Goal: Task Accomplishment & Management: Manage account settings

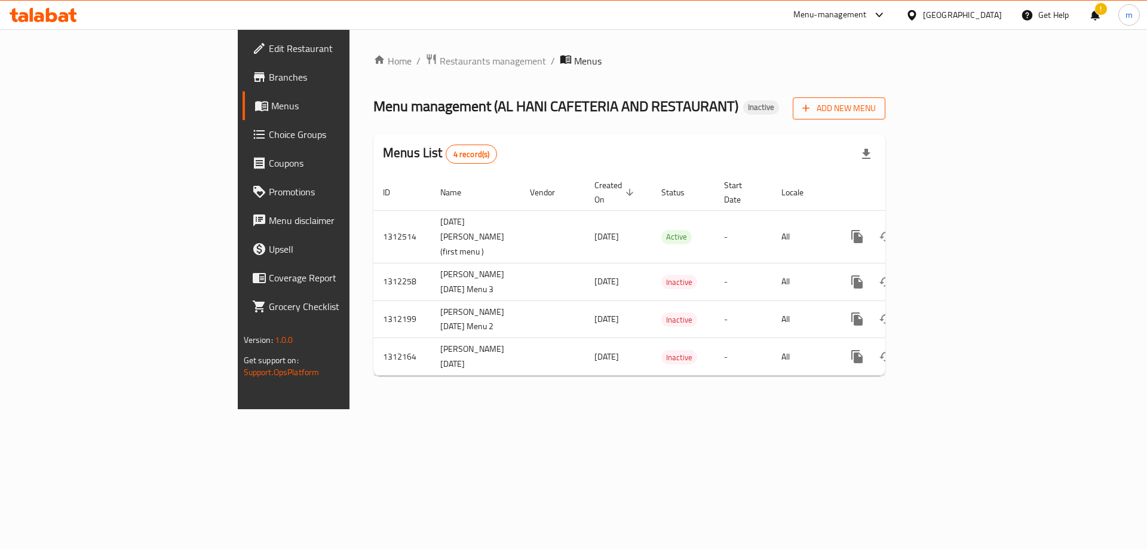
click at [876, 108] on span "Add New Menu" at bounding box center [838, 108] width 73 height 15
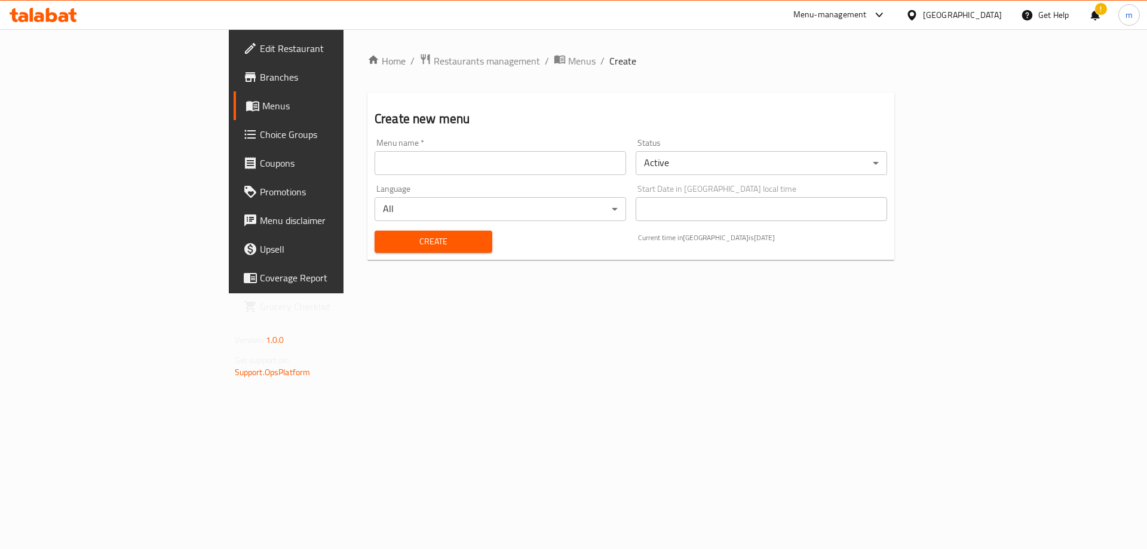
click at [524, 157] on input "text" at bounding box center [501, 163] width 252 height 24
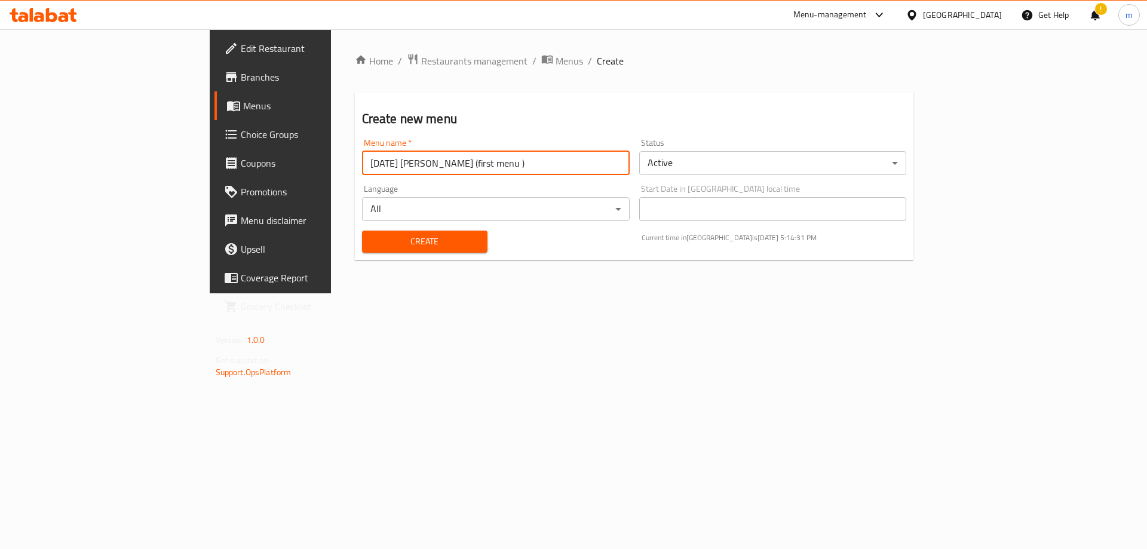
click at [409, 164] on input "9-17-2025 Mahmoud Ahmed Mohamed (first menu )" at bounding box center [496, 163] width 268 height 24
click at [527, 161] on input "[DATE] [PERSON_NAME] (sec menu )" at bounding box center [496, 163] width 268 height 24
type input "[DATE] [PERSON_NAME] (sec menu )"
click at [416, 246] on span "Create" at bounding box center [425, 241] width 106 height 15
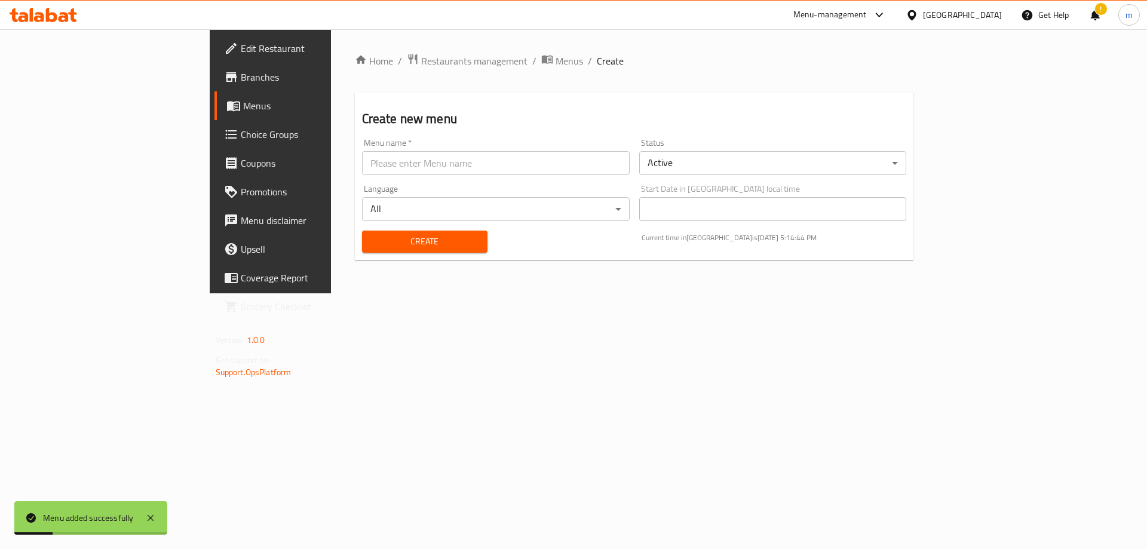
click at [243, 102] on span "Menus" at bounding box center [317, 106] width 149 height 14
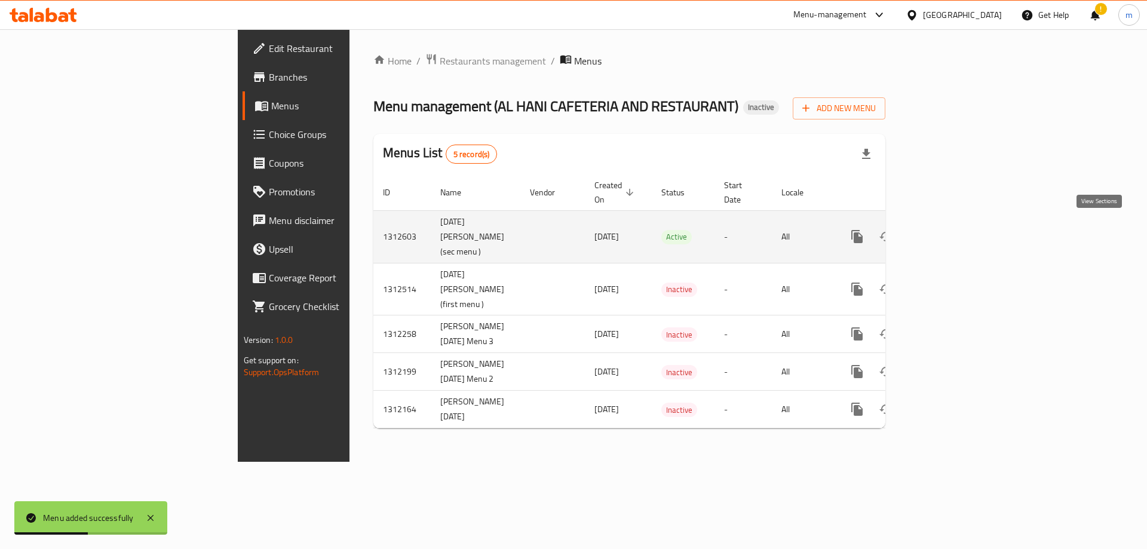
click at [951, 229] on icon "enhanced table" at bounding box center [943, 236] width 14 height 14
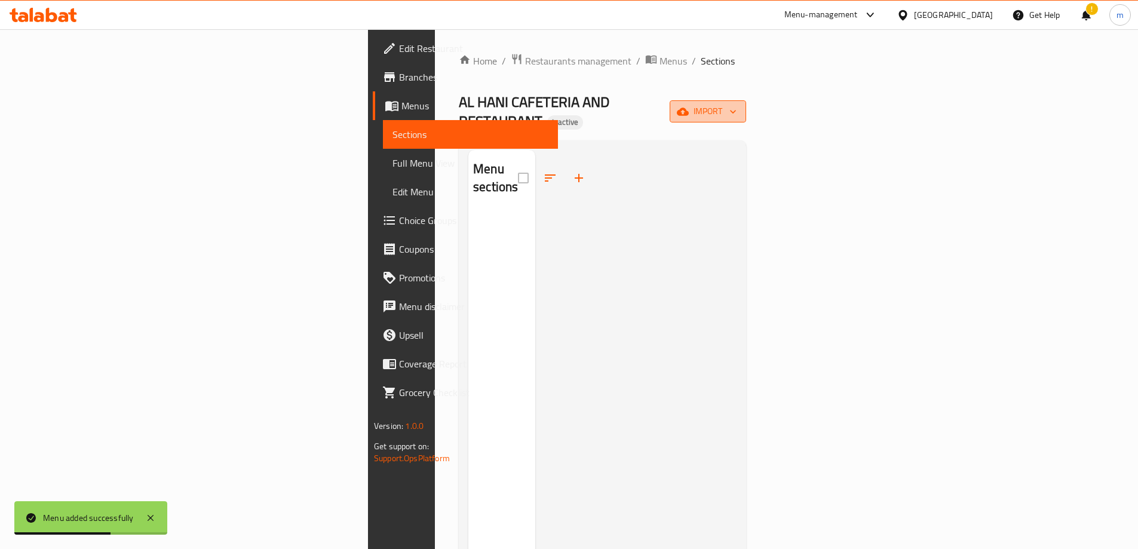
click at [737, 104] on span "import" at bounding box center [707, 111] width 57 height 15
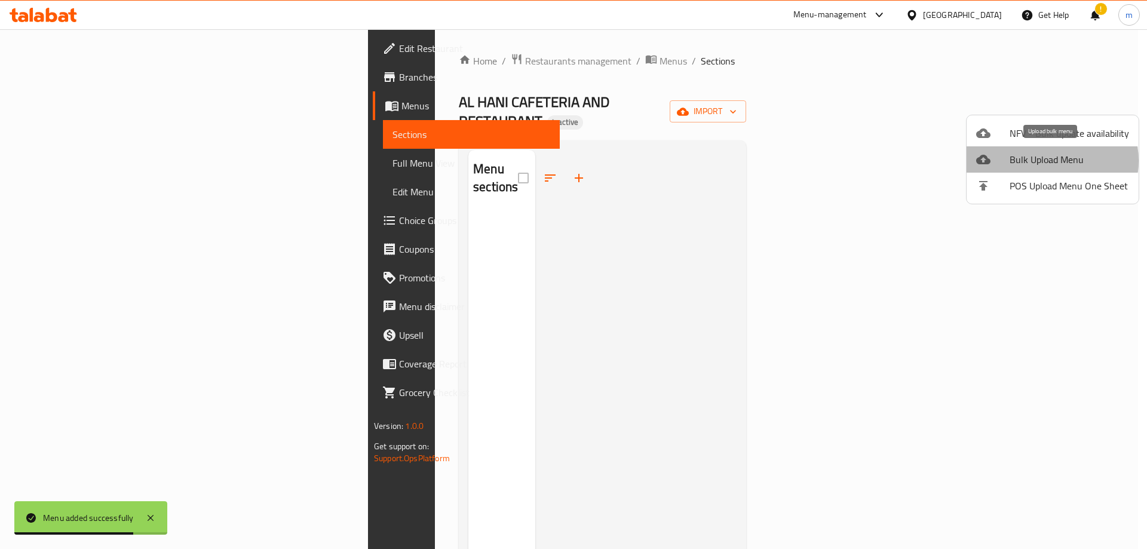
click at [1044, 161] on span "Bulk Upload Menu" at bounding box center [1069, 159] width 119 height 14
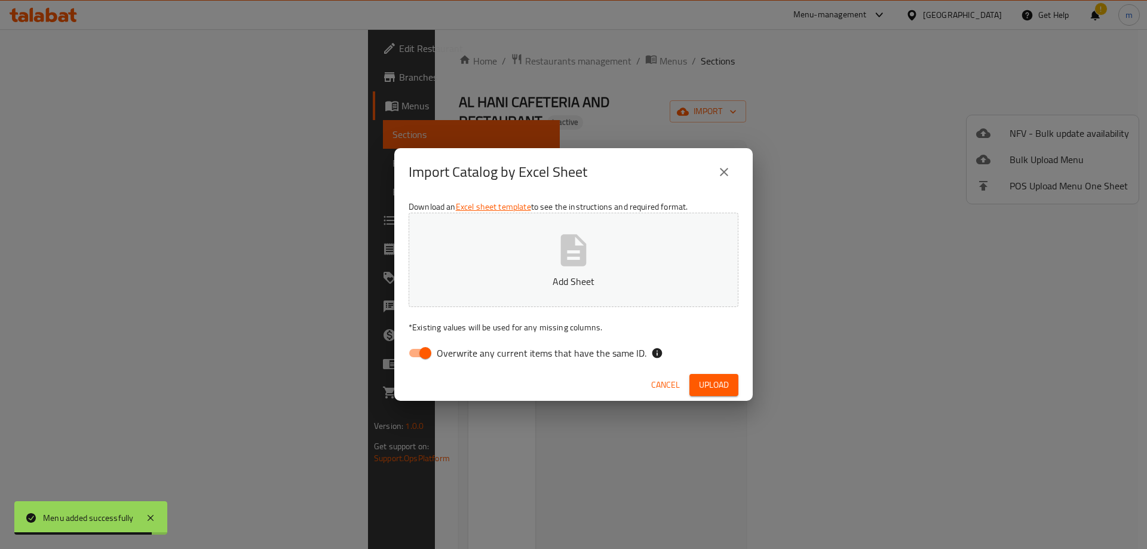
click at [416, 357] on input "Overwrite any current items that have the same ID." at bounding box center [425, 353] width 68 height 23
checkbox input "false"
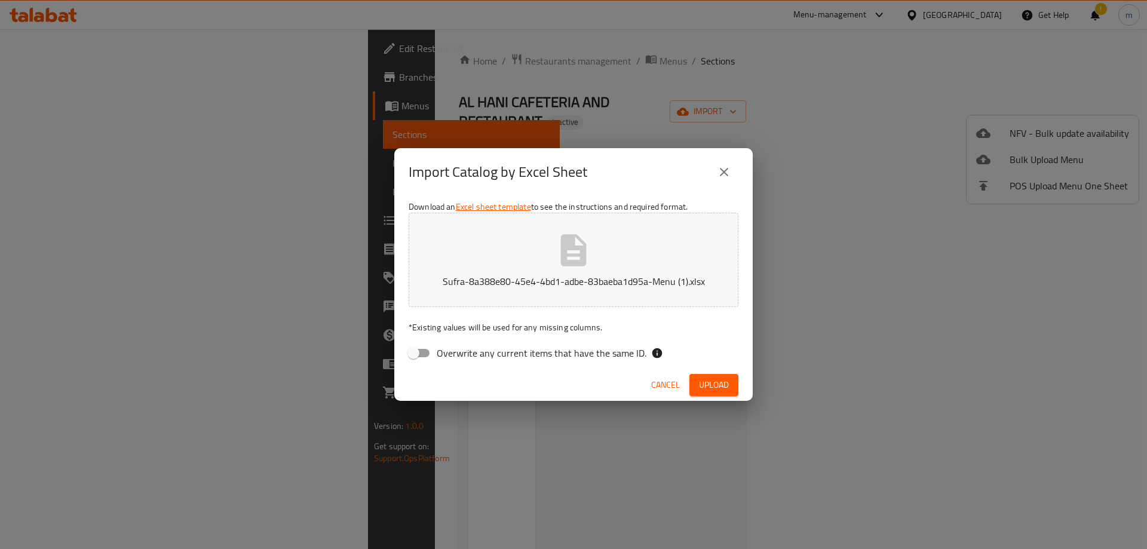
click at [718, 384] on span "Upload" at bounding box center [714, 385] width 30 height 15
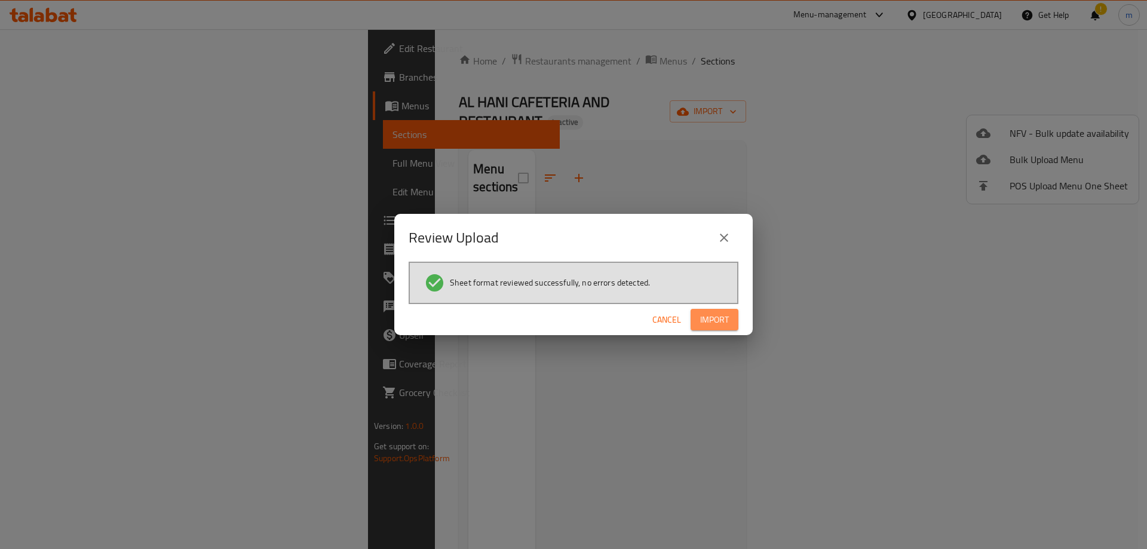
click at [707, 316] on span "Import" at bounding box center [714, 319] width 29 height 15
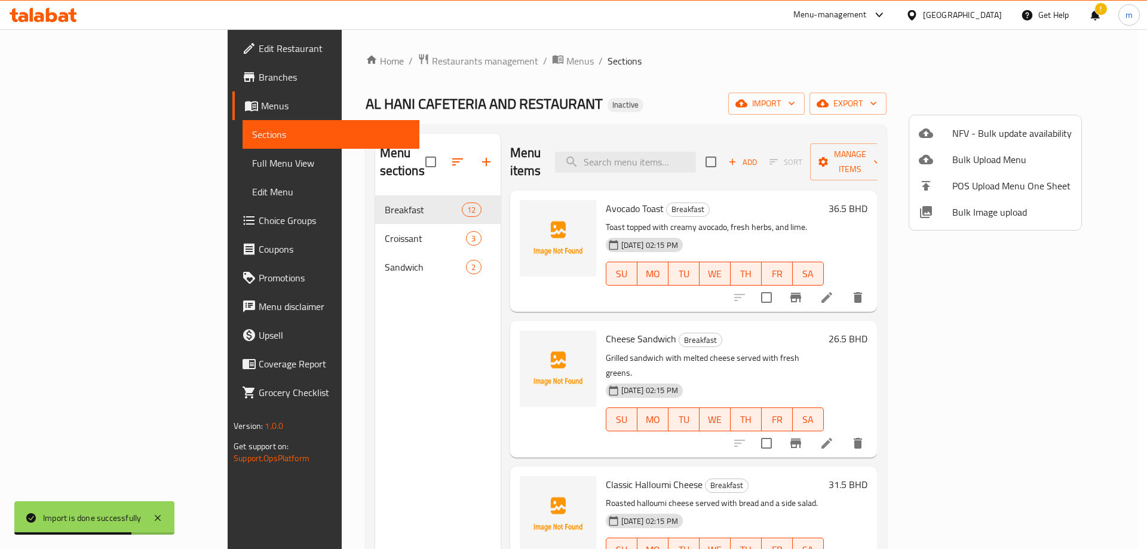
click at [882, 92] on div at bounding box center [573, 274] width 1147 height 549
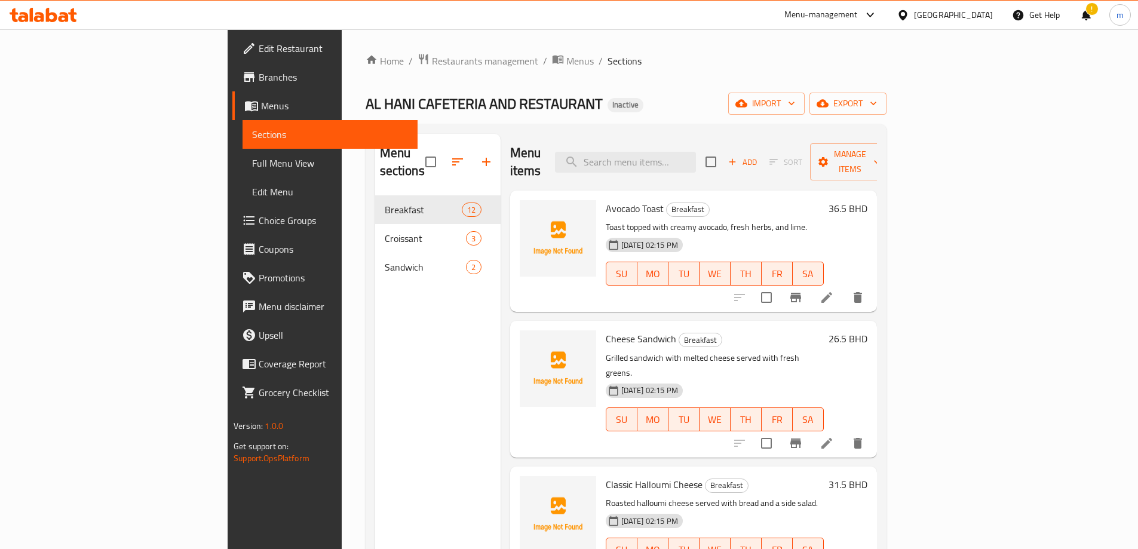
click at [243, 172] on link "Full Menu View" at bounding box center [330, 163] width 175 height 29
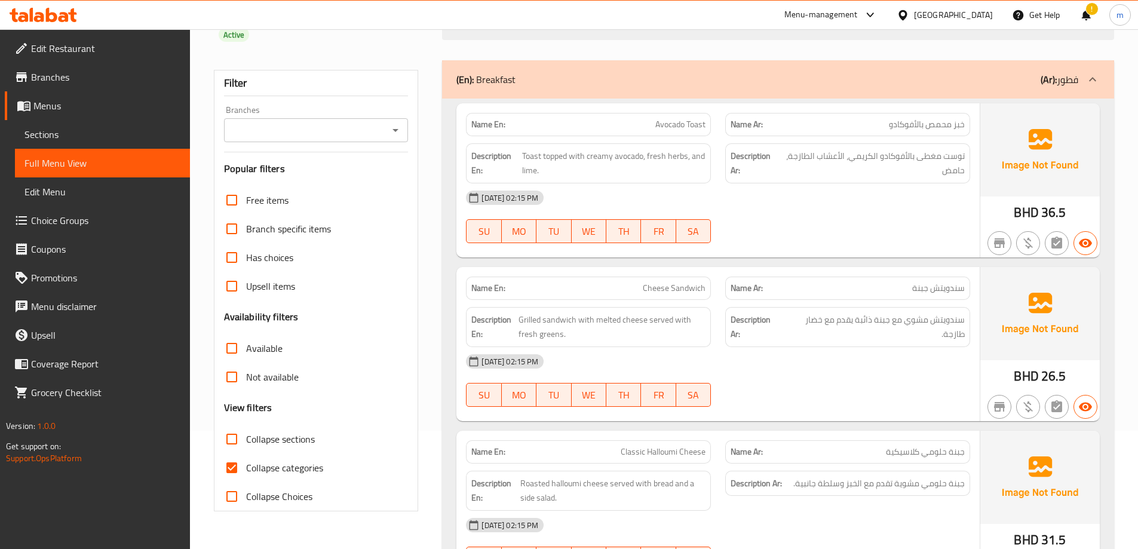
scroll to position [119, 0]
click at [302, 471] on span "Collapse categories" at bounding box center [284, 466] width 77 height 14
click at [246, 471] on input "Collapse categories" at bounding box center [231, 466] width 29 height 29
checkbox input "false"
click at [682, 125] on span "Avocado Toast" at bounding box center [680, 123] width 50 height 13
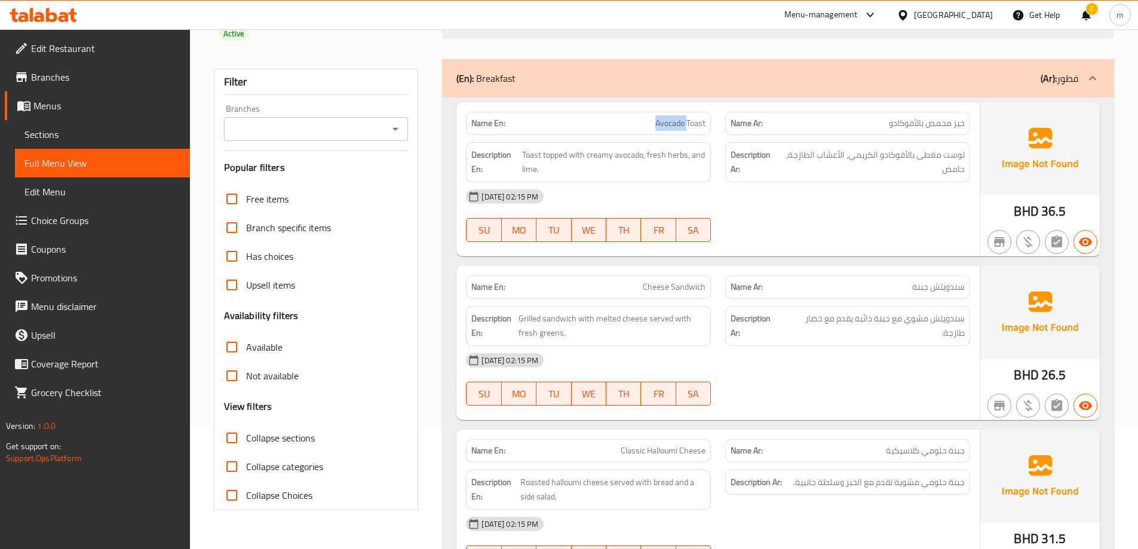
click at [682, 125] on span "Avocado Toast" at bounding box center [680, 123] width 50 height 13
copy span "Avocado Toast"
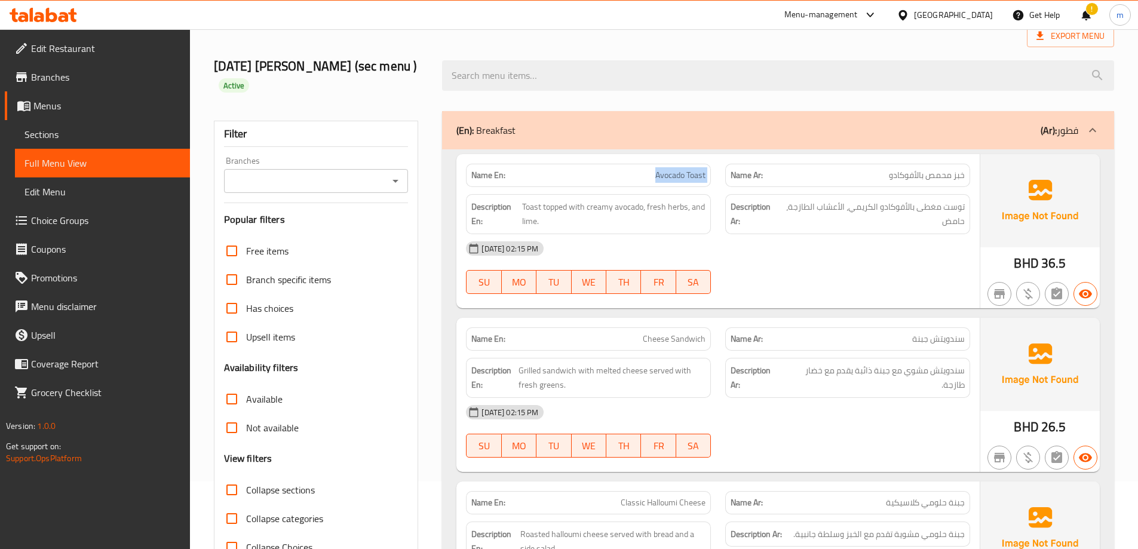
scroll to position [0, 0]
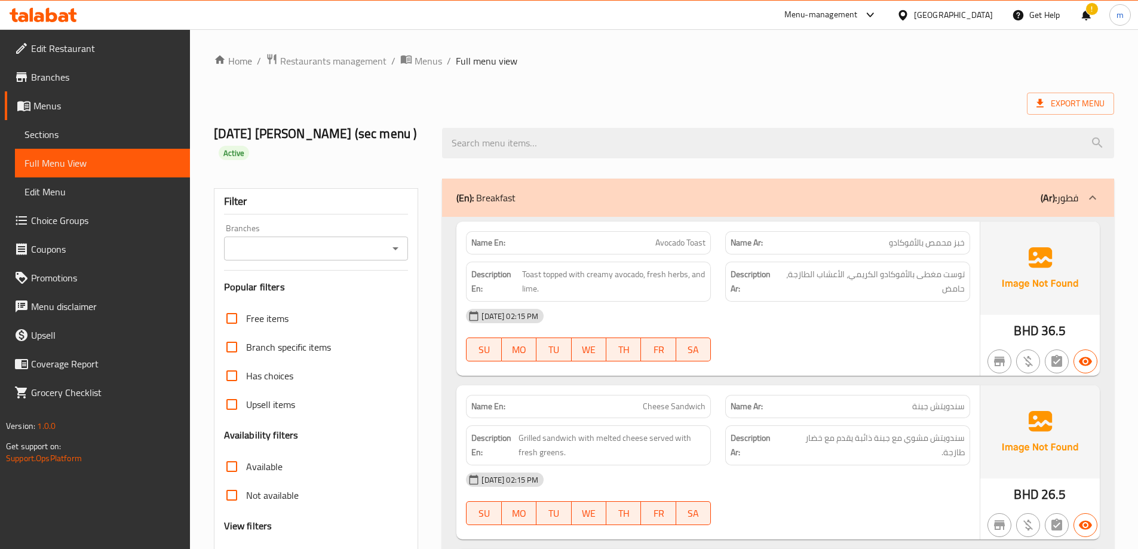
click at [826, 315] on div "[DATE] 02:15 PM" at bounding box center [718, 316] width 519 height 29
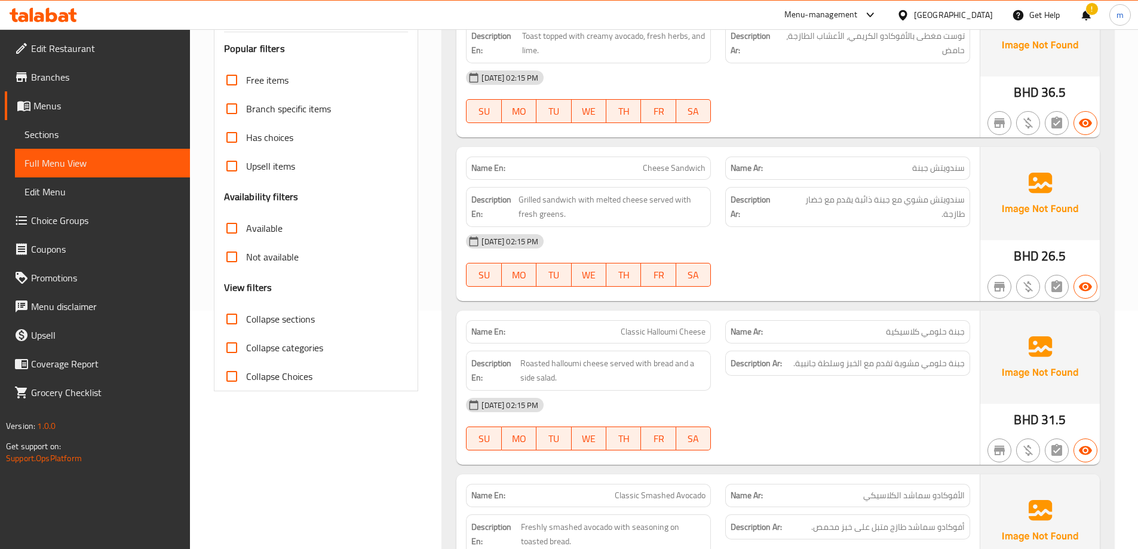
scroll to position [239, 0]
click at [669, 165] on span "Cheese Sandwich" at bounding box center [674, 167] width 63 height 13
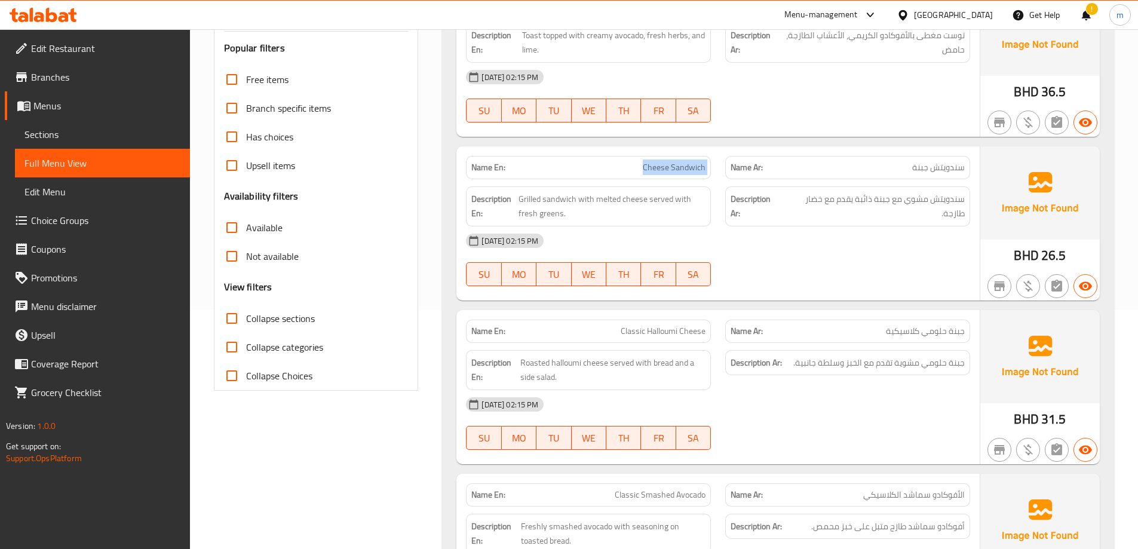
copy span "Cheese Sandwich"
click at [680, 244] on div "[DATE] 02:15 PM" at bounding box center [718, 240] width 519 height 29
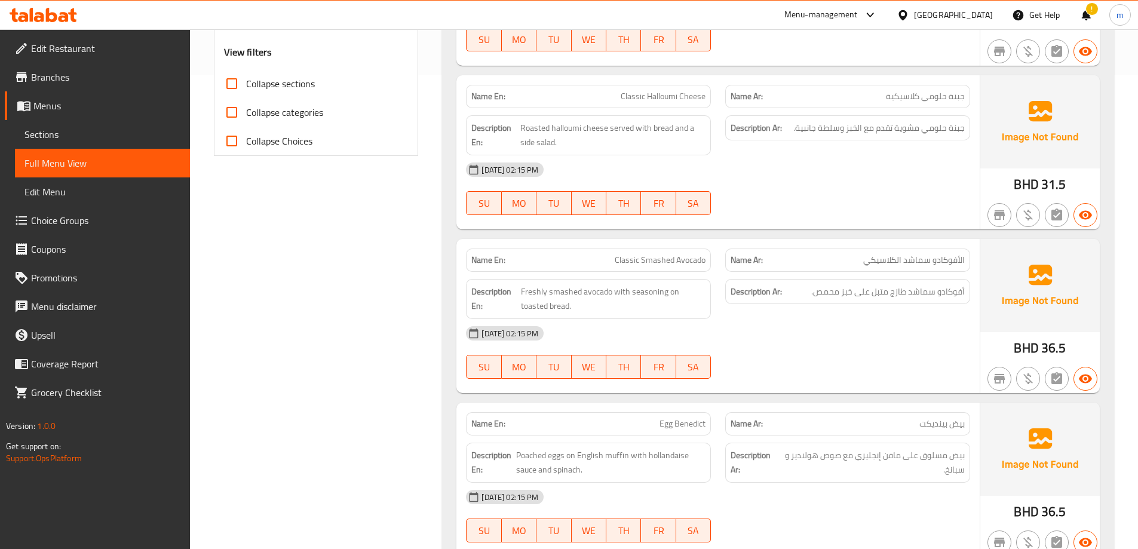
scroll to position [478, 0]
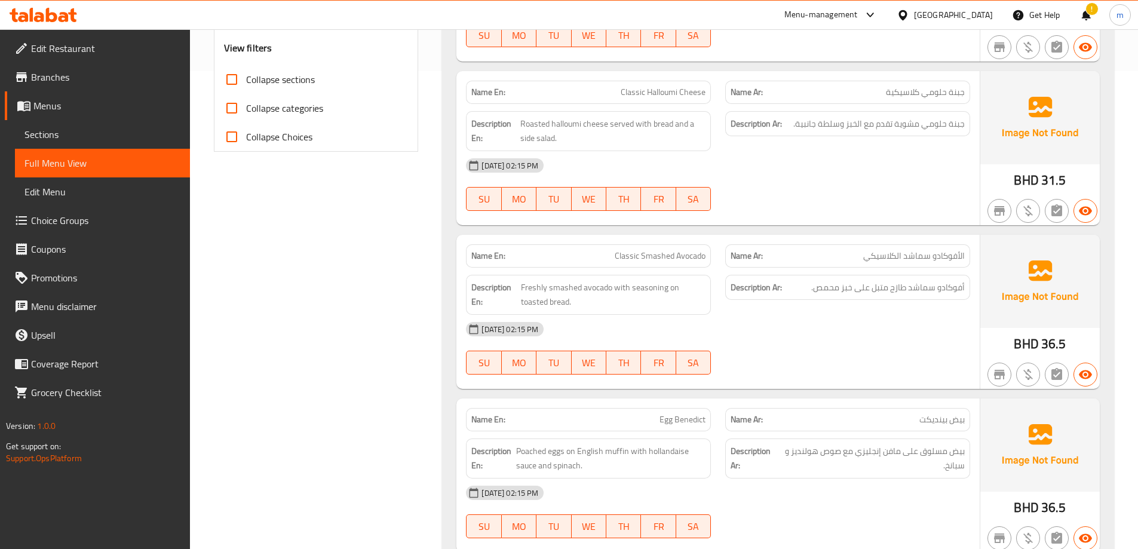
click at [660, 255] on span "Classic Smashed Avocado" at bounding box center [660, 256] width 91 height 13
click at [661, 255] on span "Classic Smashed Avocado" at bounding box center [660, 256] width 91 height 13
copy span "Classic Smashed Avocado"
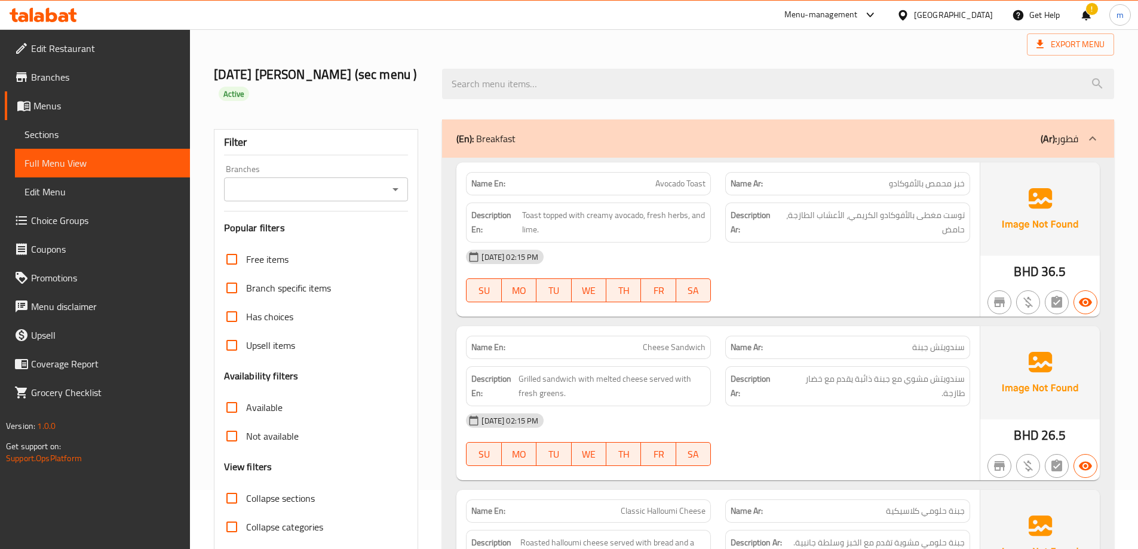
scroll to position [0, 0]
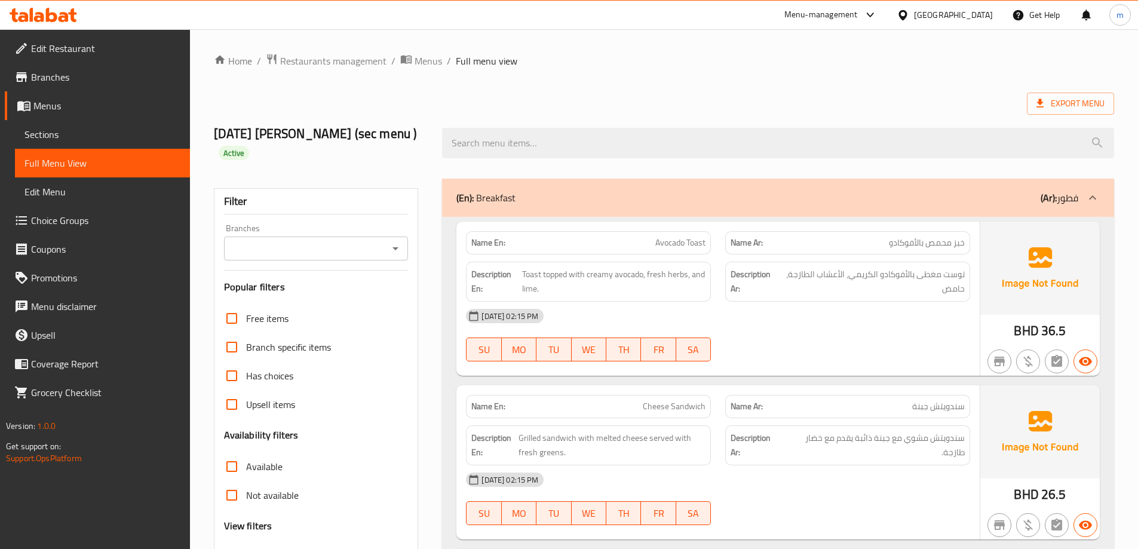
click at [81, 134] on span "Sections" at bounding box center [102, 134] width 156 height 14
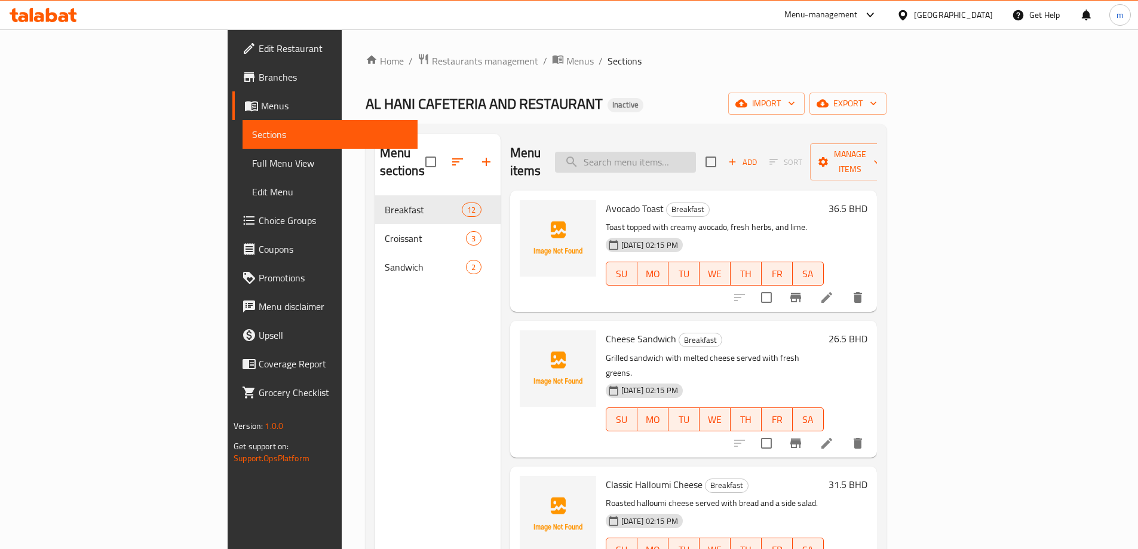
click at [676, 152] on input "search" at bounding box center [625, 162] width 141 height 21
paste input "Avocado Toast"
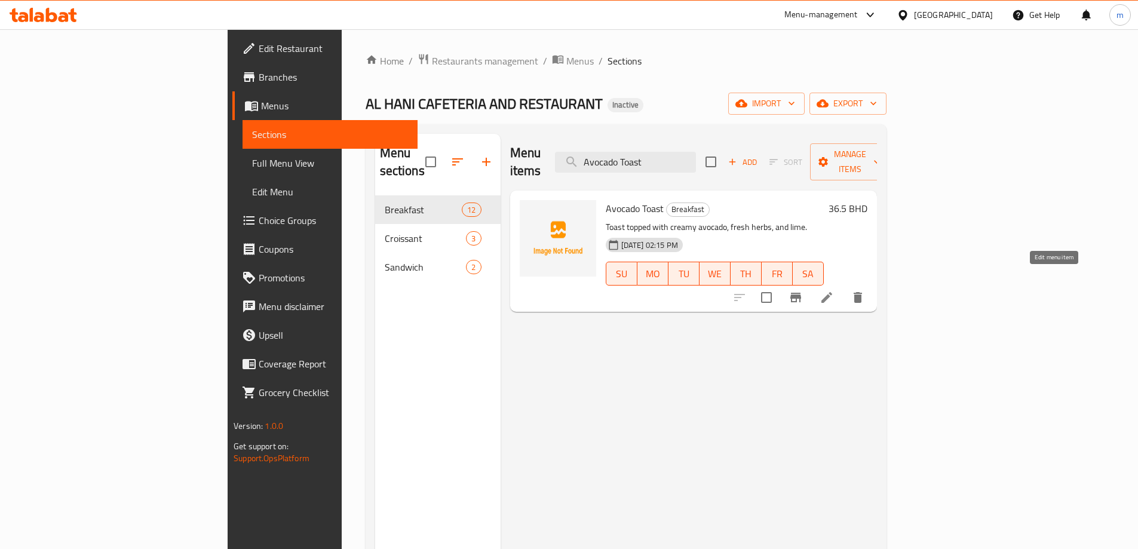
type input "Avocado Toast"
click at [834, 290] on icon at bounding box center [827, 297] width 14 height 14
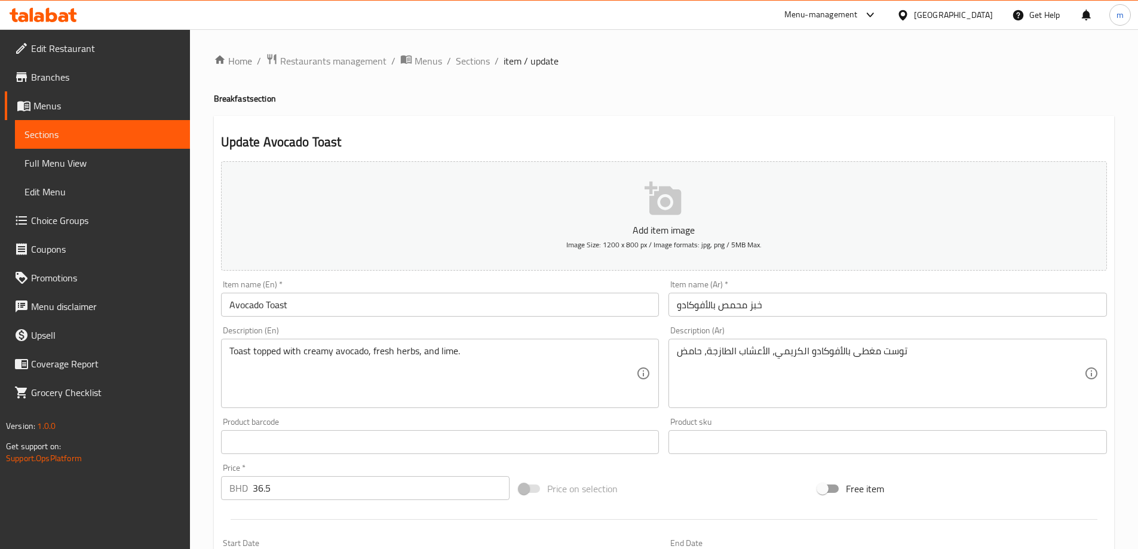
click at [713, 305] on input "خبز محمص بالأفوكادو" at bounding box center [888, 305] width 439 height 24
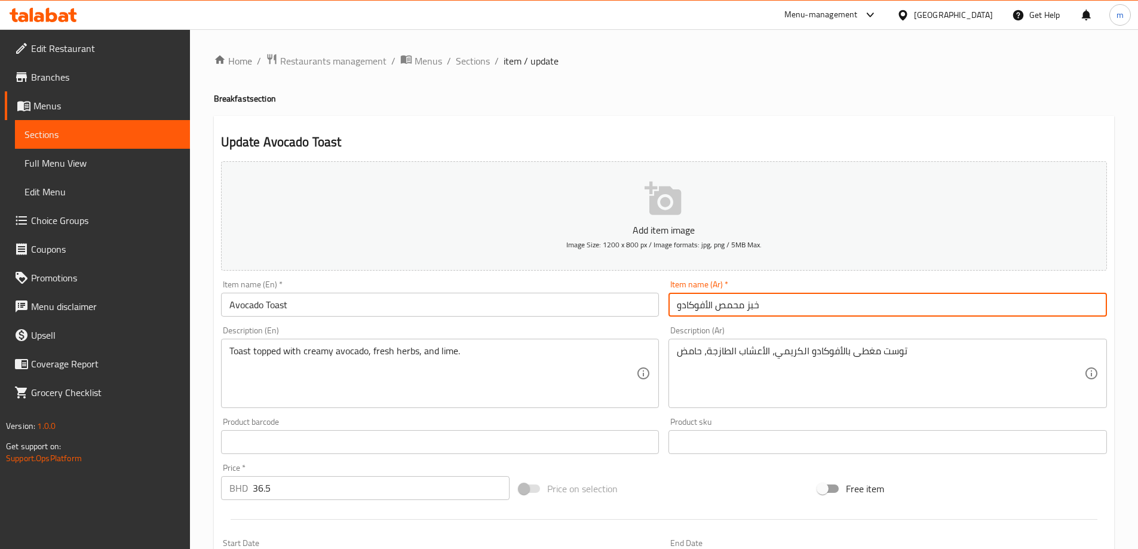
click at [710, 307] on input "خبز محمص الأفوكادو" at bounding box center [888, 305] width 439 height 24
click at [709, 308] on input "خبز محمص لأفوكادو" at bounding box center [888, 305] width 439 height 24
type input "خبز محمص أفوكادو"
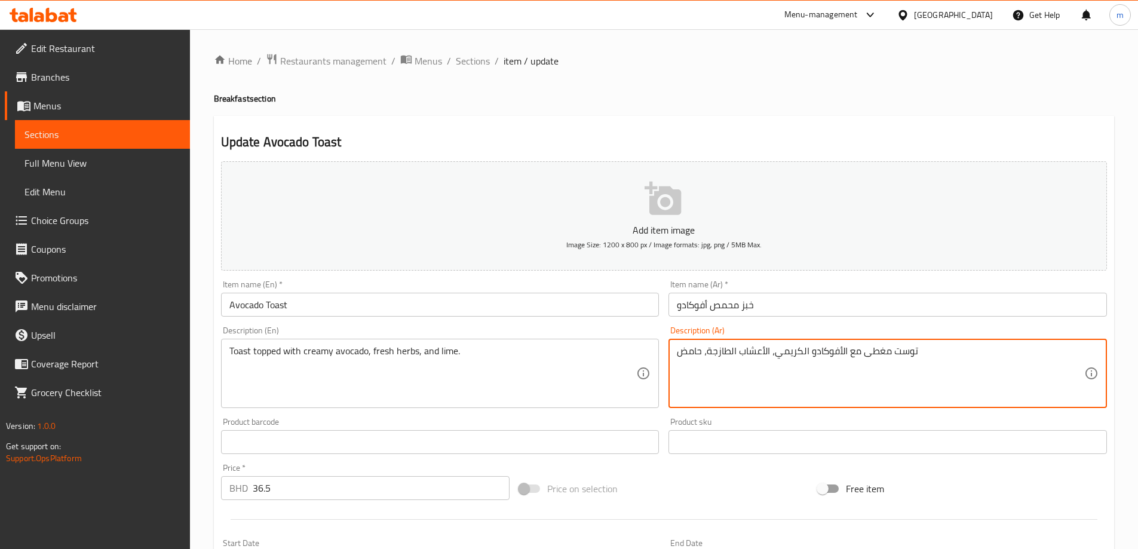
click at [841, 351] on textarea "توست مغطى مع الأفوكادو الكريمي، الأعشاب الطازجة، حامض" at bounding box center [880, 373] width 407 height 57
click at [842, 351] on textarea "توست مغطى مع الأفوكادو الكريمي، الأعشاب الطازجة، حامض" at bounding box center [880, 373] width 407 height 57
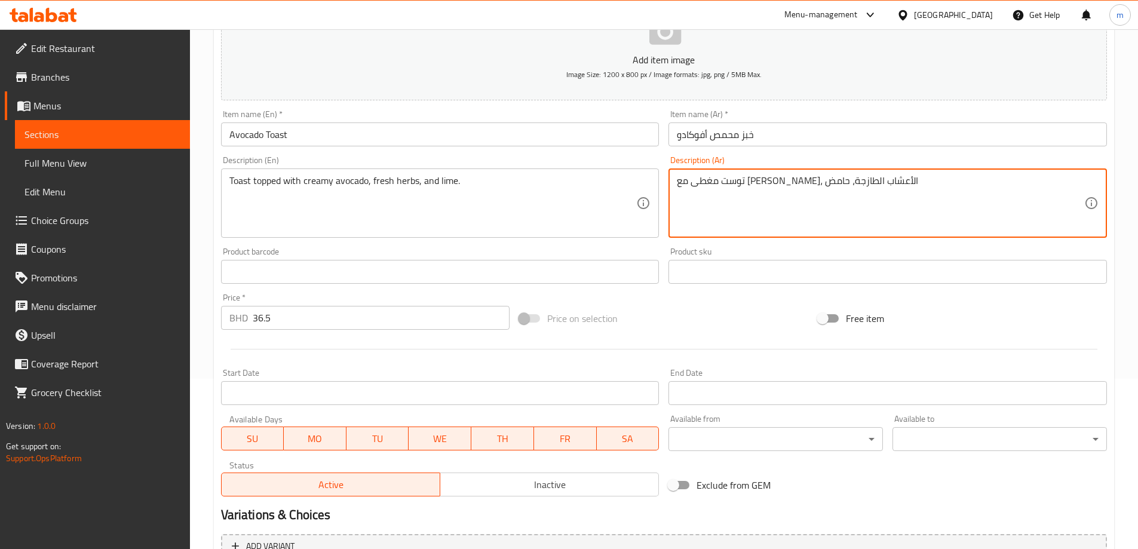
scroll to position [166, 0]
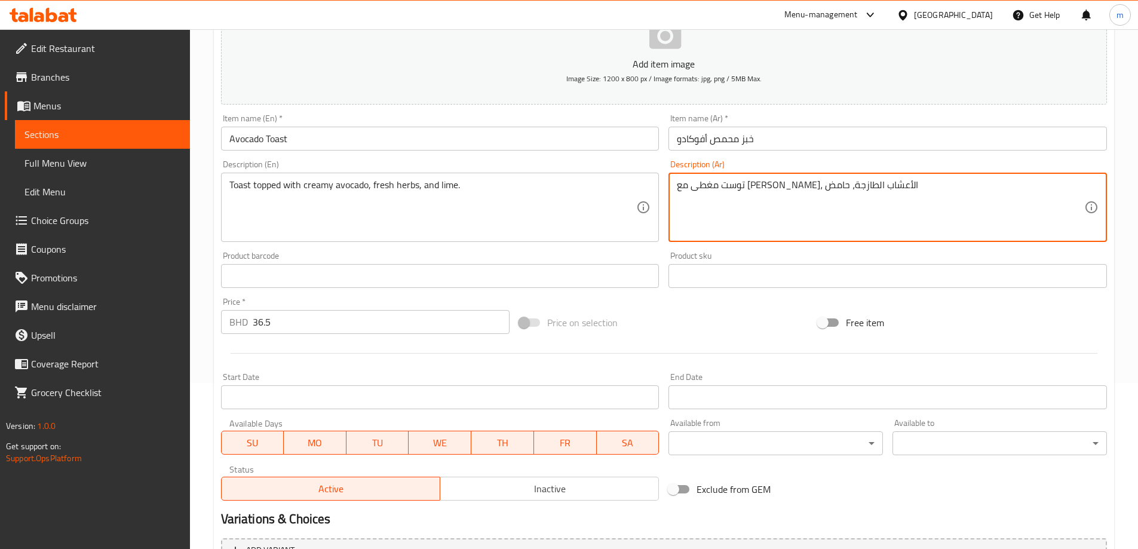
click at [804, 187] on textarea "توست مغطى مع أفوكادو الكريمي، الأعشاب الطازجة، حامض" at bounding box center [880, 207] width 407 height 57
click at [803, 188] on textarea "توست مغطى مع أفوكادو الكريمي، الأعشاب الطازجة، حامض" at bounding box center [880, 207] width 407 height 57
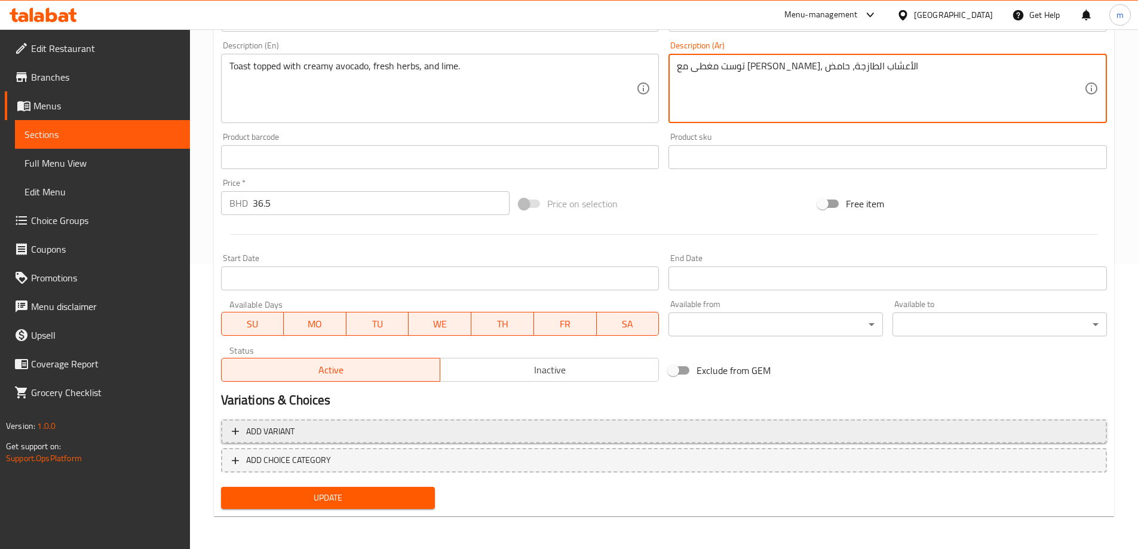
scroll to position [286, 0]
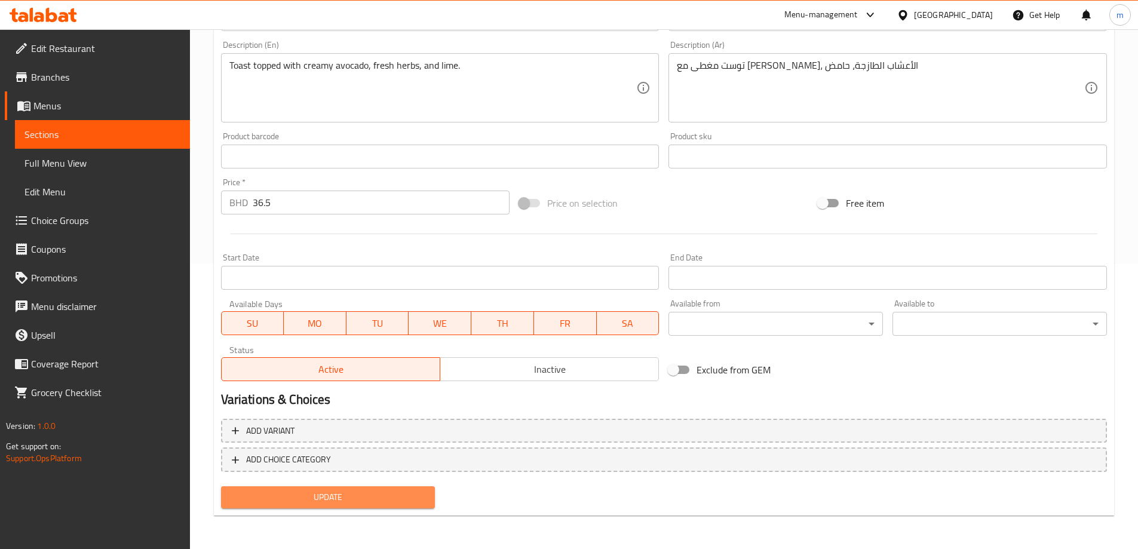
click at [379, 492] on span "Update" at bounding box center [328, 497] width 195 height 15
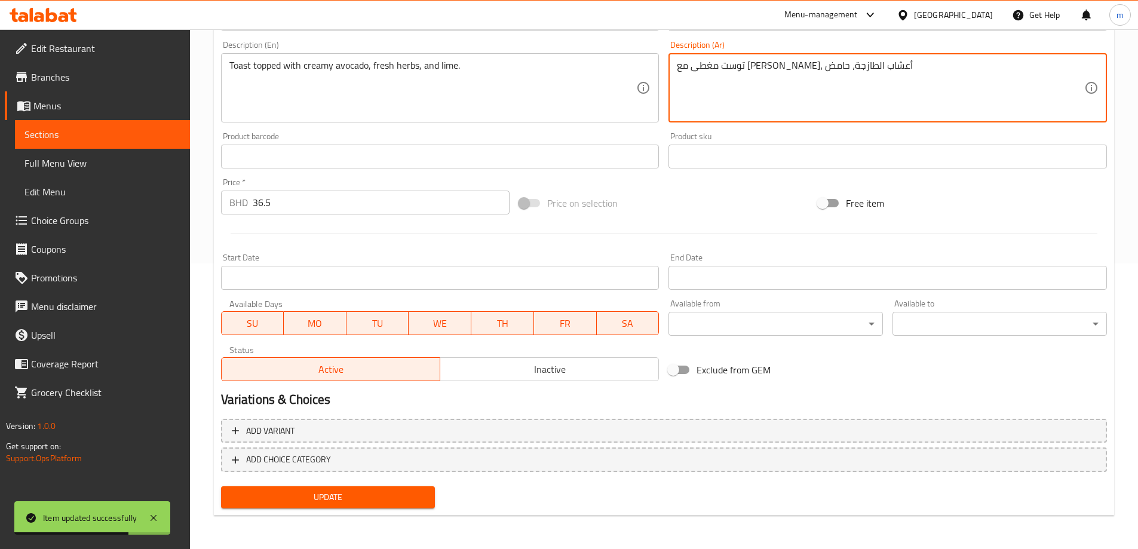
click at [731, 65] on textarea "توست مغطى مع أفوكادو كريمي، أعشاب الطازجة، حامض" at bounding box center [880, 88] width 407 height 57
type textarea "توست مغطى مع [PERSON_NAME]، أعشاب طازجة، حامض"
click at [349, 494] on span "Update" at bounding box center [328, 497] width 195 height 15
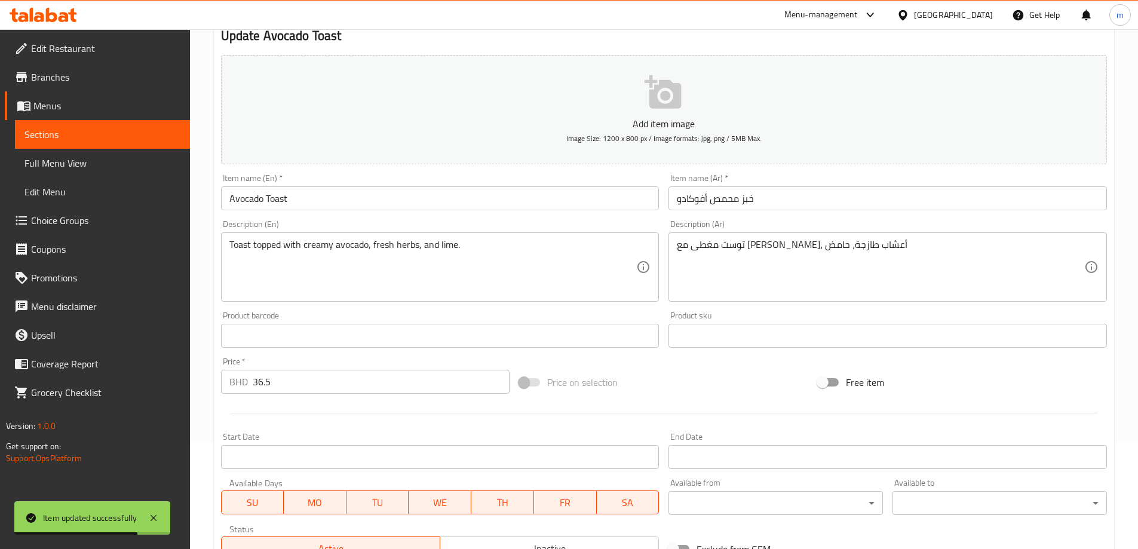
scroll to position [0, 0]
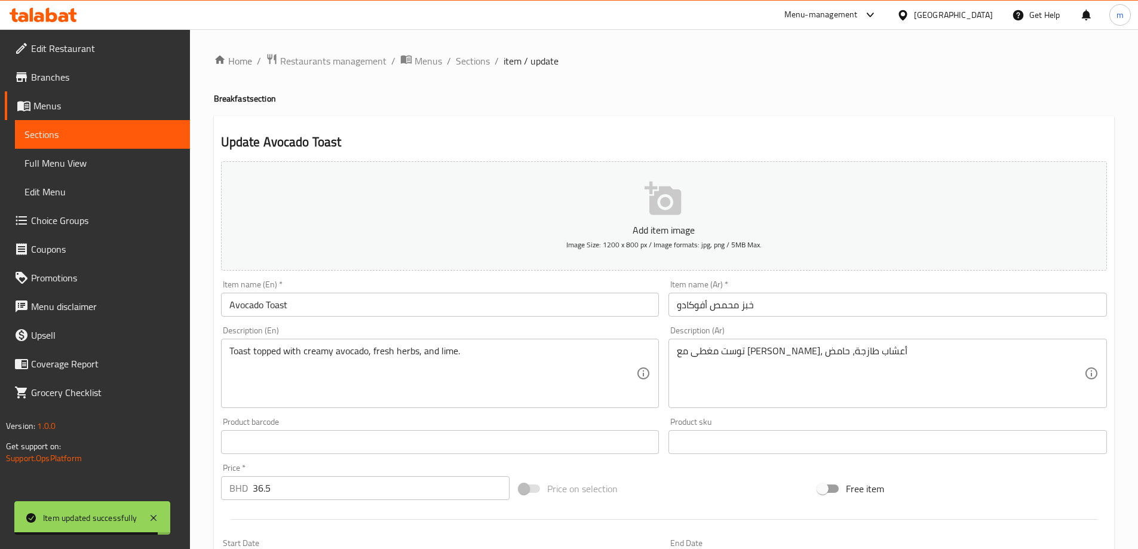
click at [87, 140] on span "Sections" at bounding box center [102, 134] width 156 height 14
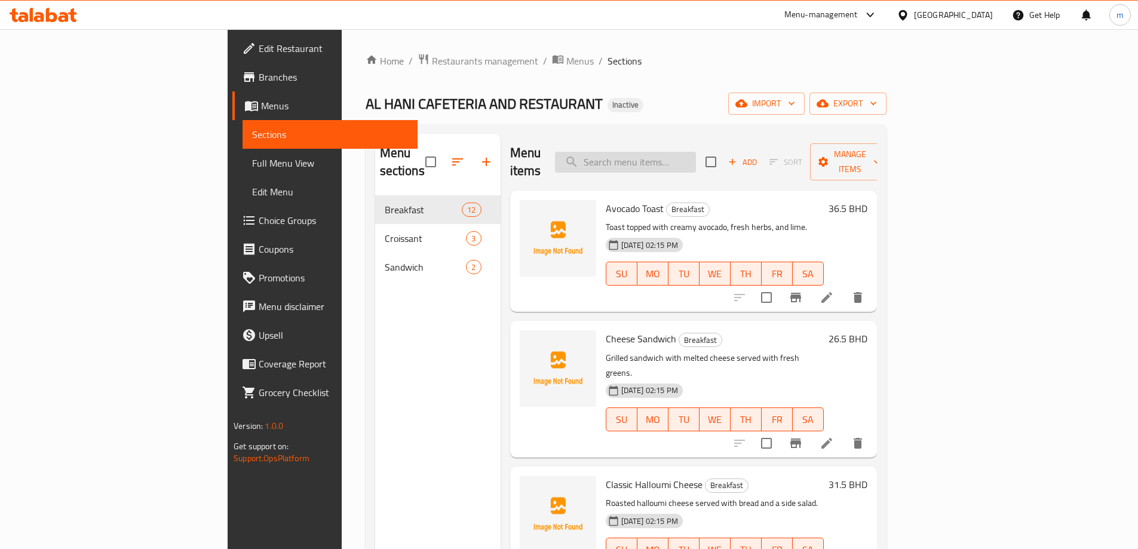
click at [674, 153] on input "search" at bounding box center [625, 162] width 141 height 21
paste input "Cheese Sandwich"
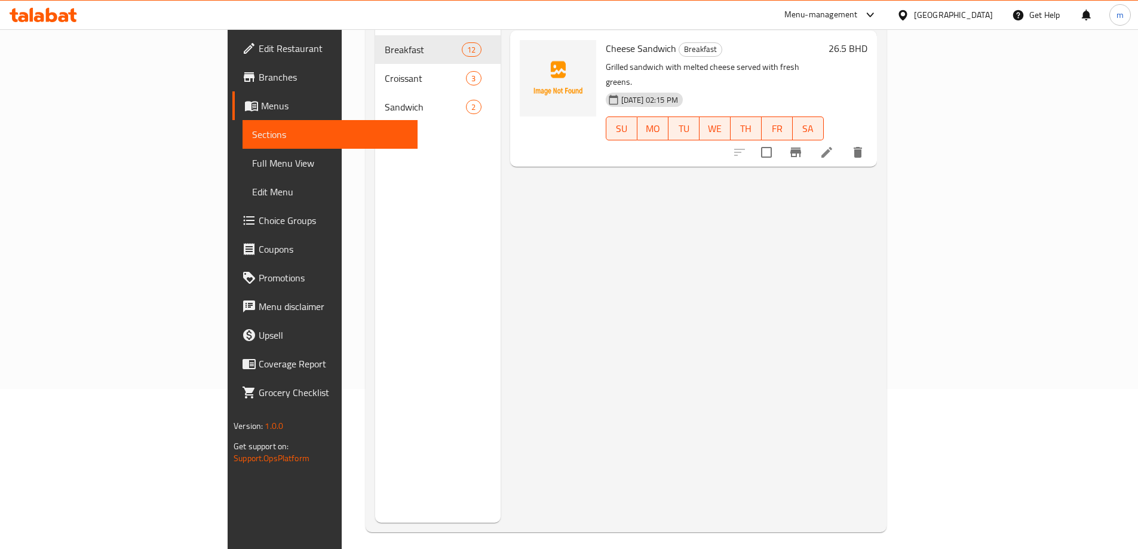
scroll to position [167, 0]
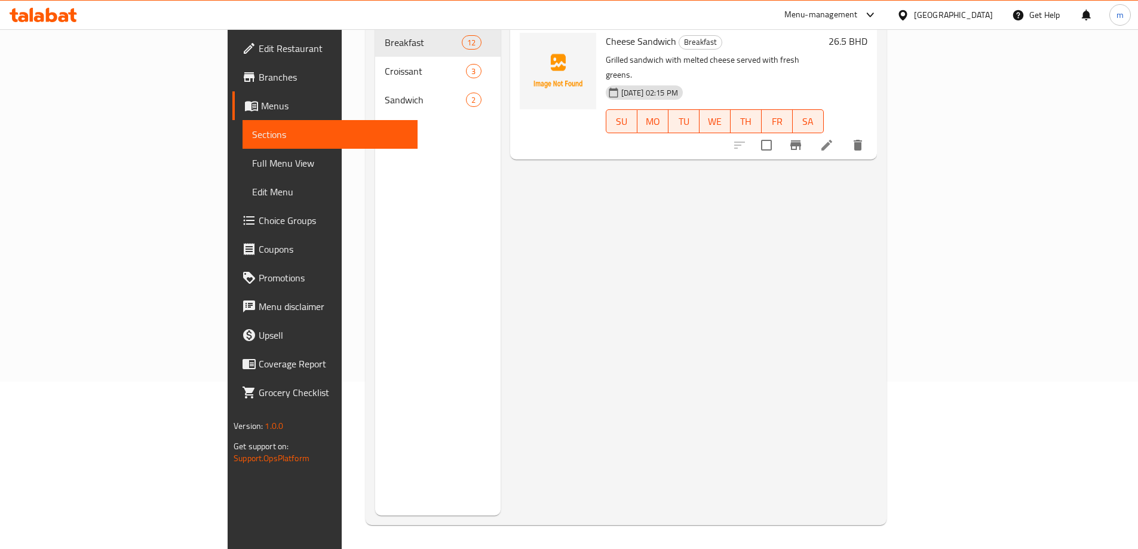
type input "Cheese Sandwich"
click at [832, 140] on icon at bounding box center [826, 145] width 11 height 11
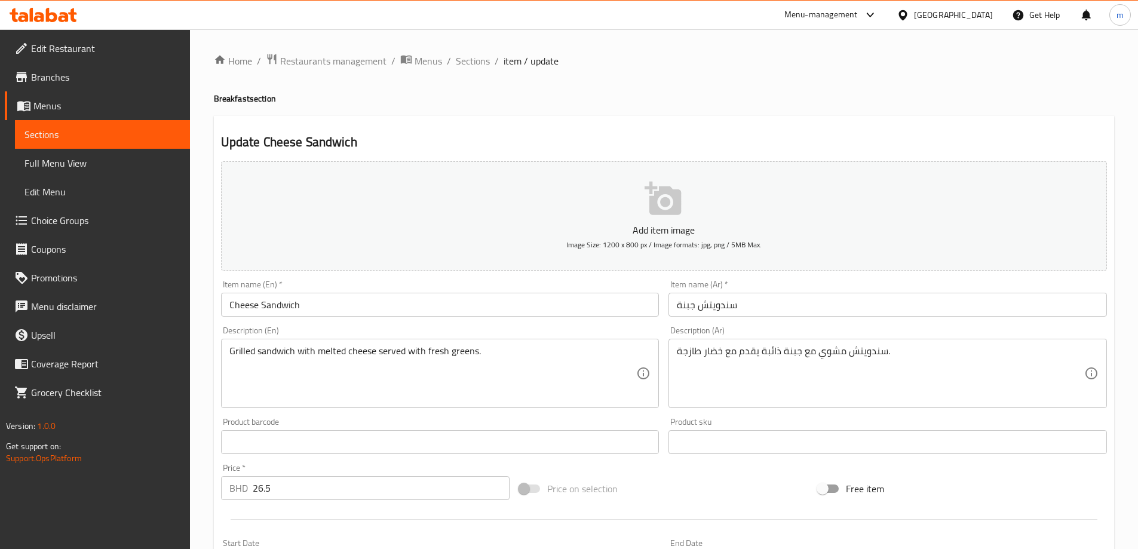
click at [676, 354] on div "سندويتش مشوي مع جبنة ذائبة يقدم مع خضار طازجة. Description (Ar)" at bounding box center [888, 373] width 439 height 69
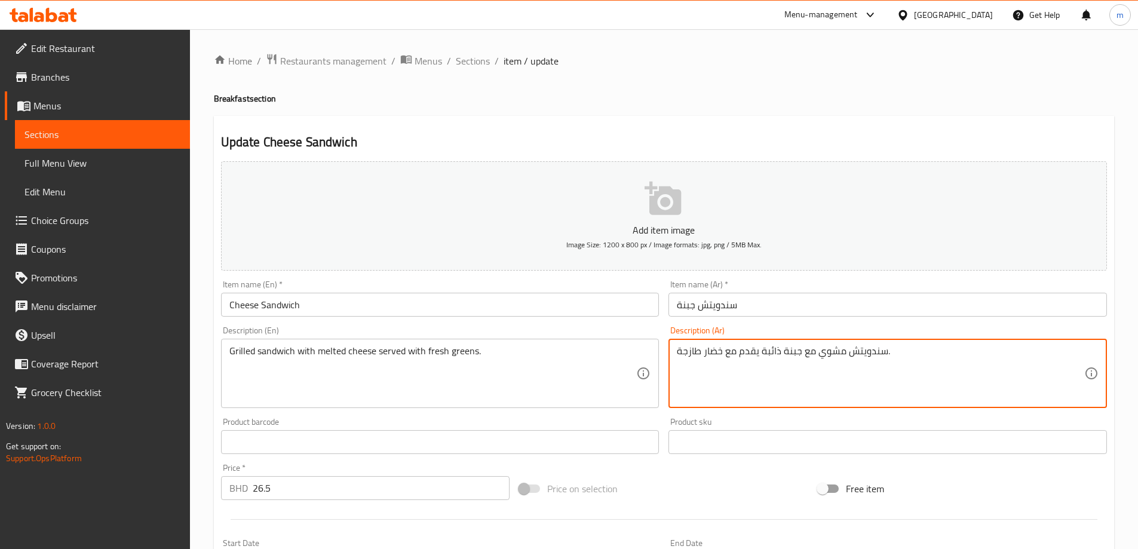
click at [680, 351] on textarea "سندويتش مشوي مع جبنة ذائبة يقدم مع خضار طازجة." at bounding box center [880, 373] width 407 height 57
click at [679, 351] on textarea "سندويتش مشوي مع جبنة ذائبة يقدم مع خضار طازجة." at bounding box center [880, 373] width 407 height 57
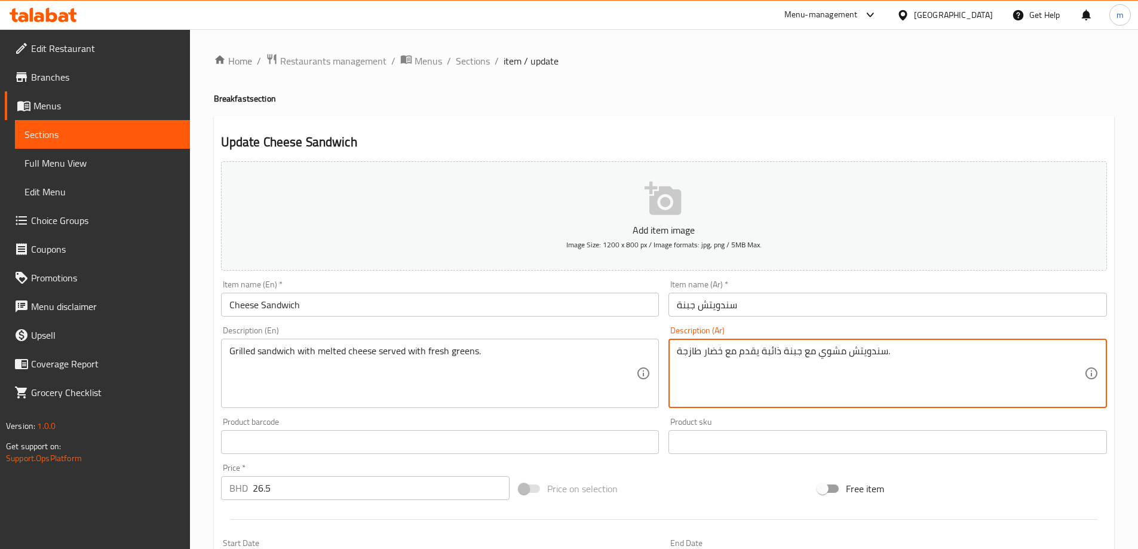
click at [679, 351] on textarea "سندويتش مشوي مع جبنة ذائبة يقدم مع خضار طازجة." at bounding box center [880, 373] width 407 height 57
click at [903, 351] on textarea "سندويتش مشوي مع جبنة ذائبة يقدم مع خضار طازجة." at bounding box center [880, 373] width 407 height 57
click at [904, 353] on textarea "سندويتش مشوي مع جبنة ذائبة يقدم مع خضار طازجة." at bounding box center [880, 373] width 407 height 57
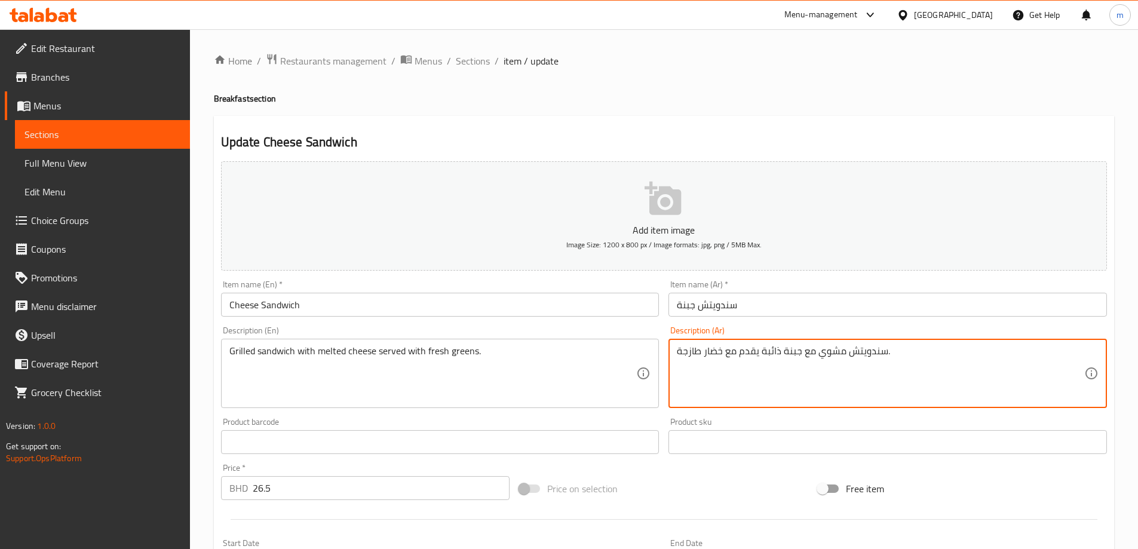
click at [903, 355] on textarea "سندويتش مشوي مع جبنة ذائبة يقدم مع خضار طازجة." at bounding box center [880, 373] width 407 height 57
click at [882, 369] on textarea "سندويتش مشوي مع جبنة ذائبة يقدم مع خضار طازجة." at bounding box center [880, 373] width 407 height 57
click at [899, 356] on textarea "سندويتش مشوي مع جبنة ذائبة يقدم مع خضار طازجة." at bounding box center [880, 373] width 407 height 57
click at [672, 351] on div "سندويتش مشوي مع جبنة ذائبة يقدم مع خضار طازجة Description (Ar)" at bounding box center [888, 373] width 439 height 69
click at [677, 351] on textarea "سندويتش مشوي مع جبنة ذائبة يقدم مع خضار طازجة" at bounding box center [880, 373] width 407 height 57
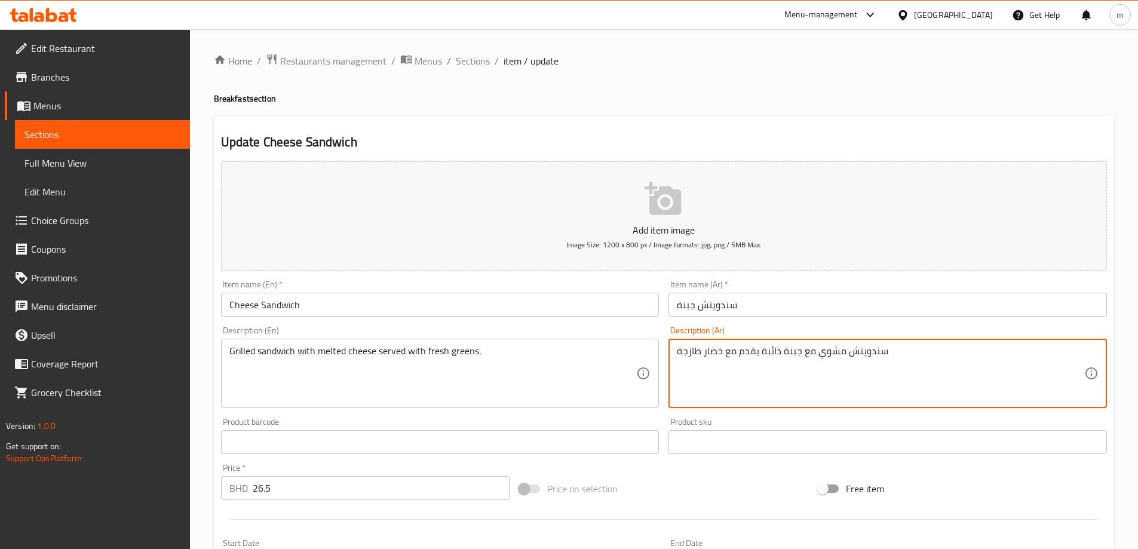
click at [893, 358] on textarea "سندويتش مشوي مع جبنة ذائبة يقدم مع خضار طازجة" at bounding box center [880, 373] width 407 height 57
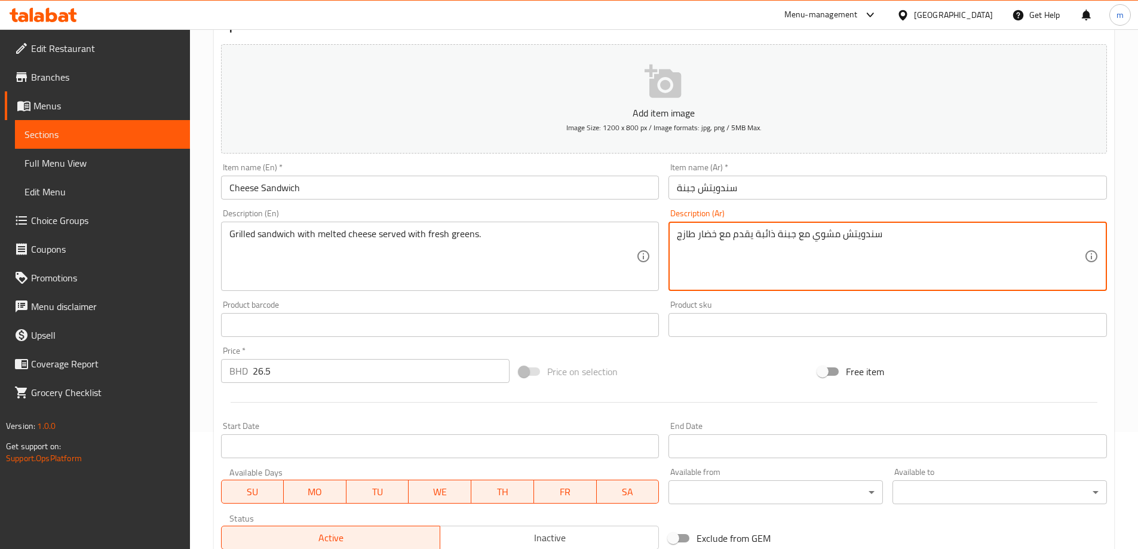
scroll to position [286, 0]
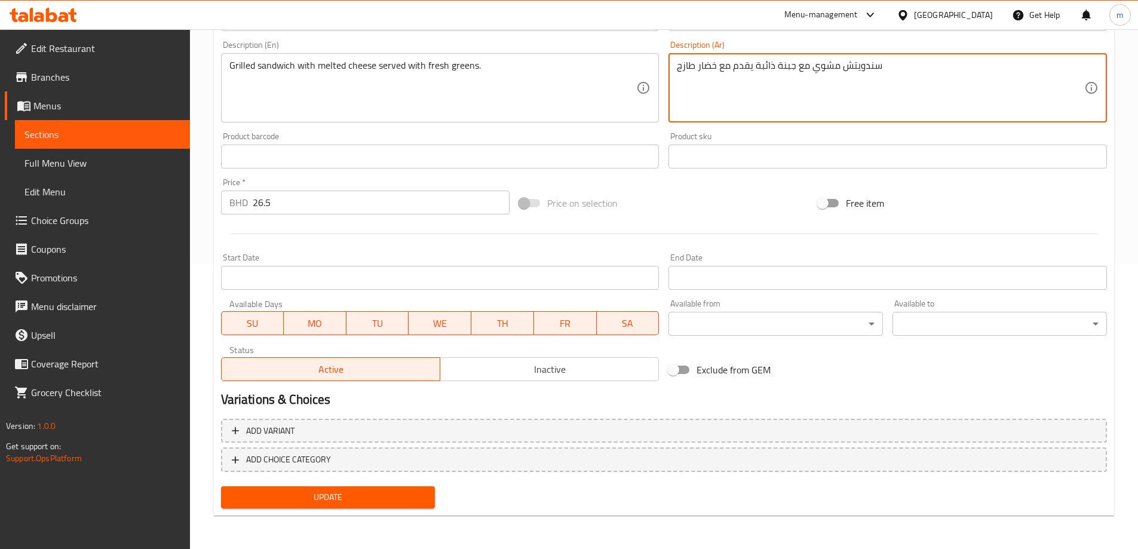
click at [369, 492] on span "Update" at bounding box center [328, 497] width 195 height 15
type textarea "سندويتش مشوي مع جبنة ذائبة يقدم مع خضار طازج."
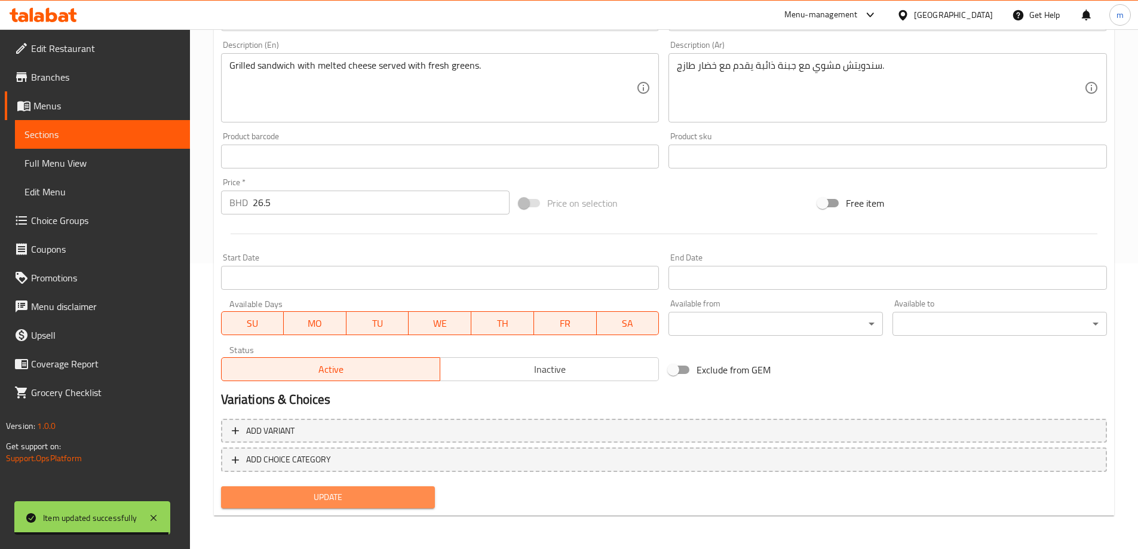
click at [347, 496] on span "Update" at bounding box center [328, 497] width 195 height 15
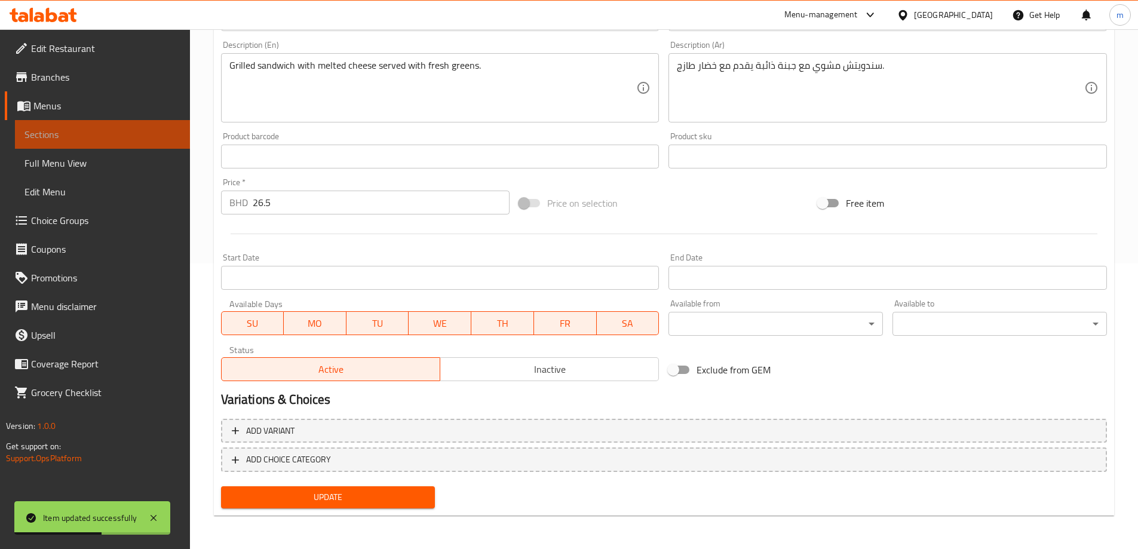
drag, startPoint x: 52, startPoint y: 132, endPoint x: 68, endPoint y: 132, distance: 15.5
click at [53, 132] on span "Sections" at bounding box center [102, 134] width 156 height 14
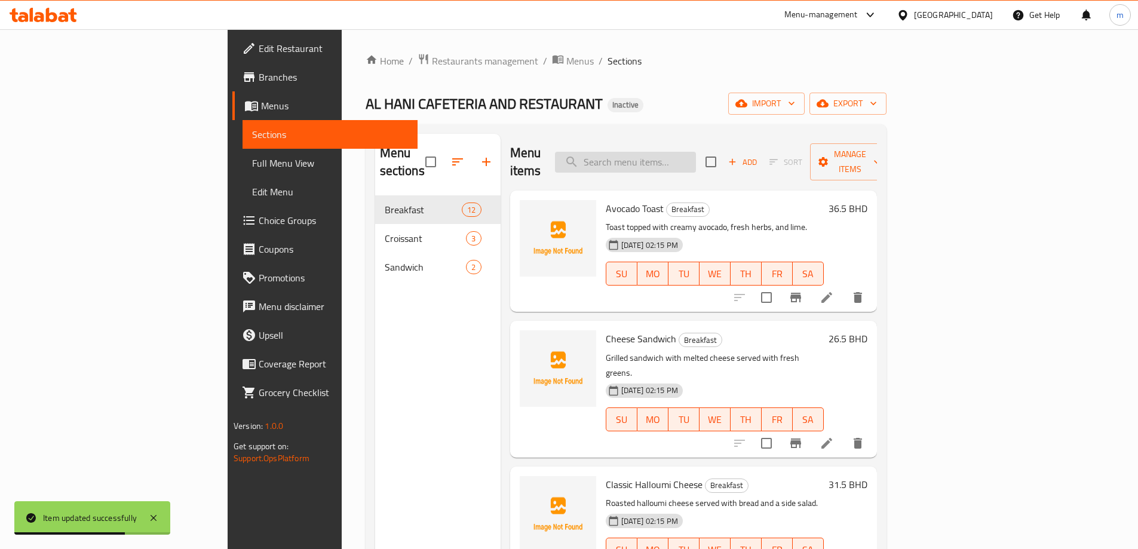
click at [674, 160] on input "search" at bounding box center [625, 162] width 141 height 21
paste input "Classic Smashed Avocado"
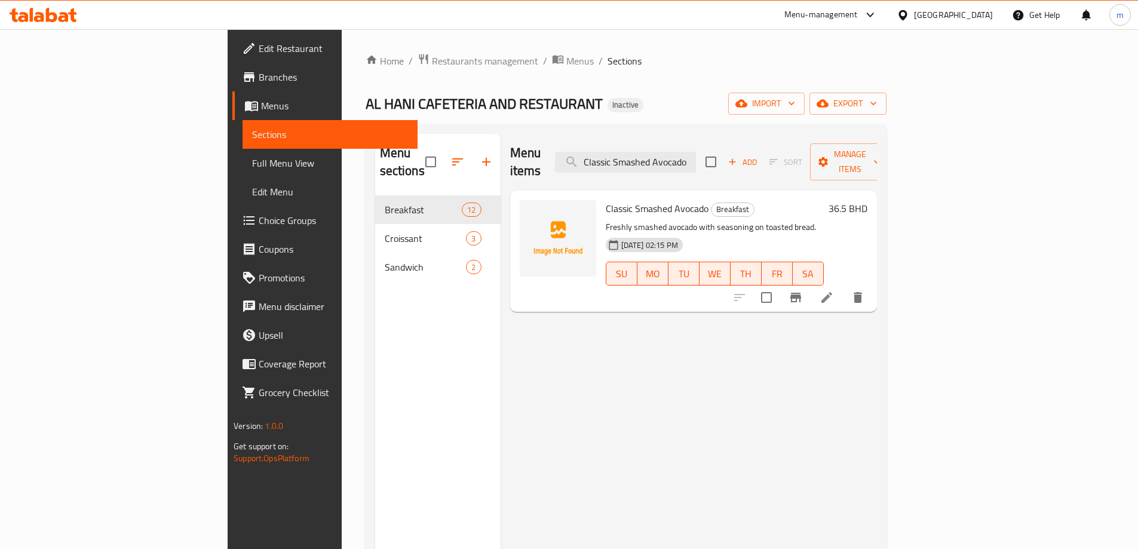
type input "Classic Smashed Avocado"
click at [844, 287] on li at bounding box center [826, 298] width 33 height 22
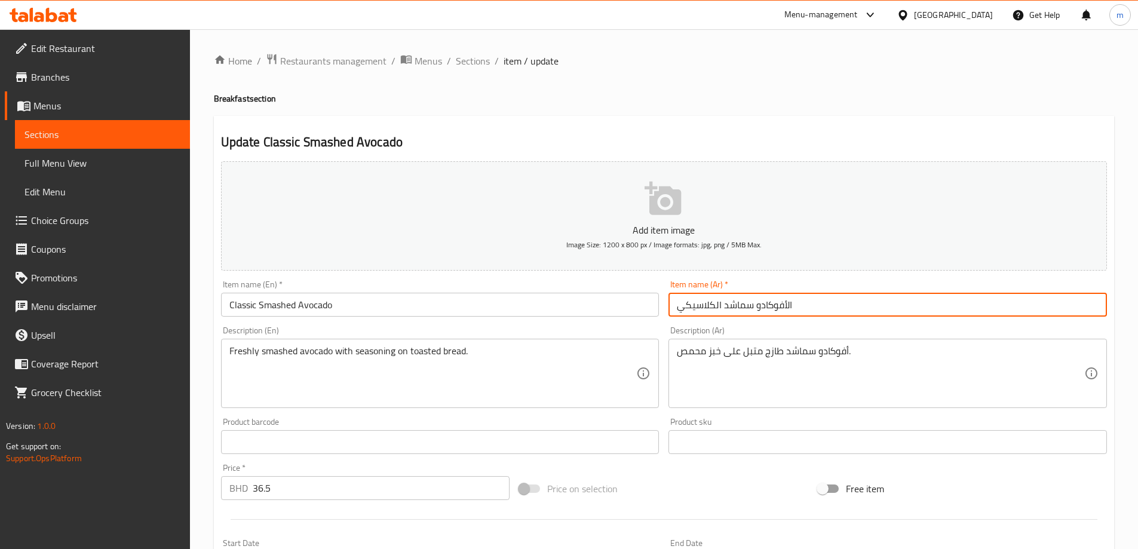
click at [814, 312] on input "الأفوكادو سماشد الكلاسيكي" at bounding box center [888, 305] width 439 height 24
type input "ا"
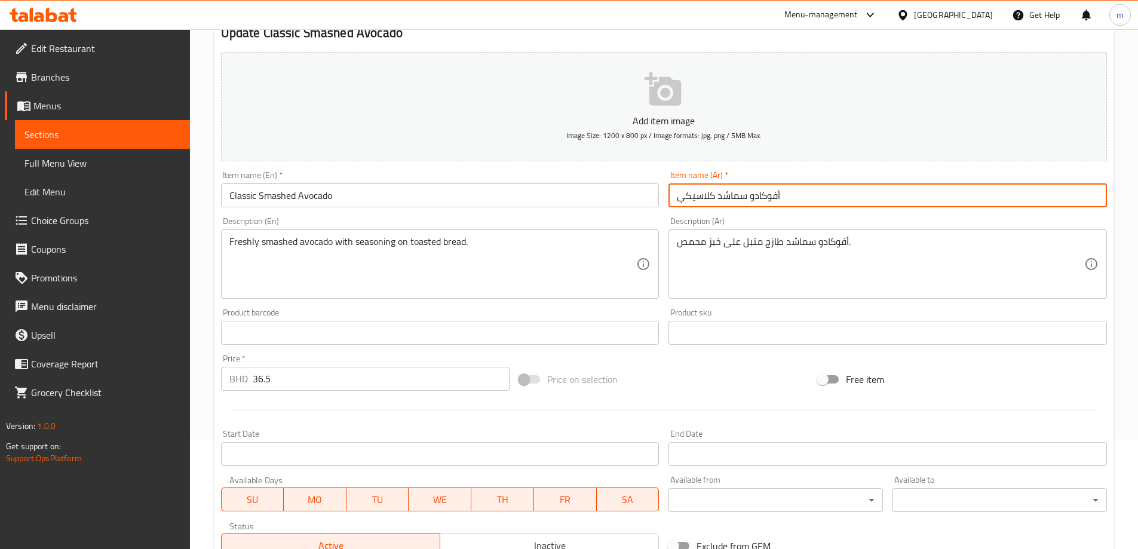
scroll to position [106, 0]
type input "أفوكادو سماشد كلاسيكي"
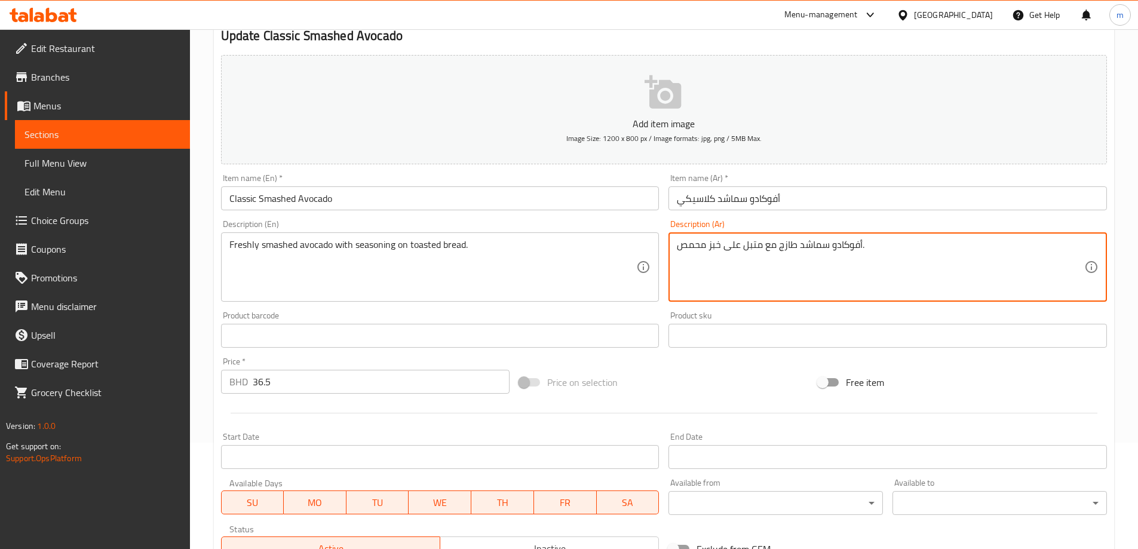
type textarea "أفوكادو سماشد طازج مع متبل على خبز محمص."
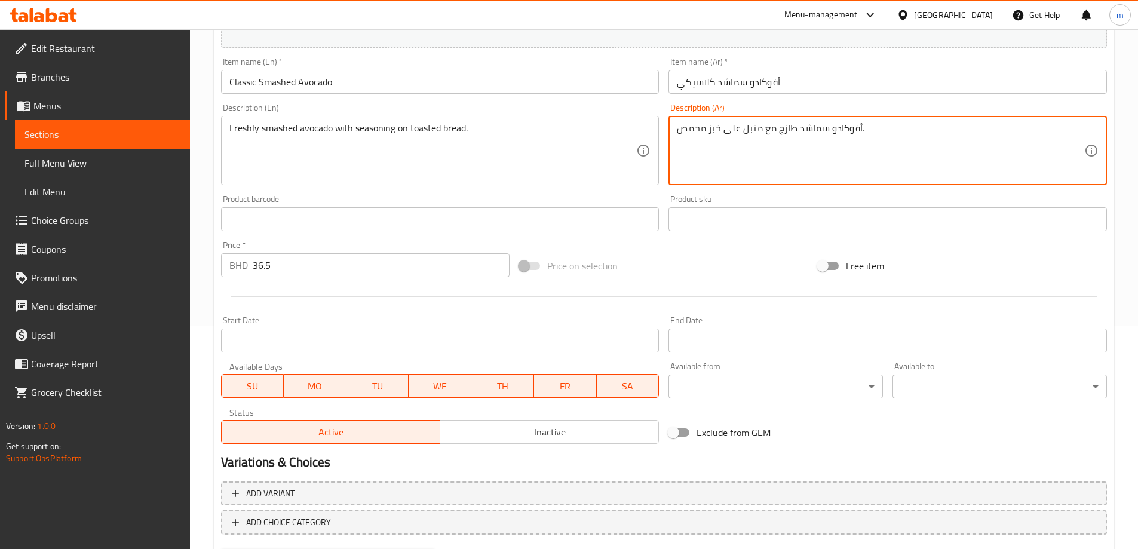
scroll to position [286, 0]
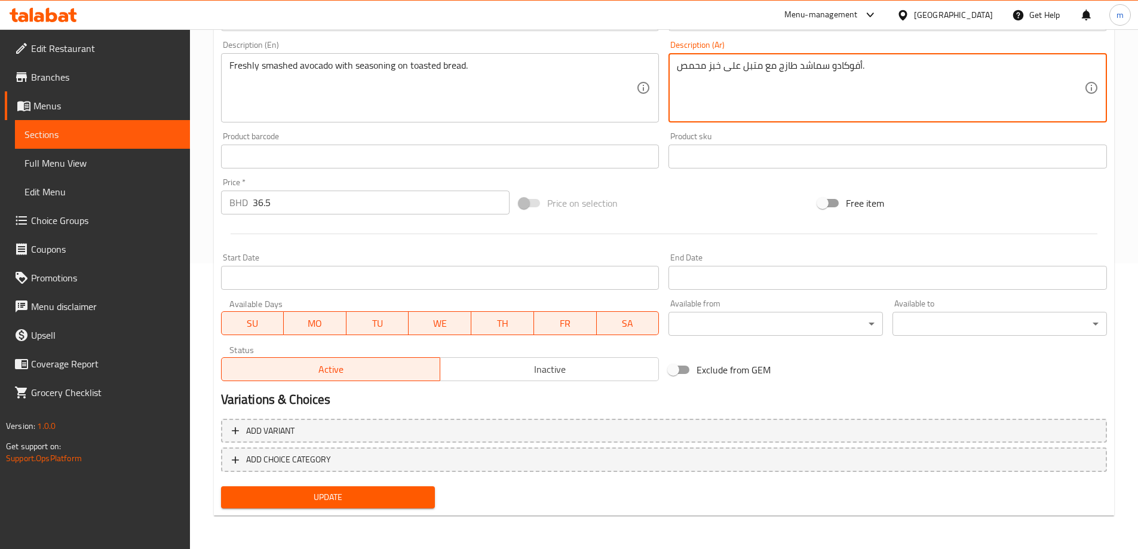
click at [380, 502] on span "Update" at bounding box center [328, 497] width 195 height 15
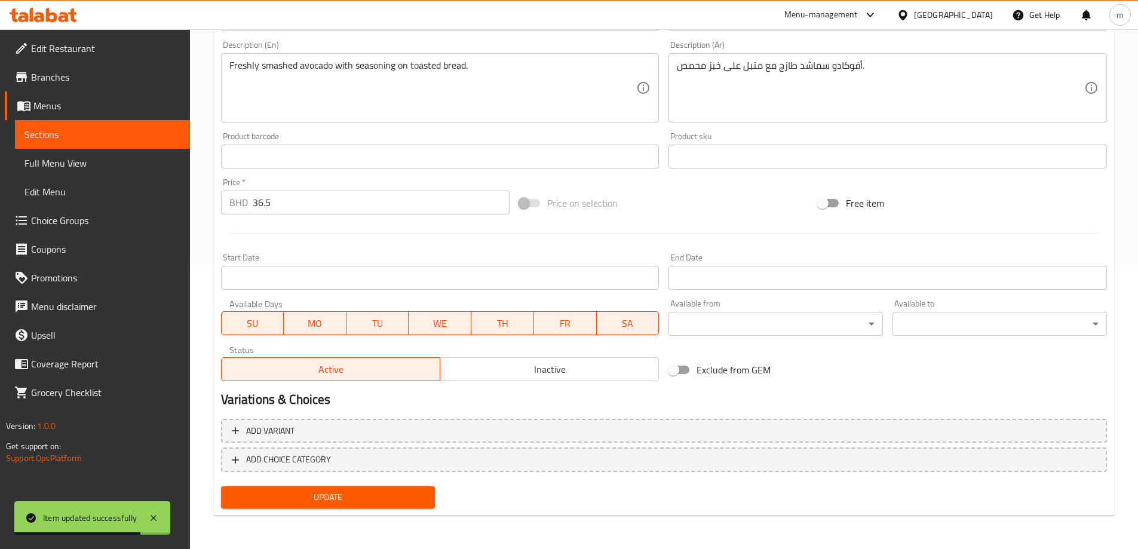
click at [161, 121] on link "Sections" at bounding box center [102, 134] width 175 height 29
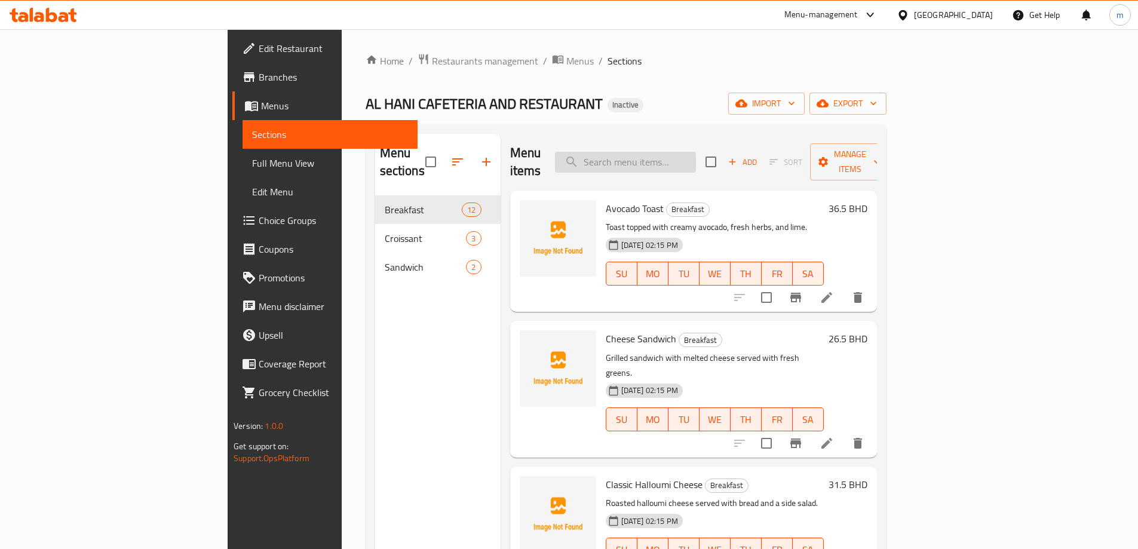
click at [696, 159] on input "search" at bounding box center [625, 162] width 141 height 21
paste input "Falafel Toast"
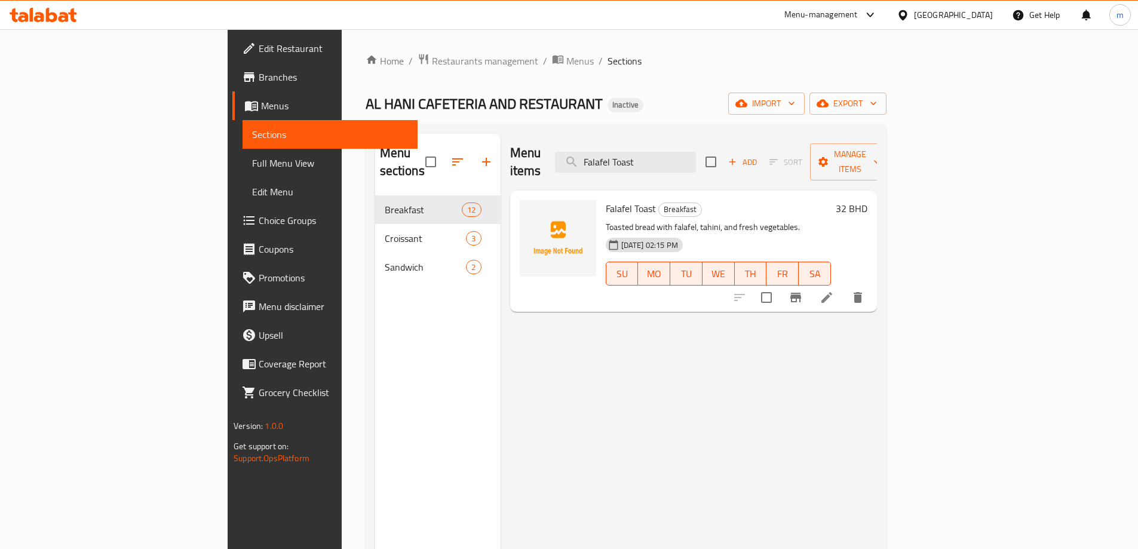
type input "Falafel Toast"
click at [834, 290] on icon at bounding box center [827, 297] width 14 height 14
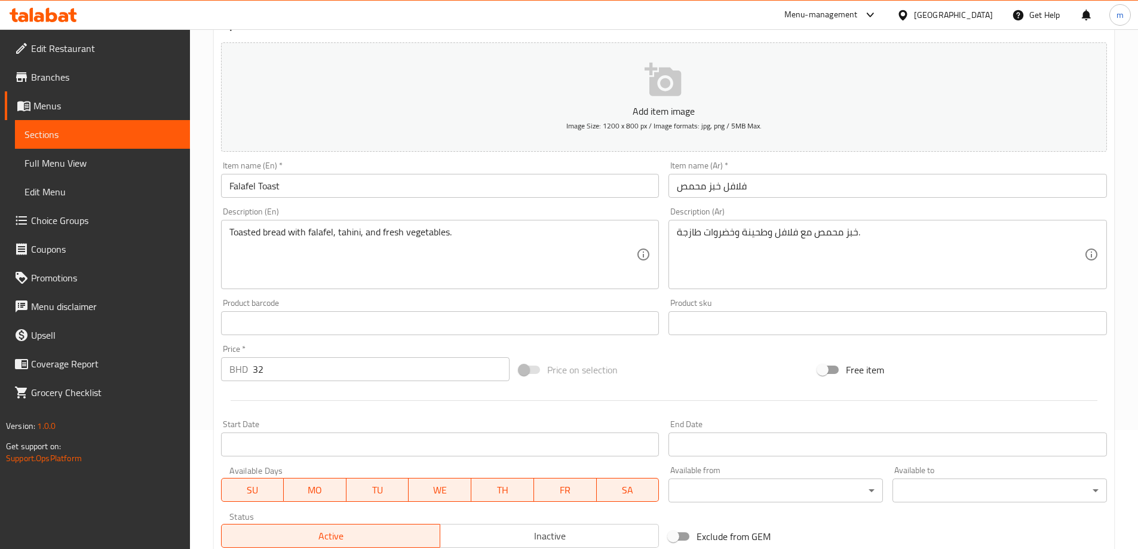
scroll to position [119, 0]
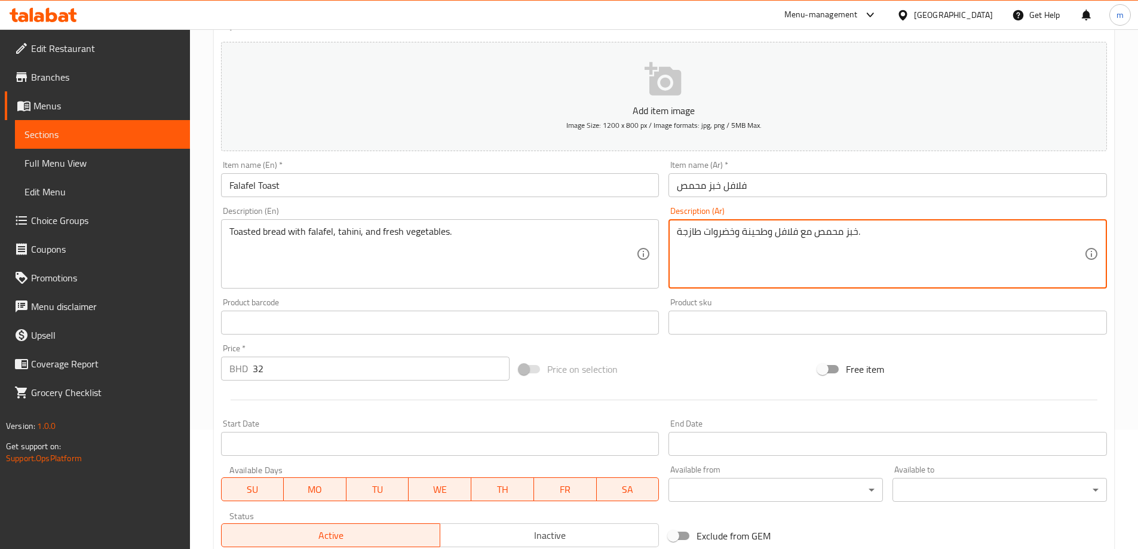
click at [716, 234] on textarea "خبز محمص مع فلافل وطحينة وخضروات طازجة." at bounding box center [880, 254] width 407 height 57
click at [676, 235] on div "خبز محمص مع فلافل وطحينة وخضار طازجة. Description (Ar)" at bounding box center [888, 253] width 439 height 69
click at [675, 229] on div "خبز محمص مع فلافل وطحينة وخضار طازجة. Description (Ar)" at bounding box center [888, 253] width 439 height 69
click at [680, 229] on textarea "خبز محمص مع فلافل وطحينة وخضار طازجة." at bounding box center [880, 254] width 407 height 57
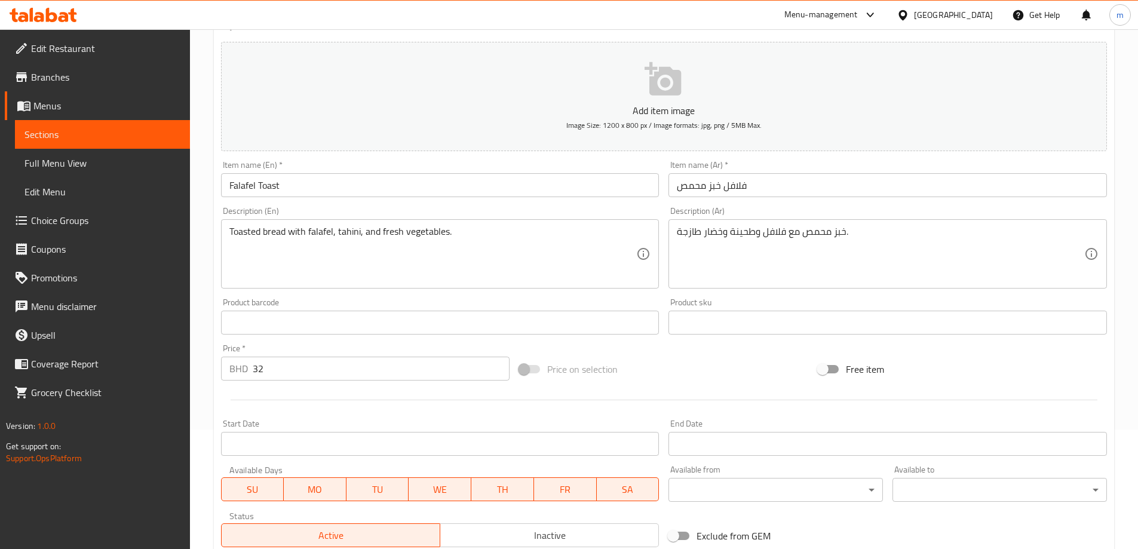
click at [676, 235] on div "خبز محمص مع فلافل وطحينة وخضار طازجة. Description (Ar)" at bounding box center [888, 253] width 439 height 69
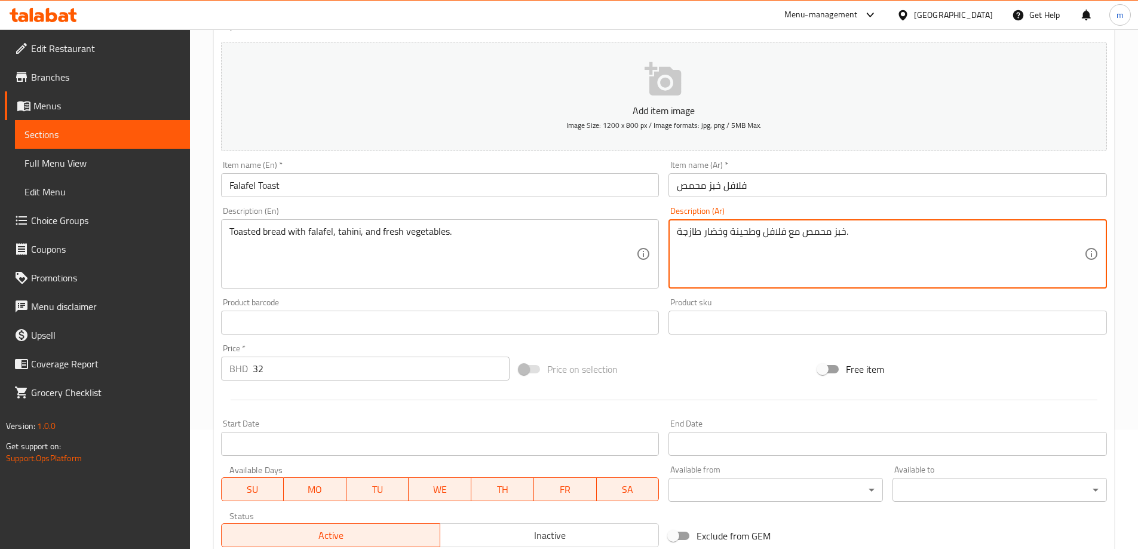
click at [680, 236] on textarea "خبز محمص مع فلافل وطحينة وخضار طازجة." at bounding box center [880, 254] width 407 height 57
click at [873, 236] on textarea "خبز محمص مع فلافل وطحينة وخضار طازجة." at bounding box center [880, 254] width 407 height 57
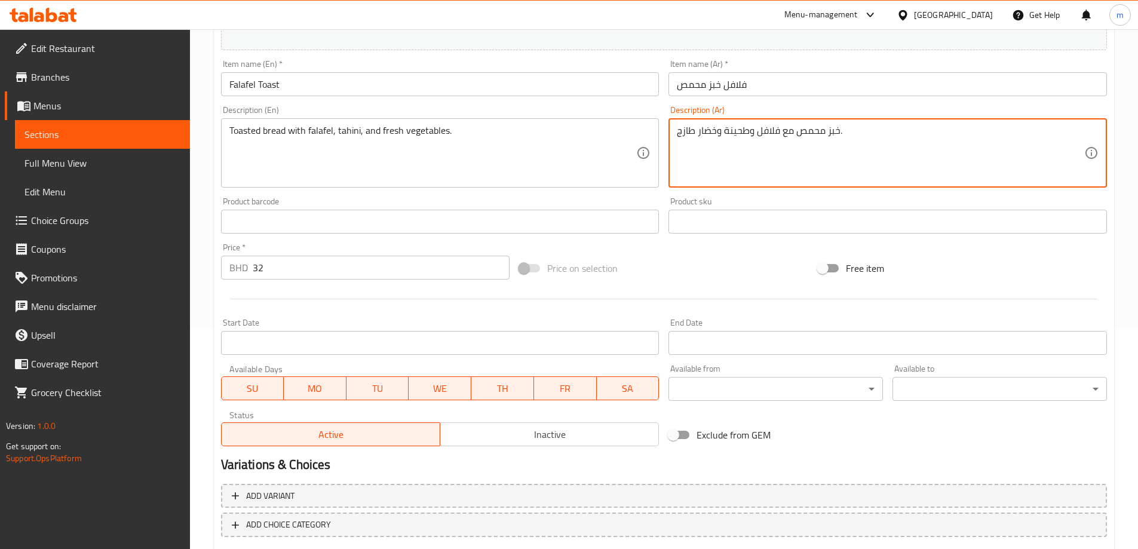
scroll to position [286, 0]
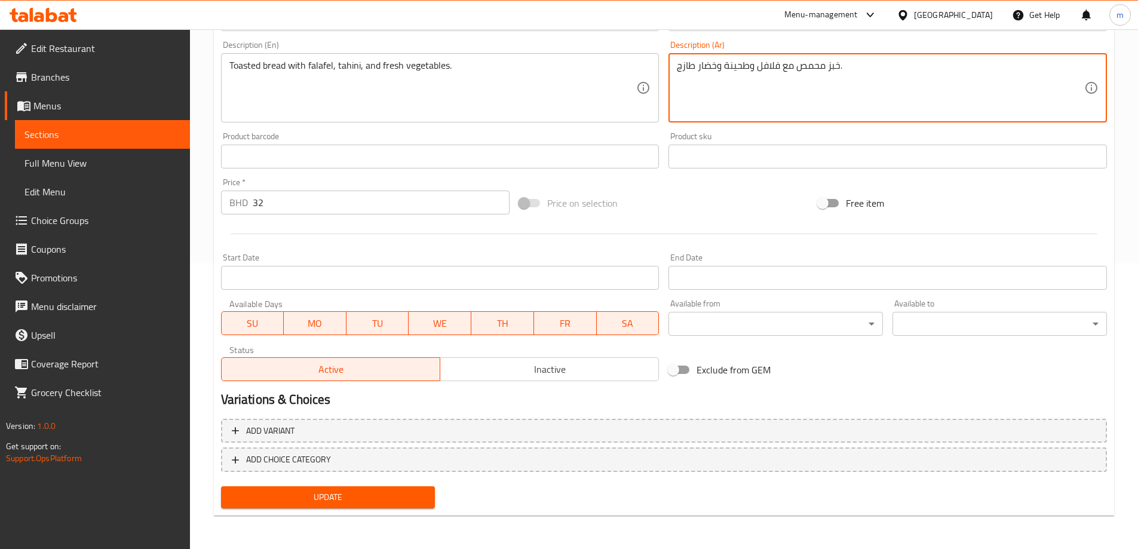
type textarea "خبز محمص مع فلافل وطحينة وخضار طازج."
click at [363, 490] on span "Update" at bounding box center [328, 497] width 195 height 15
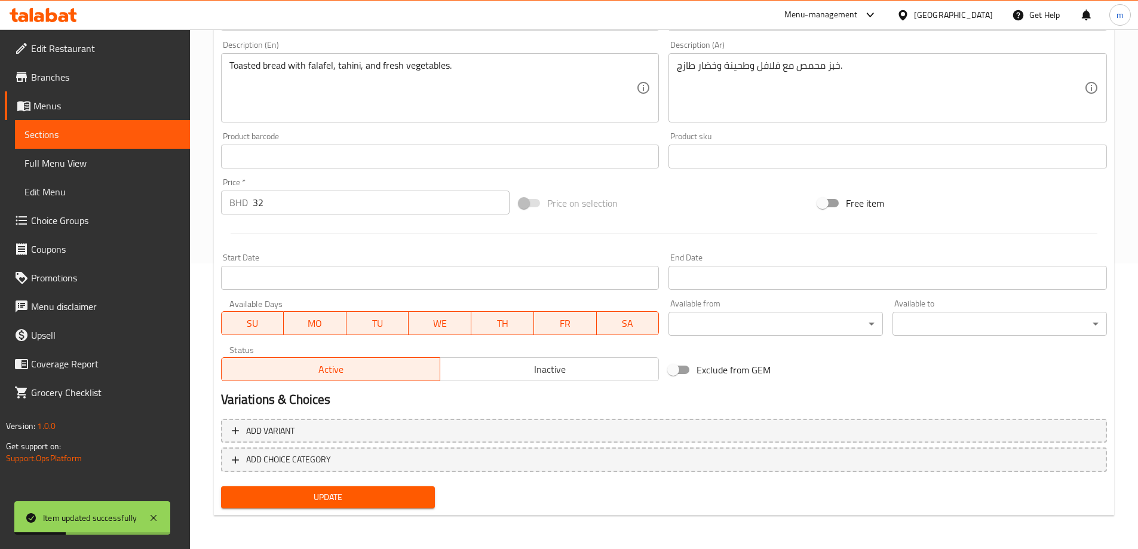
click at [160, 131] on span "Sections" at bounding box center [102, 134] width 156 height 14
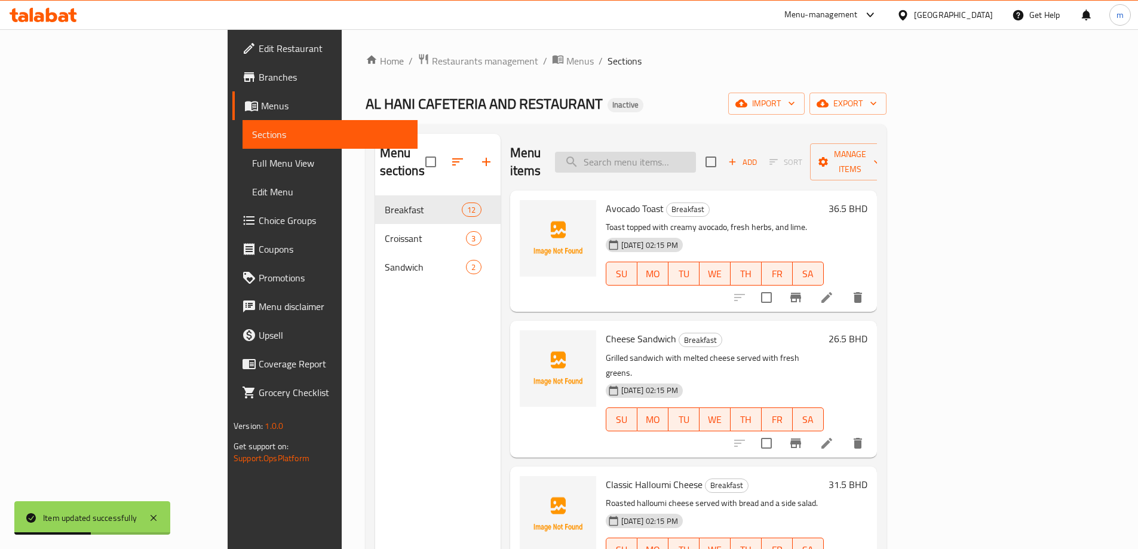
click at [672, 152] on input "search" at bounding box center [625, 162] width 141 height 21
paste input "Halloumi Sandwich"
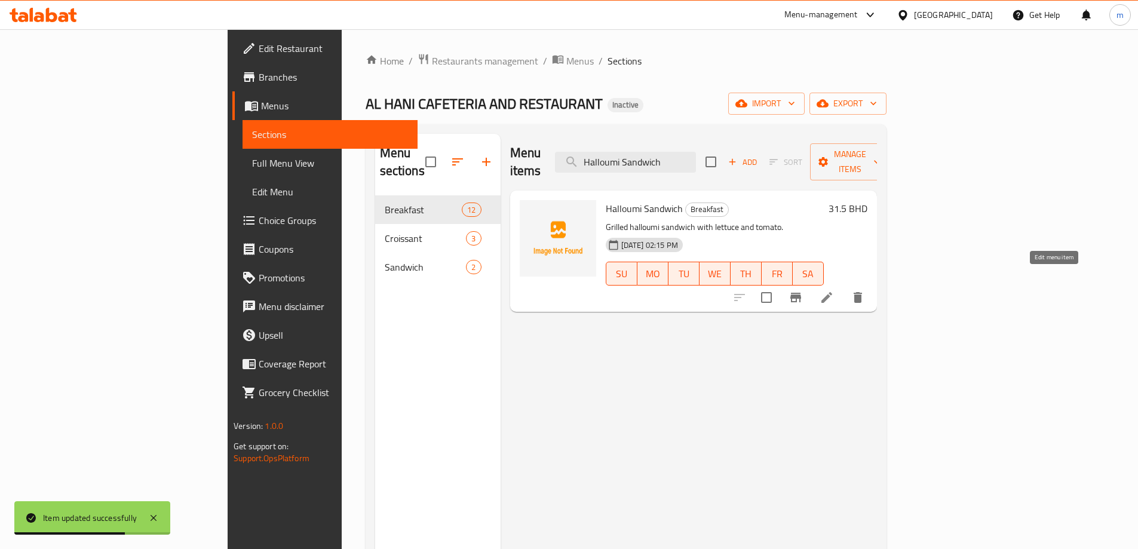
type input "Halloumi Sandwich"
click at [834, 290] on icon at bounding box center [827, 297] width 14 height 14
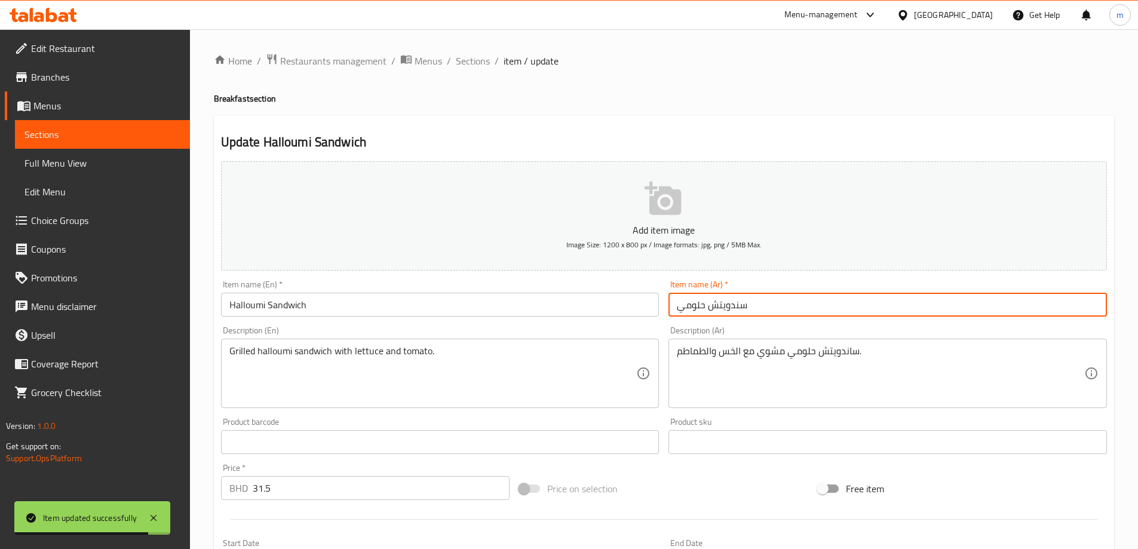
click at [739, 306] on input "سندويتش حلومي" at bounding box center [888, 305] width 439 height 24
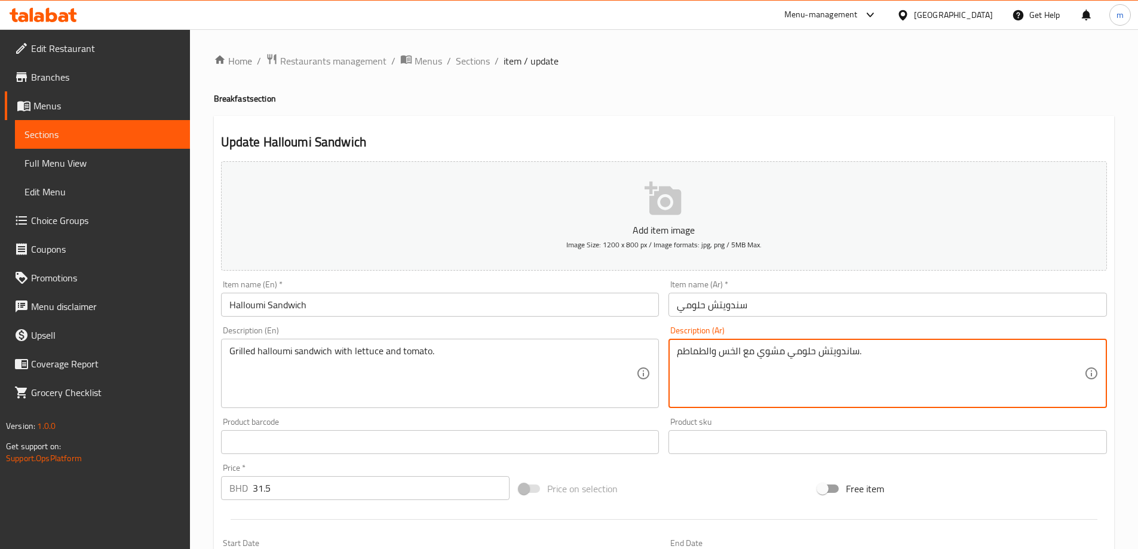
click at [849, 355] on textarea "ساندويتش حلومي مشوي مع الخس والطماطم." at bounding box center [880, 373] width 407 height 57
paste textarea
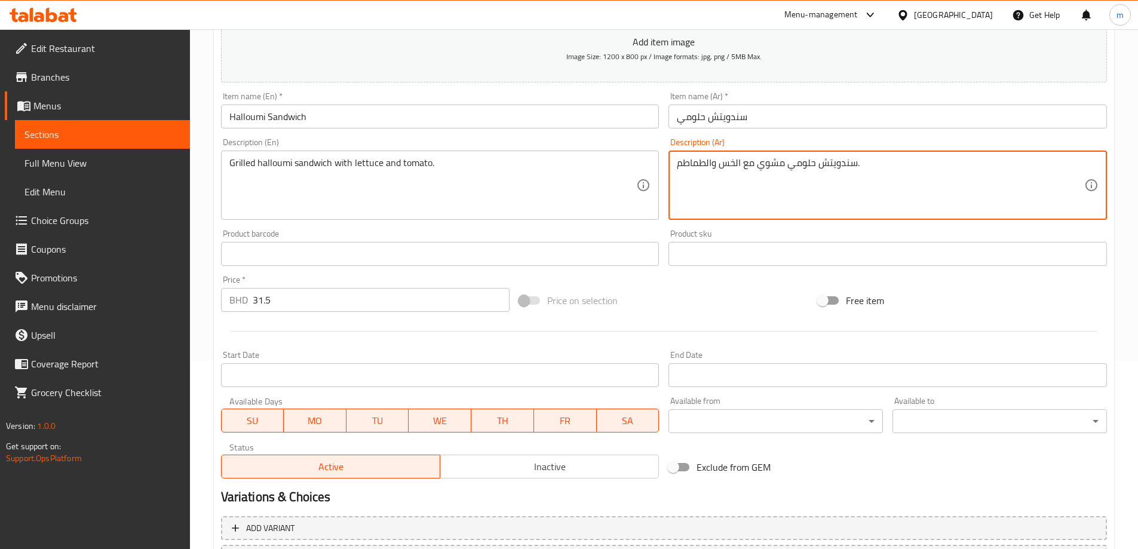
scroll to position [286, 0]
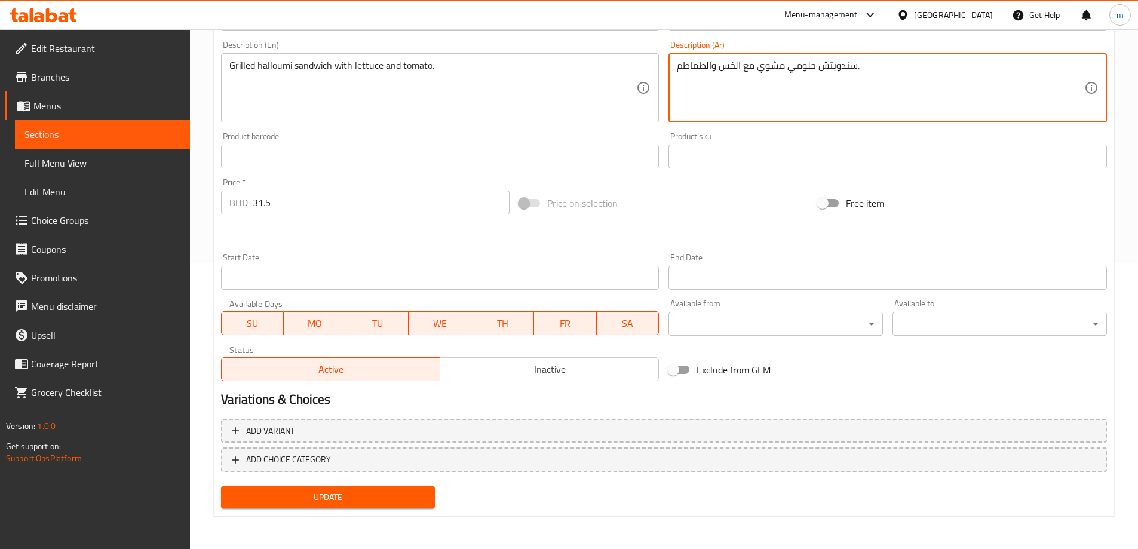
type textarea "سندويتش حلومي مشوي مع الخس والطماطم."
drag, startPoint x: 394, startPoint y: 492, endPoint x: 411, endPoint y: 466, distance: 31.5
click at [394, 493] on span "Update" at bounding box center [328, 497] width 195 height 15
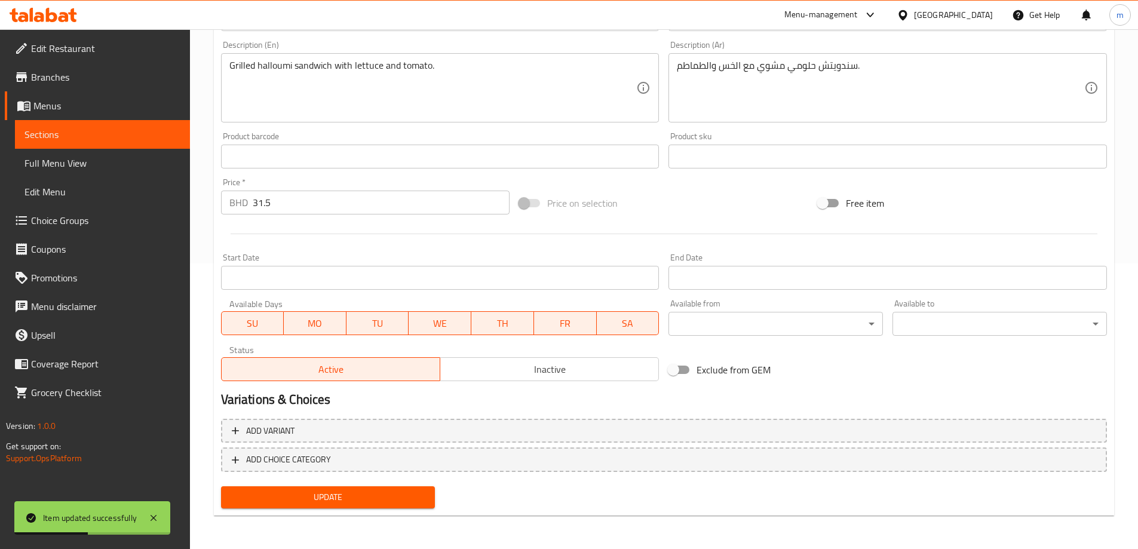
click at [153, 131] on span "Sections" at bounding box center [102, 134] width 156 height 14
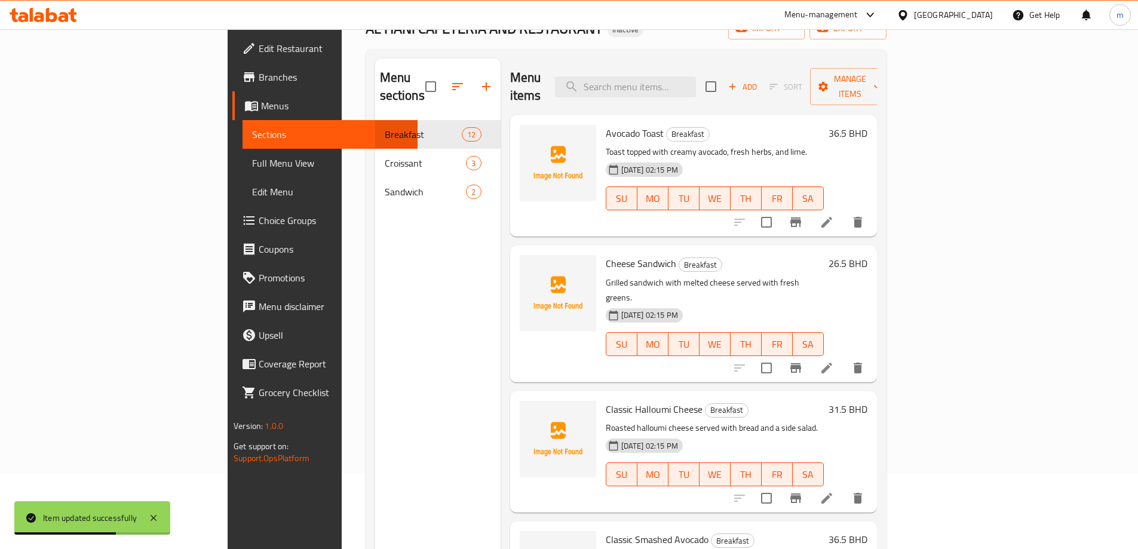
scroll to position [48, 0]
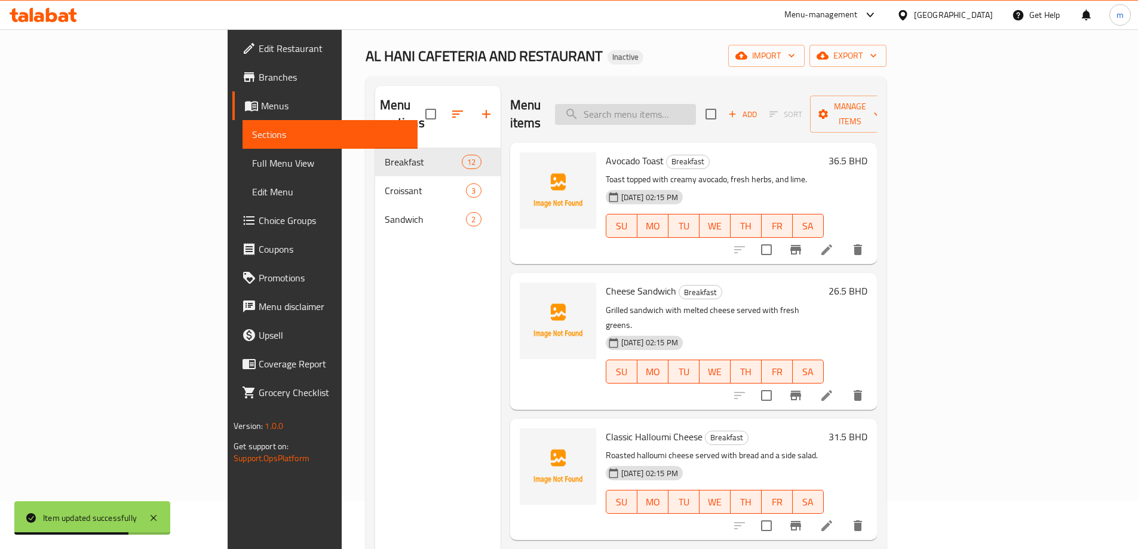
click at [695, 109] on input "search" at bounding box center [625, 114] width 141 height 21
paste input "Truffle Egg Sando"
type input "Truffle Egg Sando"
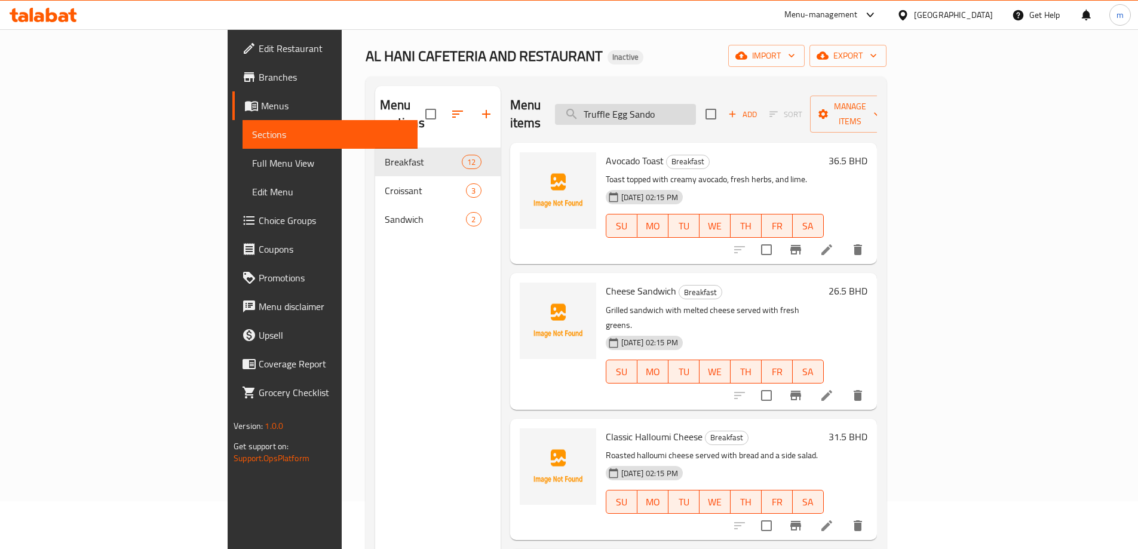
click at [696, 104] on input "Truffle Egg Sando" at bounding box center [625, 114] width 141 height 21
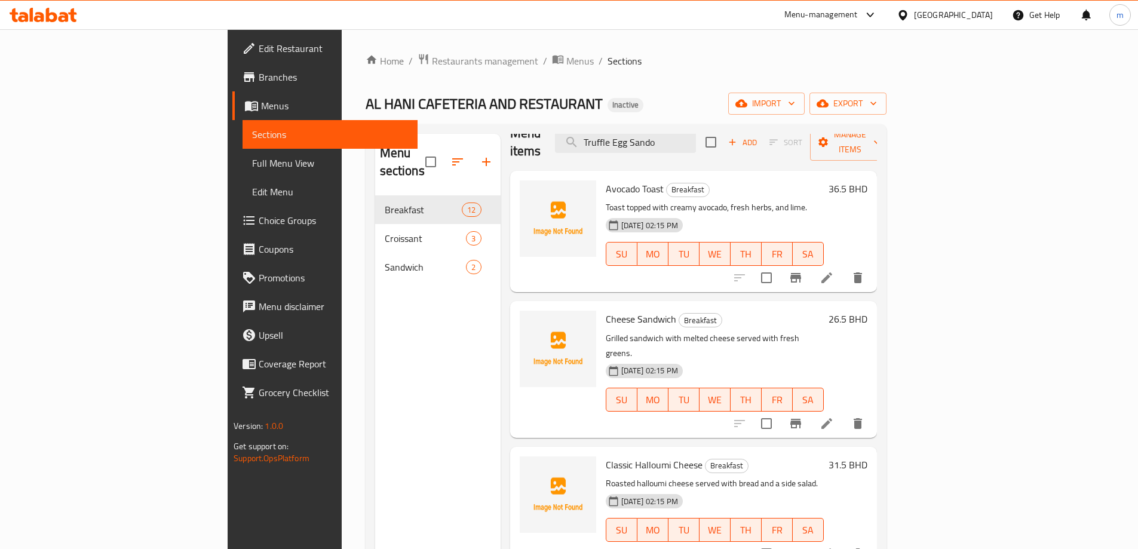
scroll to position [0, 0]
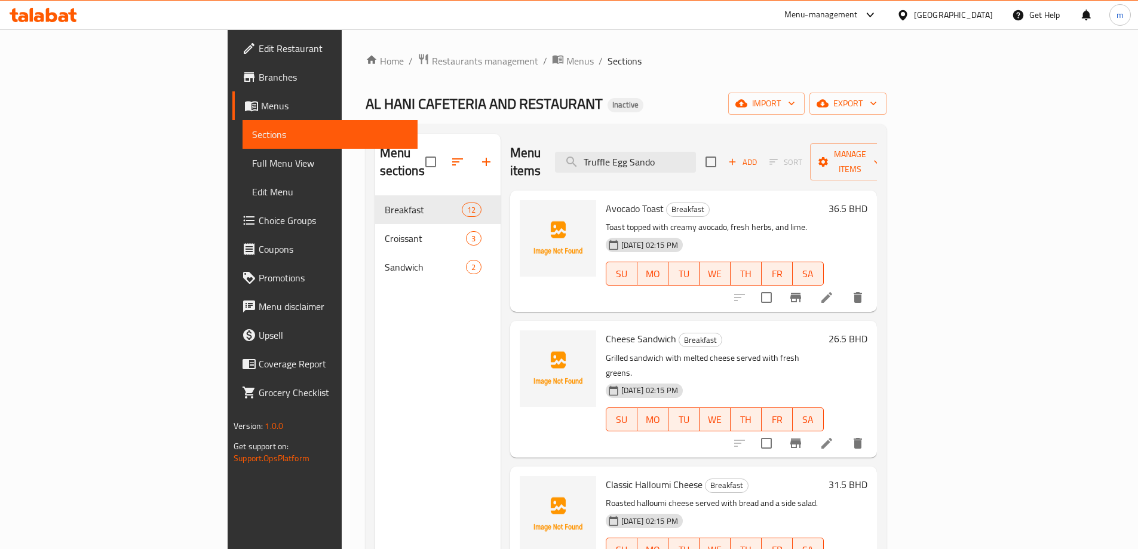
drag, startPoint x: 740, startPoint y: 152, endPoint x: 606, endPoint y: 158, distance: 133.3
click at [607, 158] on div "Menu items Truffle Egg Sando Add Sort Manage items" at bounding box center [693, 162] width 367 height 57
paste input "Truffle Egg Sando"
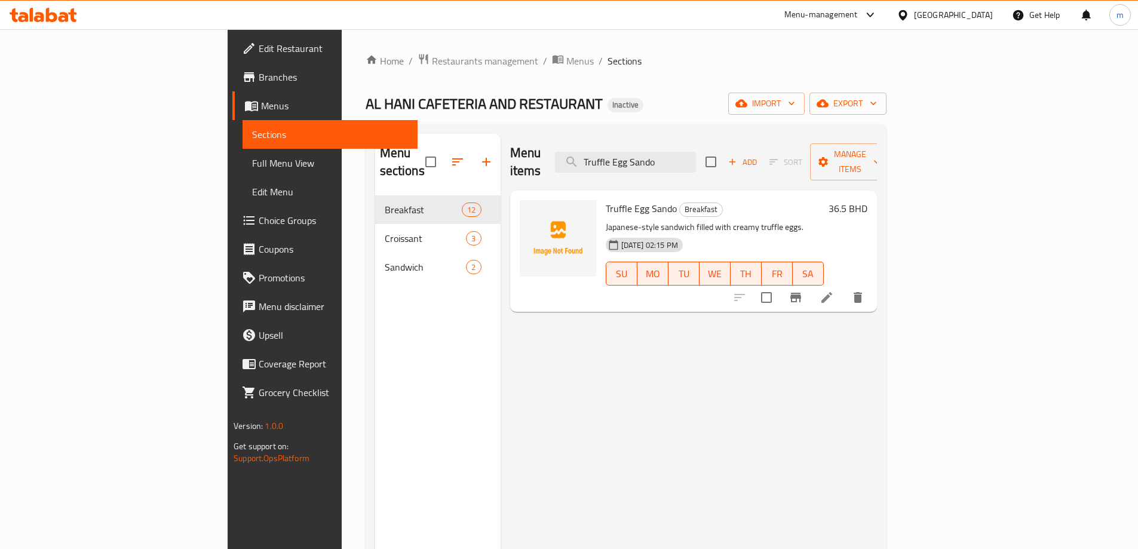
type input "Truffle Egg Sando"
click at [844, 287] on li at bounding box center [826, 298] width 33 height 22
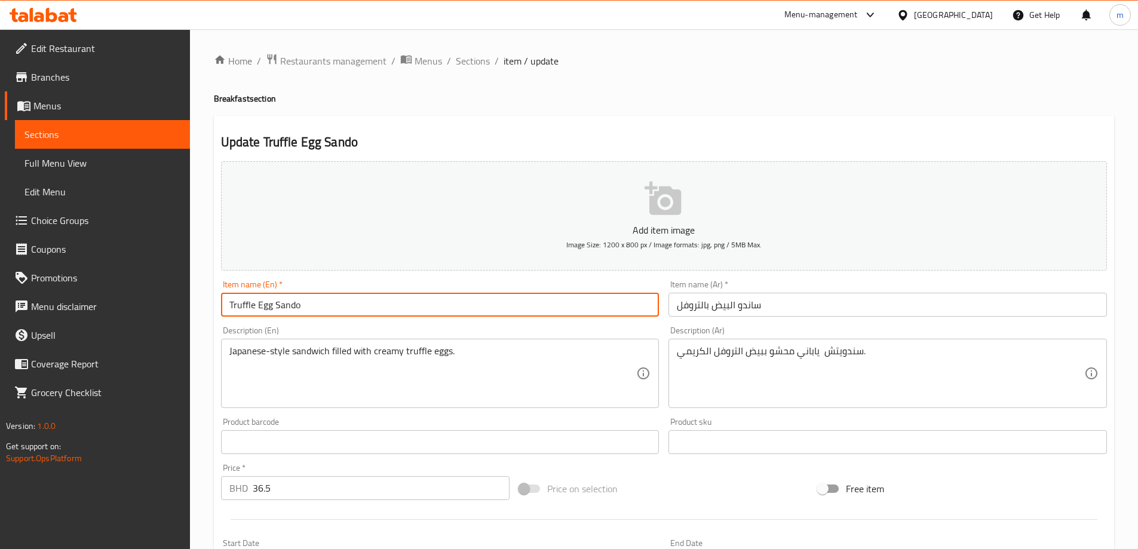
click at [412, 312] on input "Truffle Egg Sando" at bounding box center [440, 305] width 439 height 24
type input "Truffle Egg Sandwich"
click at [744, 308] on input "ساندو البيض بالتروفل" at bounding box center [888, 305] width 439 height 24
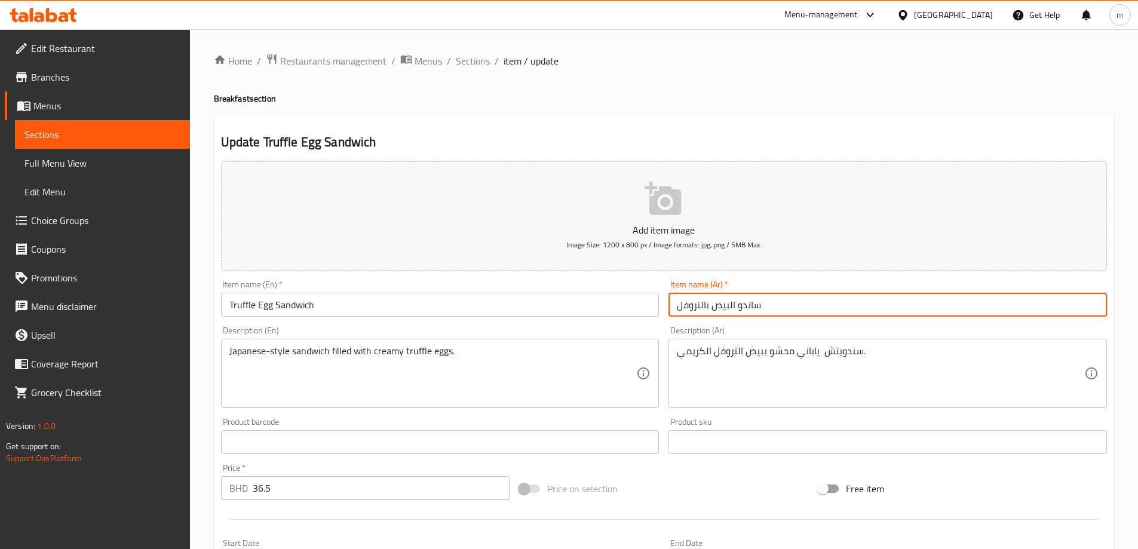
click at [744, 308] on input "ساندو البيض بالتروفل" at bounding box center [888, 305] width 439 height 24
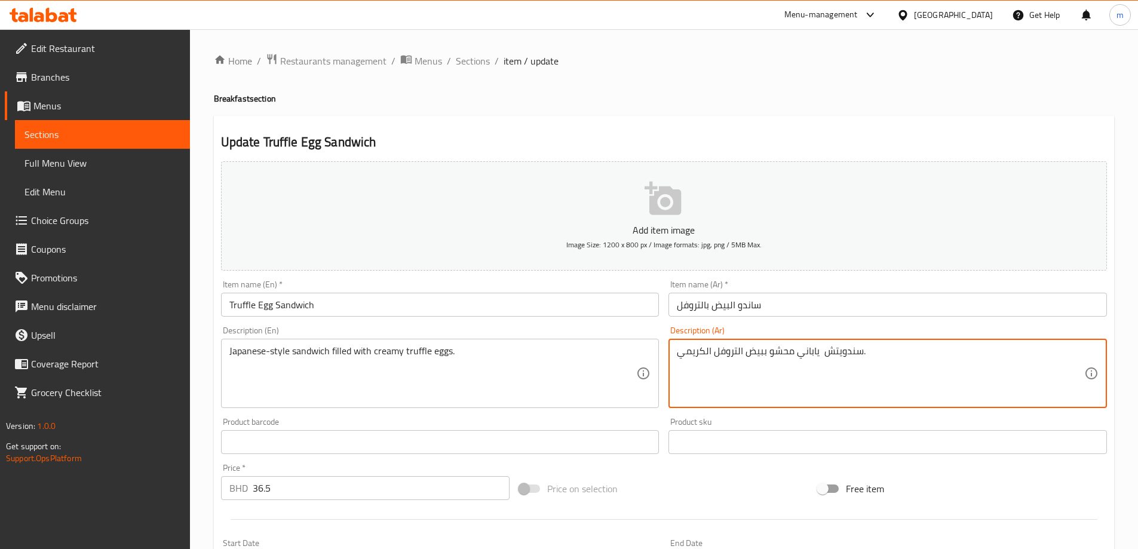
click at [845, 354] on textarea "سندويتش ياباني محشو ببيض التروفل الكريمي." at bounding box center [880, 373] width 407 height 57
click at [749, 303] on input "ساندو البيض بالتروفل" at bounding box center [888, 305] width 439 height 24
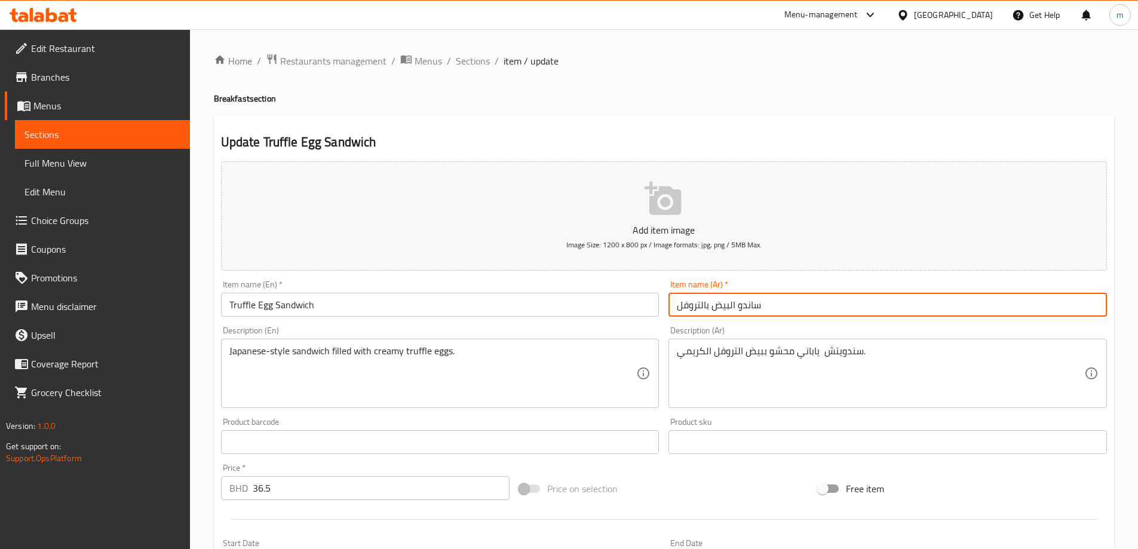
click at [749, 303] on input "ساندو البيض بالتروفل" at bounding box center [888, 305] width 439 height 24
paste input "ندويتش"
type input "سندويتش البيض بالتروفل"
click at [747, 330] on div "Description (Ar) سندويتش ياباني محشو ببيض التروفل الكريمي. Description (Ar)" at bounding box center [888, 367] width 439 height 82
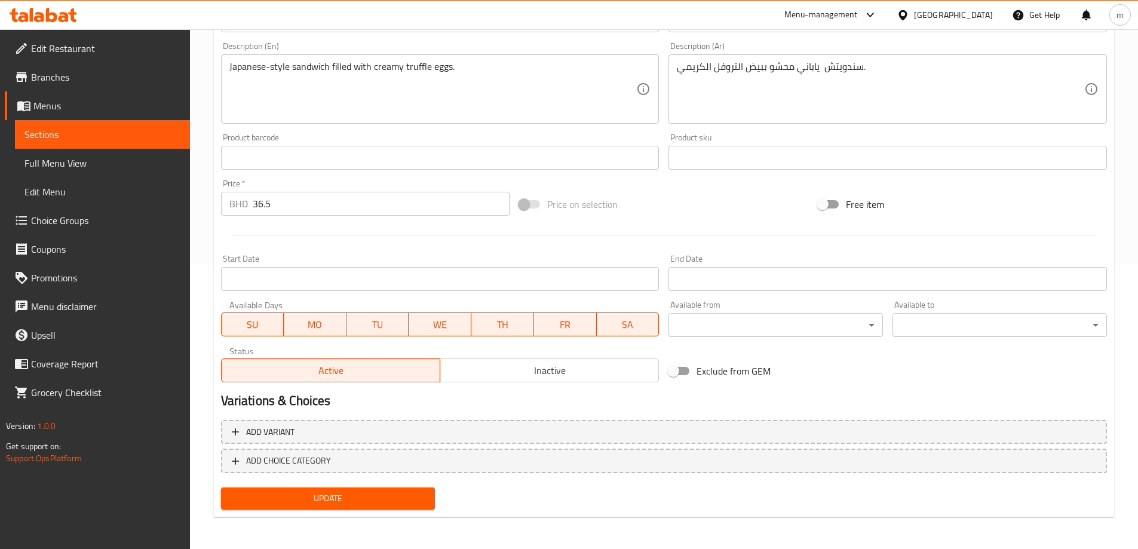
scroll to position [286, 0]
click at [412, 496] on span "Update" at bounding box center [328, 497] width 195 height 15
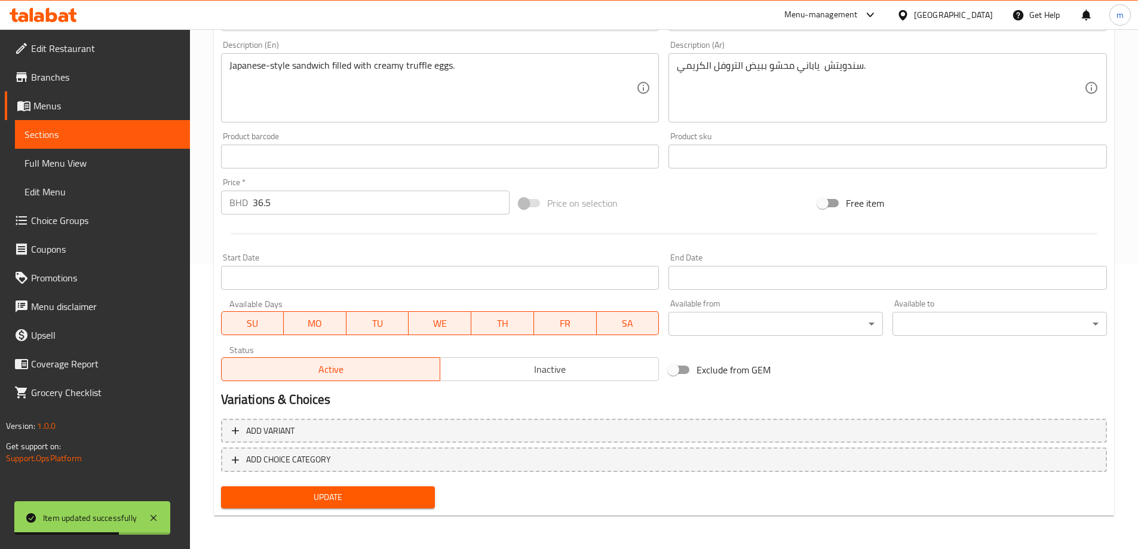
click at [155, 134] on span "Sections" at bounding box center [102, 134] width 156 height 14
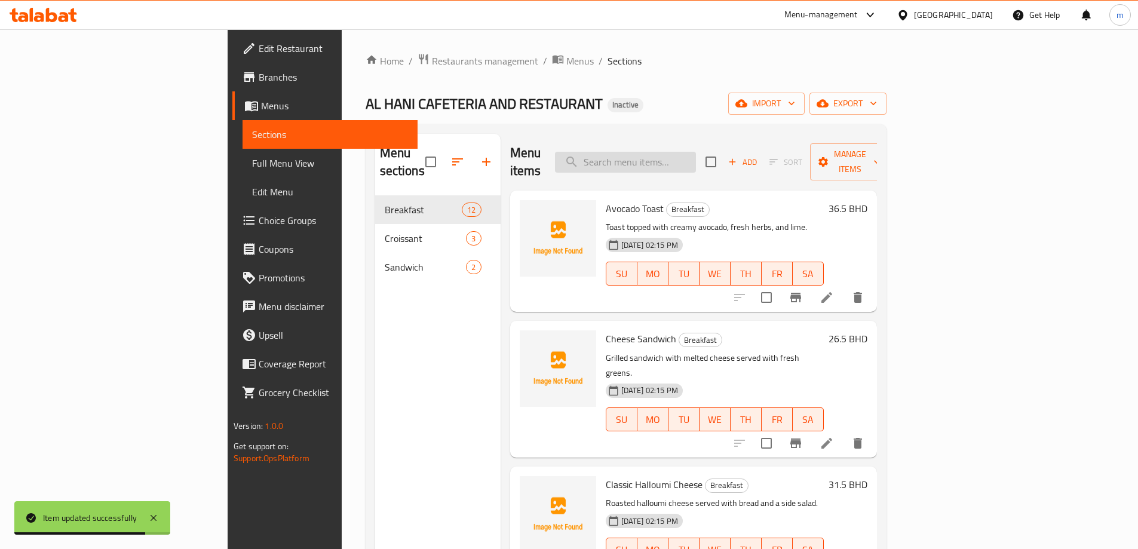
click at [696, 152] on input "search" at bounding box center [625, 162] width 141 height 21
paste input "Chicken Avocado Sandwich"
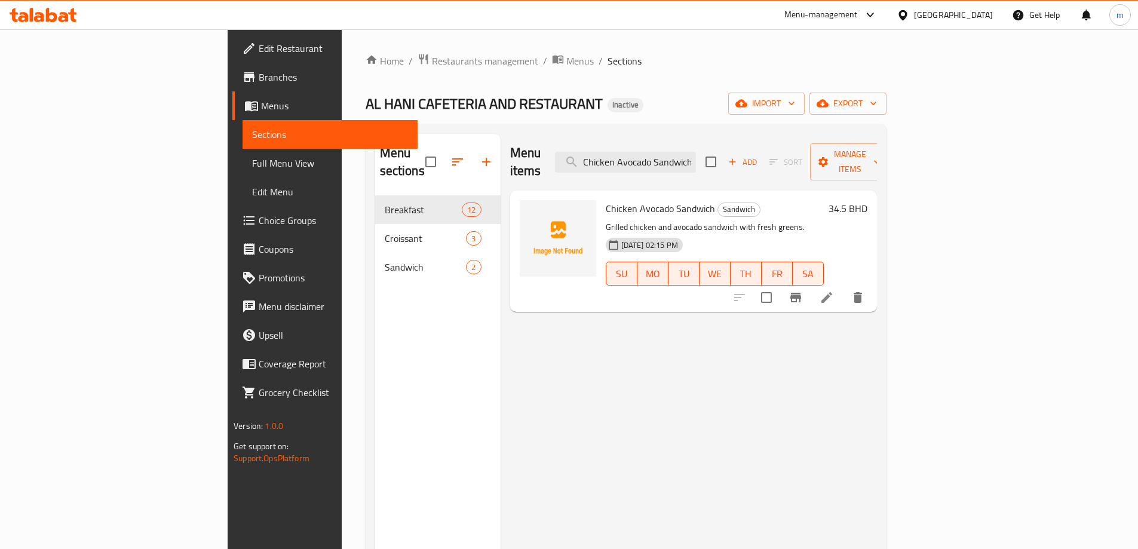
type input "Chicken Avocado Sandwich"
click at [844, 287] on li at bounding box center [826, 298] width 33 height 22
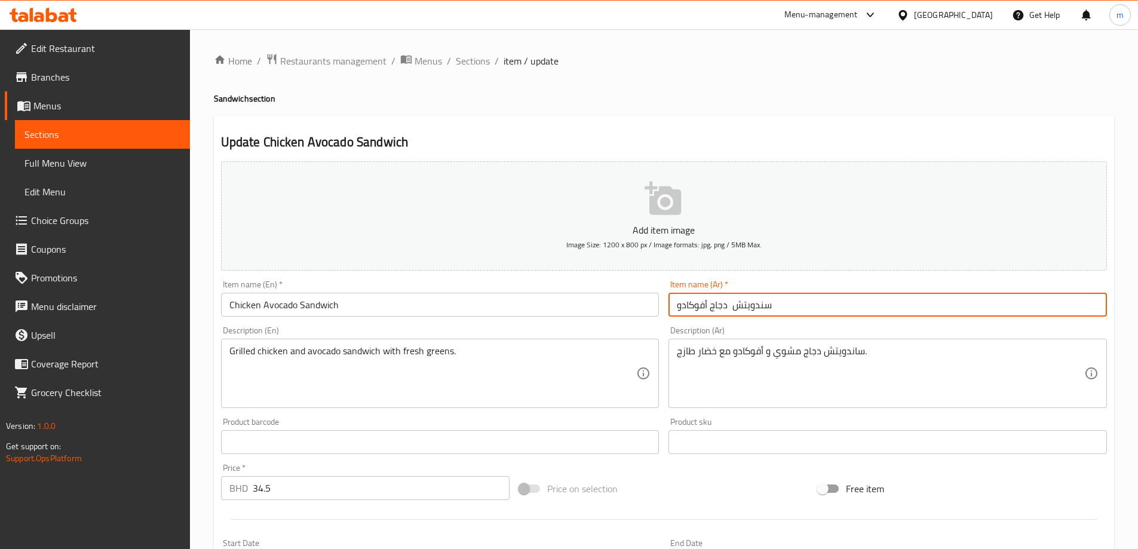
click at [753, 308] on input "سندويتش دجاج أفوكادو" at bounding box center [888, 305] width 439 height 24
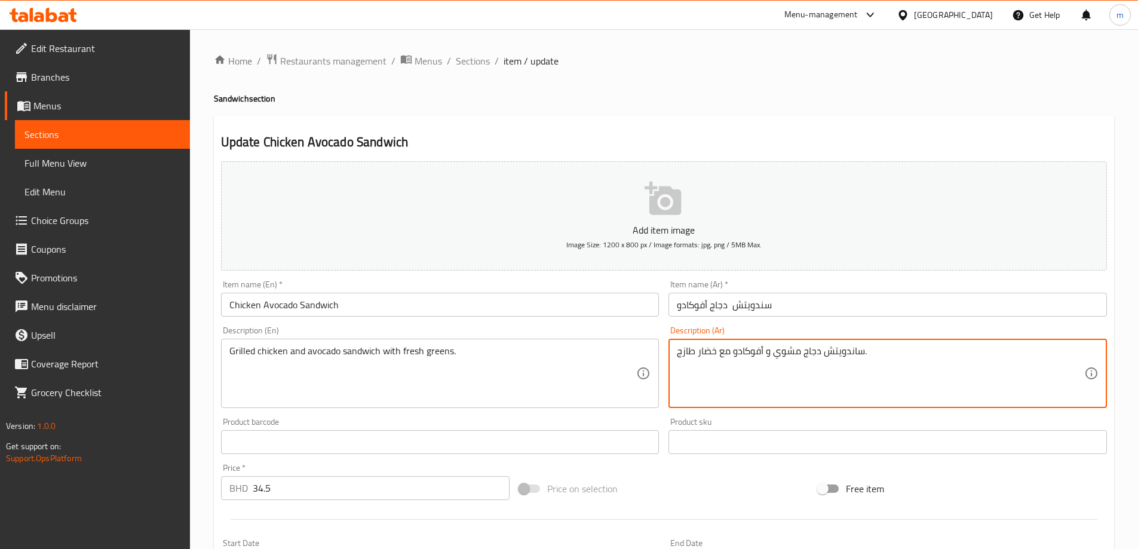
click at [850, 351] on textarea "ساندويتش دجاج مشوي و أفوكادو مع خضار طازج." at bounding box center [880, 373] width 407 height 57
paste textarea "ندويتش"
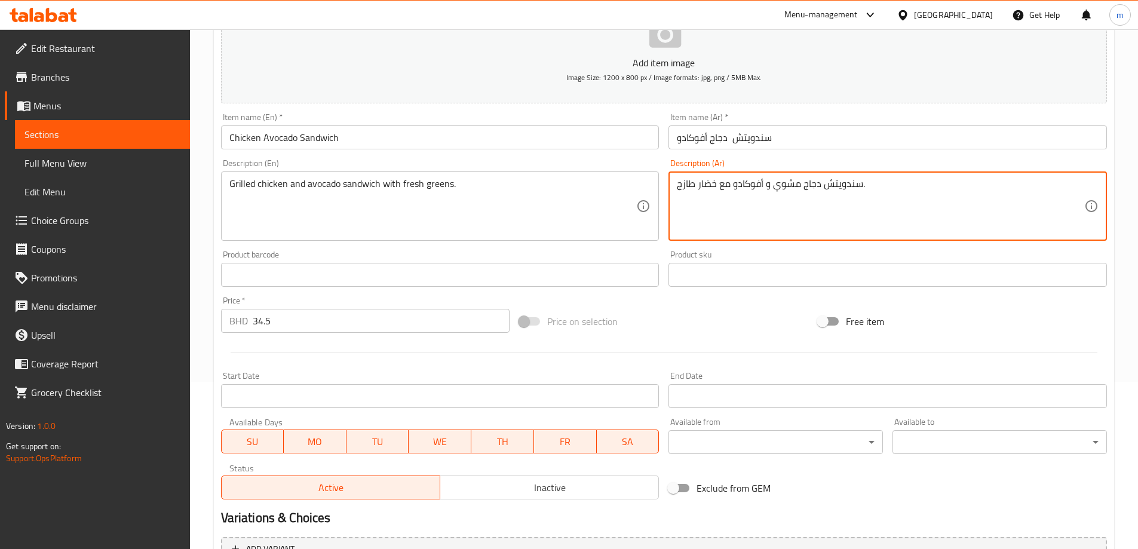
scroll to position [286, 0]
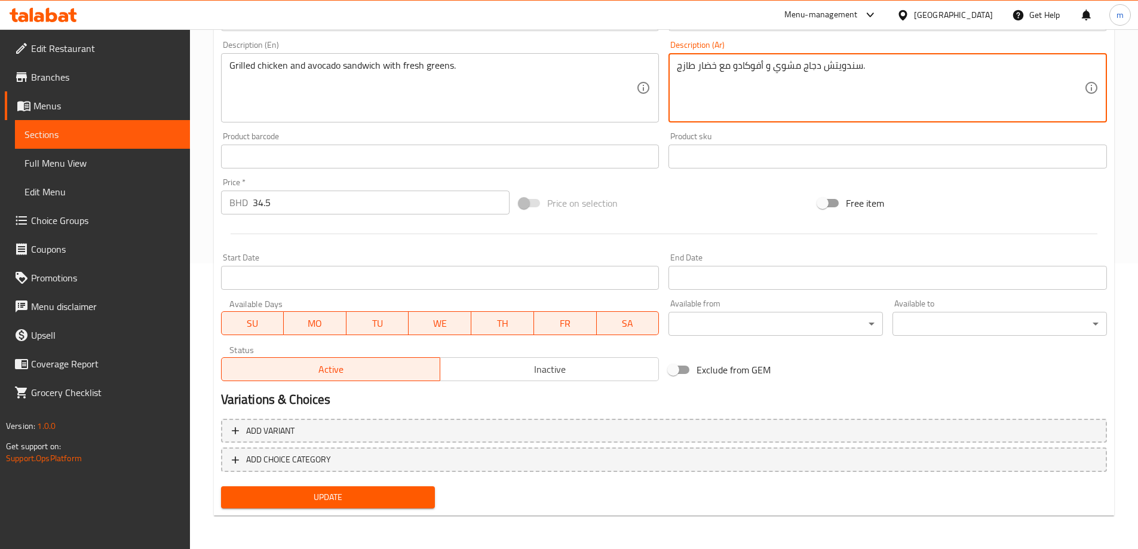
type textarea "سندويتش دجاج مشوي و أفوكادو مع خضار طازج."
click at [376, 499] on span "Update" at bounding box center [328, 497] width 195 height 15
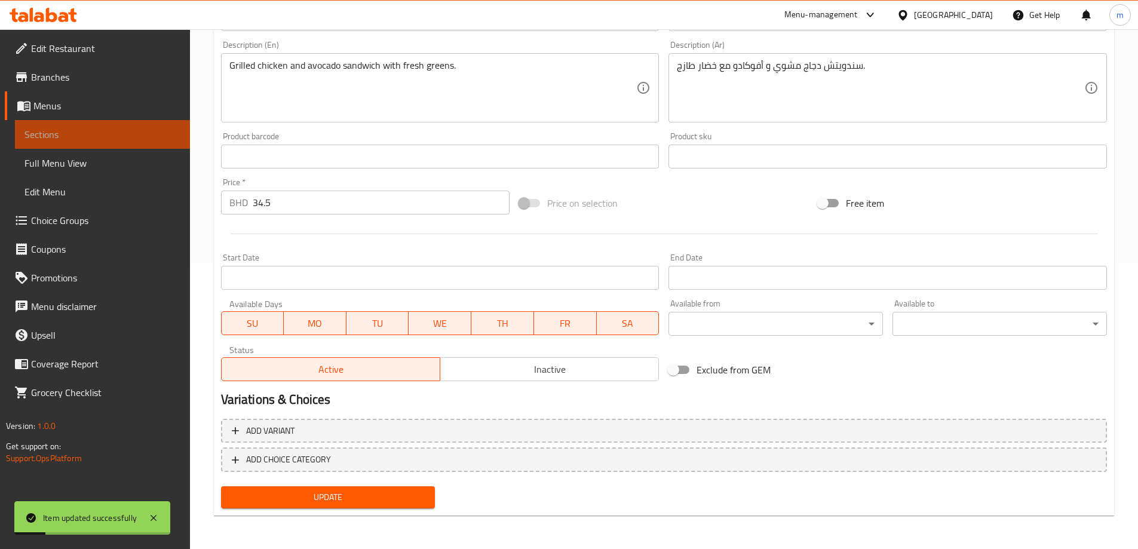
click at [122, 131] on span "Sections" at bounding box center [102, 134] width 156 height 14
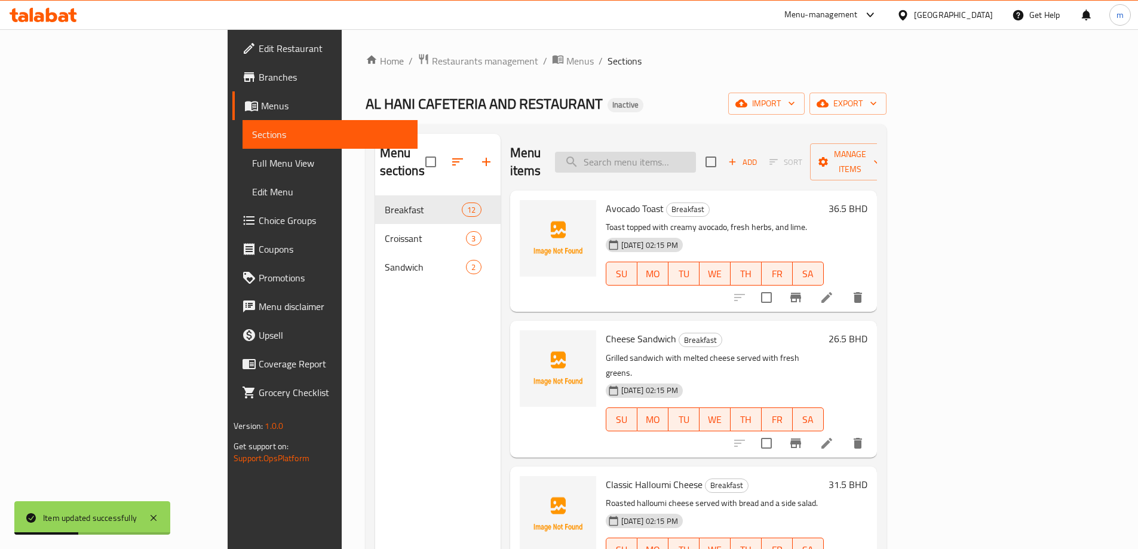
click at [696, 155] on input "search" at bounding box center [625, 162] width 141 height 21
paste input "Pepperoni Sandwich"
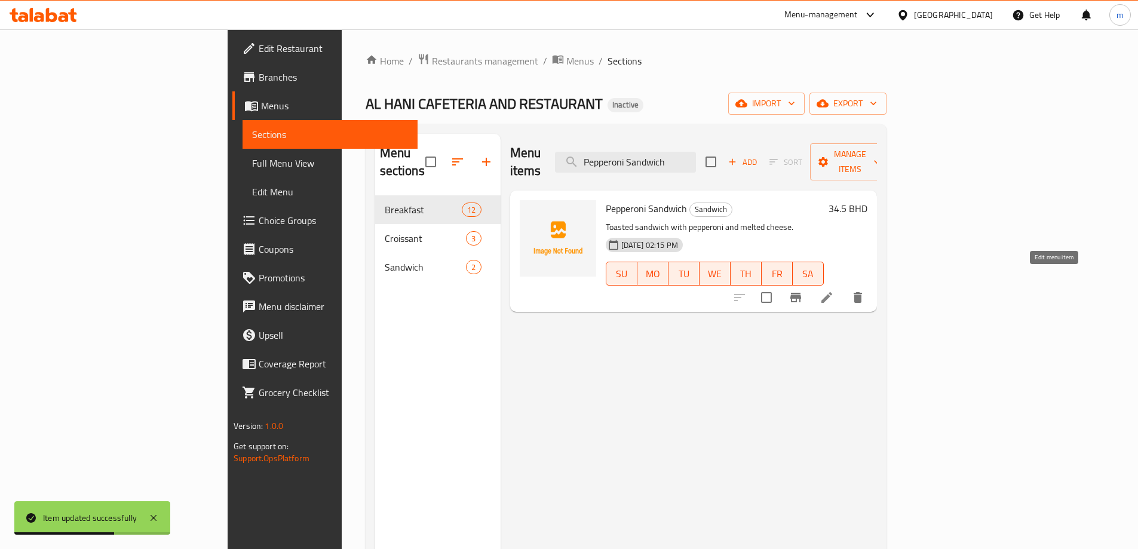
type input "Pepperoni Sandwich"
click at [832, 292] on icon at bounding box center [826, 297] width 11 height 11
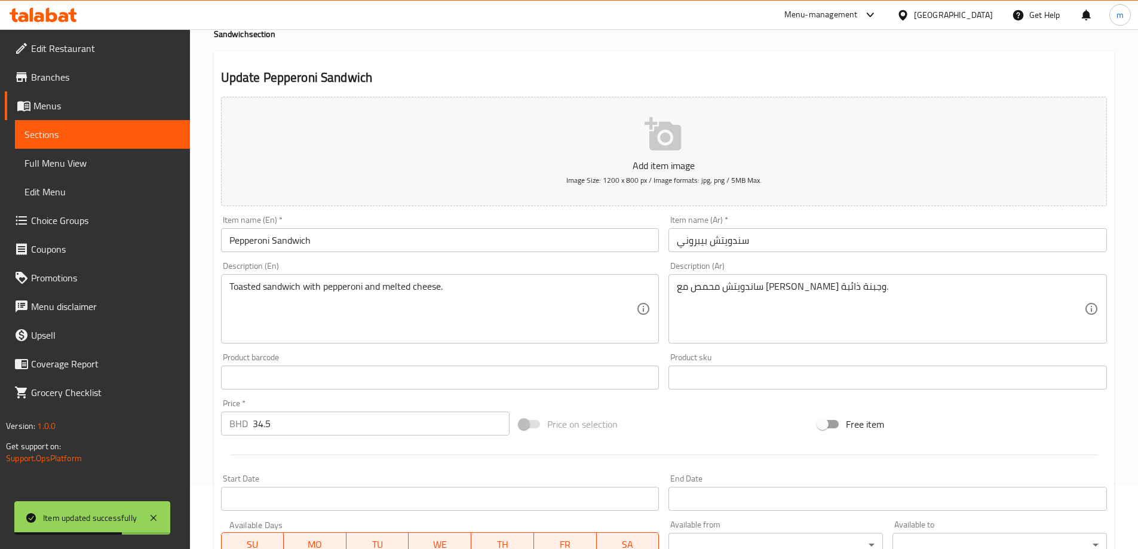
scroll to position [179, 0]
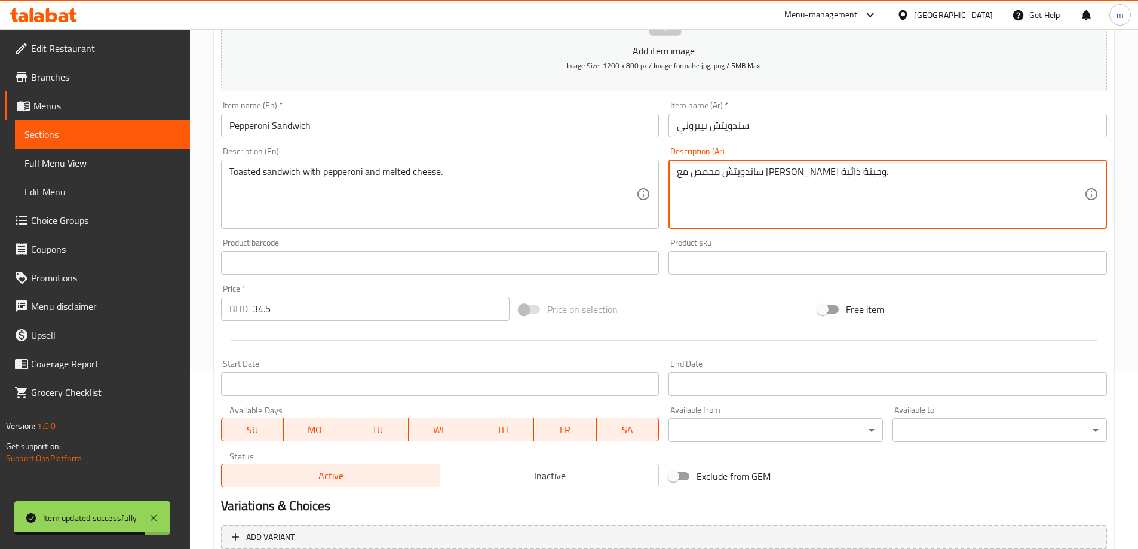
click at [825, 179] on textarea "ساندويتش محمص مع بيبروني وجبنة ذائبة." at bounding box center [880, 194] width 407 height 57
paste textarea "Pepperoni Sandwich"
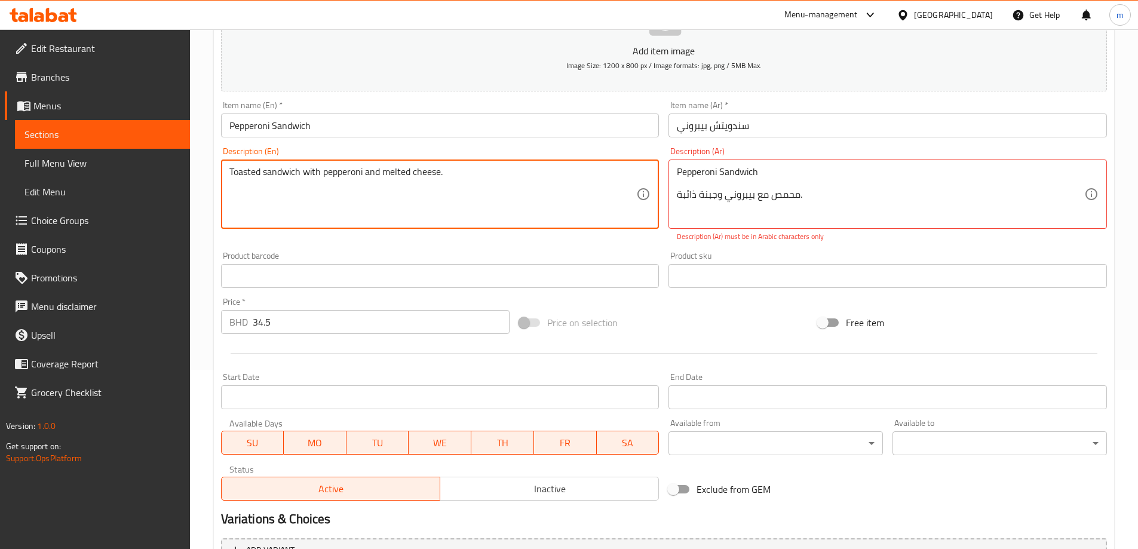
click at [374, 173] on textarea "Toasted sandwich with pepperoni and melted cheese." at bounding box center [432, 194] width 407 height 57
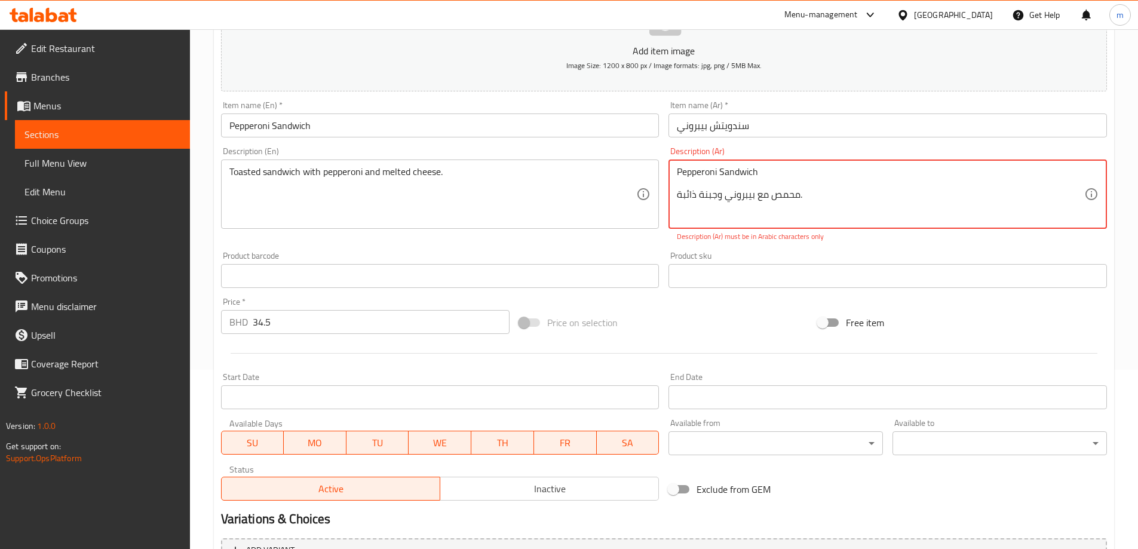
click at [848, 191] on textarea "Pepperoni Sandwich محمص مع بيبروني وجبنة ذائبة." at bounding box center [880, 194] width 407 height 57
type textarea "P"
paste textarea "ساندويتش محمص مع البيبروني والجبن المذاب."
click at [838, 178] on textarea "ساندويتش محمص مع البيبروني والجبن المذاب." at bounding box center [880, 194] width 407 height 57
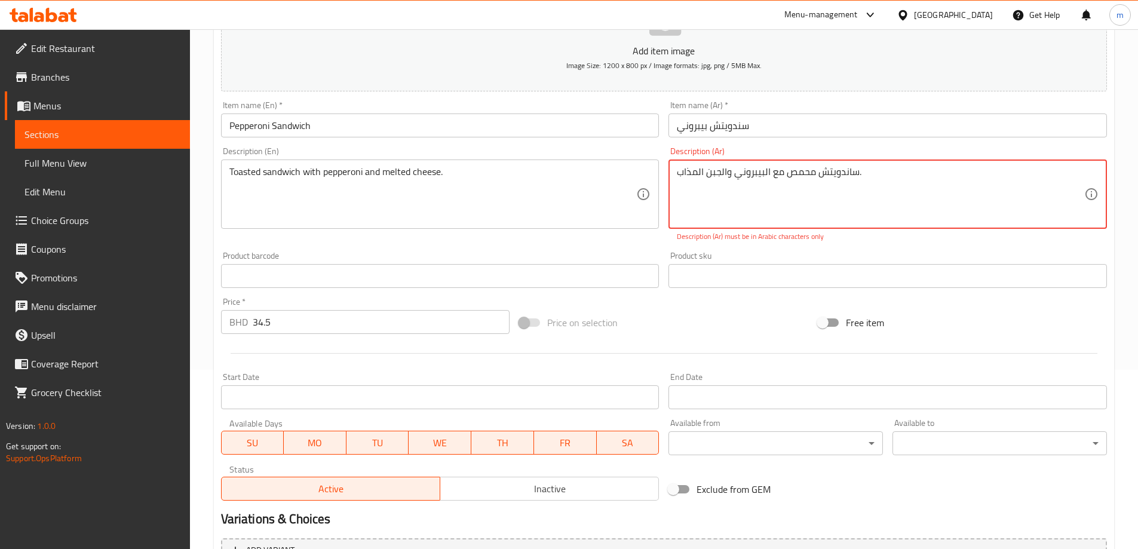
drag, startPoint x: 838, startPoint y: 178, endPoint x: 743, endPoint y: 126, distance: 108.8
click at [743, 126] on input "سندويتش بيبروني" at bounding box center [888, 126] width 439 height 24
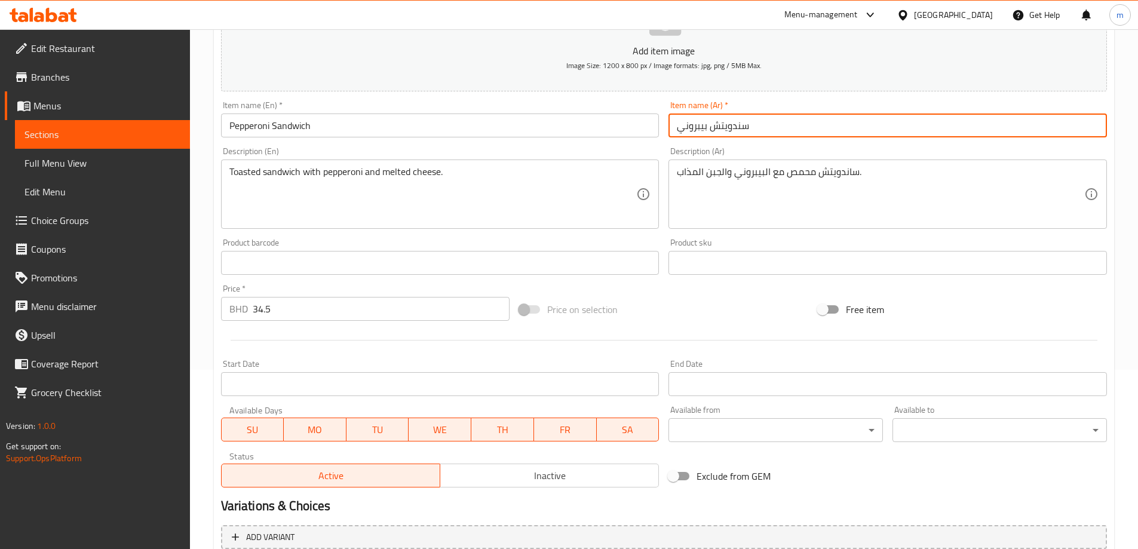
click at [743, 126] on input "سندويتش بيبروني" at bounding box center [888, 126] width 439 height 24
drag, startPoint x: 743, startPoint y: 126, endPoint x: 728, endPoint y: 128, distance: 14.4
click at [729, 119] on input "سندويتش بيبروني" at bounding box center [888, 126] width 439 height 24
click at [728, 130] on input "سندويتش بيبروني" at bounding box center [888, 126] width 439 height 24
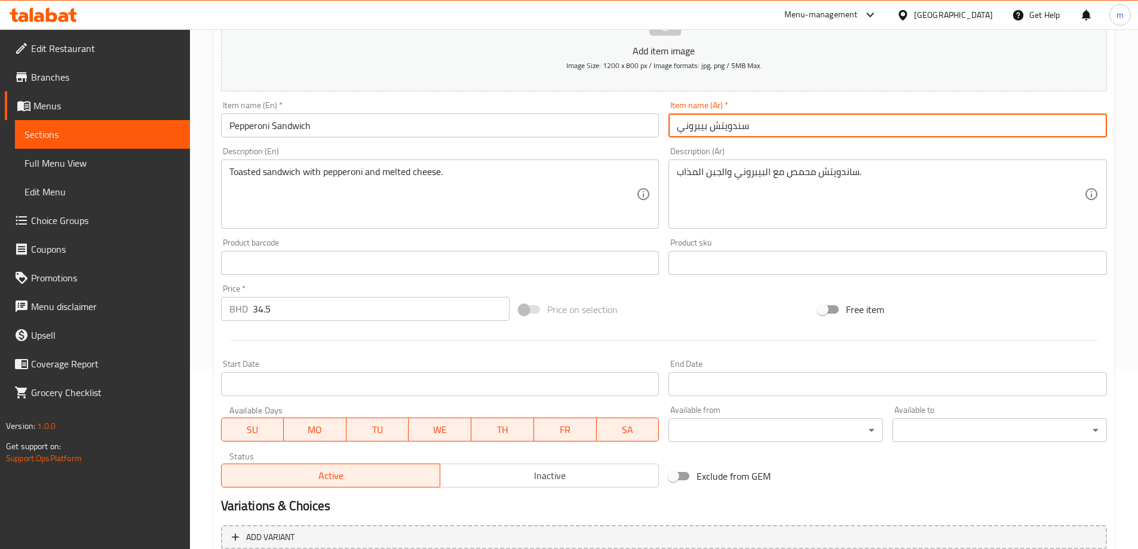
click at [728, 130] on input "سندويتش بيبروني" at bounding box center [888, 126] width 439 height 24
click at [835, 177] on textarea "ساندويتش محمص مع البيبروني والجبن المذاب." at bounding box center [880, 194] width 407 height 57
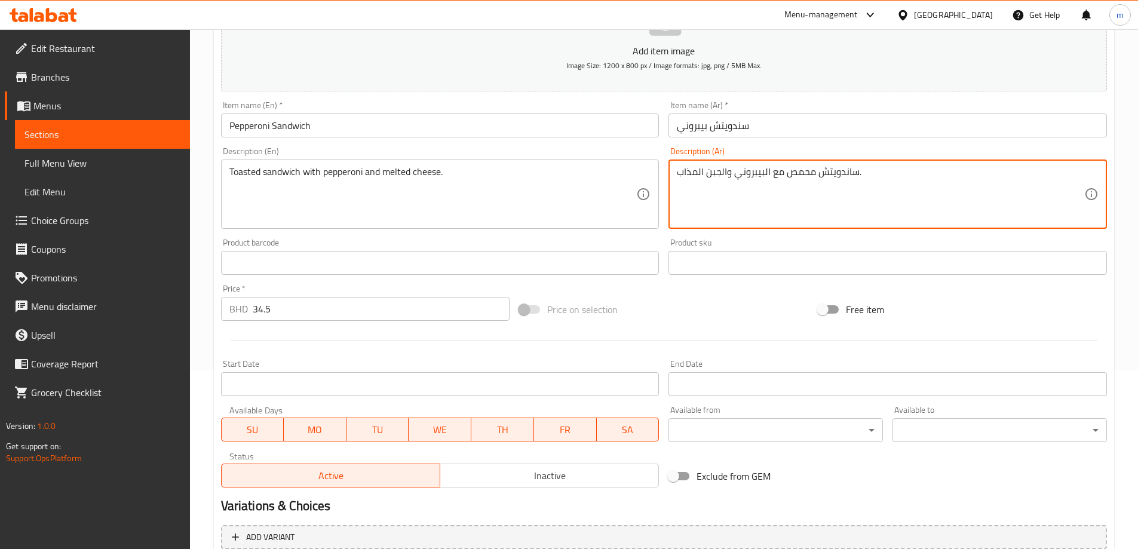
paste textarea
click at [808, 206] on textarea "سندويتش عيش محمص مع البيبروني والجبن المذاب." at bounding box center [880, 194] width 407 height 57
click at [677, 173] on textarea "سندويتش عيش محمص مع البيبروني والجبنة المذاب." at bounding box center [880, 194] width 407 height 57
click at [891, 172] on textarea "سندويتش عيش محمص مع البيبروني والجبنة المذاب." at bounding box center [880, 194] width 407 height 57
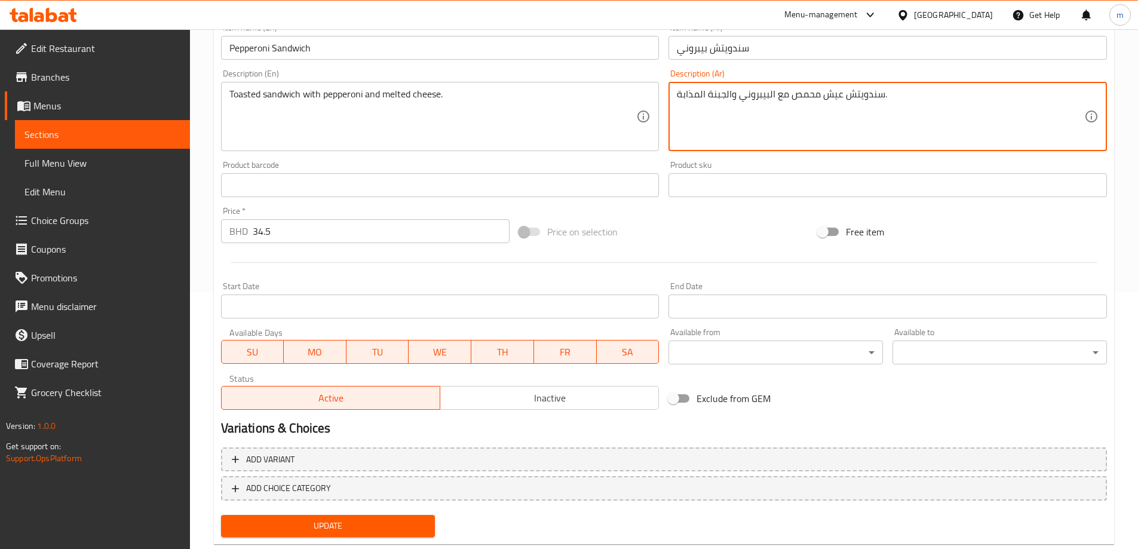
scroll to position [286, 0]
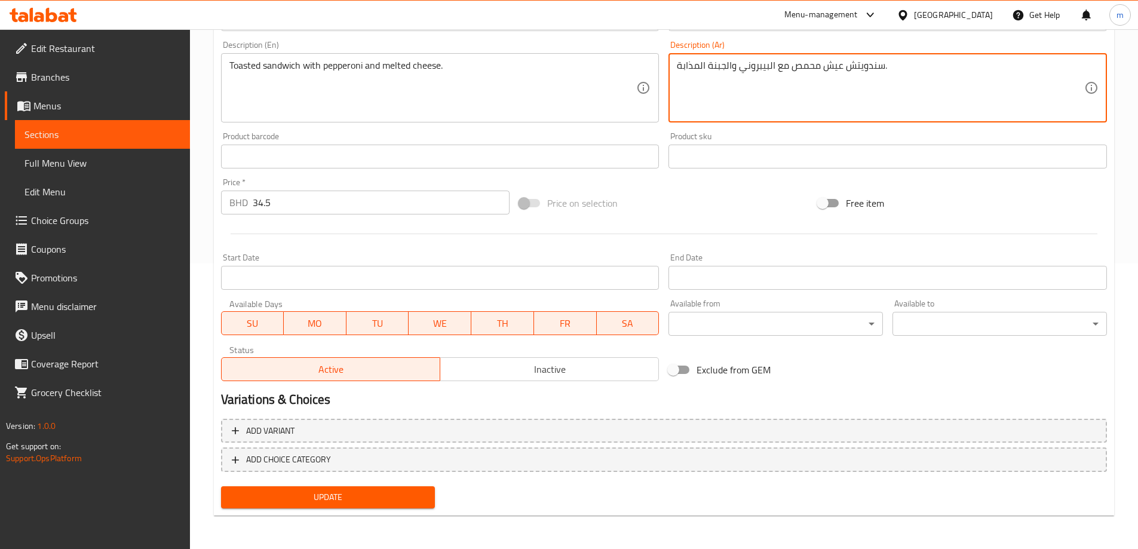
type textarea "سندويتش عيش محمص مع البيبروني والجبنة المذابة."
click at [398, 492] on span "Update" at bounding box center [328, 497] width 195 height 15
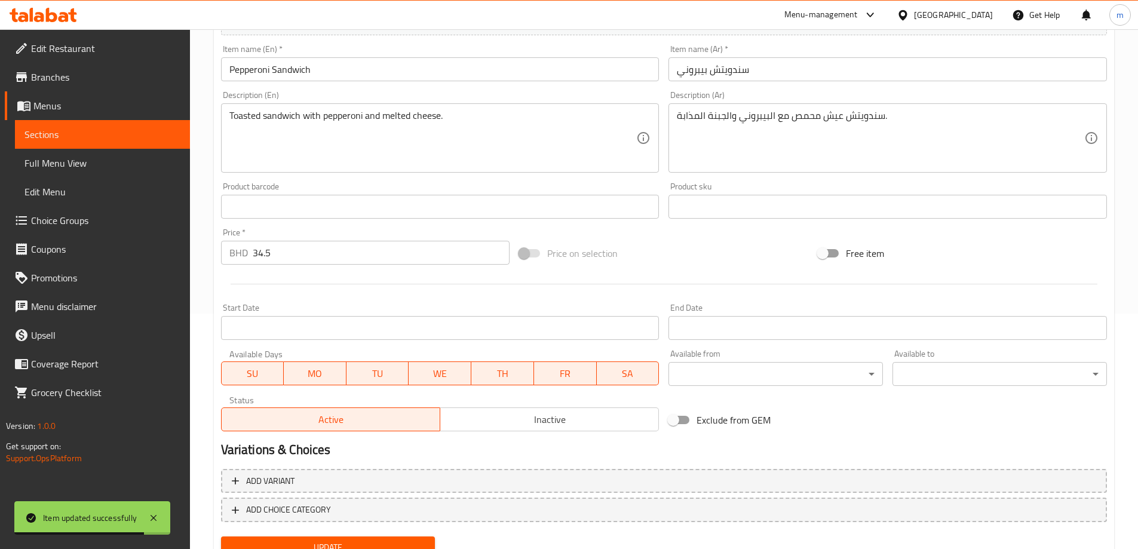
scroll to position [166, 0]
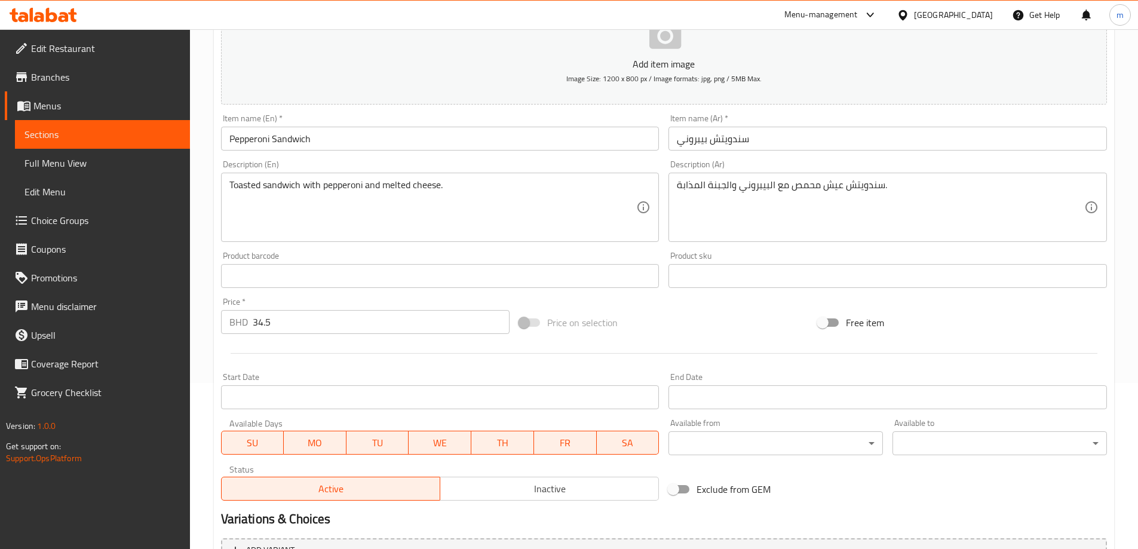
click at [141, 133] on span "Sections" at bounding box center [102, 134] width 156 height 14
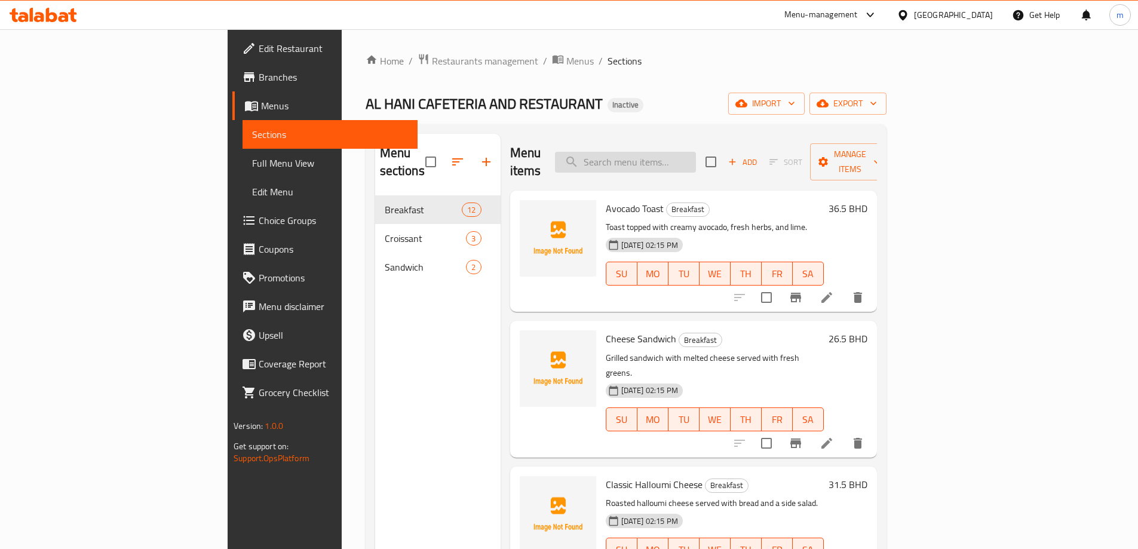
click at [690, 152] on input "search" at bounding box center [625, 162] width 141 height 21
paste input "Egg Bun Sandwich"
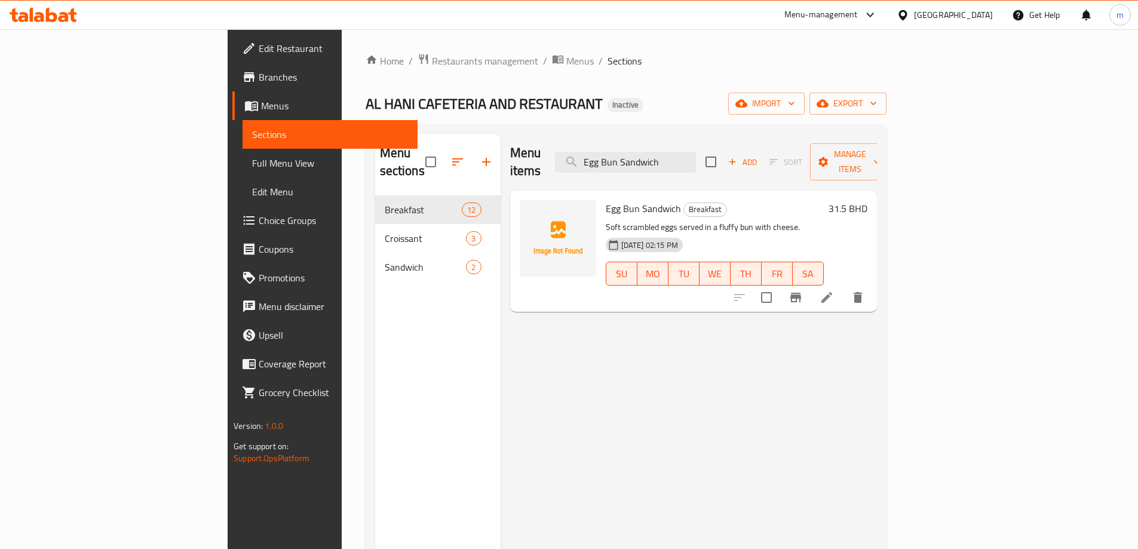
type input "Egg Bun Sandwich"
click at [844, 287] on li at bounding box center [826, 298] width 33 height 22
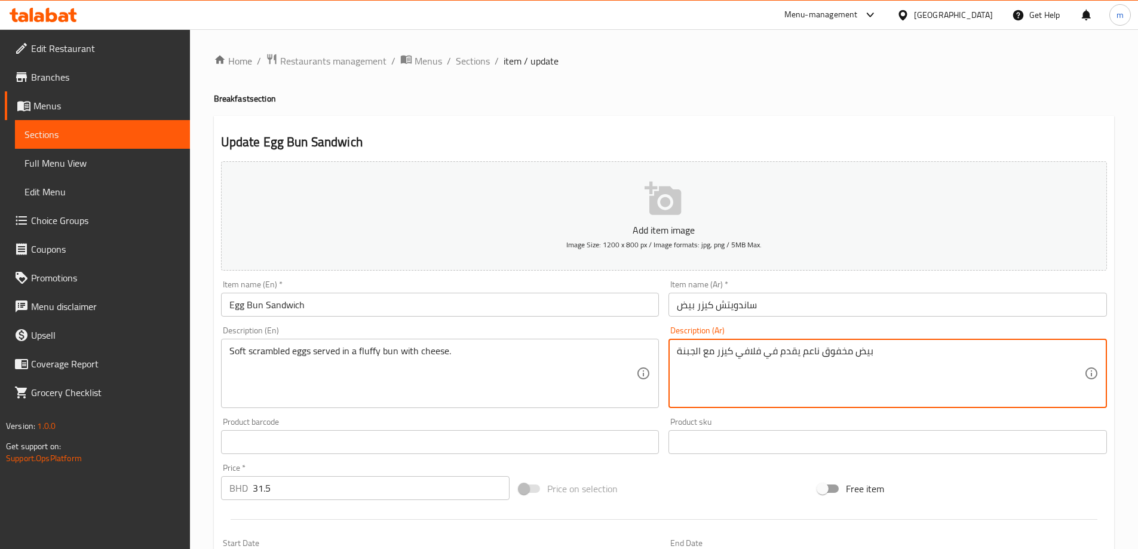
click at [813, 355] on textarea "بيض مخفوق ناعم يقدم في فلافي كيزر مع الجبنة" at bounding box center [880, 373] width 407 height 57
click at [677, 354] on textarea "بيض مخفوق سوفت يقدم في فلافي كيزر مع الجبنة" at bounding box center [880, 373] width 407 height 57
click at [929, 359] on textarea "بيض مخفوق سوفت يقدم في فلافي كيزر مع الجبنة" at bounding box center [880, 373] width 407 height 57
click at [724, 353] on textarea "بيض مخفوق سوفت يقدم في فلافي كيزر مع الجبنة" at bounding box center [880, 373] width 407 height 57
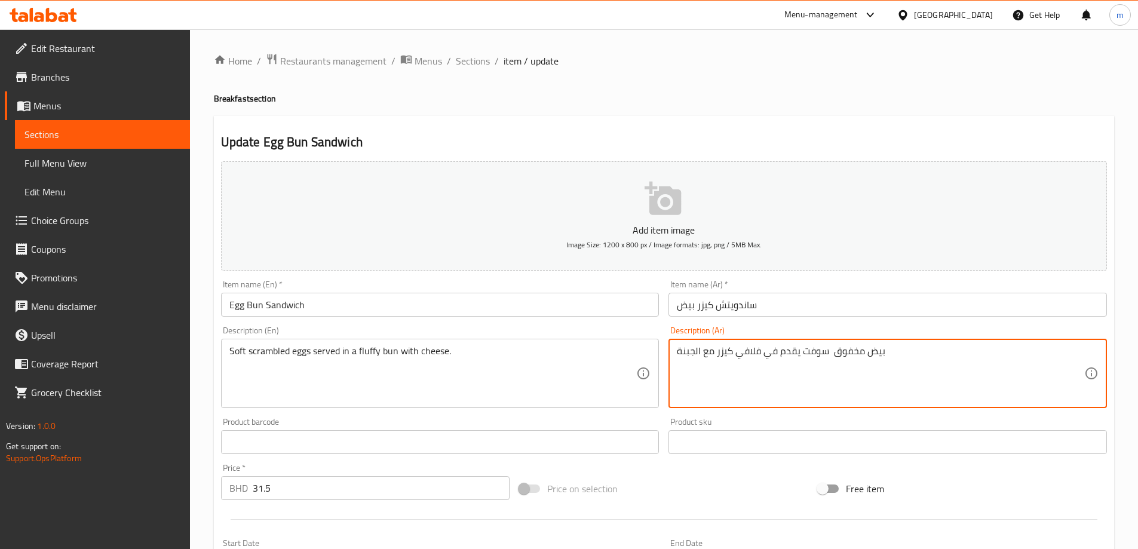
click at [724, 353] on textarea "بيض مخفوق سوفت يقدم في فلافي كيزر مع الجبنة" at bounding box center [880, 373] width 407 height 57
click at [748, 350] on textarea "بيض مخفوق سوفت يقدم في فلافي كيزر مع الجبنة" at bounding box center [880, 373] width 407 height 57
click at [718, 354] on textarea "بيض مخفوق سوفت يقدم في كيزر مع الجبنة" at bounding box center [880, 373] width 407 height 57
paste textarea "فلافي"
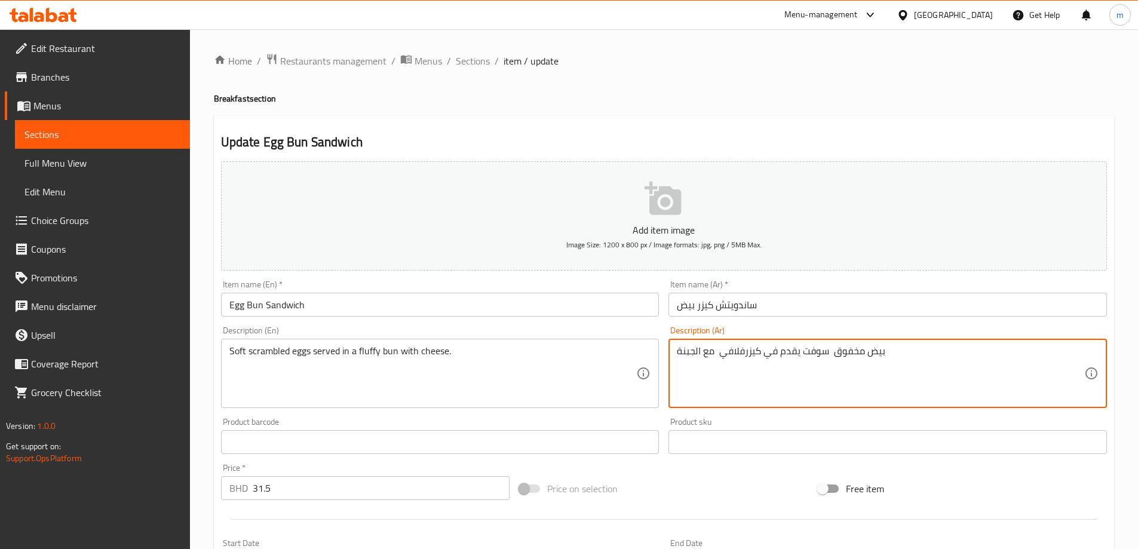
click at [744, 352] on textarea "بيض مخفوق سوفت يقدم في كيزرفلافي مع الجبنة" at bounding box center [880, 373] width 407 height 57
click at [714, 353] on textarea "بيض مخفوق سوفت يقدم في كيزر فلافي مع الجبنة" at bounding box center [880, 373] width 407 height 57
type textarea "بيض مخفوق سوفت يقدم في كيزر فلافي مع الجبنة"
click at [749, 320] on div "Item name (Ar)   * ساندويتش كيزر بيض Item name (Ar) *" at bounding box center [888, 298] width 448 height 46
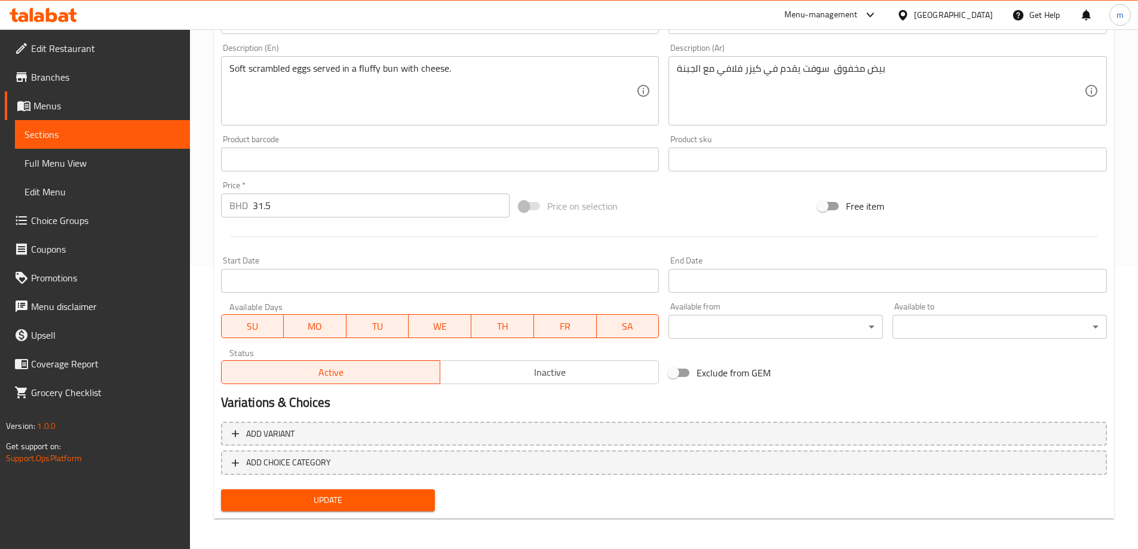
scroll to position [286, 0]
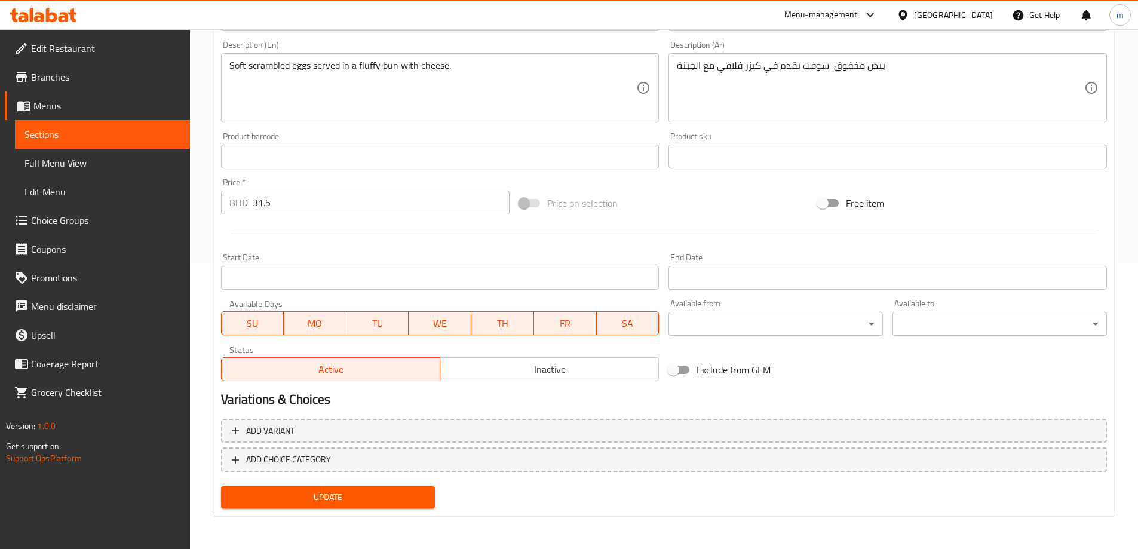
click at [404, 492] on span "Update" at bounding box center [328, 497] width 195 height 15
click at [130, 136] on span "Sections" at bounding box center [102, 134] width 156 height 14
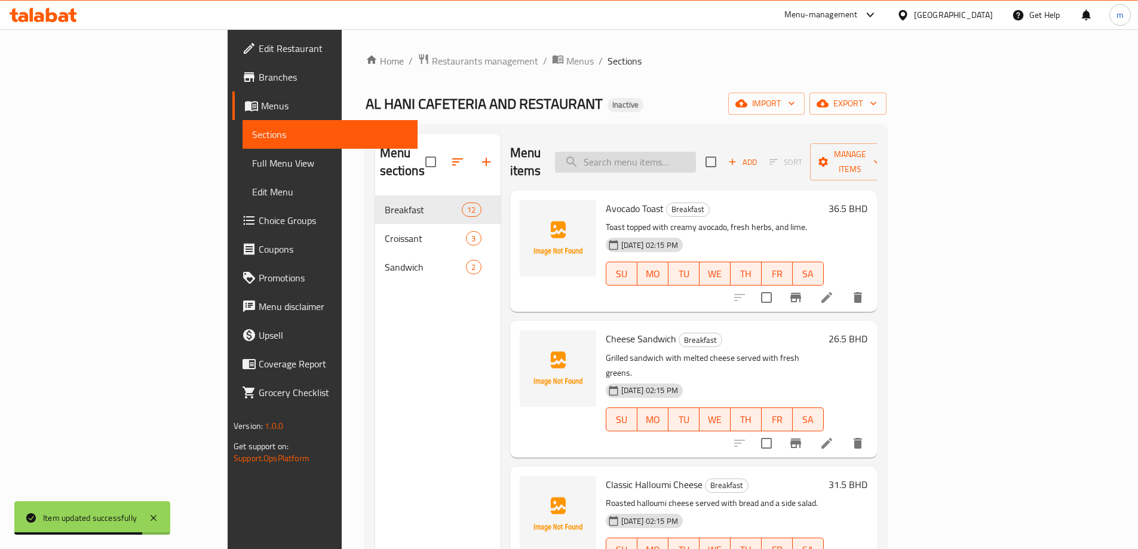
click at [673, 152] on input "search" at bounding box center [625, 162] width 141 height 21
paste input "Falafel Toast"
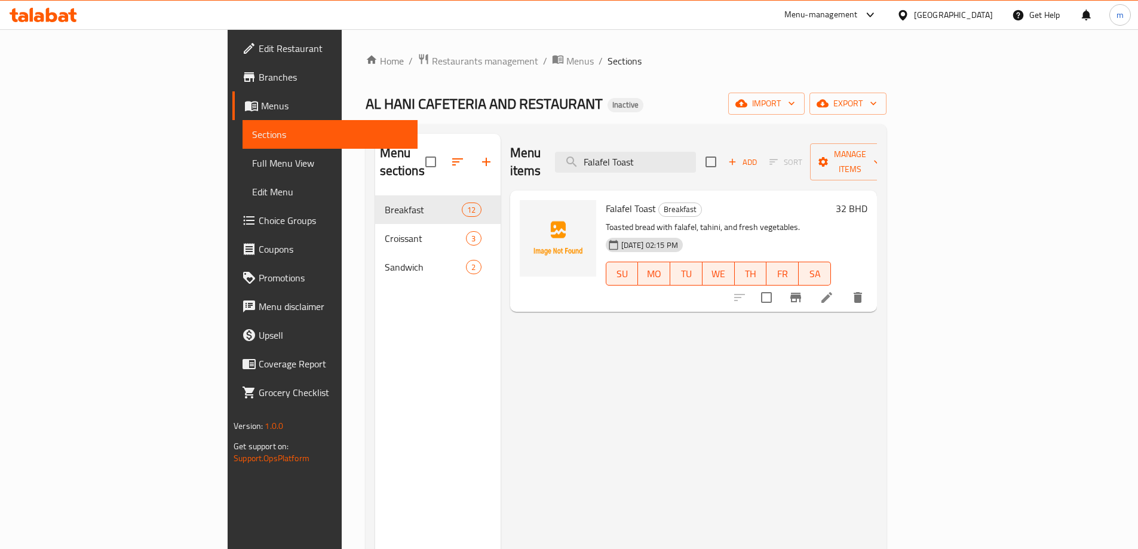
type input "Falafel Toast"
click at [844, 287] on li at bounding box center [826, 298] width 33 height 22
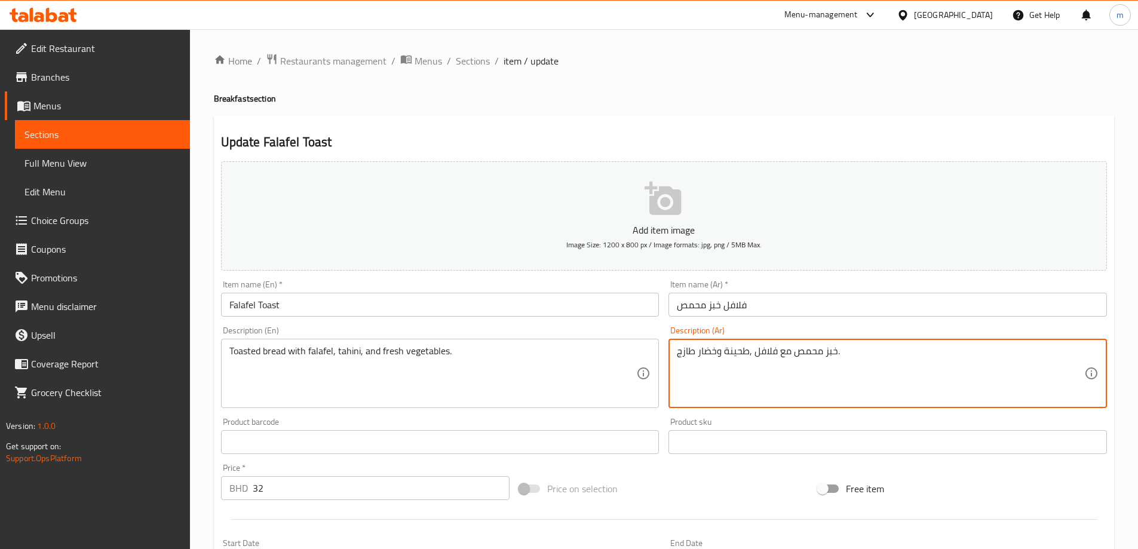
click at [716, 355] on textarea "خبز محمص مع فلافل ,طحينة وخضار طازج." at bounding box center [880, 373] width 407 height 57
click at [725, 355] on textarea "خبز محمص مع فلافل ,طحينة ,وخضار طازج." at bounding box center [880, 373] width 407 height 57
click at [722, 355] on textarea "خبز محمص مع فلافل ,طحينة ,وخضار طازج." at bounding box center [880, 373] width 407 height 57
click at [721, 356] on textarea "خبز محمص مع فلافل ,طحينة,وخضار طازج." at bounding box center [880, 373] width 407 height 57
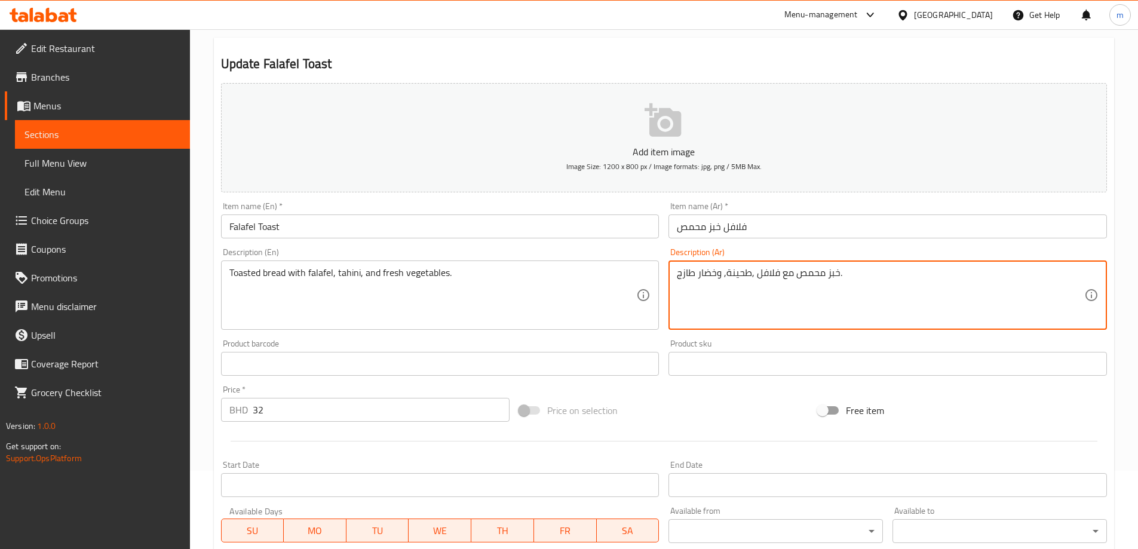
scroll to position [286, 0]
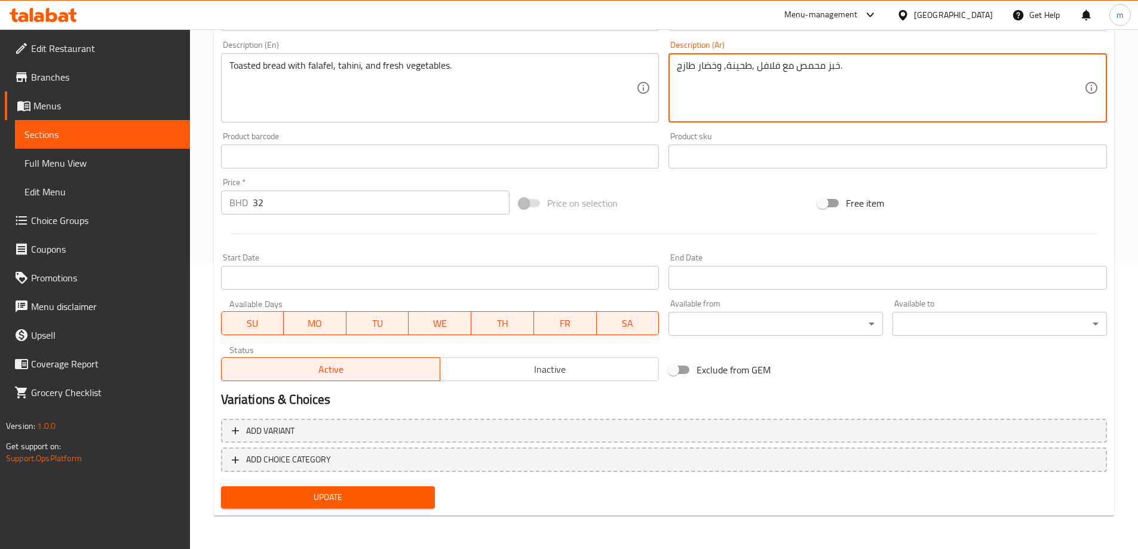
type textarea "خبز محمص مع فلافل ,طحينة, وخضار طازج."
click at [419, 495] on span "Update" at bounding box center [328, 497] width 195 height 15
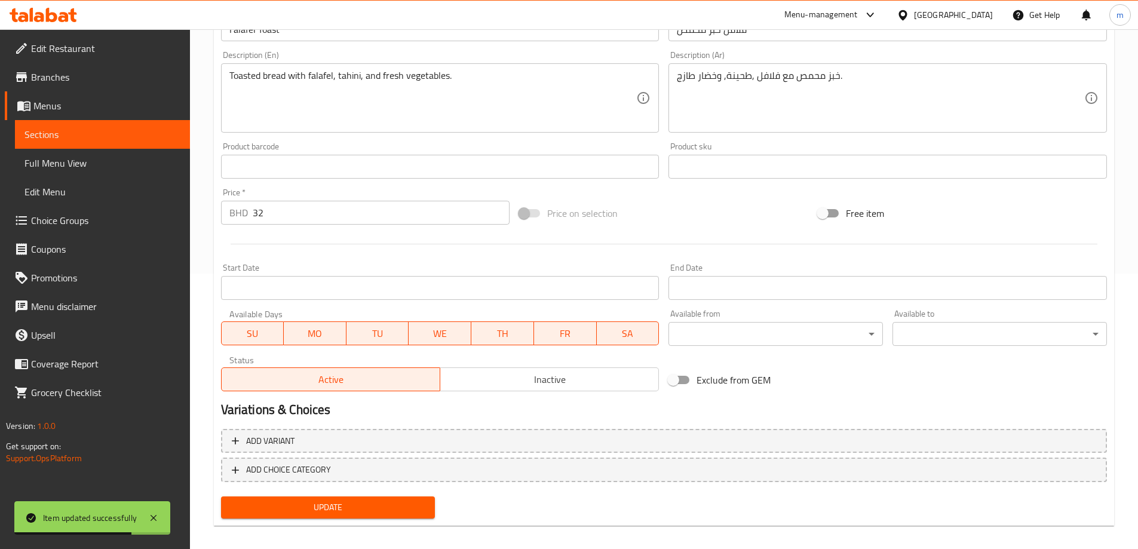
scroll to position [47, 0]
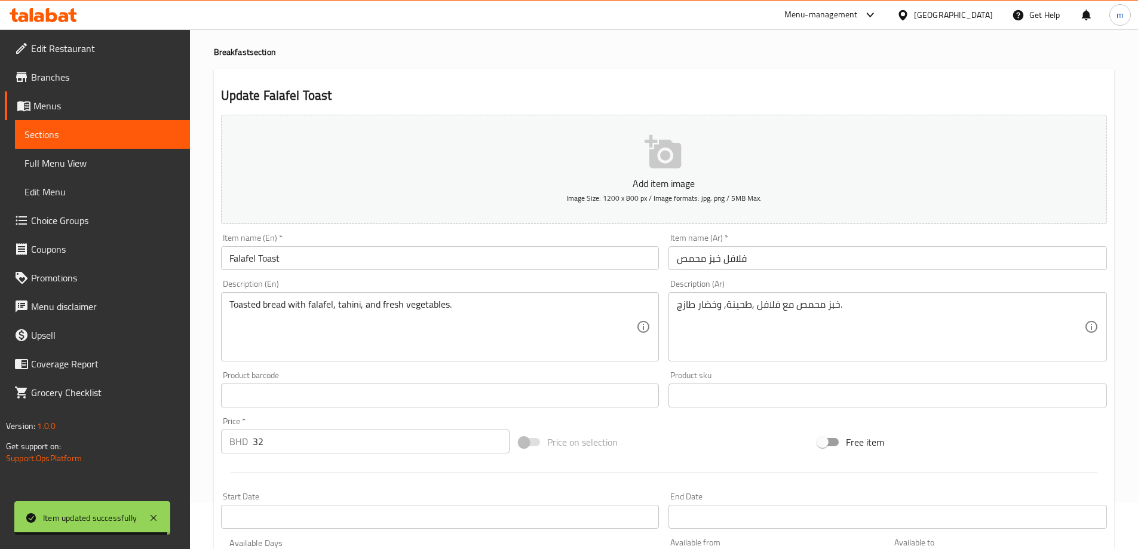
click at [162, 135] on span "Sections" at bounding box center [102, 134] width 156 height 14
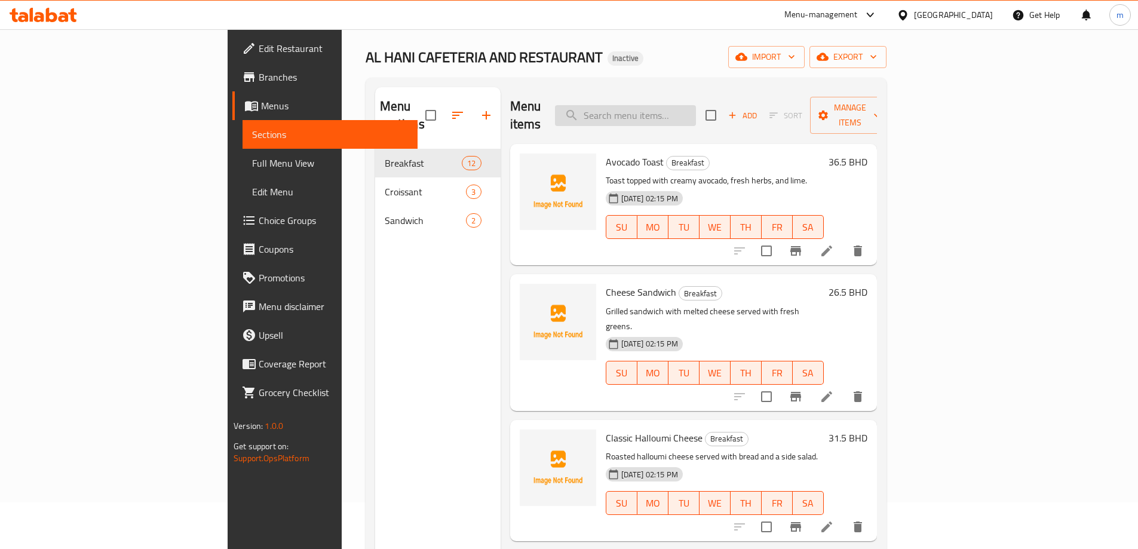
click at [669, 113] on input "search" at bounding box center [625, 115] width 141 height 21
paste input "Truffle Egg Sandwich"
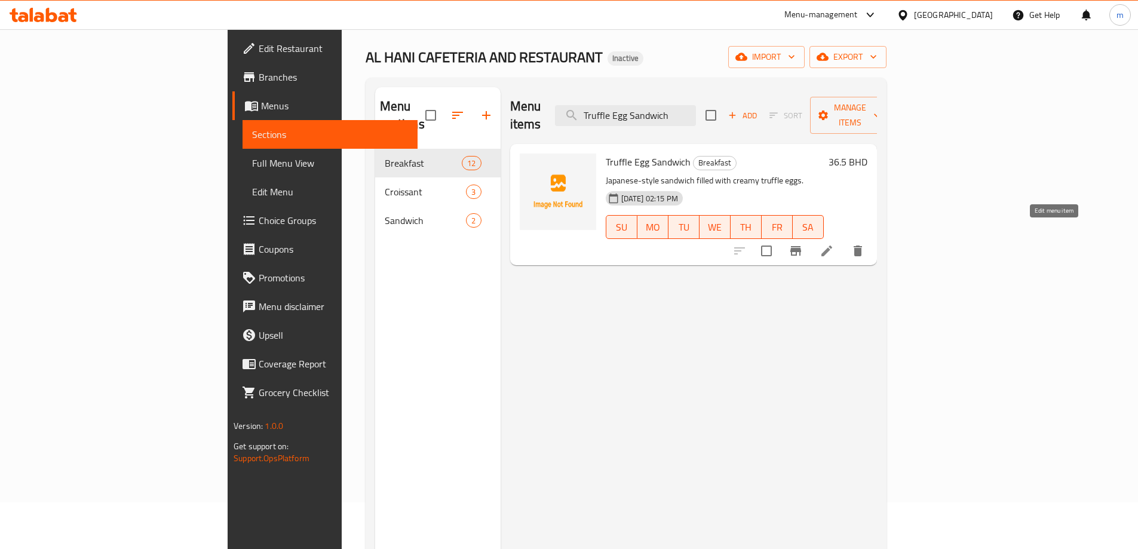
type input "Truffle Egg Sandwich"
click at [834, 244] on icon at bounding box center [827, 251] width 14 height 14
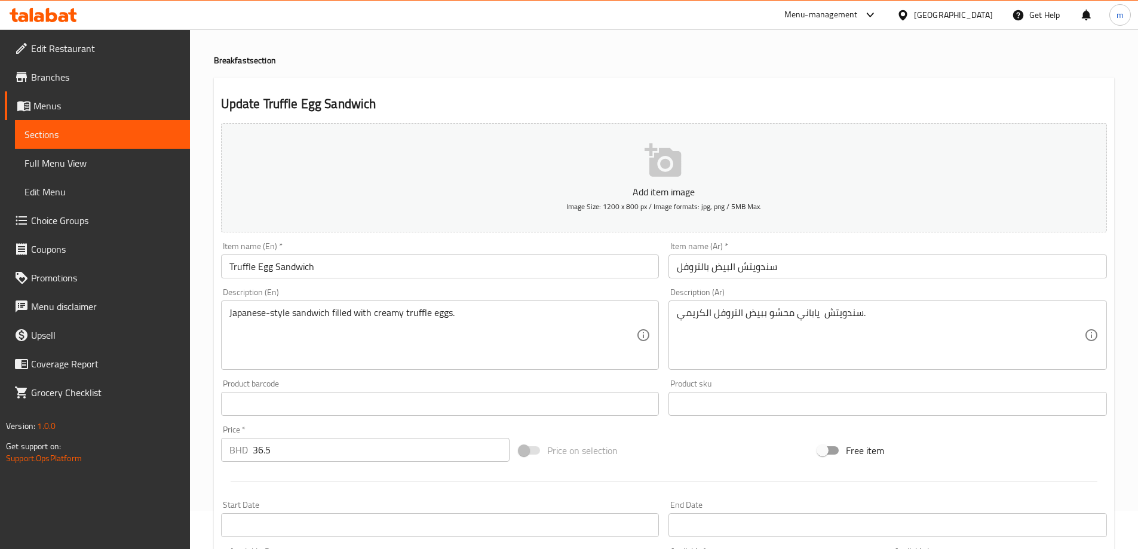
scroll to position [60, 0]
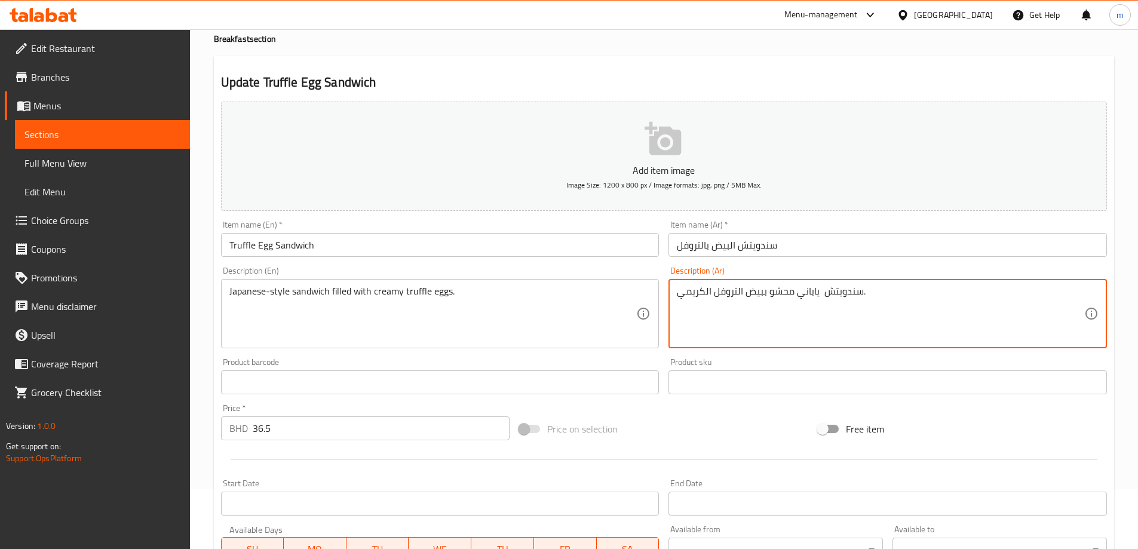
click at [813, 290] on textarea "سندويتش ياباني محشو ببيض التروفل الكريمي." at bounding box center [880, 314] width 407 height 57
click at [767, 292] on textarea "سندويتش على الطريقه اليبانية محشو ببيض التروفل الكريمي." at bounding box center [880, 314] width 407 height 57
click at [764, 292] on textarea "سندويتش على الطريقه اليبانية محشو مع ببيض التروفل الكريمي." at bounding box center [880, 314] width 407 height 57
type textarea "سندويتش على الطريقه اليبانية محشو مع بيض التروفل الكريمي."
click at [802, 359] on div "Product sku Product sku" at bounding box center [888, 376] width 439 height 36
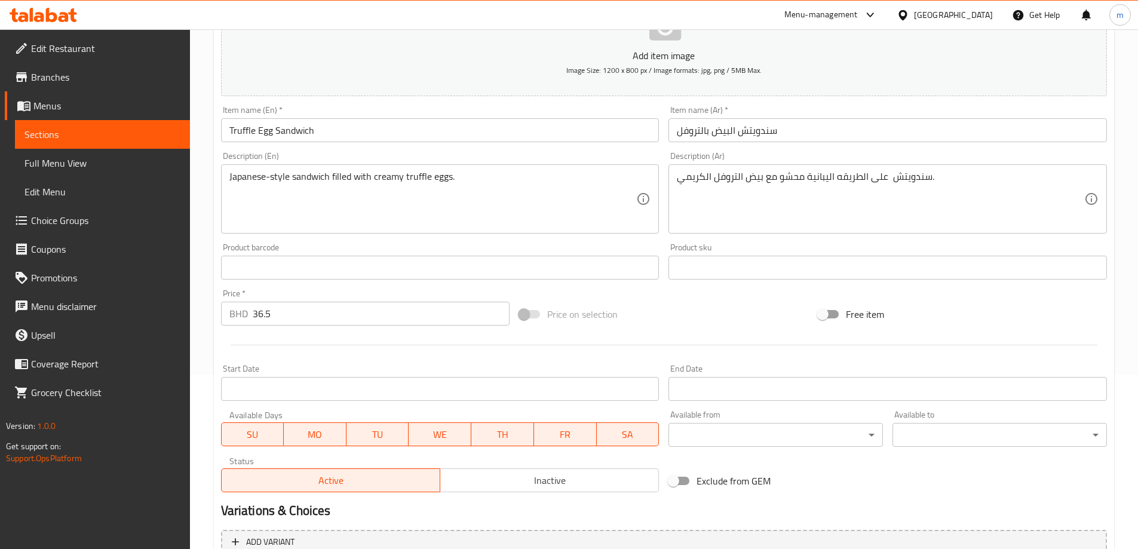
scroll to position [286, 0]
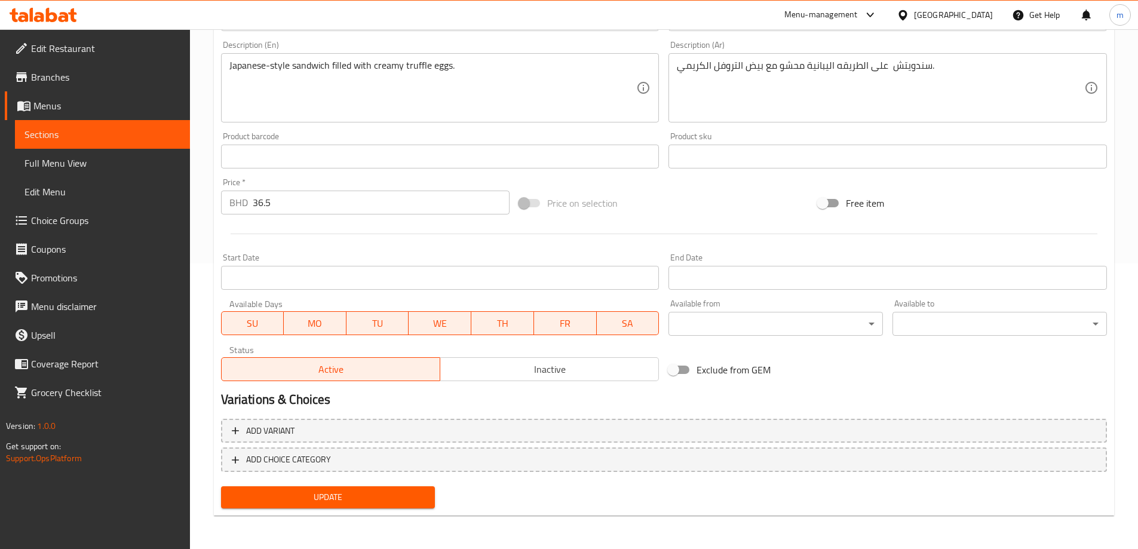
click at [388, 493] on span "Update" at bounding box center [328, 497] width 195 height 15
click at [179, 121] on link "Sections" at bounding box center [102, 134] width 175 height 29
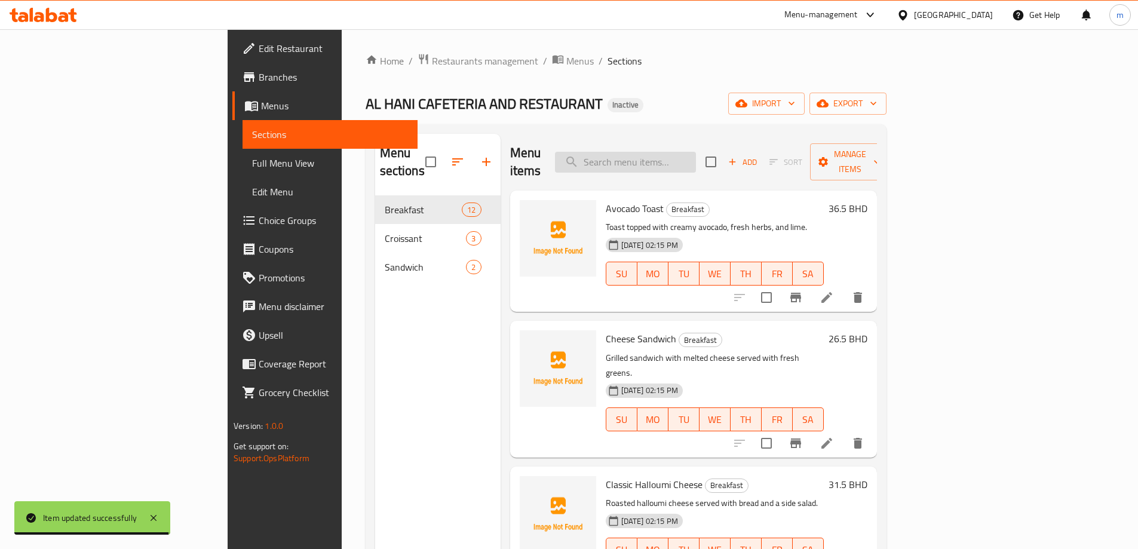
click at [683, 152] on input "search" at bounding box center [625, 162] width 141 height 21
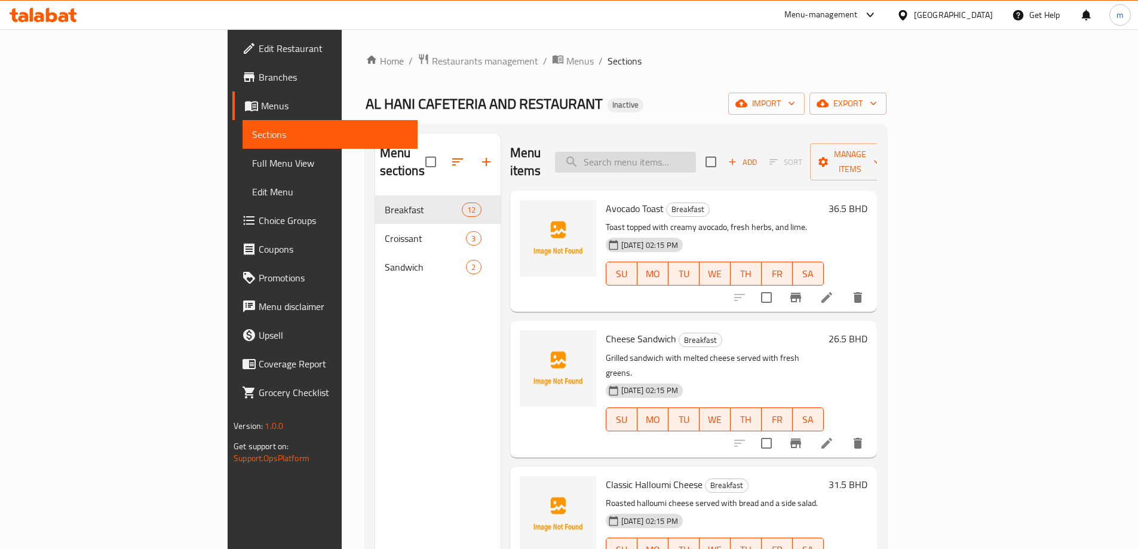
paste input "Turkish Egg"
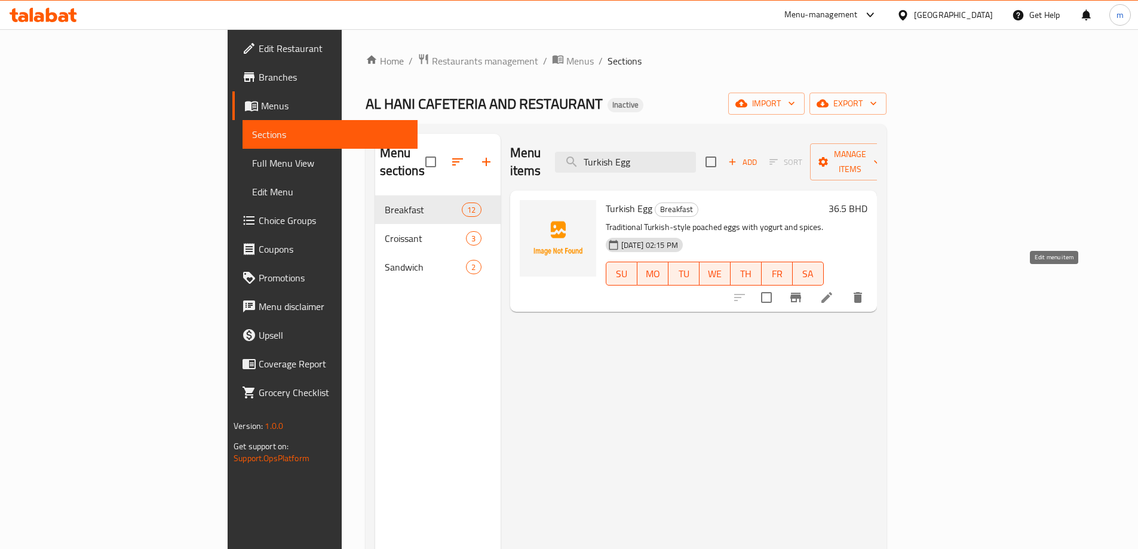
type input "Turkish Egg"
click at [834, 290] on icon at bounding box center [827, 297] width 14 height 14
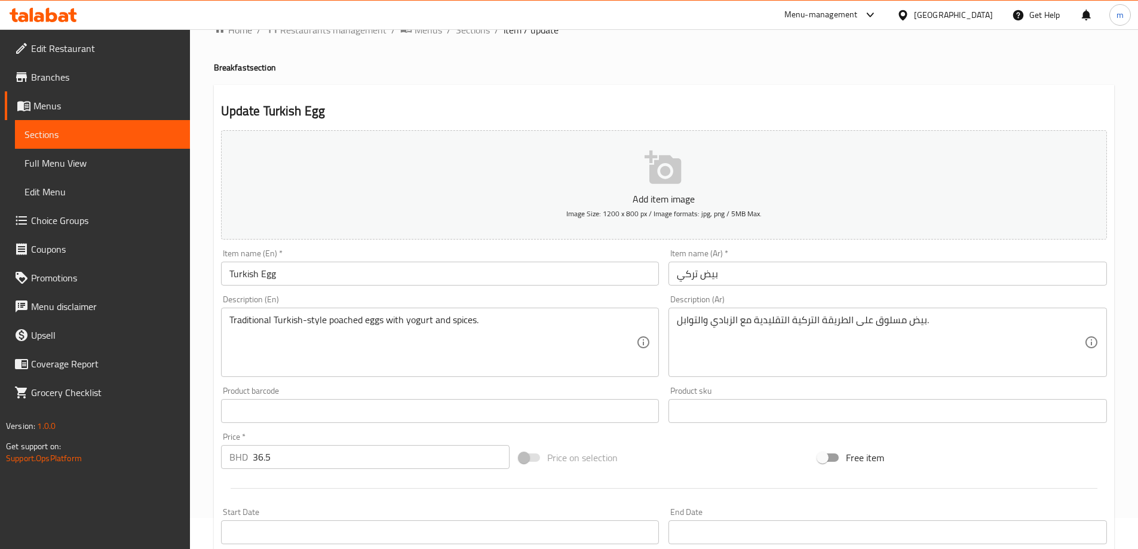
scroll to position [60, 0]
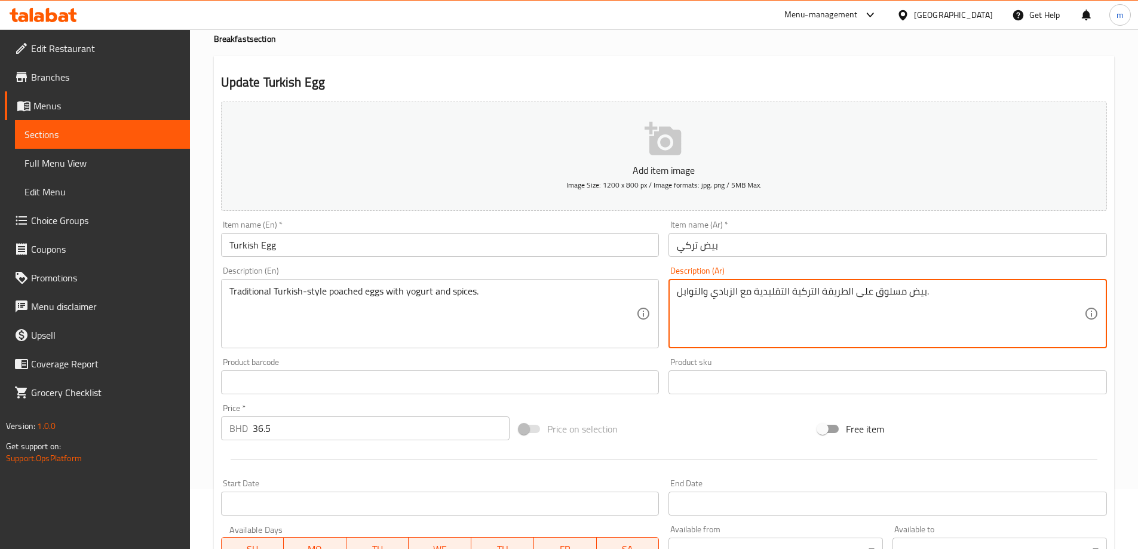
click at [904, 293] on textarea "بيض مسلوق على الطريقة التركية التقليدية مع الزبادي والتوابل." at bounding box center [880, 314] width 407 height 57
click at [907, 293] on textarea "بيض مسلوق على الطريقة التركية التقليدية مع الزبادي والتوابل." at bounding box center [880, 314] width 407 height 57
click at [925, 292] on textarea "بيضنصف مسلوق على الطريقة التركية التقليدية مع الزبادي والتوابل." at bounding box center [880, 314] width 407 height 57
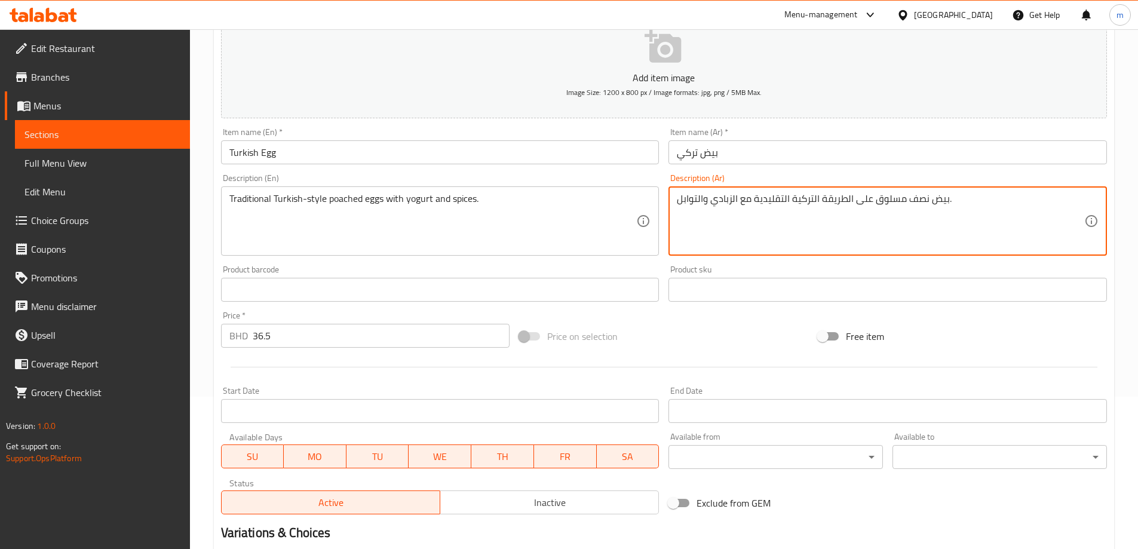
scroll to position [286, 0]
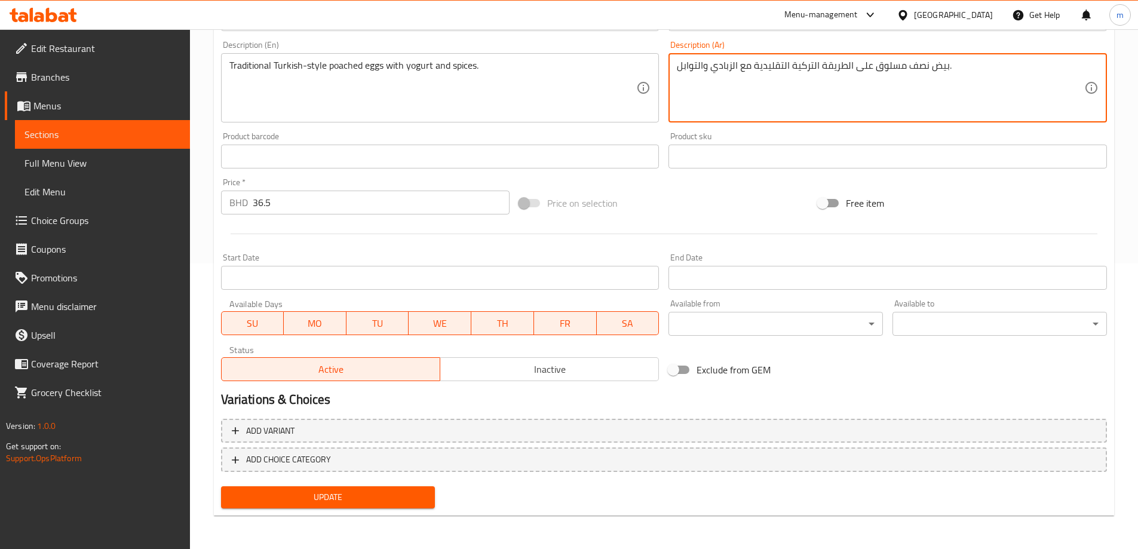
type textarea "بيض نصف مسلوق على الطريقة التركية التقليدية مع الزبادي والتوابل."
click at [367, 506] on button "Update" at bounding box center [328, 497] width 214 height 22
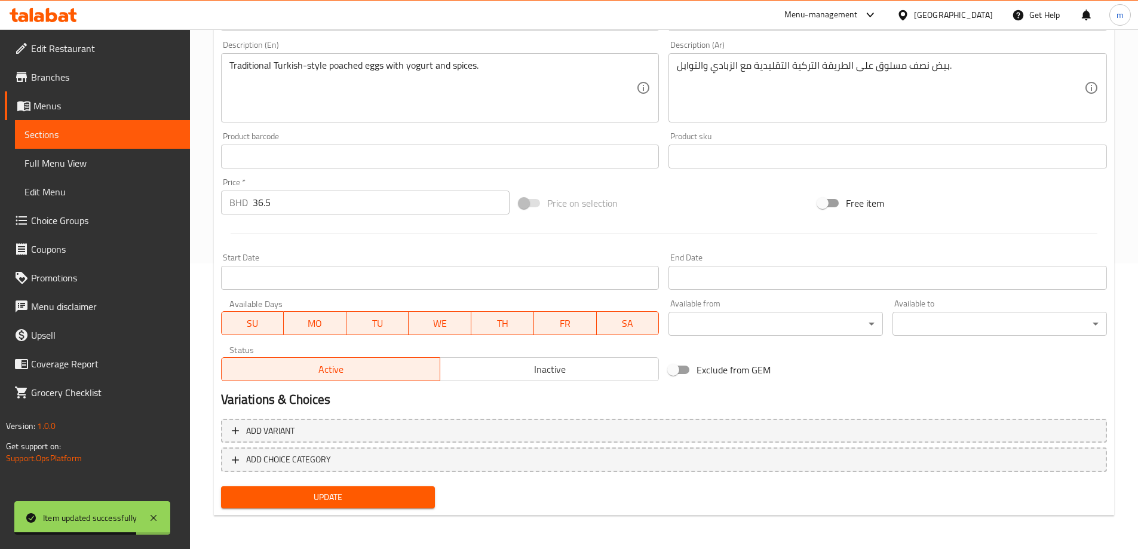
click at [109, 135] on span "Sections" at bounding box center [102, 134] width 156 height 14
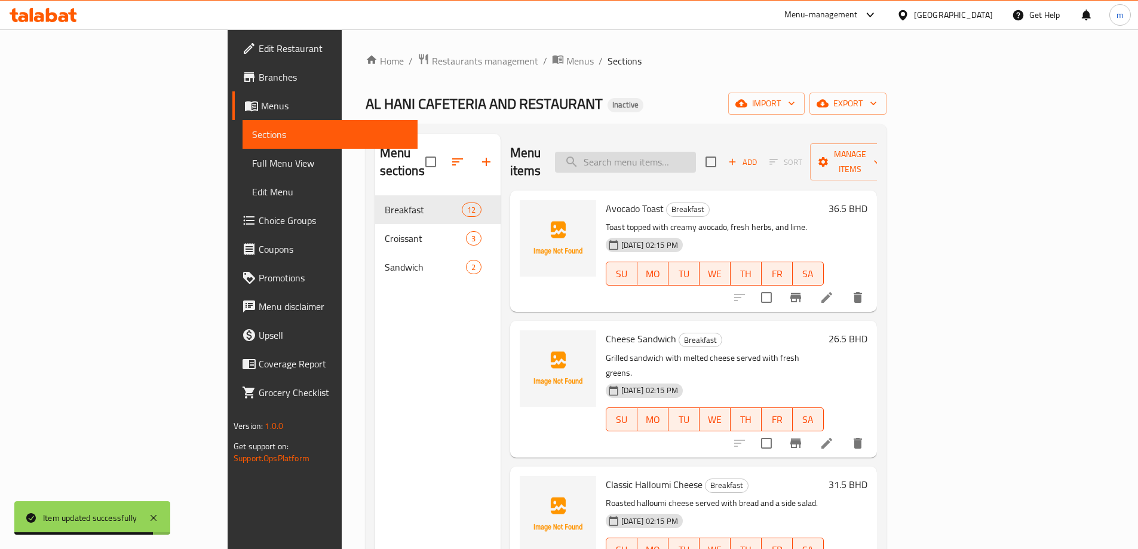
click at [676, 152] on input "search" at bounding box center [625, 162] width 141 height 21
paste input "Egg Benedict"
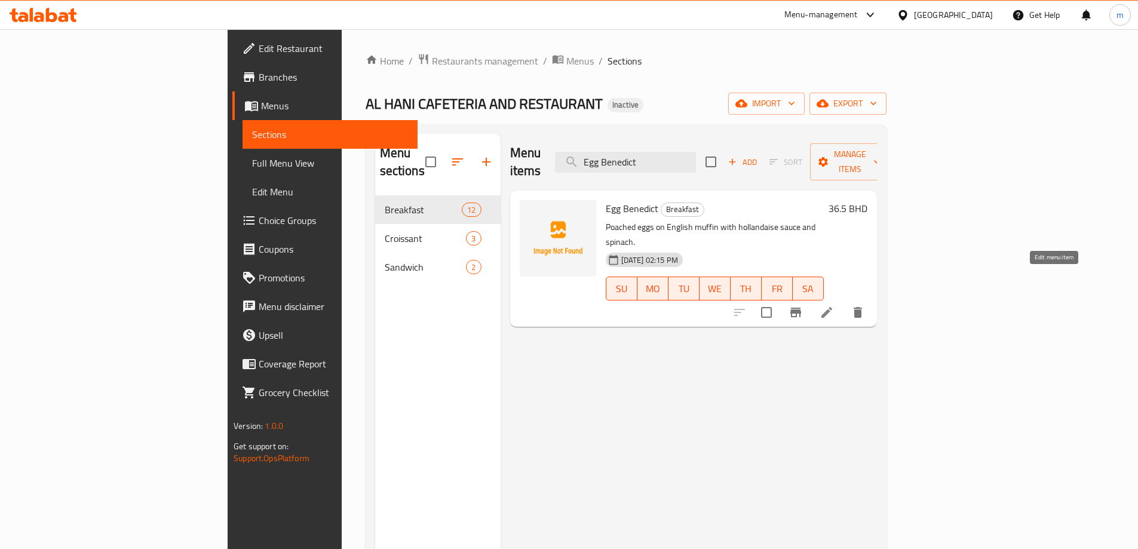
type input "Egg Benedict"
click at [834, 305] on icon at bounding box center [827, 312] width 14 height 14
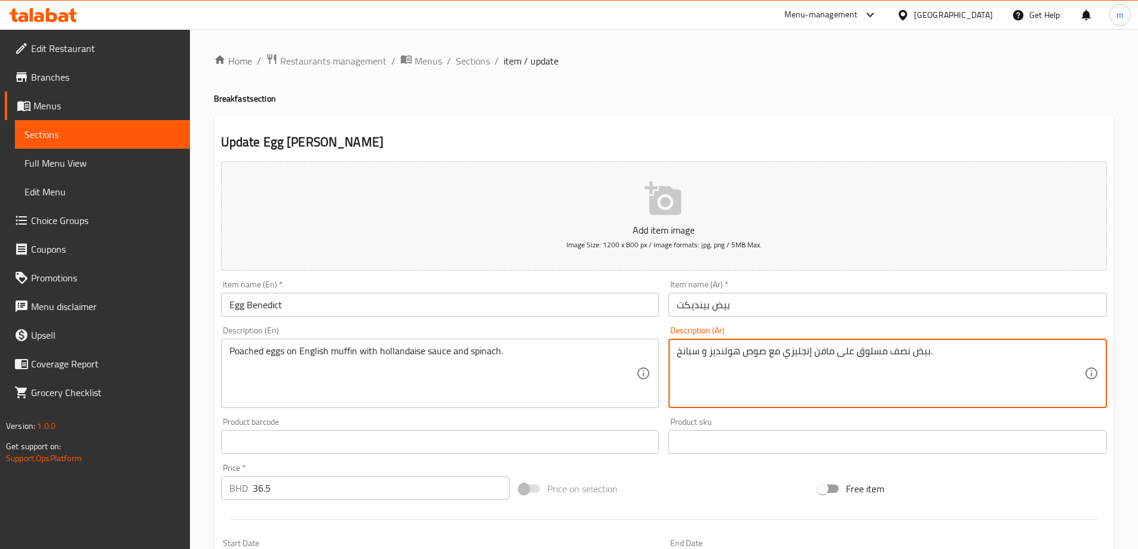
type textarea "بيض نصف مسلوق على مافن إنجليزي مع صوص هولنديز و سبانخ."
click at [908, 334] on div "Description (Ar) بيض نصف مسلوق على مافن إنجليزي مع صوص هولنديز و سبانخ. Descrip…" at bounding box center [888, 367] width 439 height 82
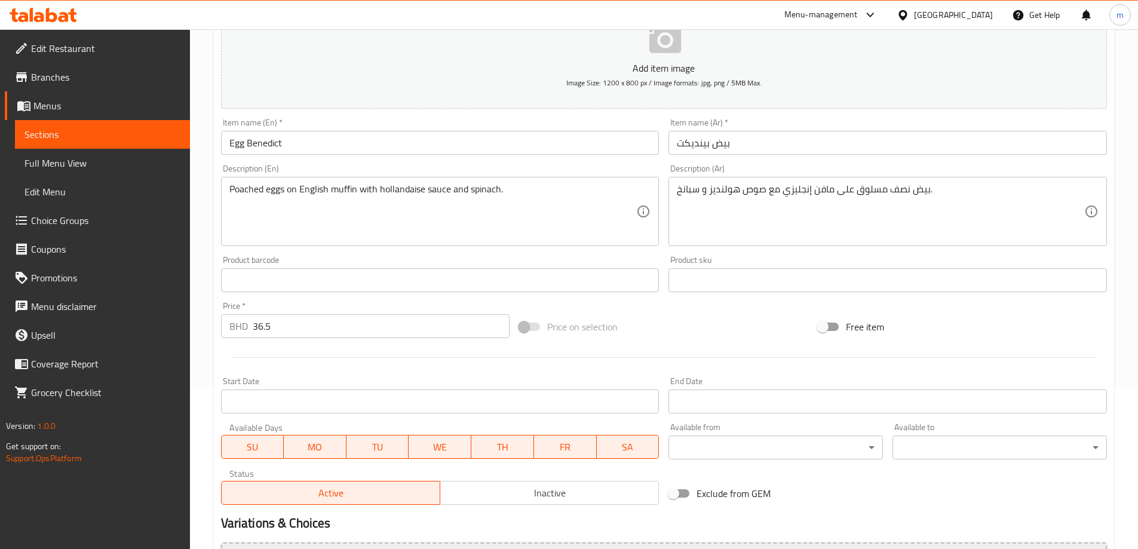
scroll to position [286, 0]
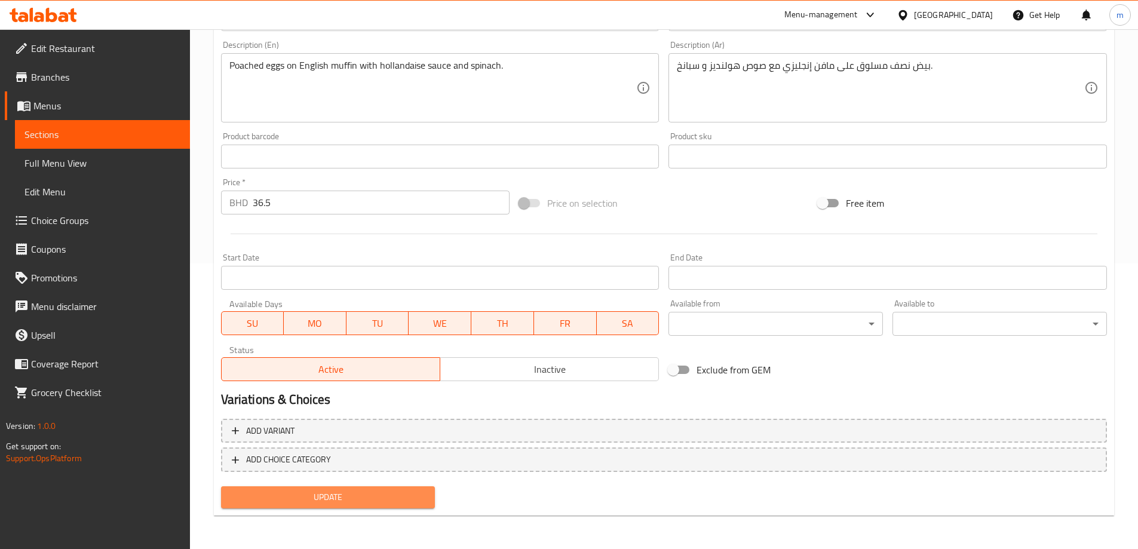
click at [412, 501] on span "Update" at bounding box center [328, 497] width 195 height 15
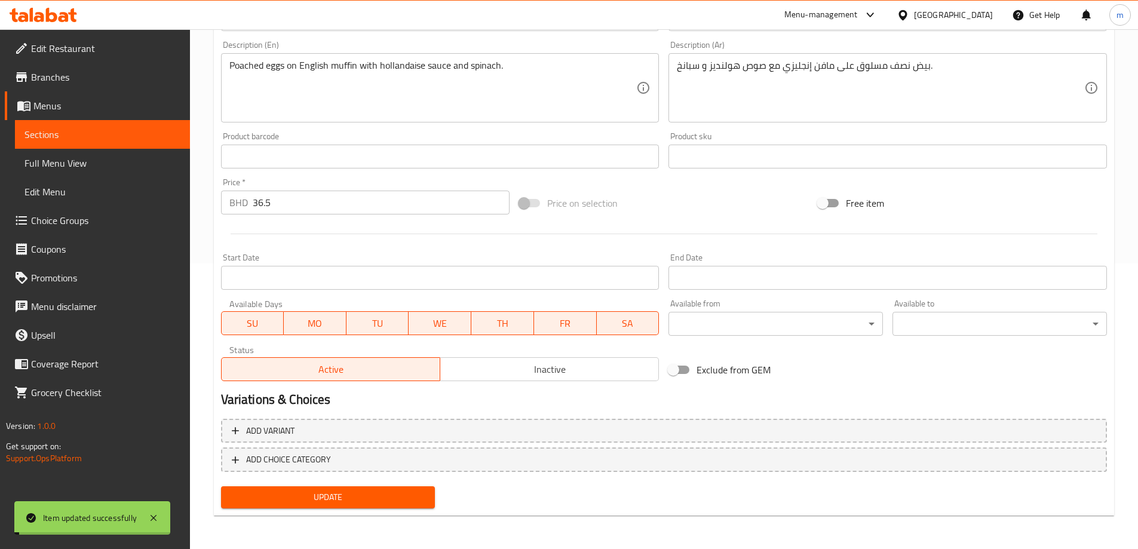
click at [151, 133] on span "Sections" at bounding box center [102, 134] width 156 height 14
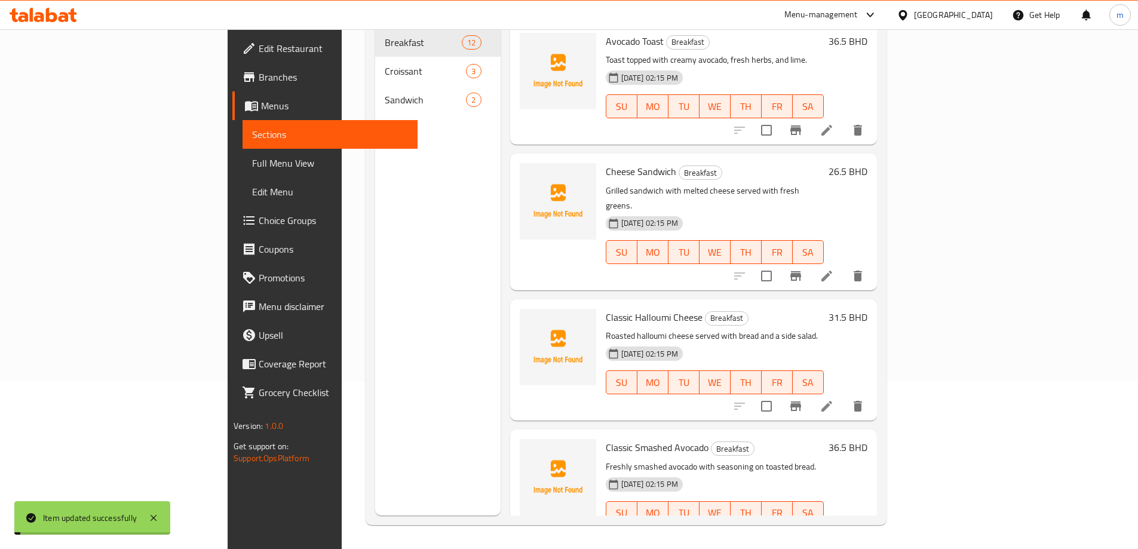
scroll to position [167, 0]
click at [243, 120] on link "Sections" at bounding box center [330, 134] width 175 height 29
click at [252, 133] on span "Sections" at bounding box center [330, 134] width 156 height 14
click at [252, 137] on span "Sections" at bounding box center [330, 134] width 156 height 14
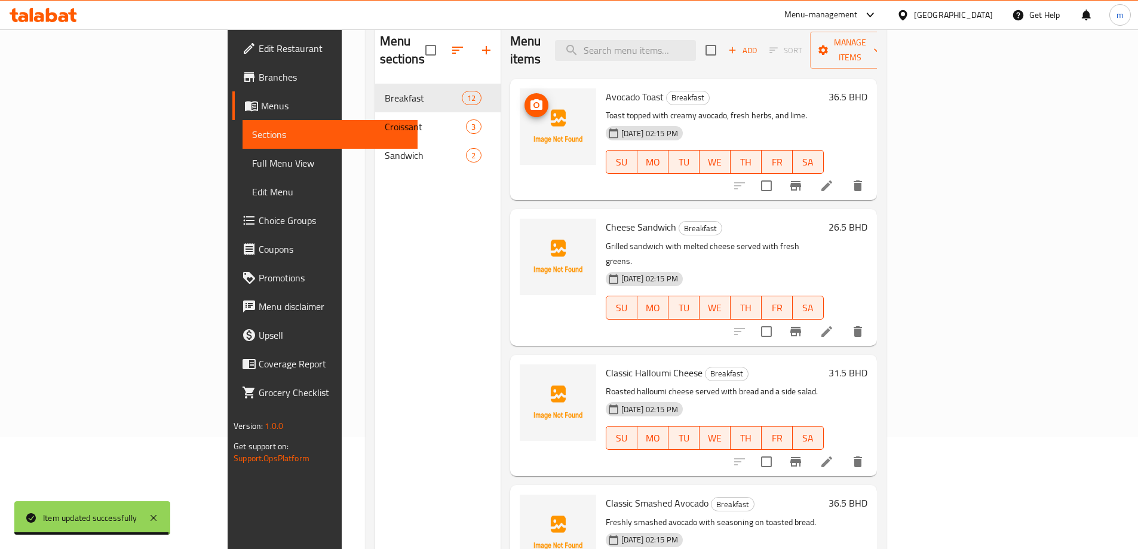
scroll to position [0, 0]
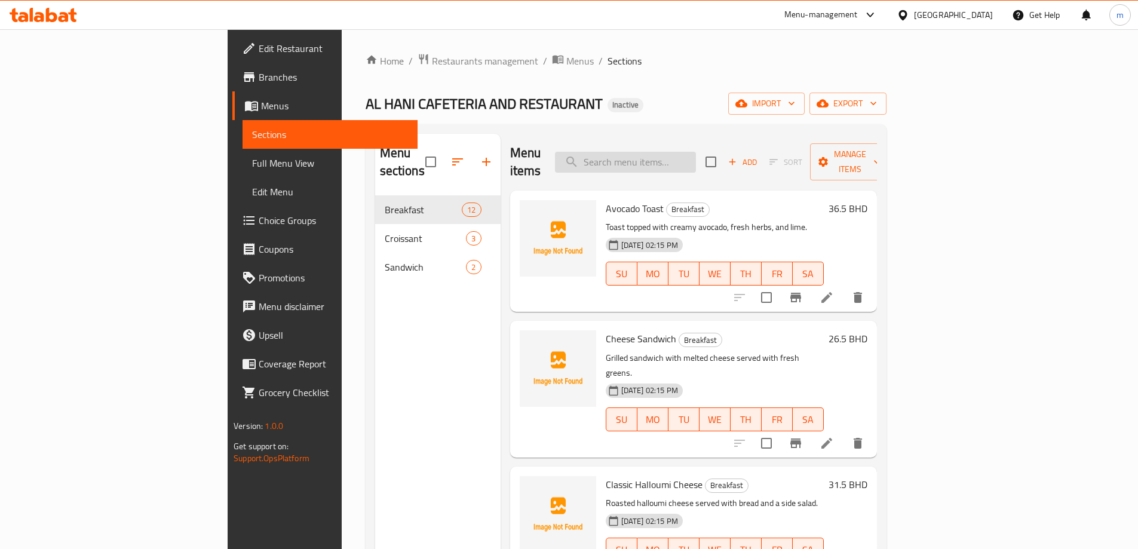
paste input "Croissant Plain"
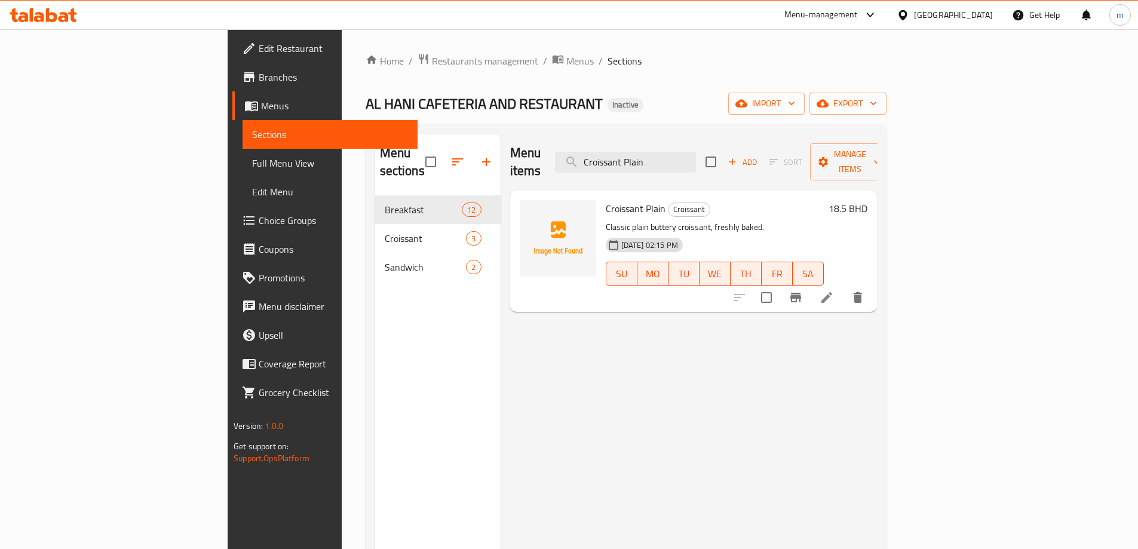
type input "Croissant Plain"
click at [844, 287] on li at bounding box center [826, 298] width 33 height 22
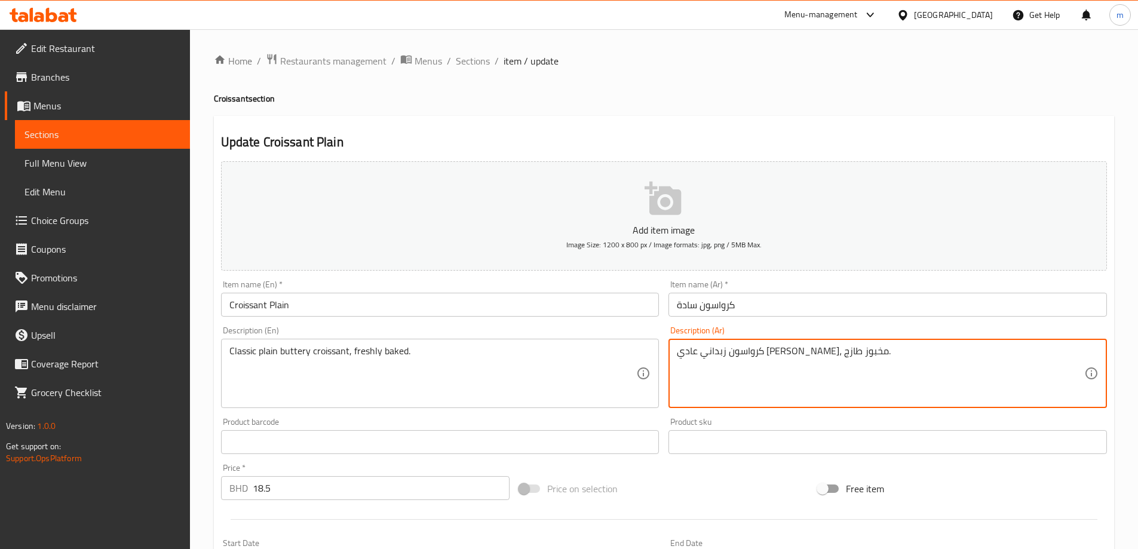
click at [803, 355] on textarea "كرواسون زبداني عادي كلاسيكي، مخبوز طازج." at bounding box center [880, 373] width 407 height 57
paste textarea
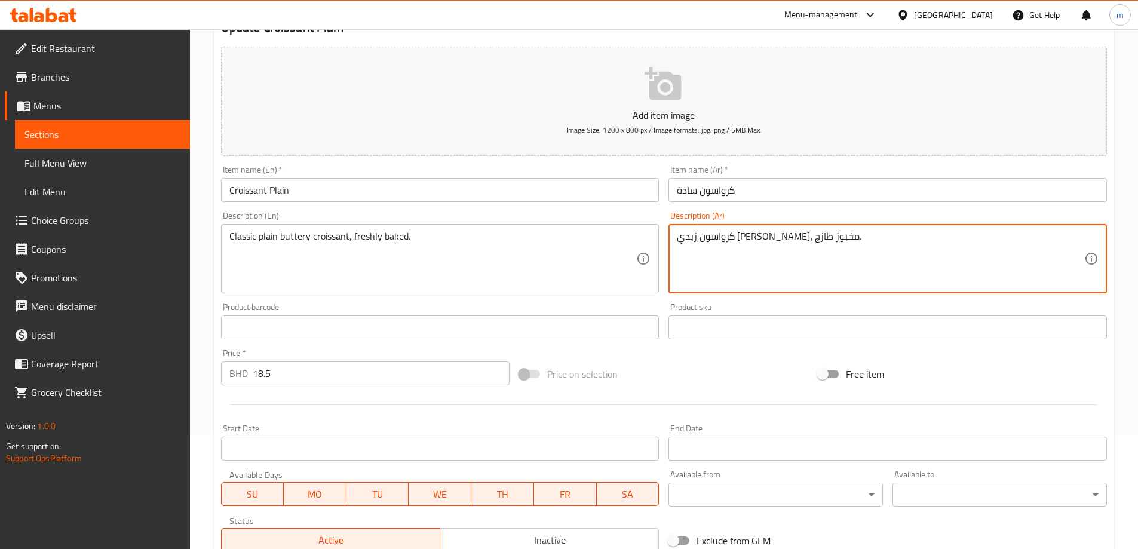
scroll to position [286, 0]
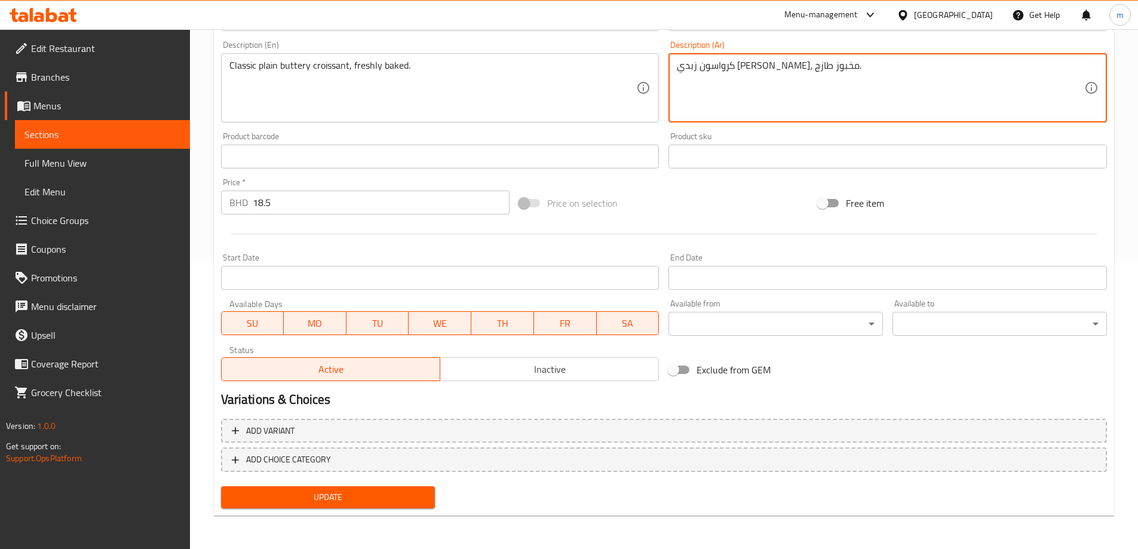
type textarea "كرواسون زبدي عادي كلاسيكي، مخبوز طازج."
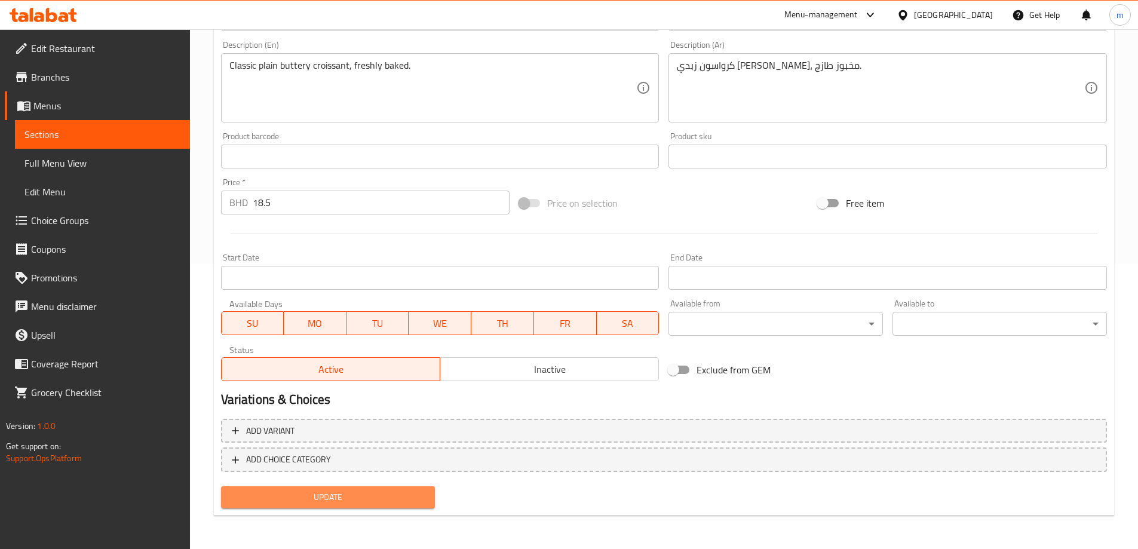
click at [384, 492] on span "Update" at bounding box center [328, 497] width 195 height 15
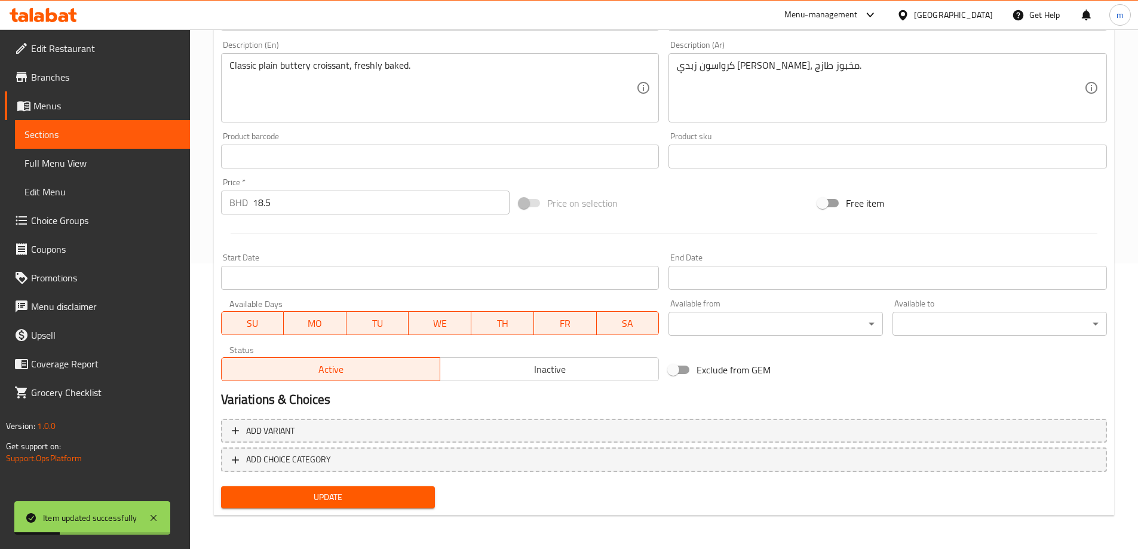
click at [120, 137] on span "Sections" at bounding box center [102, 134] width 156 height 14
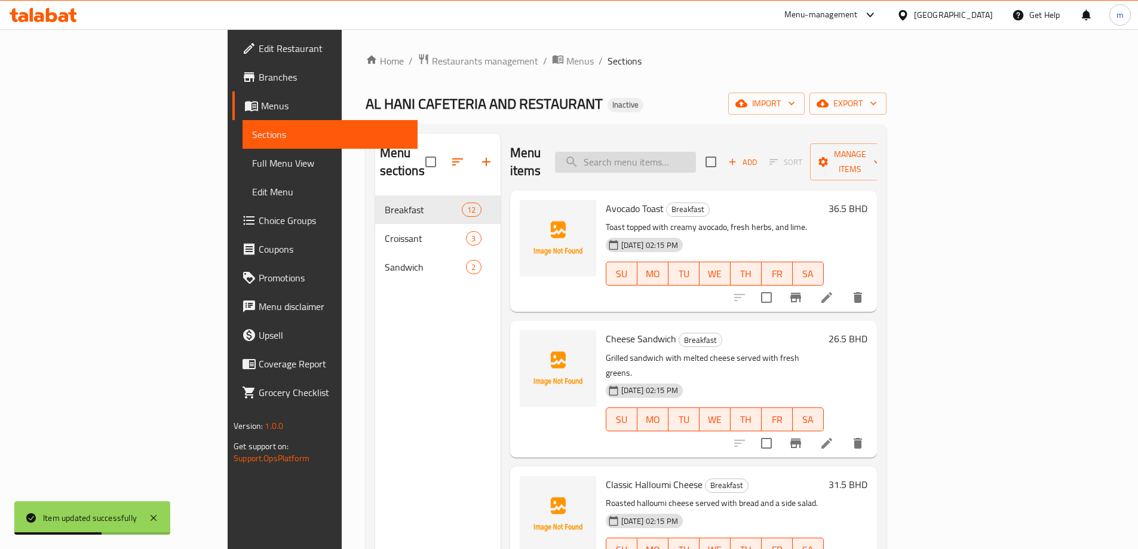
paste input "Croissant Cheese"
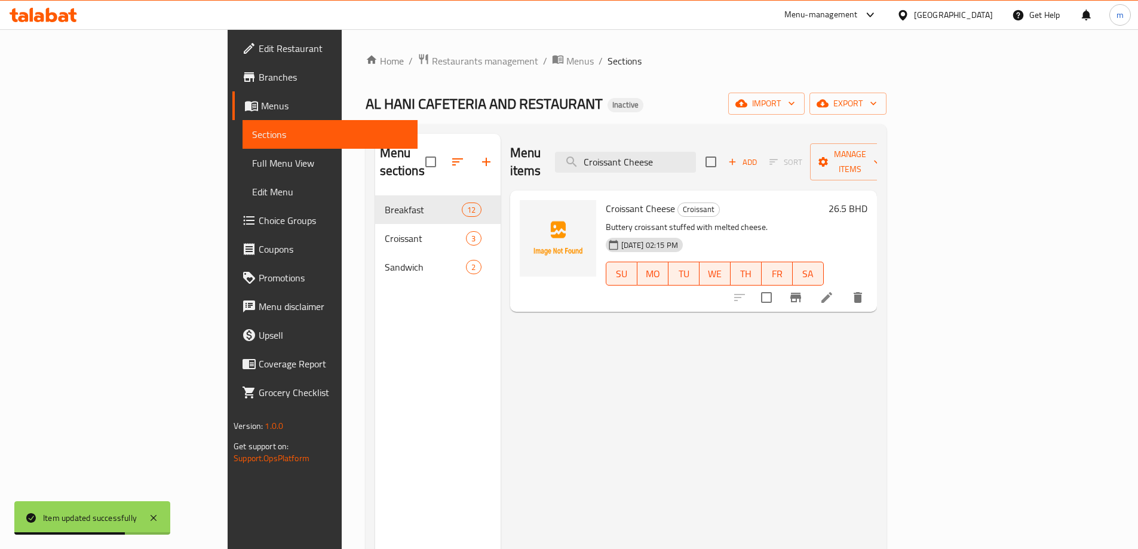
type input "Croissant Cheese"
click at [844, 287] on li at bounding box center [826, 298] width 33 height 22
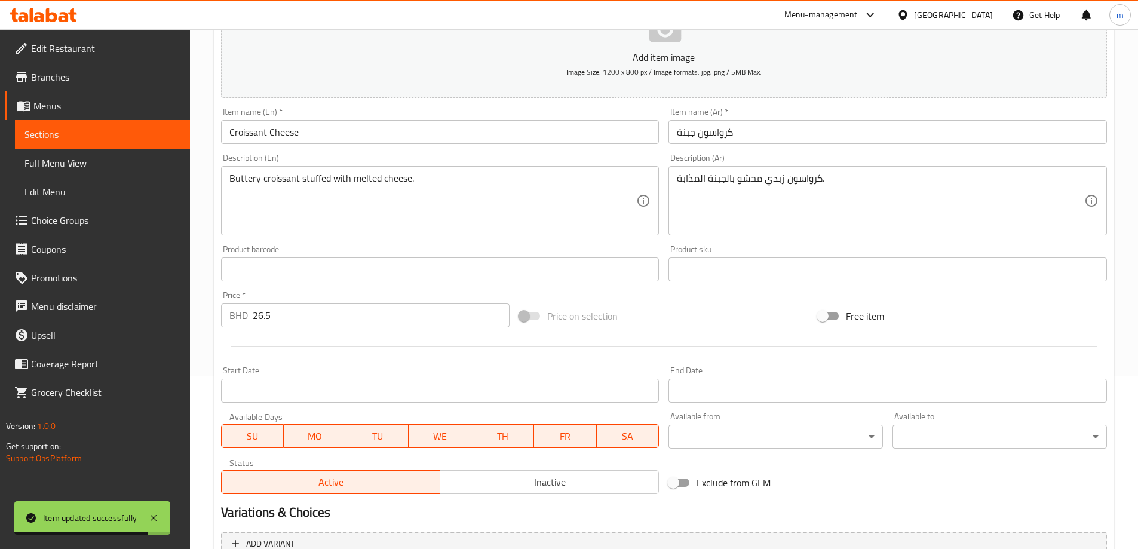
scroll to position [179, 0]
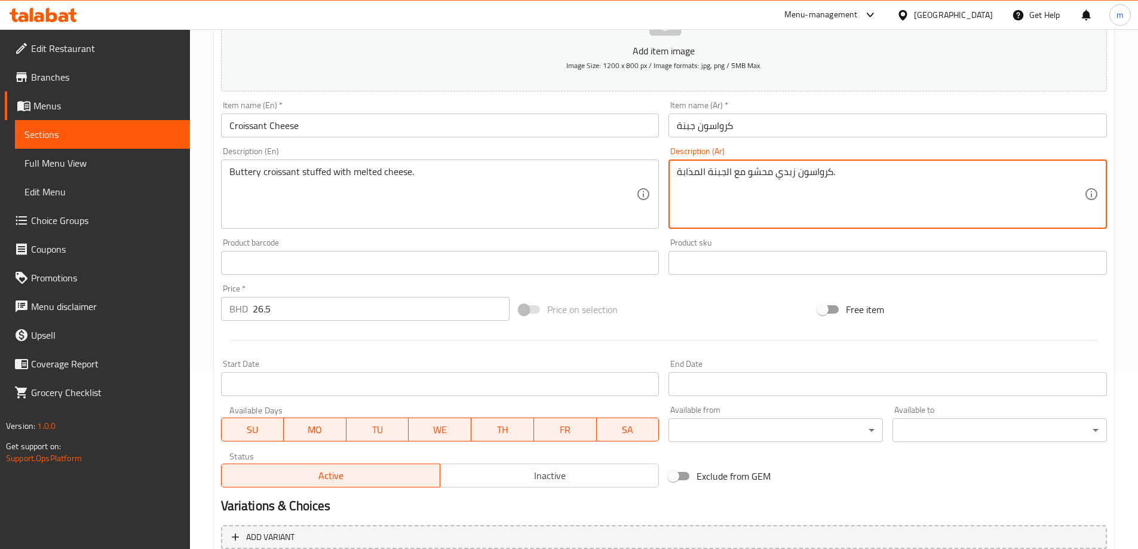
type textarea "كرواسون زبدي محشو مع الجبنة المذابة."
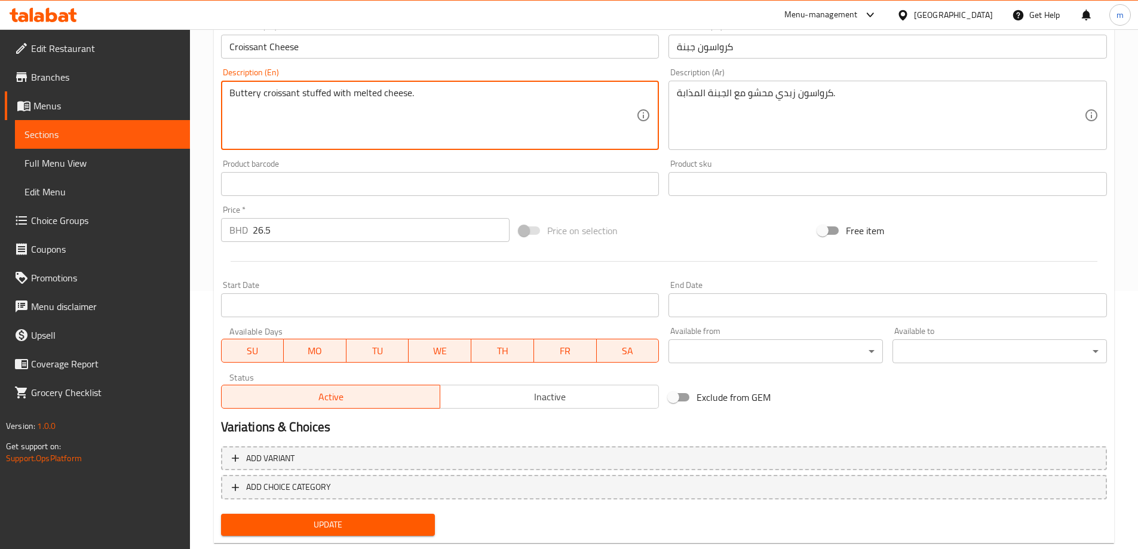
scroll to position [286, 0]
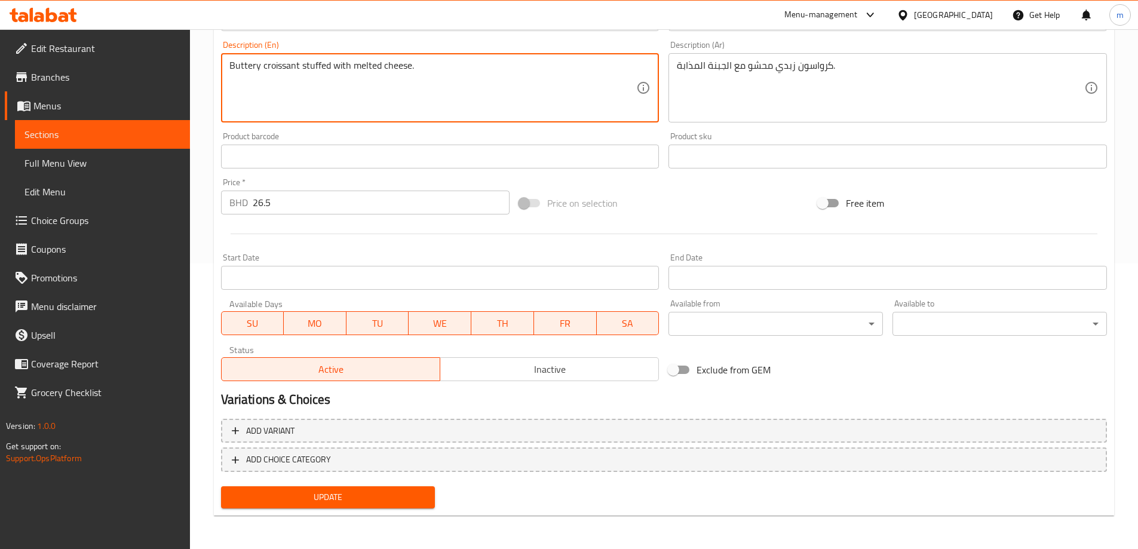
click at [366, 502] on span "Update" at bounding box center [328, 497] width 195 height 15
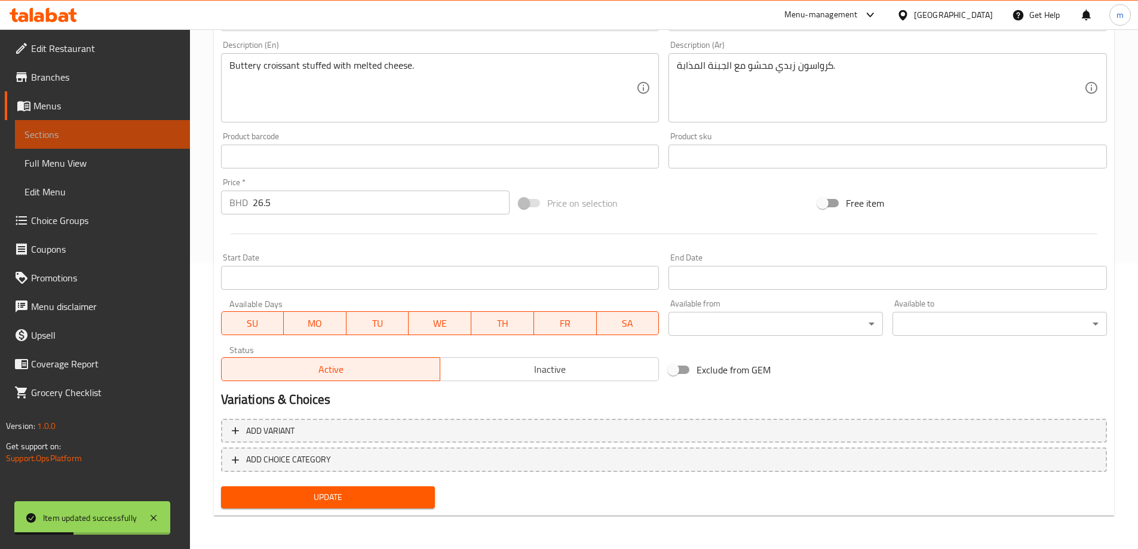
click at [149, 137] on span "Sections" at bounding box center [102, 134] width 156 height 14
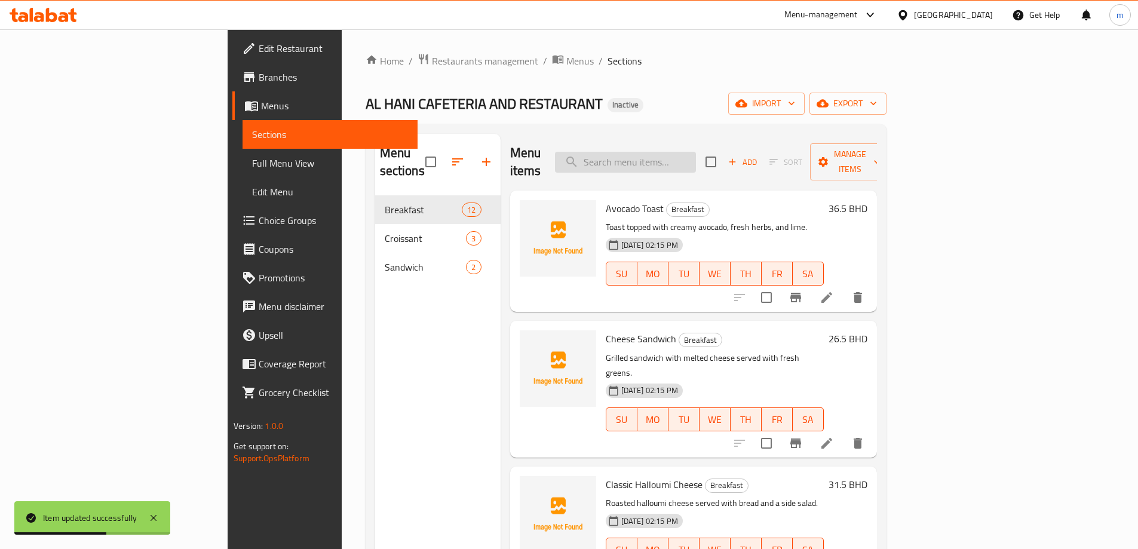
paste input "Croissant Plain"
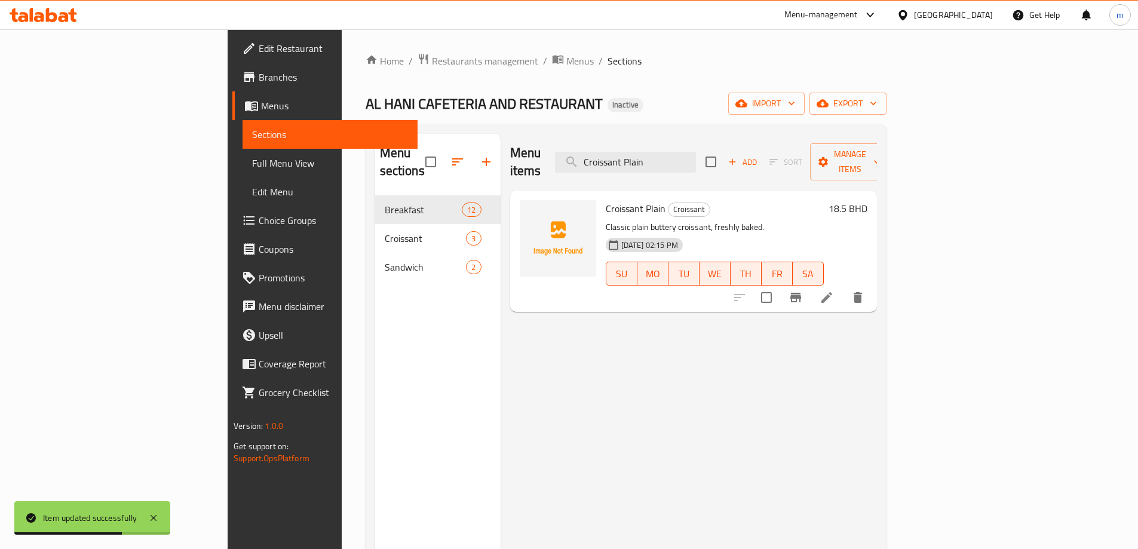
type input "Croissant Plain"
click at [832, 292] on icon at bounding box center [826, 297] width 11 height 11
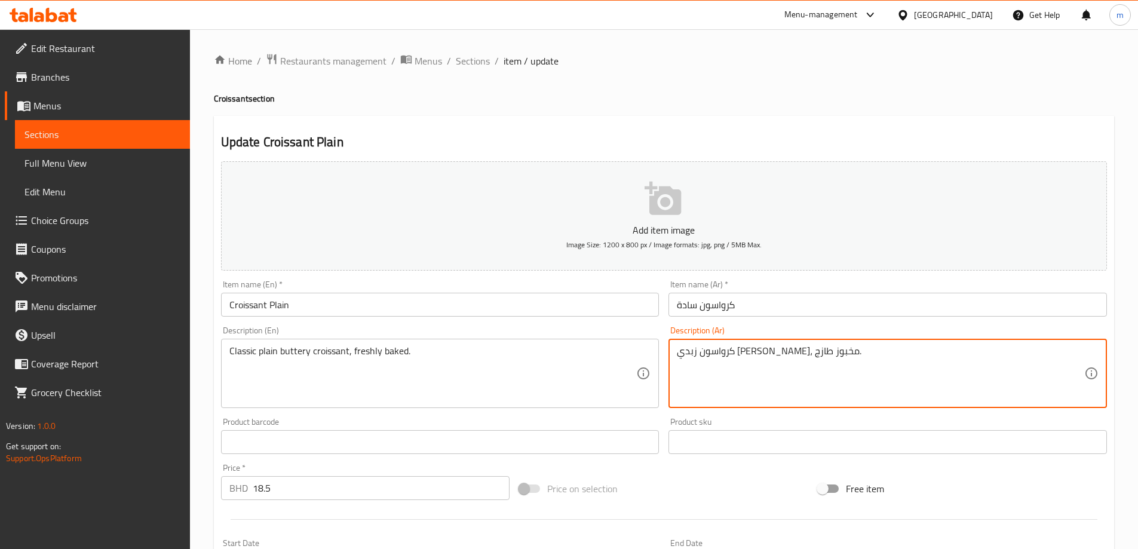
click at [781, 353] on textarea "كرواسون زبدي عادي كلاسيكي، مخبوز طازج." at bounding box center [880, 373] width 407 height 57
type textarea "كرواسون زبدي سادة كلاسيكي، مخبوز طازج."
click at [795, 303] on input "كرواسون سادة" at bounding box center [888, 305] width 439 height 24
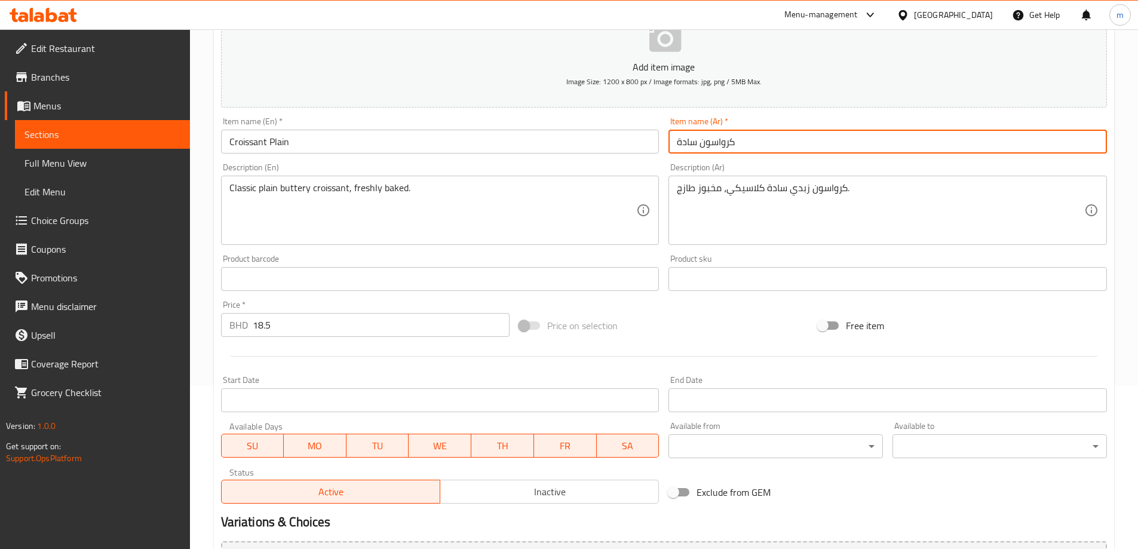
scroll to position [286, 0]
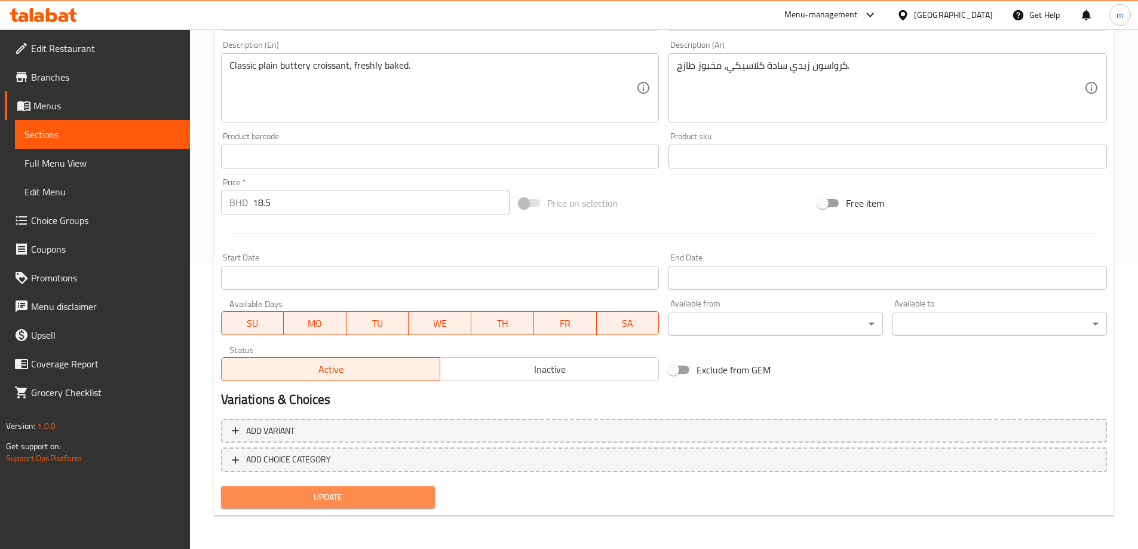
click at [389, 499] on span "Update" at bounding box center [328, 497] width 195 height 15
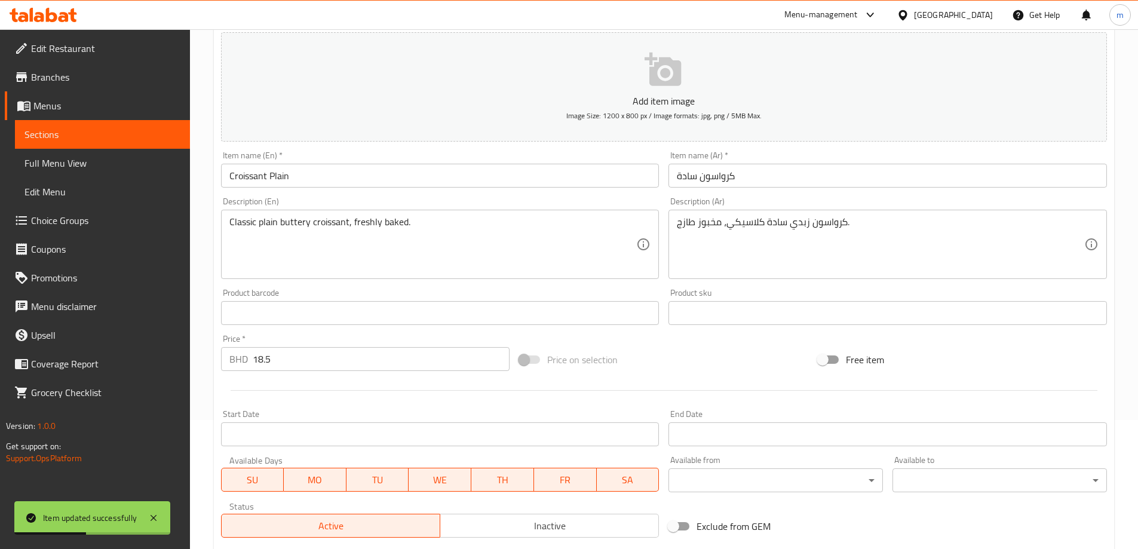
scroll to position [106, 0]
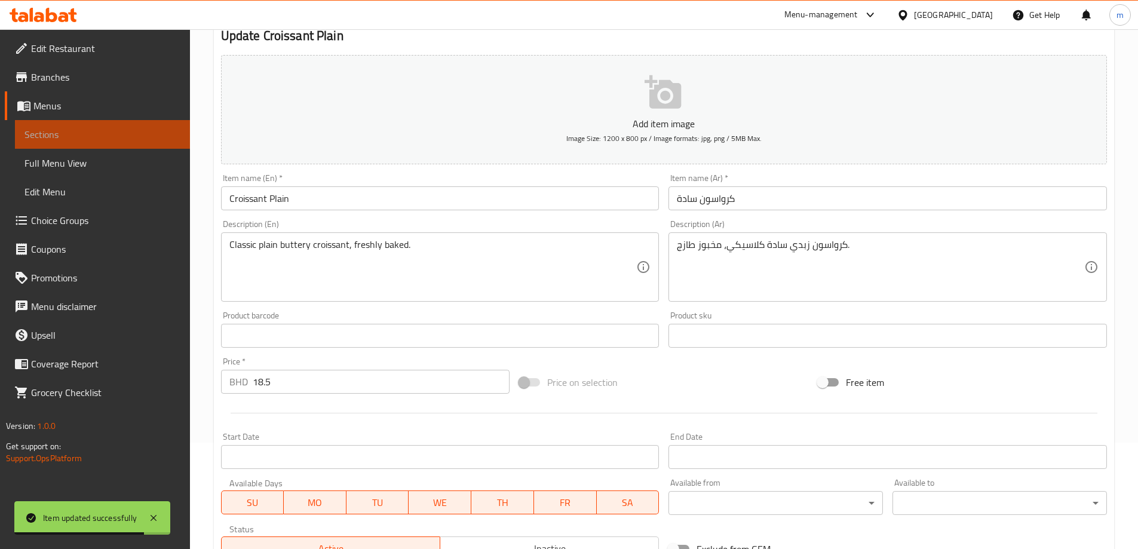
click at [140, 124] on link "Sections" at bounding box center [102, 134] width 175 height 29
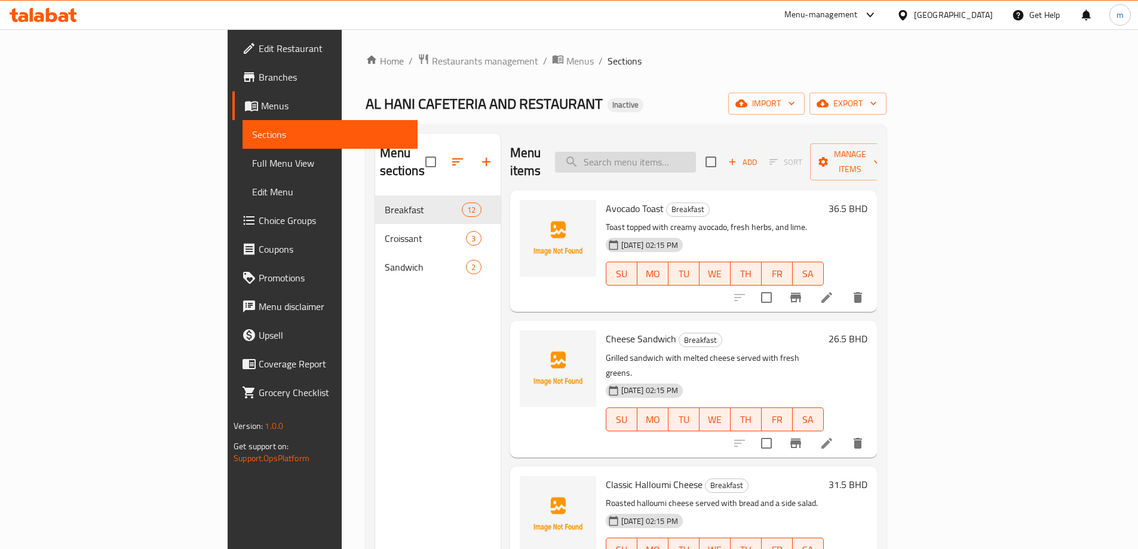
paste input "Croissant Scrambled Egg with Cheese"
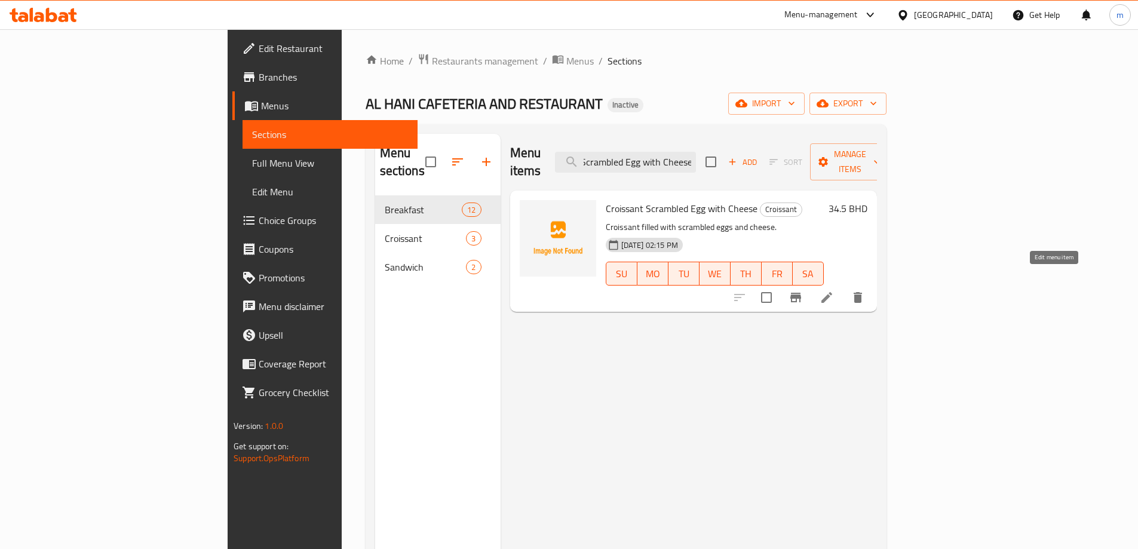
type input "Croissant Scrambled Egg with Cheese"
click at [832, 292] on icon at bounding box center [826, 297] width 11 height 11
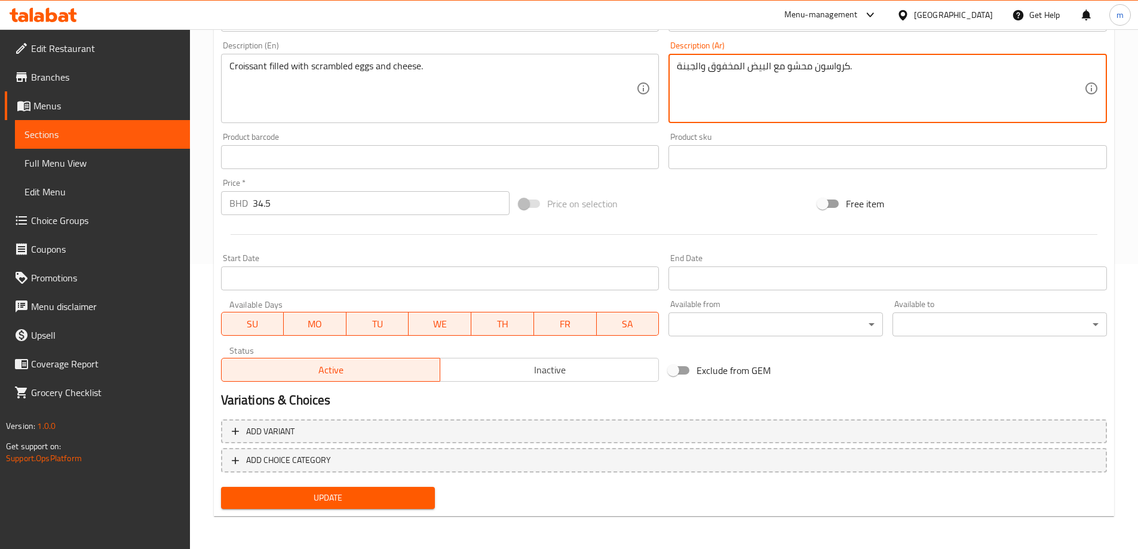
scroll to position [286, 0]
type textarea "كرواسون محشو مع البيض المخفوق والجبنة."
click at [396, 489] on button "Update" at bounding box center [328, 497] width 214 height 22
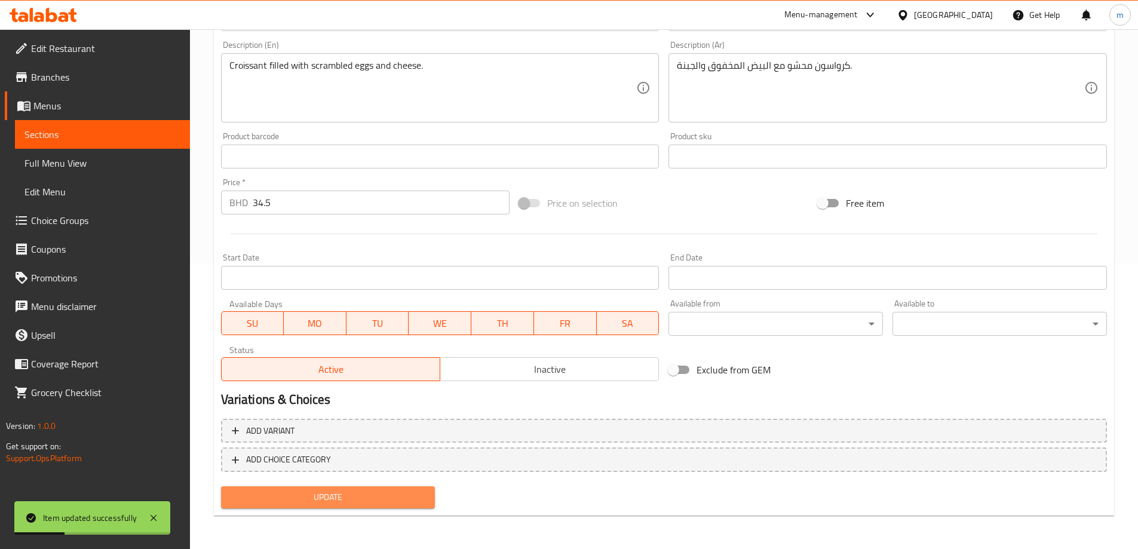
click at [306, 489] on button "Update" at bounding box center [328, 497] width 214 height 22
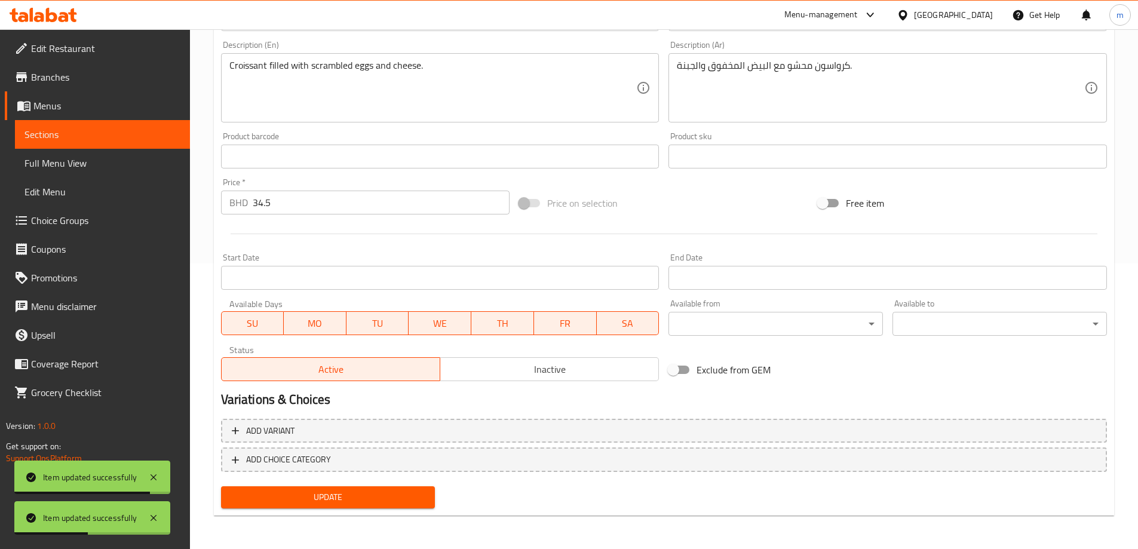
click at [121, 127] on span "Sections" at bounding box center [102, 134] width 156 height 14
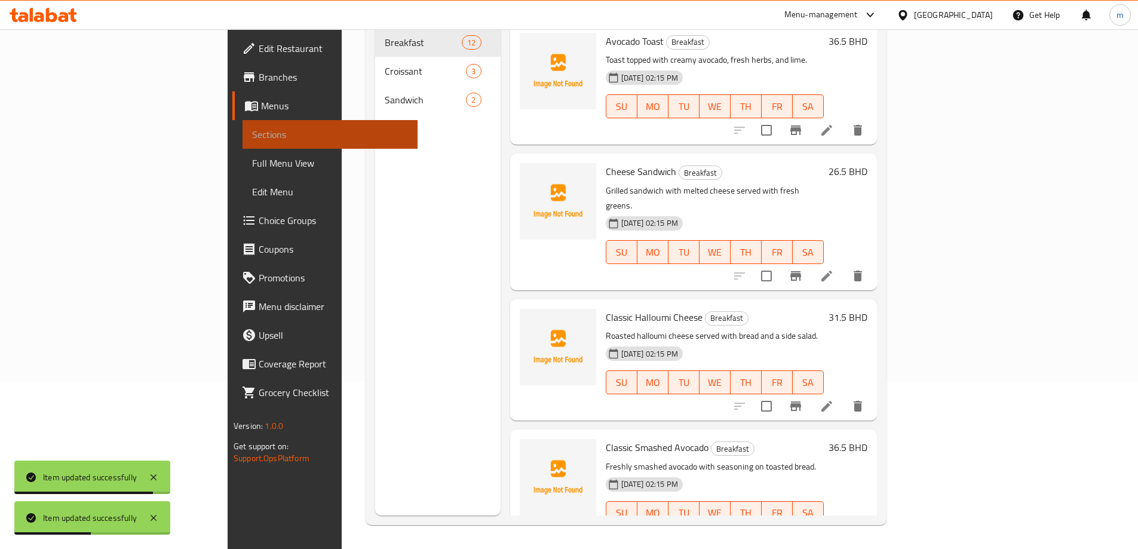
click at [252, 127] on span "Sections" at bounding box center [330, 134] width 156 height 14
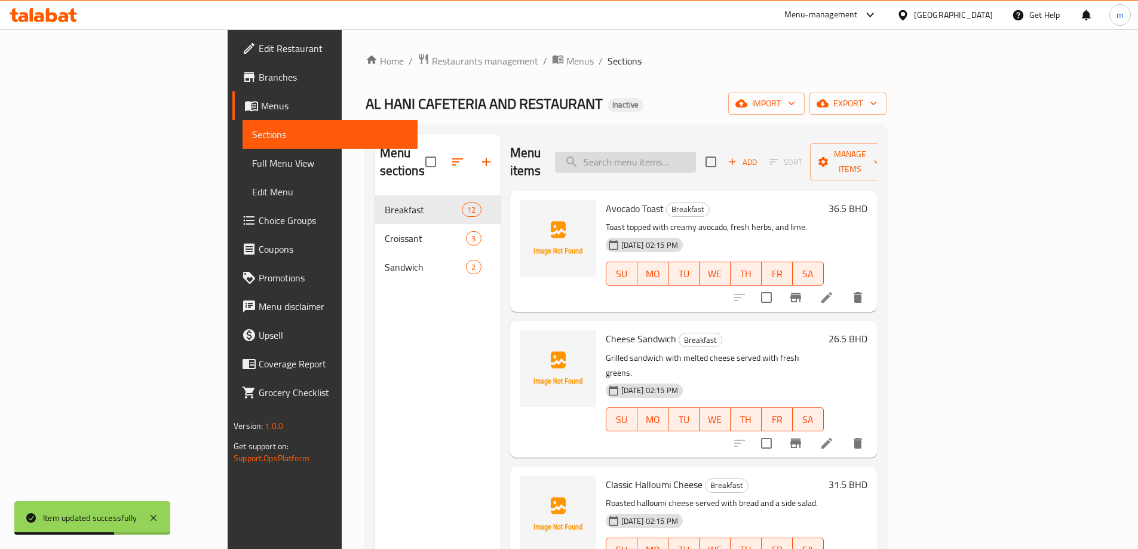
click at [696, 160] on input "search" at bounding box center [625, 162] width 141 height 21
paste input "Pepperoni Sandwich"
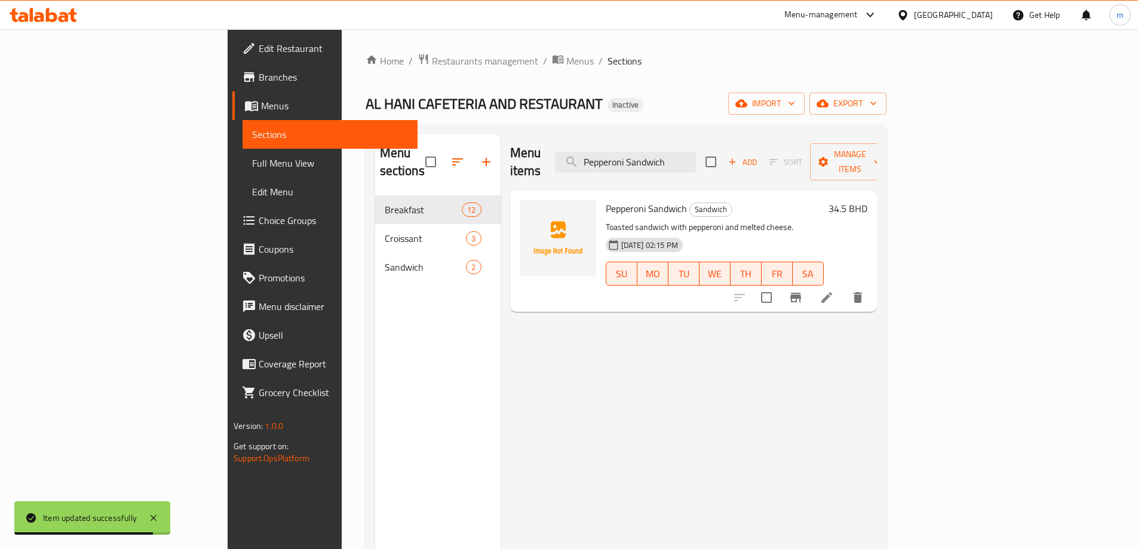
type input "Pepperoni Sandwich"
click at [834, 290] on icon at bounding box center [827, 297] width 14 height 14
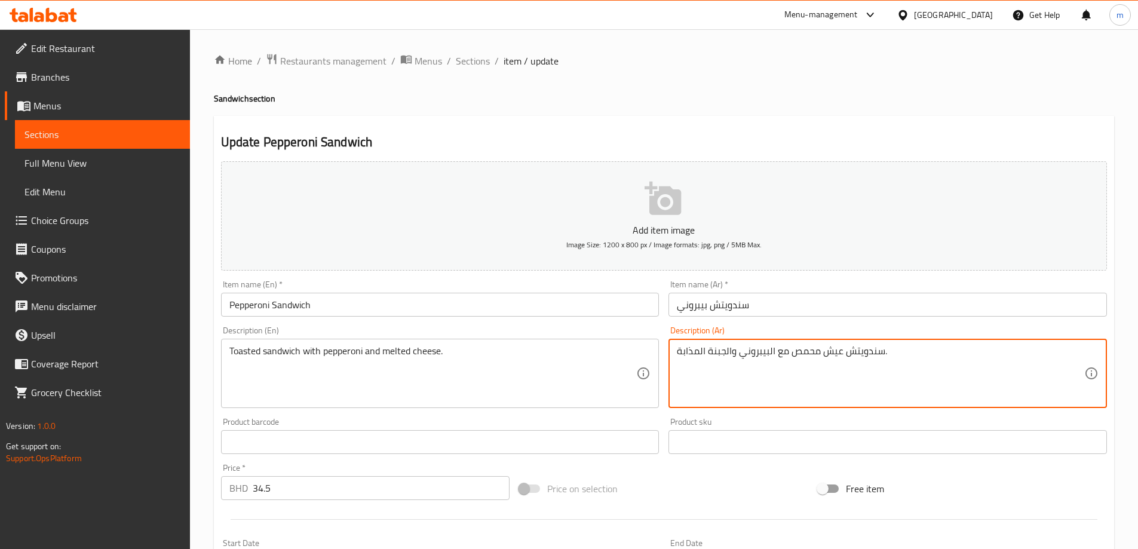
click at [834, 353] on textarea "سندويتش عيش محمص مع البيبروني والجبنة المذابة." at bounding box center [880, 373] width 407 height 57
click at [822, 373] on textarea "سندويتش عيش محمص مع البيبروني والجبنة المذابة." at bounding box center [880, 373] width 407 height 57
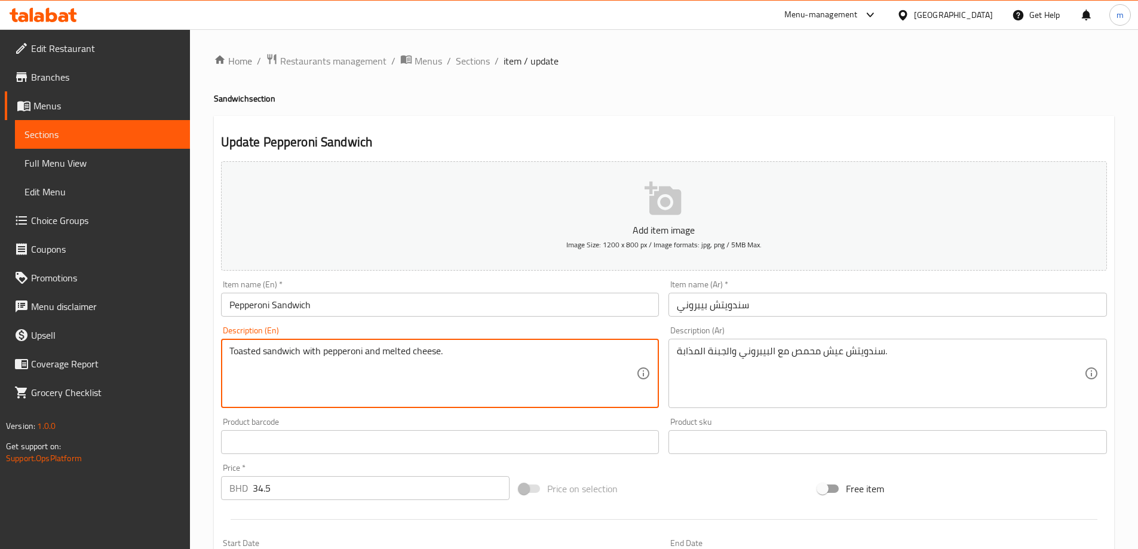
click at [252, 351] on textarea "Toasted sandwich with pepperoni and melted cheese." at bounding box center [432, 373] width 407 height 57
drag, startPoint x: 252, startPoint y: 351, endPoint x: 249, endPoint y: 370, distance: 19.3
click at [249, 370] on textarea "Toasted sandwich with pepperoni and melted cheese." at bounding box center [432, 373] width 407 height 57
drag, startPoint x: 231, startPoint y: 349, endPoint x: 301, endPoint y: 358, distance: 70.5
click at [301, 358] on textarea "Toasted sandwich with pepperoni and melted cheese." at bounding box center [432, 373] width 407 height 57
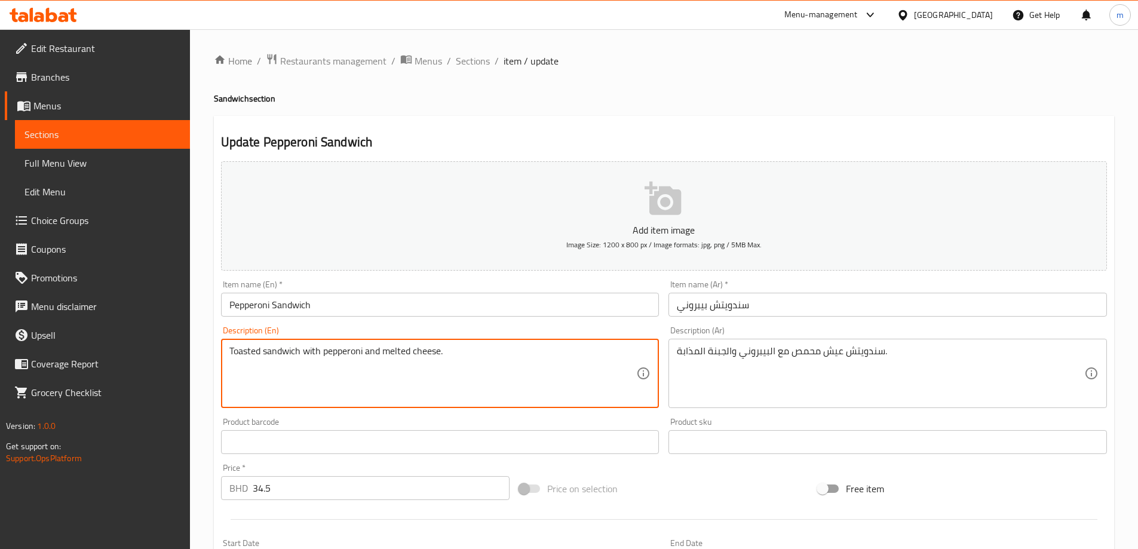
paste textarea "Pepperoni Sandwich"
type textarea "Pepperoni Sandwich with pepperoni and melted cheese."
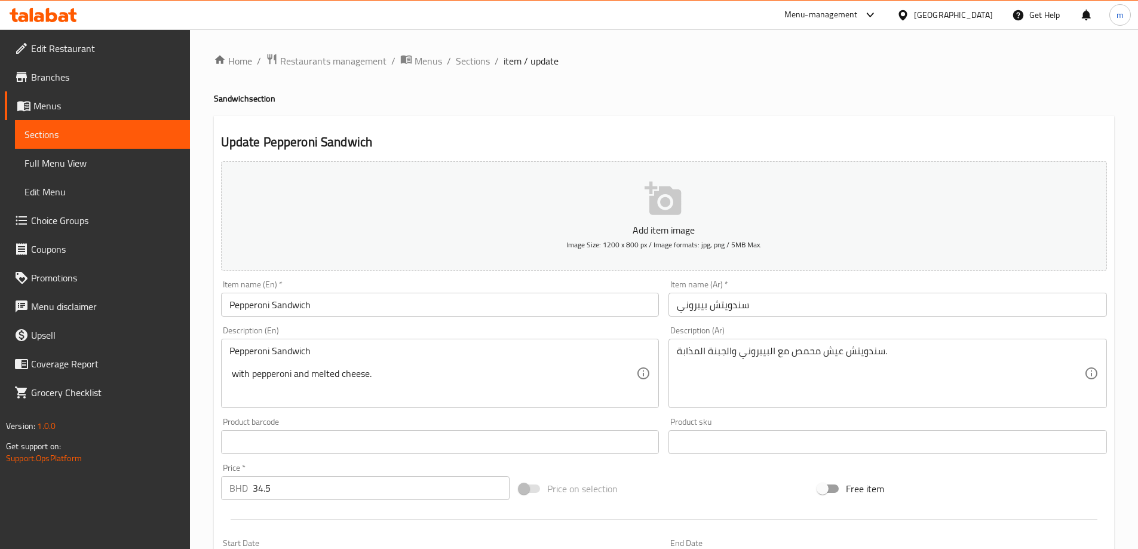
click at [114, 125] on link "Sections" at bounding box center [102, 134] width 175 height 29
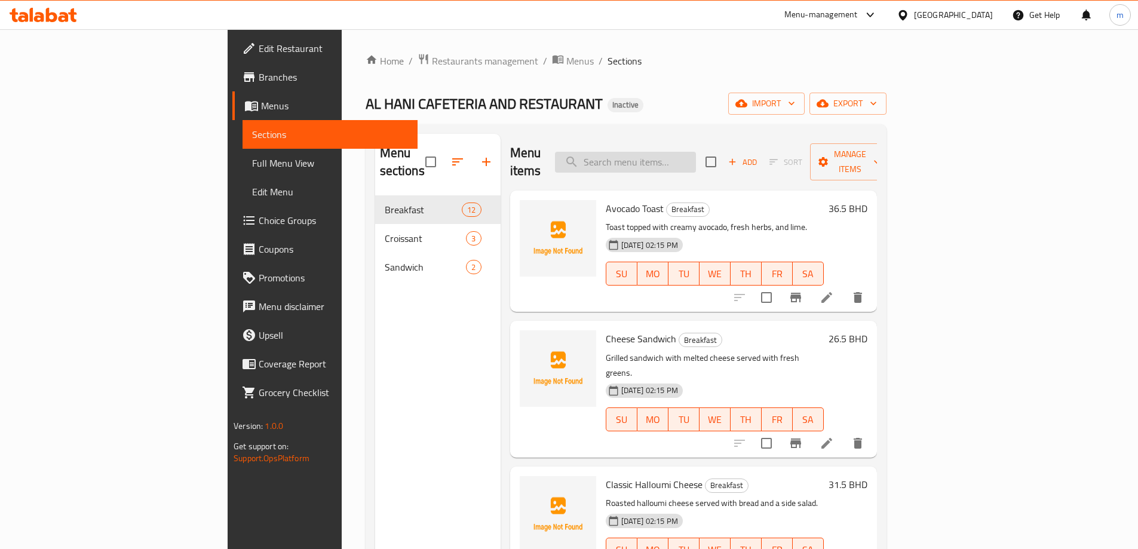
drag, startPoint x: 663, startPoint y: 140, endPoint x: 669, endPoint y: 149, distance: 11.3
click at [666, 145] on div "Menu items Add Sort Manage items" at bounding box center [693, 162] width 367 height 57
click at [670, 152] on input "search" at bounding box center [625, 162] width 141 height 21
paste input "Pepperoni Sandwich"
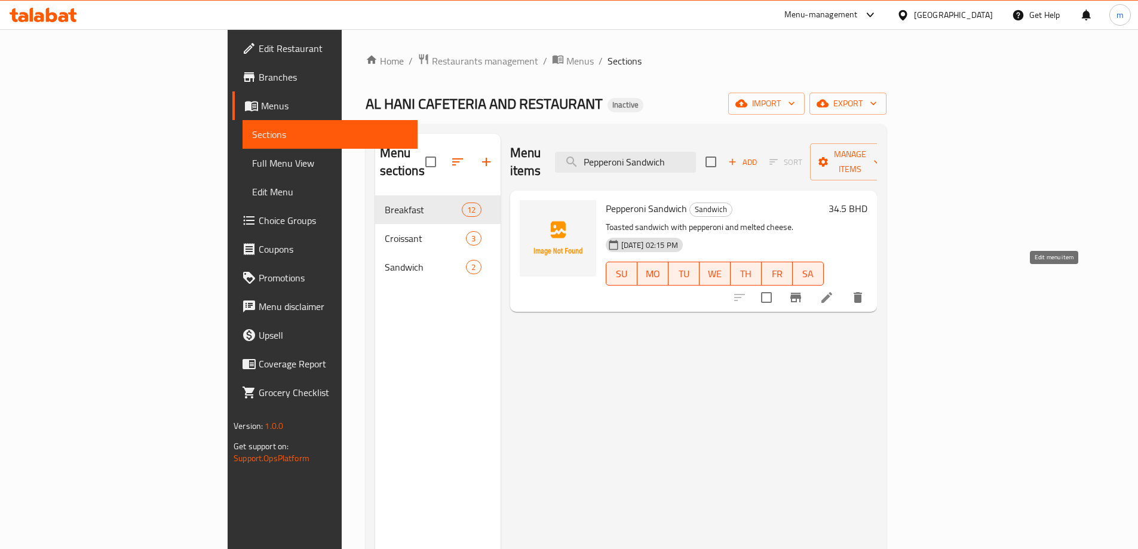
type input "Pepperoni Sandwich"
click at [834, 290] on icon at bounding box center [827, 297] width 14 height 14
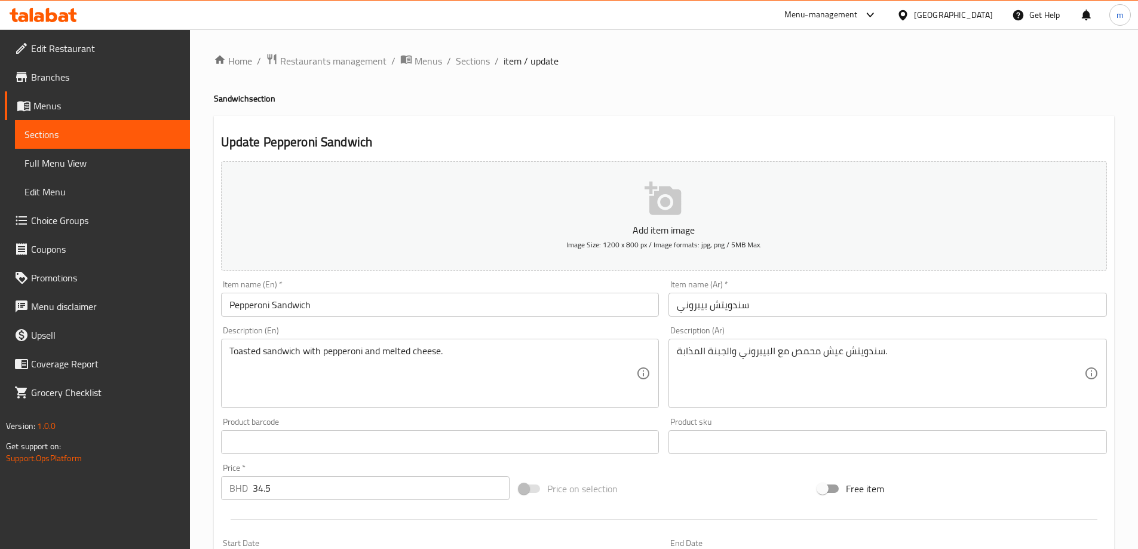
click at [827, 343] on div "سندويتش عيش محمص مع البيبروني والجبنة المذابة. Description (Ar)" at bounding box center [888, 373] width 439 height 69
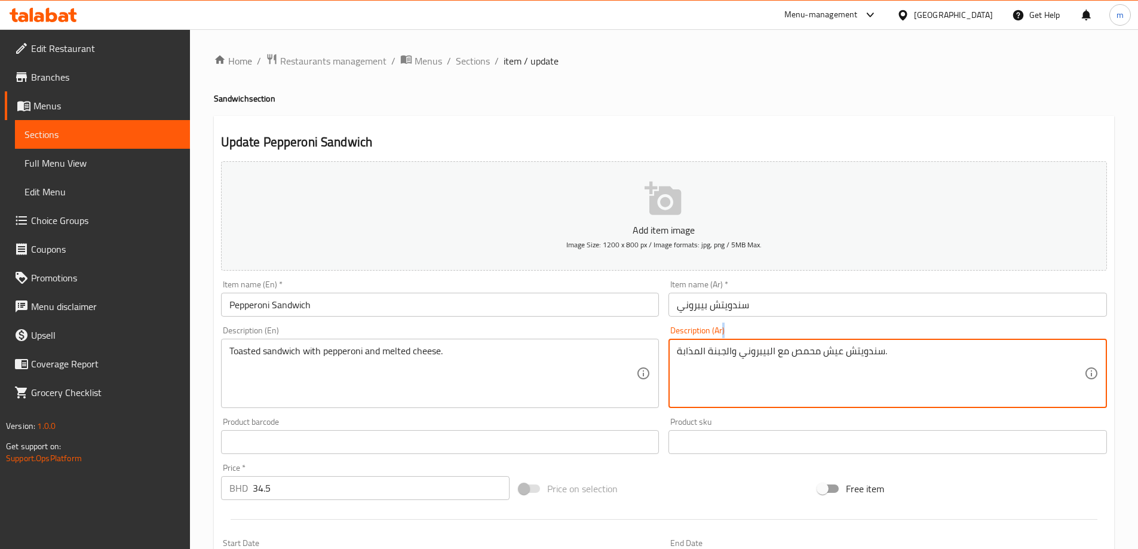
click at [827, 343] on div "سندويتش عيش محمص مع البيبروني والجبنة المذابة. Description (Ar)" at bounding box center [888, 373] width 439 height 69
click at [832, 354] on textarea "سندويتش عيش محمص مع البيبروني والجبنة المذابة." at bounding box center [880, 373] width 407 height 57
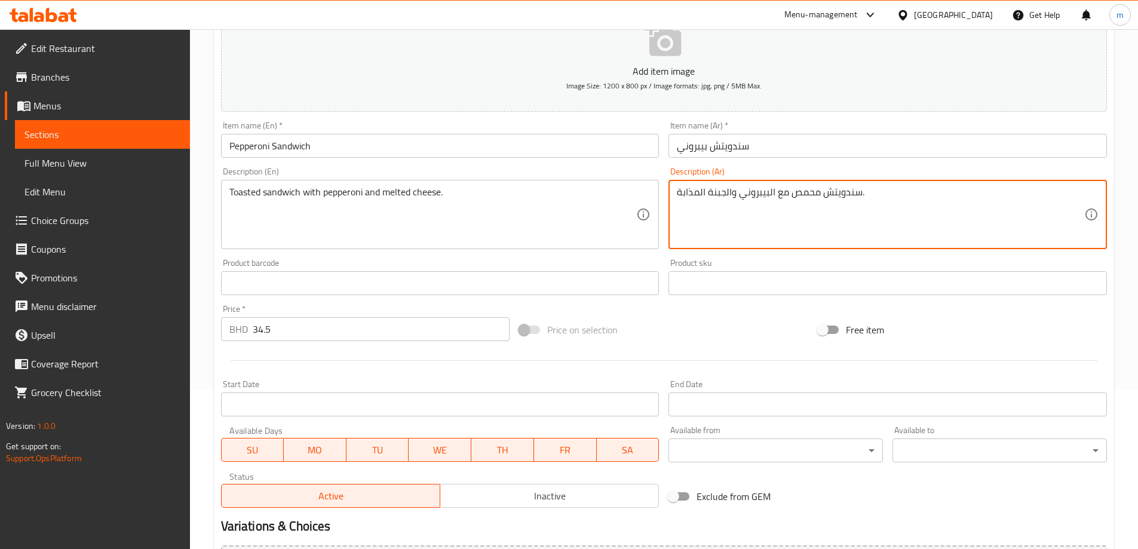
scroll to position [286, 0]
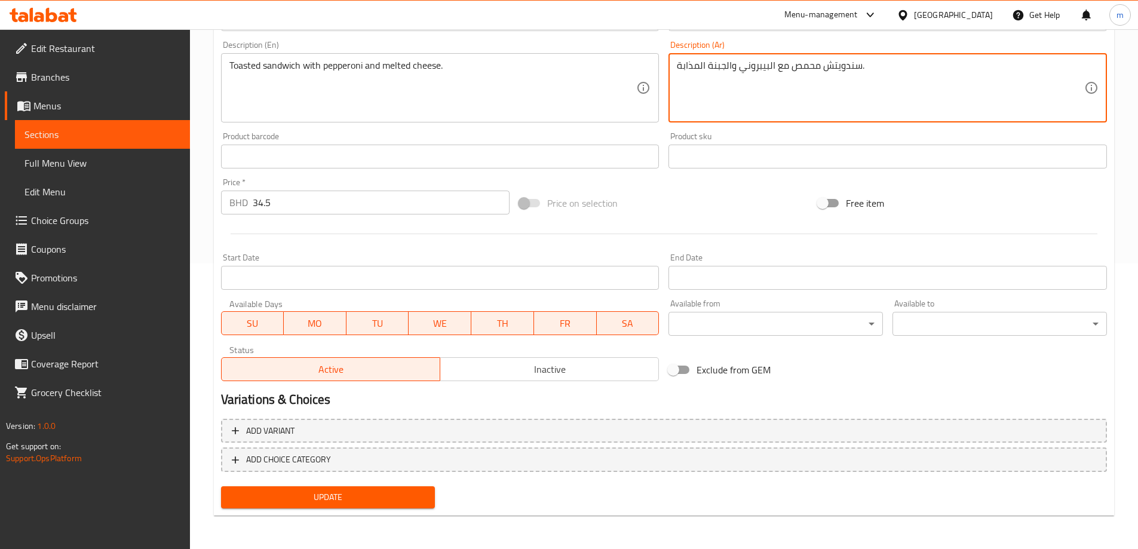
type textarea "سندويتش محمص مع البيبروني والجبنة المذابة."
click at [368, 486] on div "Update" at bounding box center [328, 498] width 224 height 32
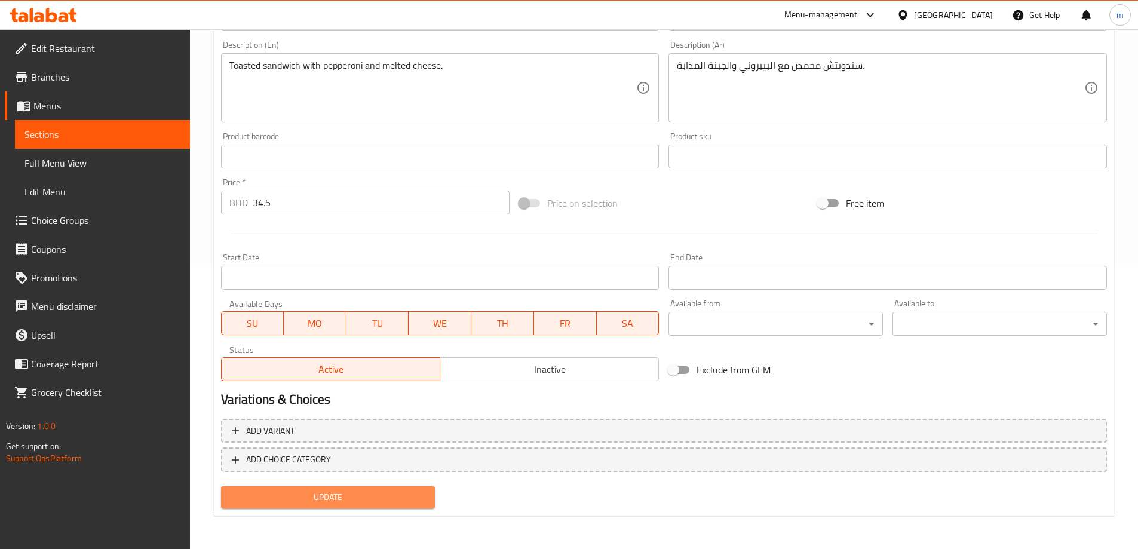
click at [370, 488] on button "Update" at bounding box center [328, 497] width 214 height 22
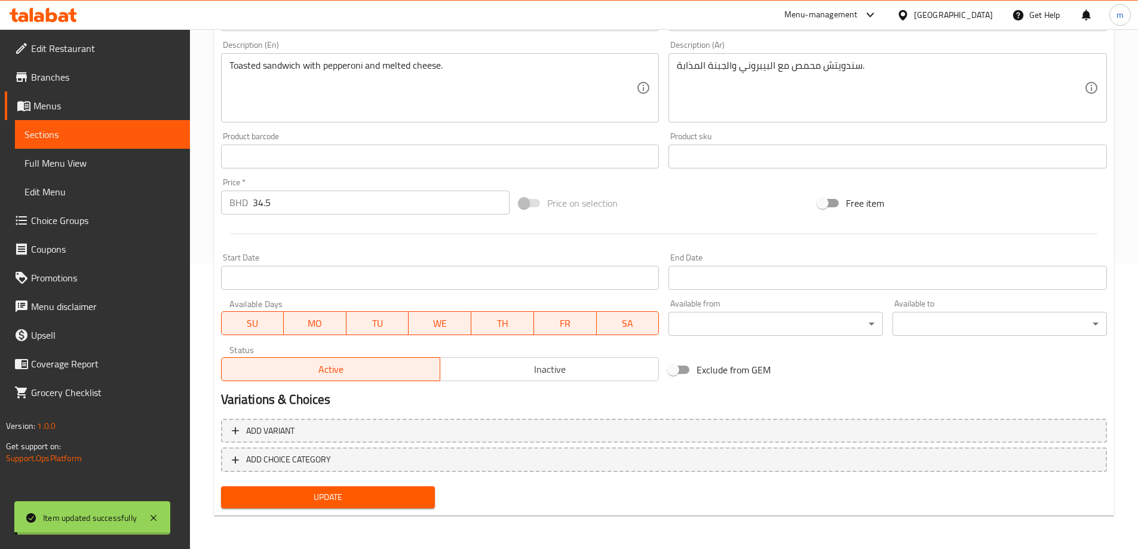
click at [93, 132] on span "Sections" at bounding box center [102, 134] width 156 height 14
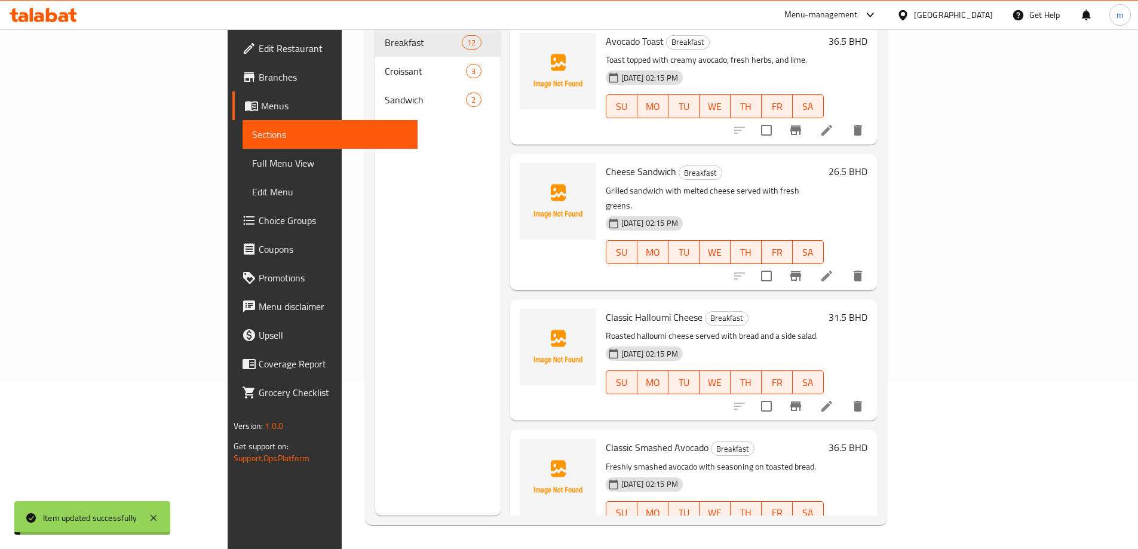
scroll to position [167, 0]
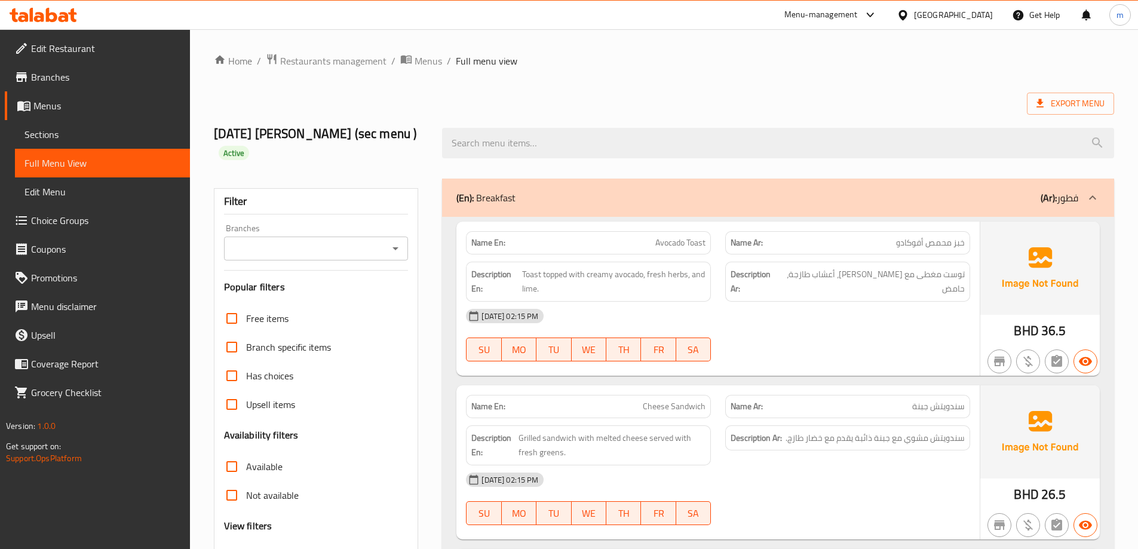
click at [696, 240] on span "Avocado Toast" at bounding box center [680, 243] width 50 height 13
copy span "Toast"
click at [743, 303] on div "[DATE] 02:15 PM" at bounding box center [718, 316] width 519 height 29
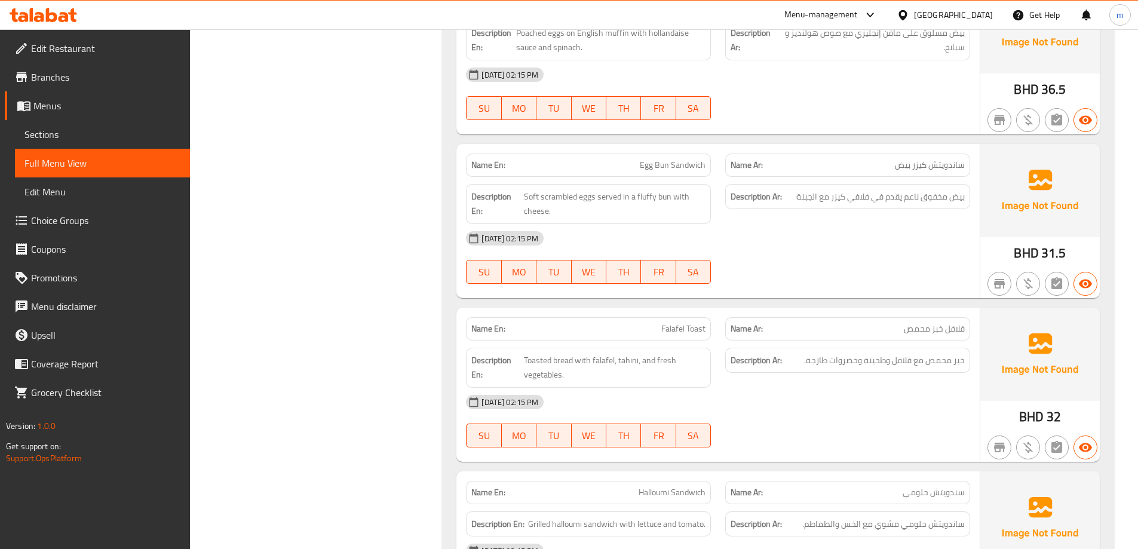
scroll to position [956, 0]
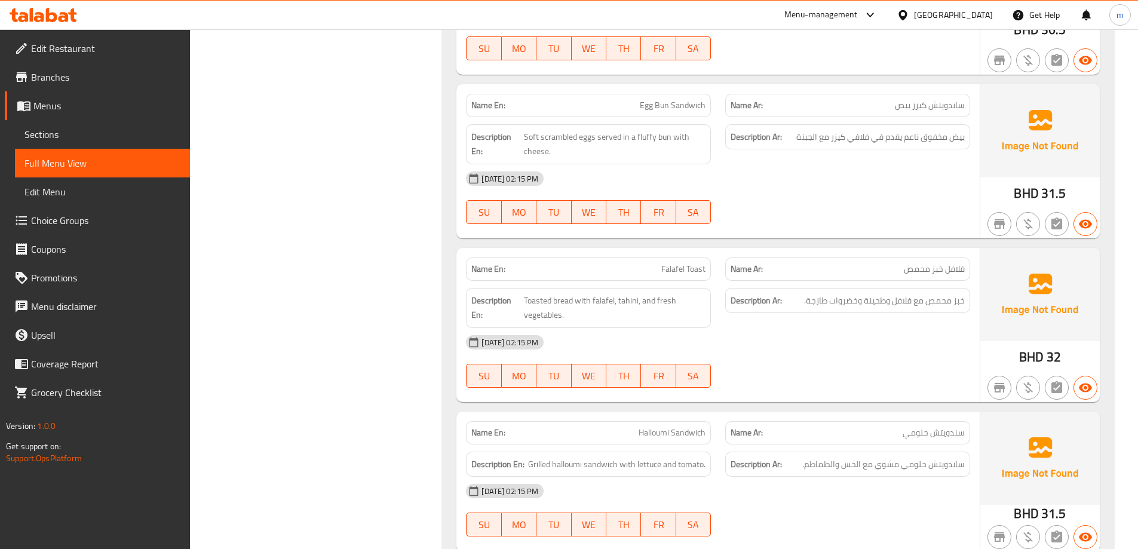
click at [688, 271] on span "Falafel Toast" at bounding box center [683, 269] width 44 height 13
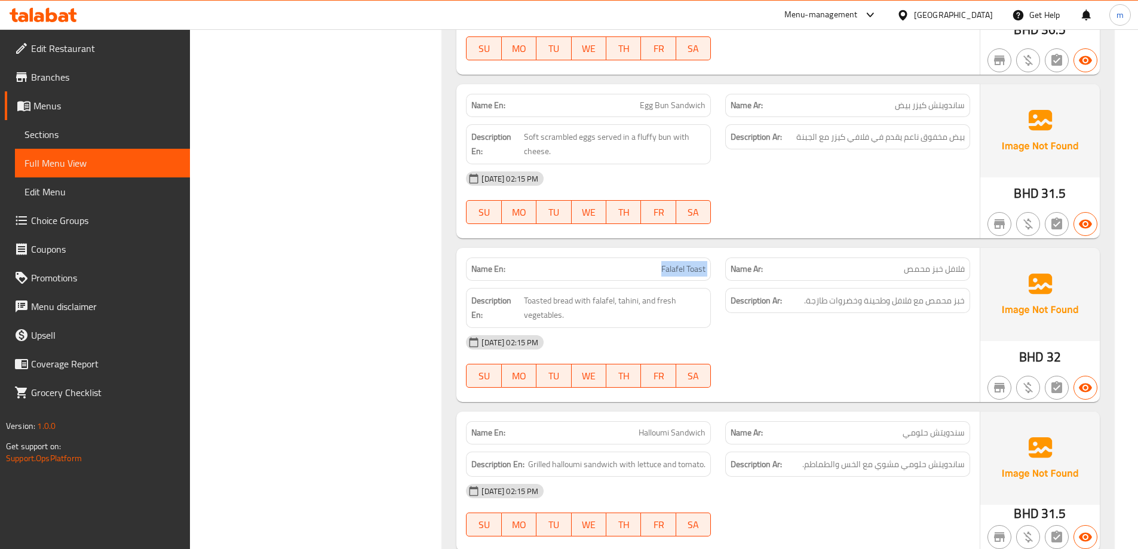
click at [688, 271] on span "Falafel Toast" at bounding box center [683, 269] width 44 height 13
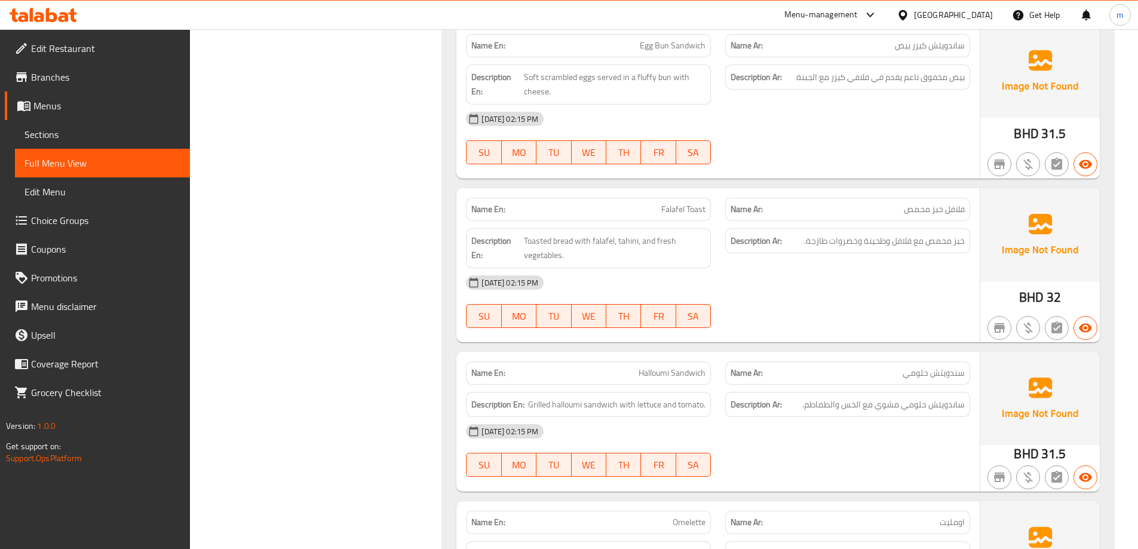
click at [805, 261] on div "Description Ar: خبز محمص مع فلافل وطحينة وخضروات طازجة." at bounding box center [847, 248] width 259 height 54
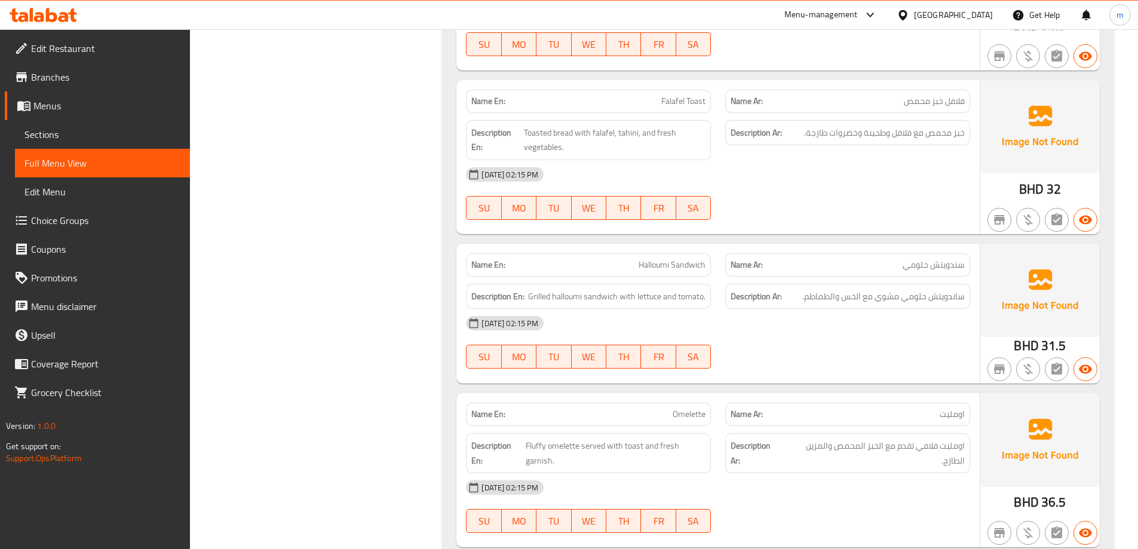
scroll to position [1135, 0]
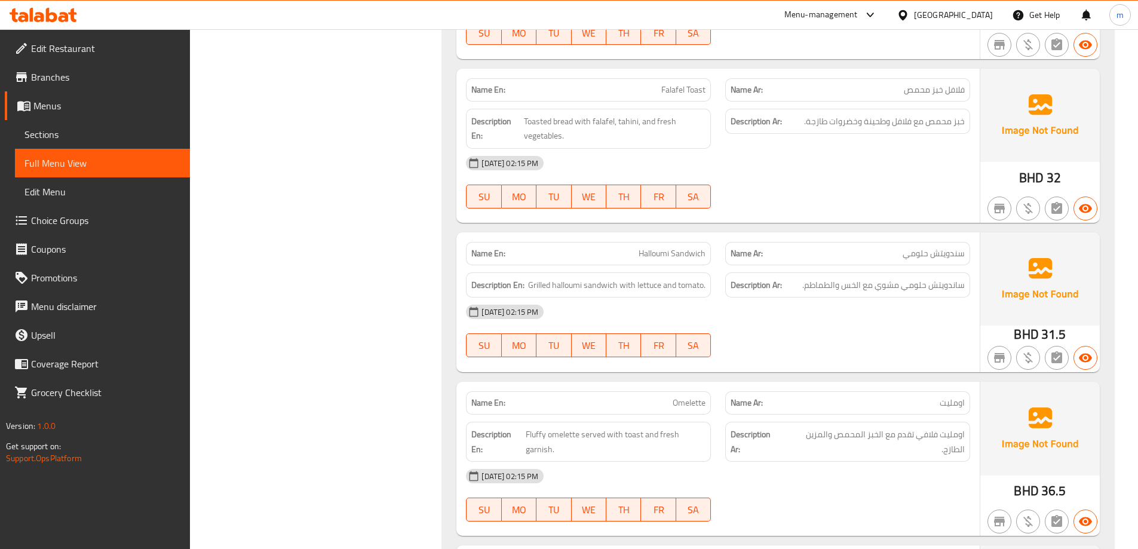
click at [675, 252] on span "Halloumi Sandwich" at bounding box center [672, 253] width 67 height 13
click at [664, 256] on span "Halloumi Sandwich" at bounding box center [672, 253] width 67 height 13
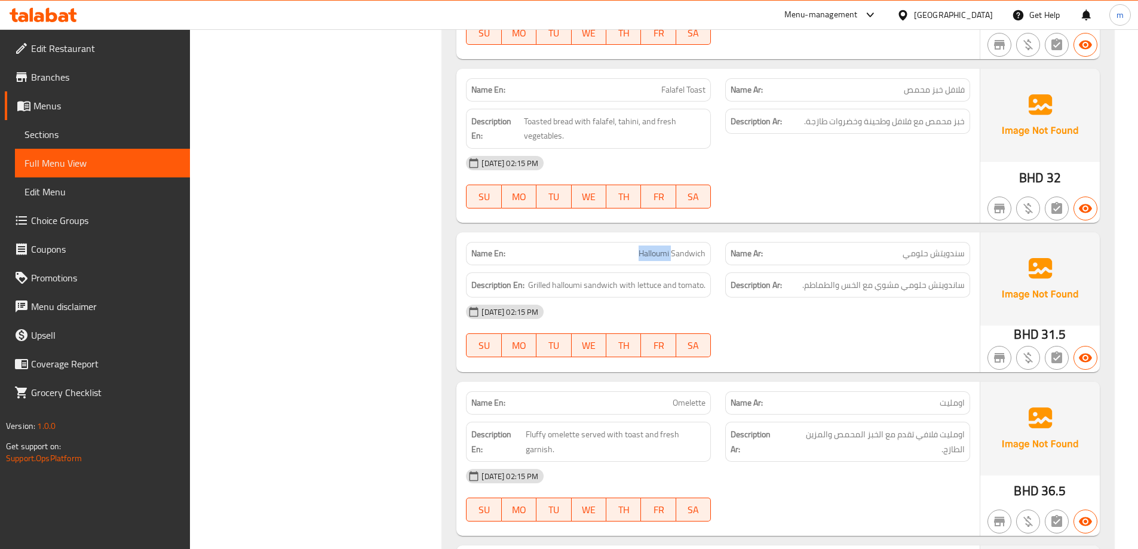
click at [664, 256] on span "Halloumi Sandwich" at bounding box center [672, 253] width 67 height 13
copy span "Halloumi Sandwich"
click at [906, 312] on div "[DATE] 02:15 PM" at bounding box center [718, 312] width 519 height 29
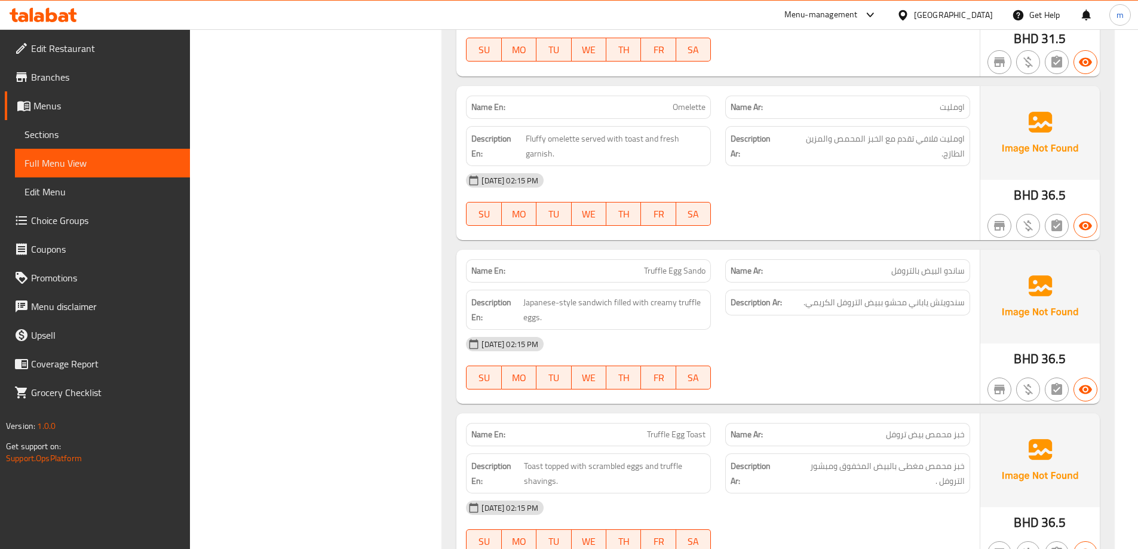
scroll to position [1434, 0]
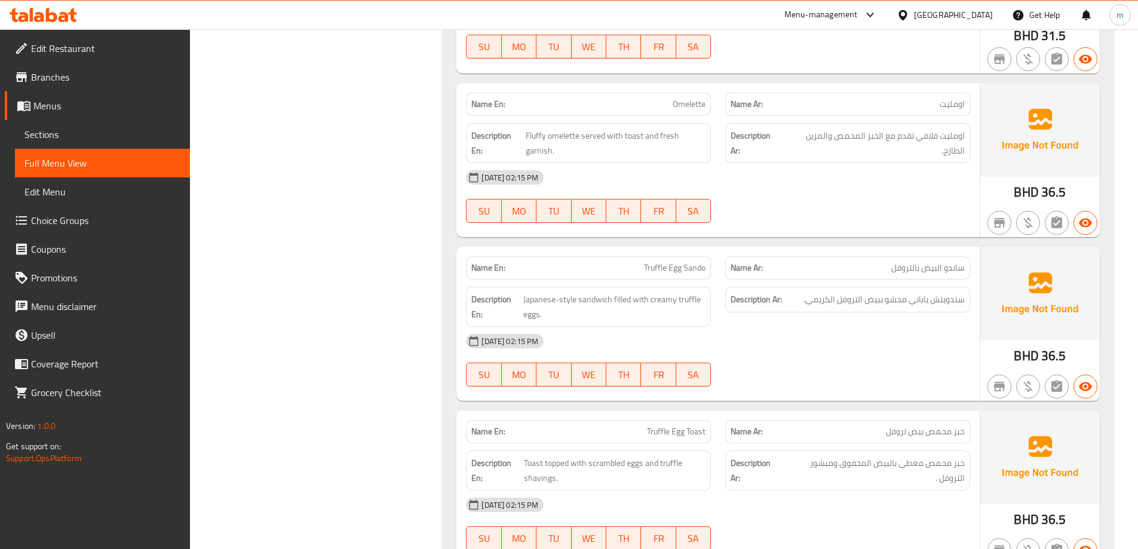
click at [666, 269] on span "Truffle Egg Sando" at bounding box center [675, 268] width 62 height 13
copy span "Truffle Egg Sando"
click at [774, 335] on div "[DATE] 02:15 PM" at bounding box center [718, 341] width 519 height 29
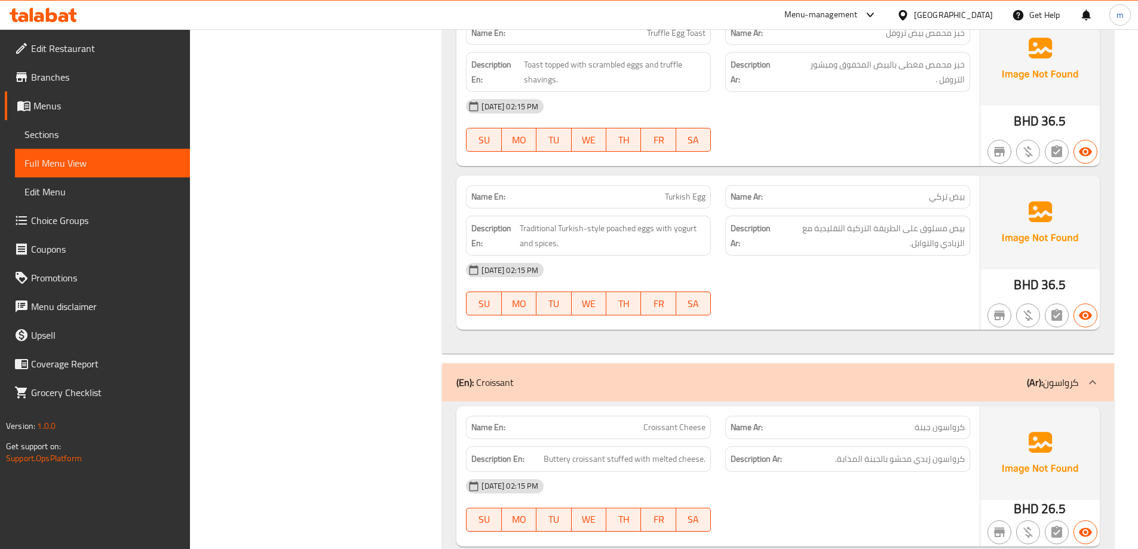
scroll to position [1852, 0]
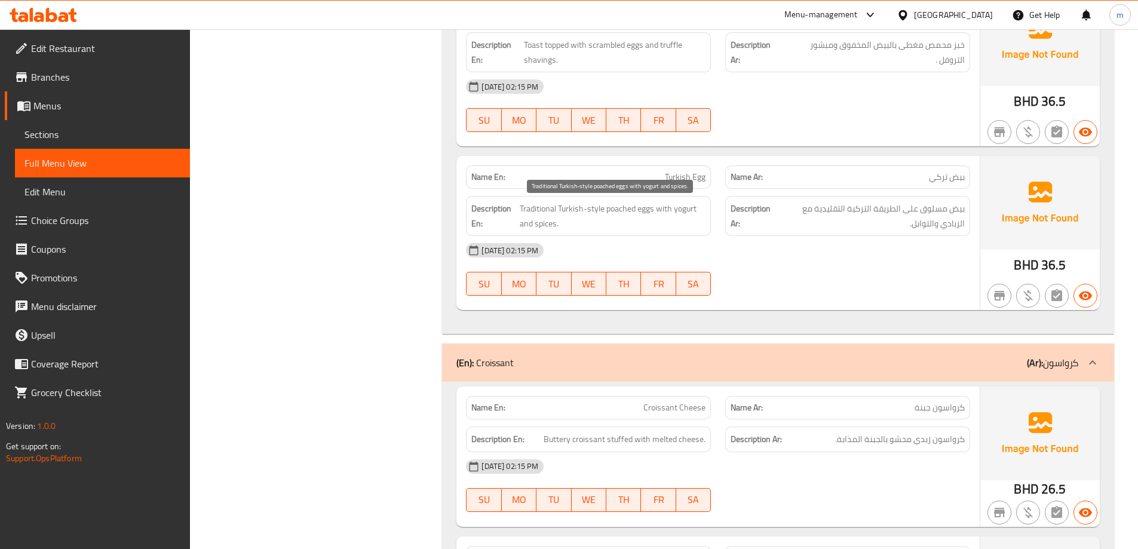
click at [613, 211] on span "Traditional Turkish-style poached eggs with yogurt and spices." at bounding box center [613, 215] width 186 height 29
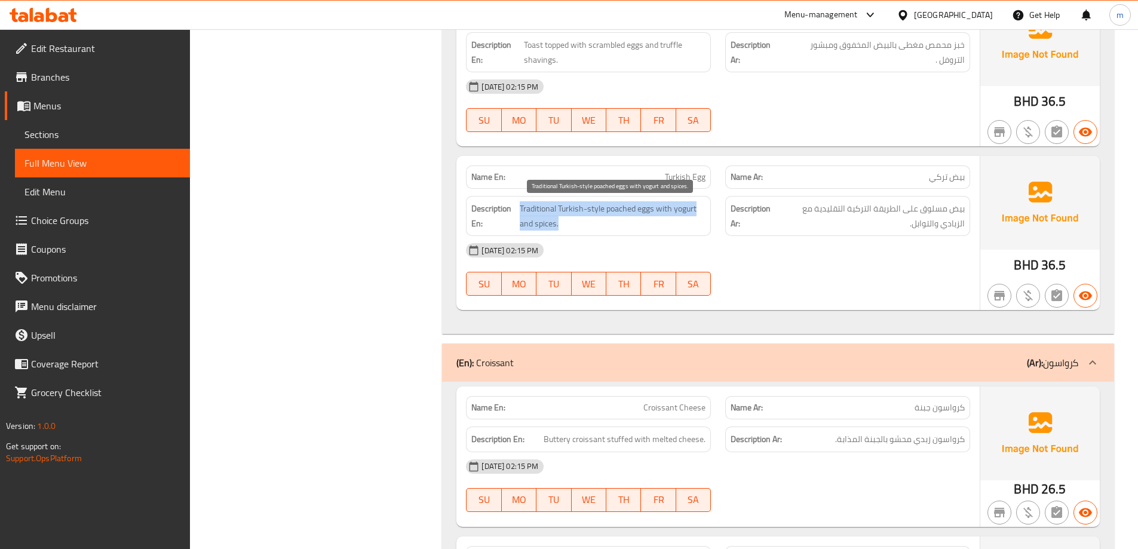
click at [627, 230] on span "Traditional Turkish-style poached eggs with yogurt and spices." at bounding box center [613, 215] width 186 height 29
click at [626, 211] on span "Traditional Turkish-style poached eggs with yogurt and spices." at bounding box center [613, 215] width 186 height 29
copy span "poached"
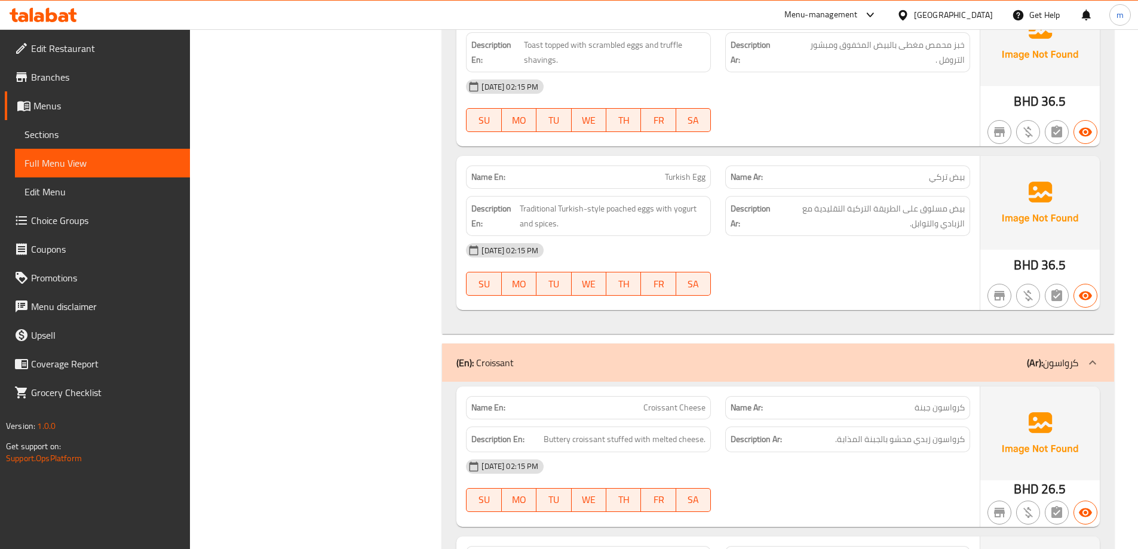
click at [851, 235] on div "Description Ar: بيض مسلوق على الطريقة التركية التقليدية مع الزبادي والتوابل." at bounding box center [847, 216] width 245 height 40
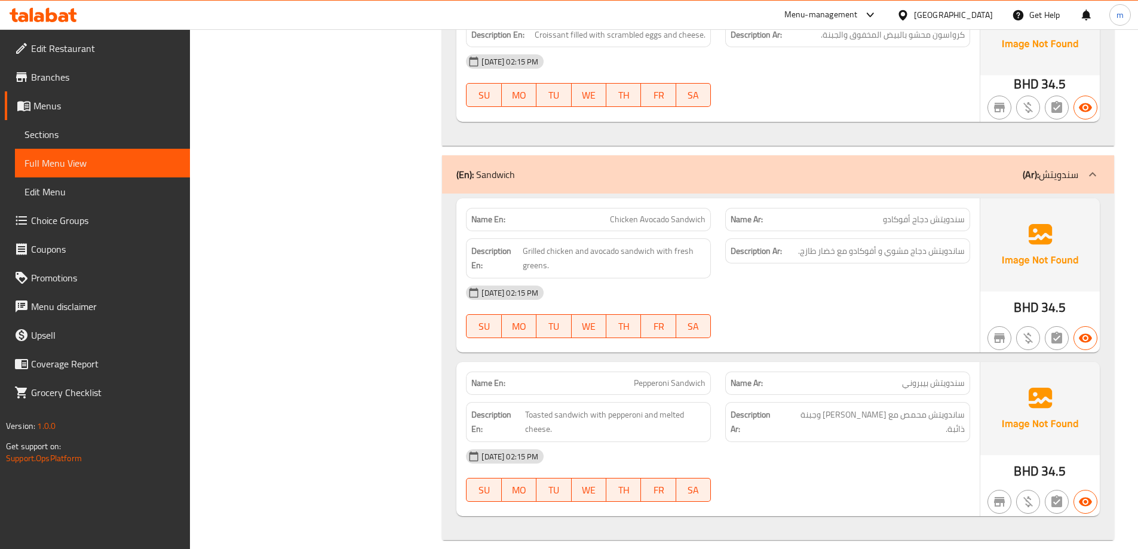
scroll to position [2571, 0]
click at [947, 213] on span "سندويتش دجاج أفوكادو" at bounding box center [924, 219] width 82 height 13
drag, startPoint x: 947, startPoint y: 204, endPoint x: 826, endPoint y: 202, distance: 121.3
click at [856, 213] on p "Name Ar: سندويتش دجاج أفوكادو" at bounding box center [848, 219] width 234 height 13
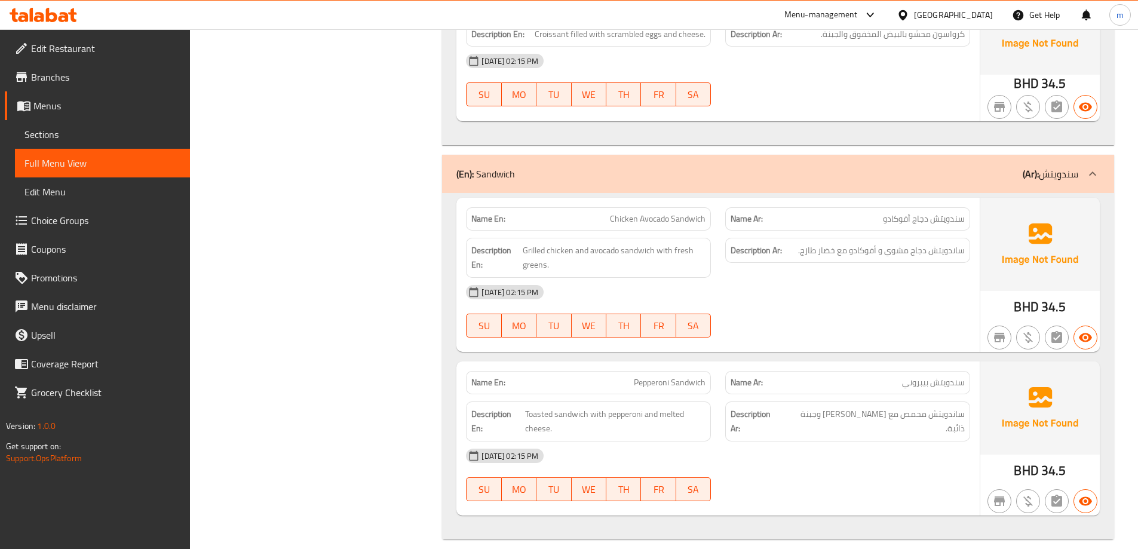
click at [654, 213] on span "Chicken Avocado Sandwich" at bounding box center [658, 219] width 96 height 13
copy span "Chicken Avocado Sandwich"
click at [675, 376] on span "Pepperoni Sandwich" at bounding box center [670, 382] width 72 height 13
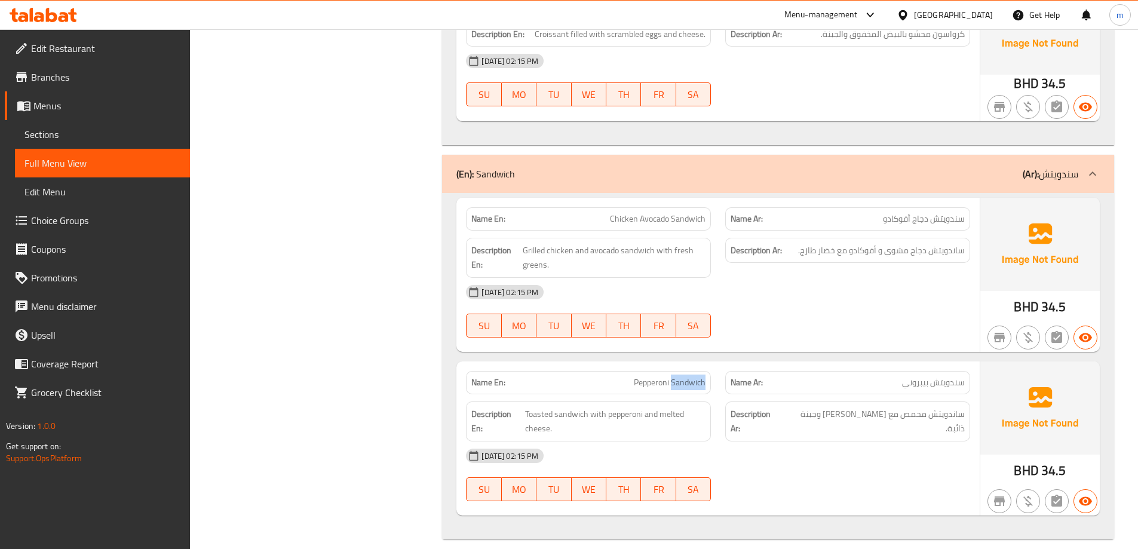
click at [675, 376] on span "Pepperoni Sandwich" at bounding box center [670, 382] width 72 height 13
copy span "Pepperoni Sandwich"
click at [805, 477] on div "17-09-2025 02:15 PM SU MO TU WE TH FR SA" at bounding box center [718, 475] width 519 height 67
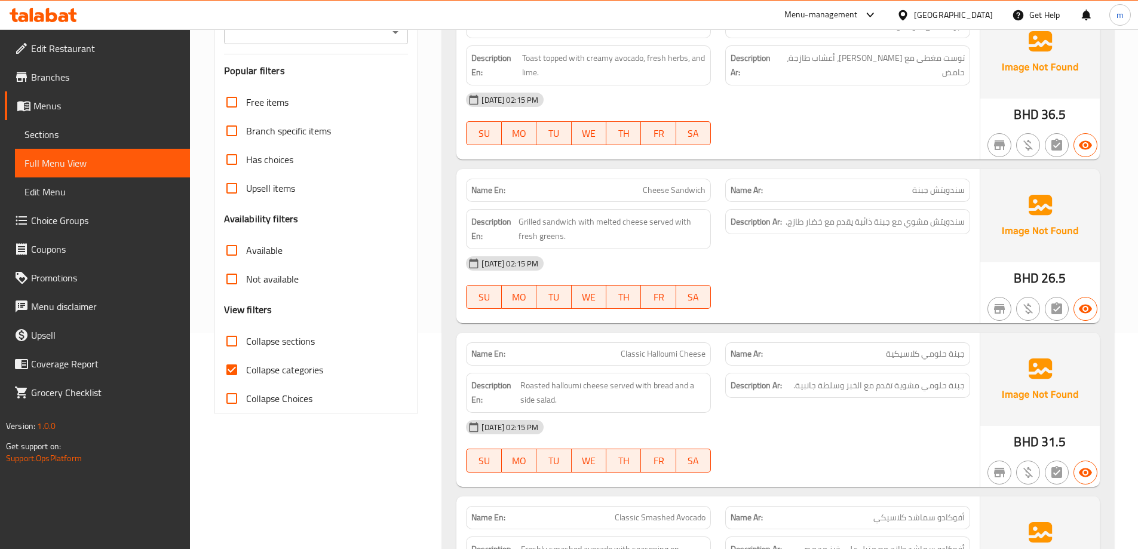
scroll to position [239, 0]
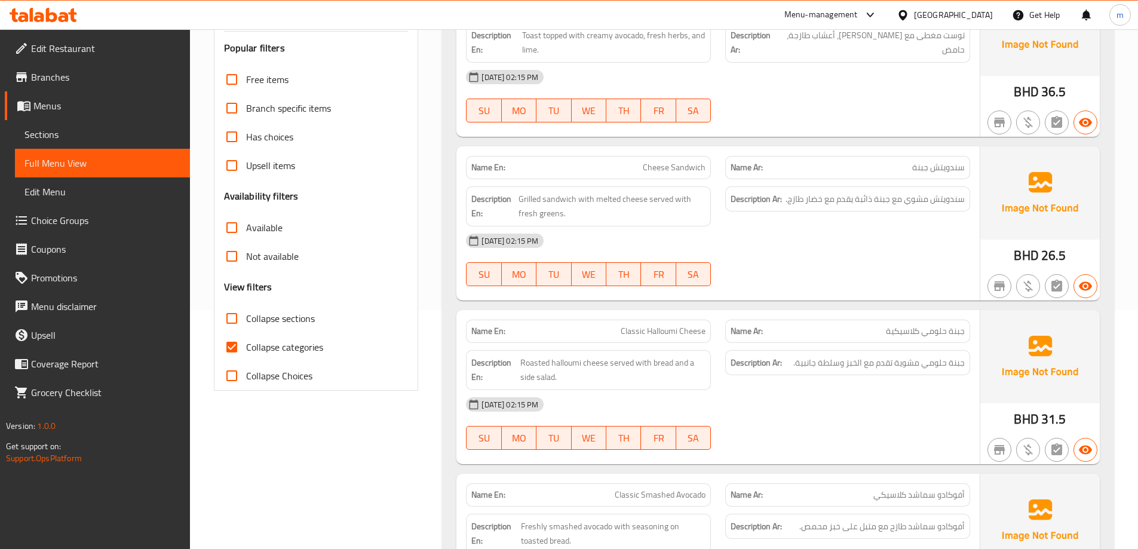
click at [317, 349] on span "Collapse categories" at bounding box center [284, 347] width 77 height 14
click at [246, 349] on input "Collapse categories" at bounding box center [231, 347] width 29 height 29
checkbox input "false"
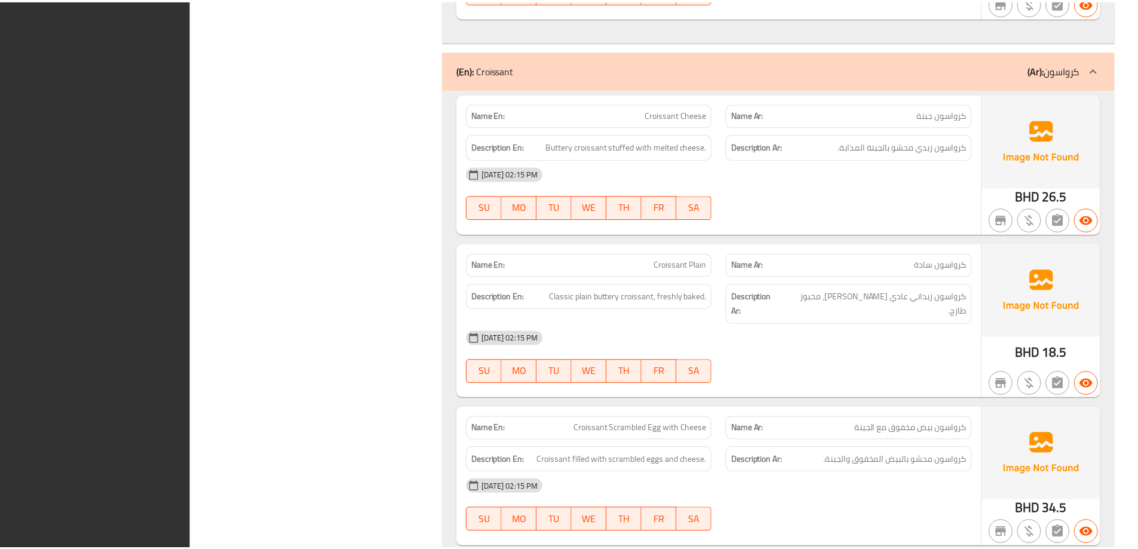
scroll to position [2571, 0]
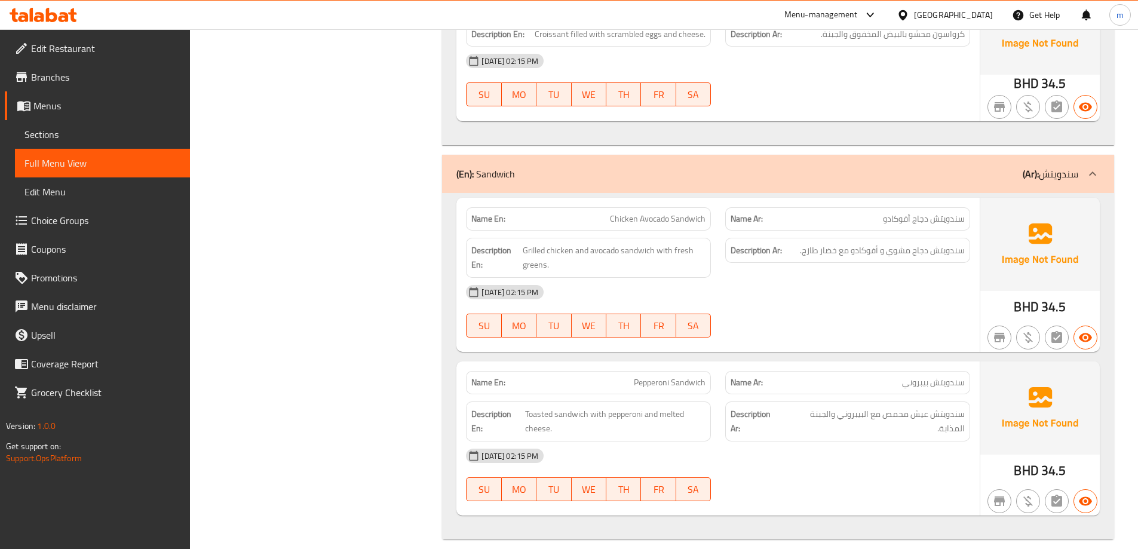
click at [652, 376] on span "Pepperoni Sandwich" at bounding box center [670, 382] width 72 height 13
copy span "Pepperoni"
click at [859, 443] on div "[DATE] 02:15 PM" at bounding box center [718, 456] width 519 height 29
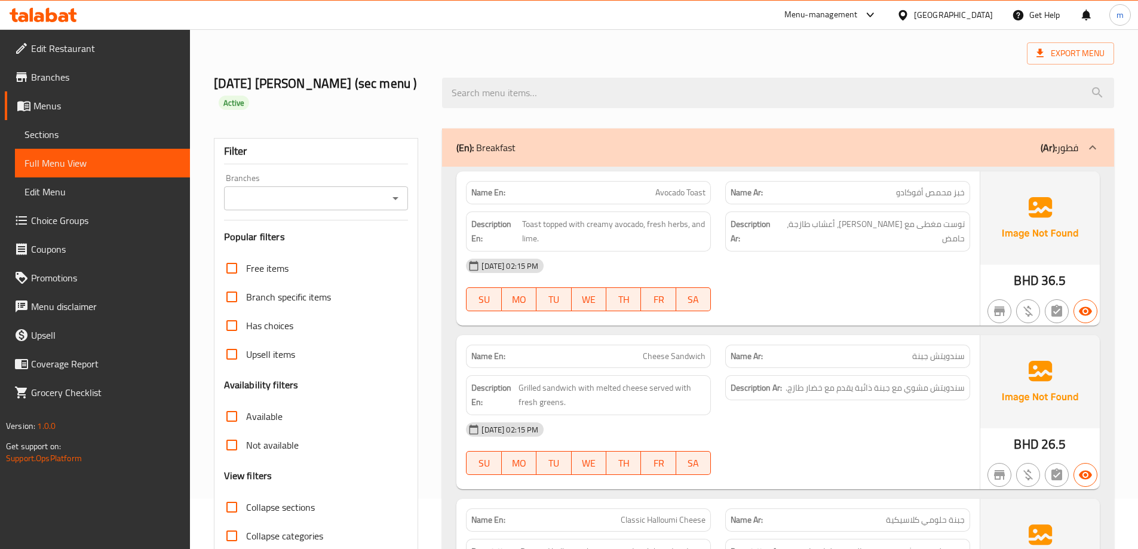
scroll to position [0, 0]
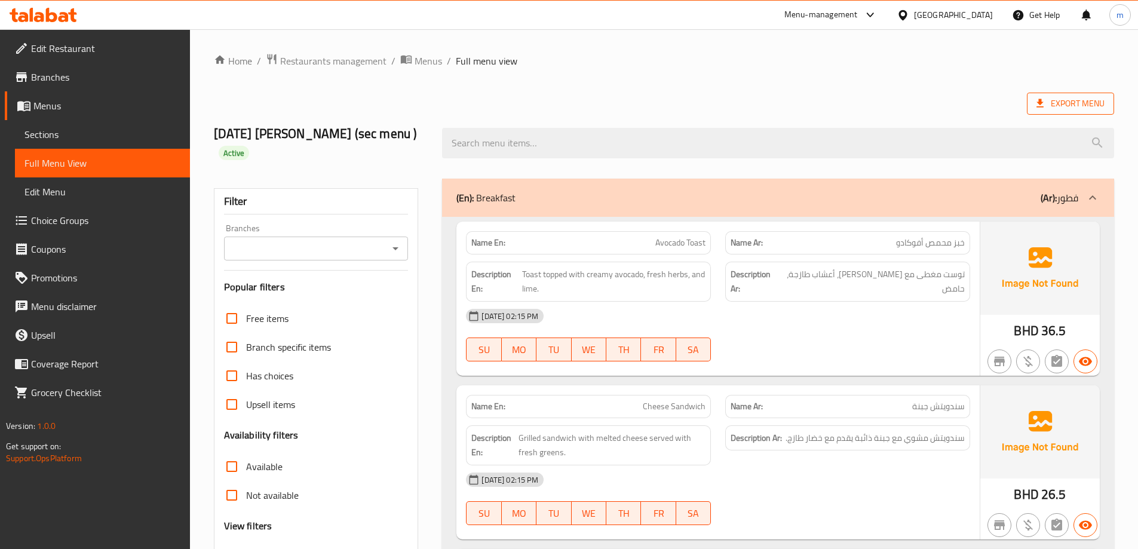
click at [1075, 102] on span "Export Menu" at bounding box center [1071, 103] width 68 height 15
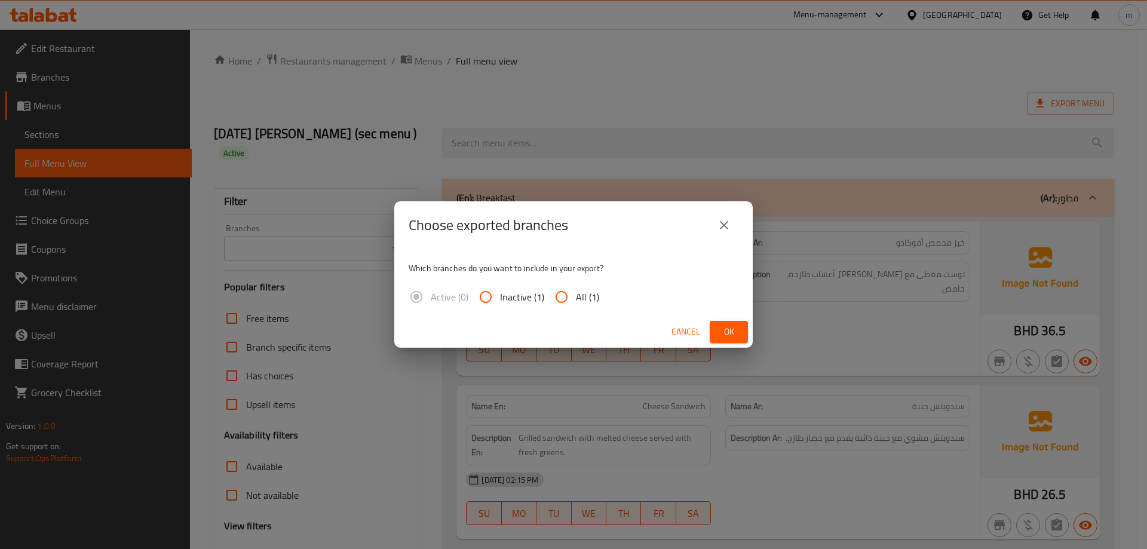
click at [581, 293] on span "All (1)" at bounding box center [587, 297] width 23 height 14
click at [576, 293] on input "All (1)" at bounding box center [561, 297] width 29 height 29
radio input "true"
click at [726, 327] on span "Ok" at bounding box center [728, 331] width 19 height 15
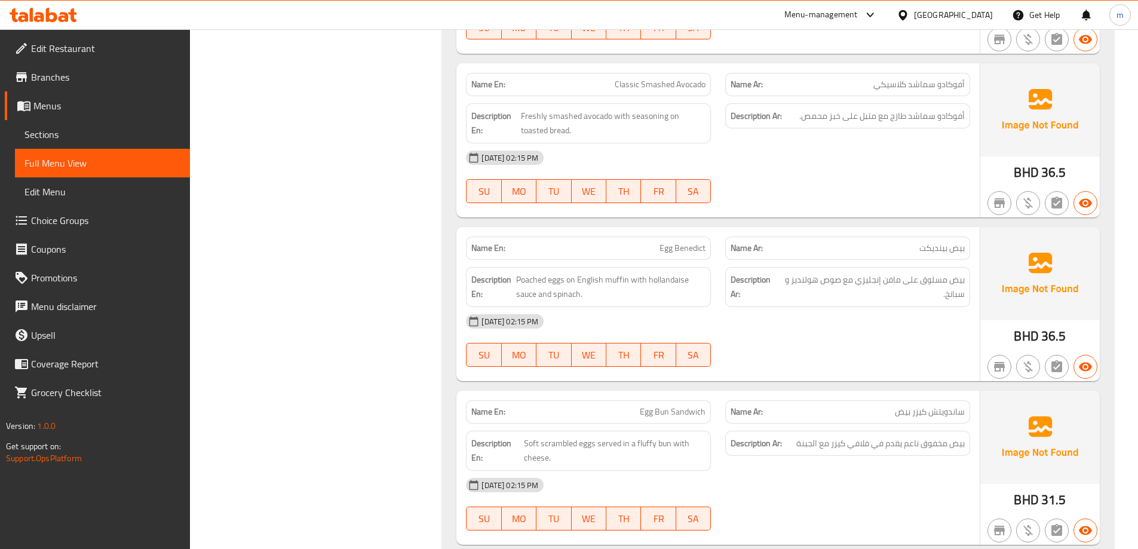
scroll to position [717, 0]
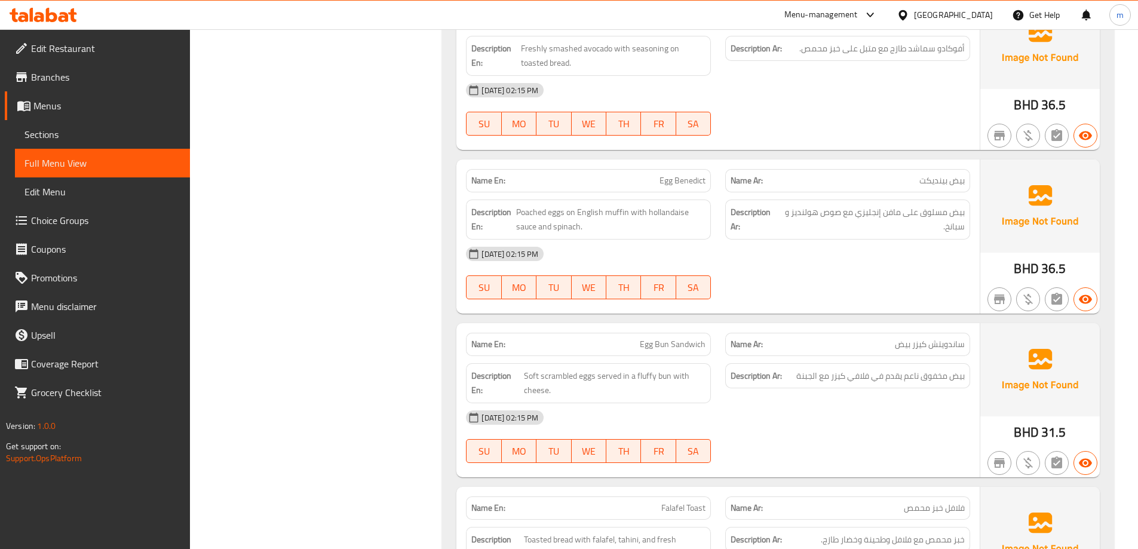
click at [692, 180] on span "Egg Benedict" at bounding box center [683, 180] width 46 height 13
copy span "Benedict"
click at [806, 244] on div "[DATE] 02:15 PM" at bounding box center [718, 254] width 519 height 29
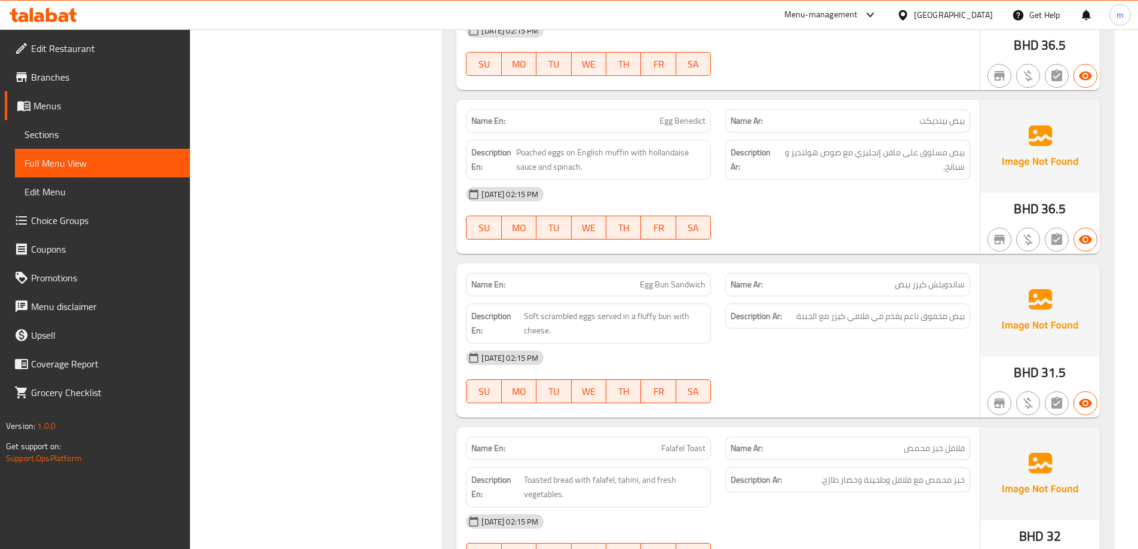
scroll to position [956, 0]
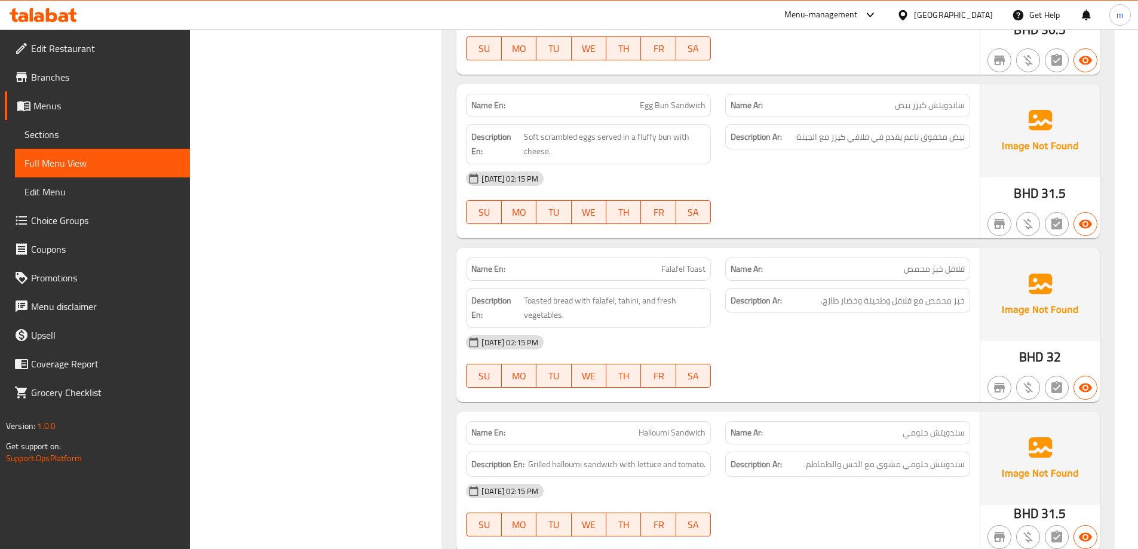
click at [682, 105] on span "Egg Bun Sandwich" at bounding box center [673, 105] width 66 height 13
drag, startPoint x: 682, startPoint y: 105, endPoint x: 648, endPoint y: 103, distance: 33.5
click at [648, 103] on span "Egg Bun Sandwich" at bounding box center [673, 105] width 66 height 13
click at [663, 106] on span "Egg Bun Sandwich" at bounding box center [673, 105] width 66 height 13
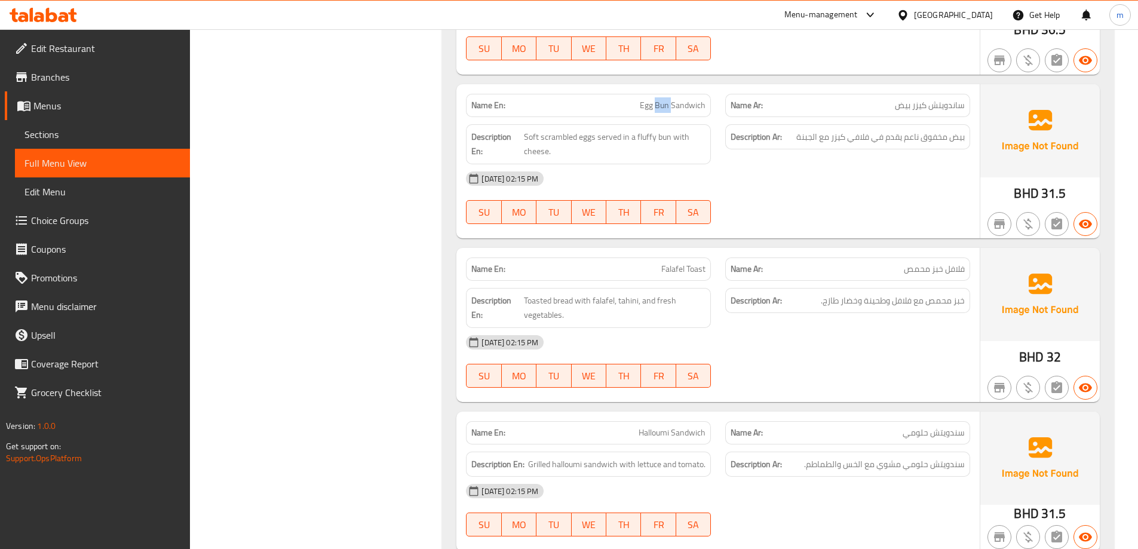
click at [663, 106] on span "Egg Bun Sandwich" at bounding box center [673, 105] width 66 height 13
click at [792, 333] on div "[DATE] 02:15 PM" at bounding box center [718, 342] width 519 height 29
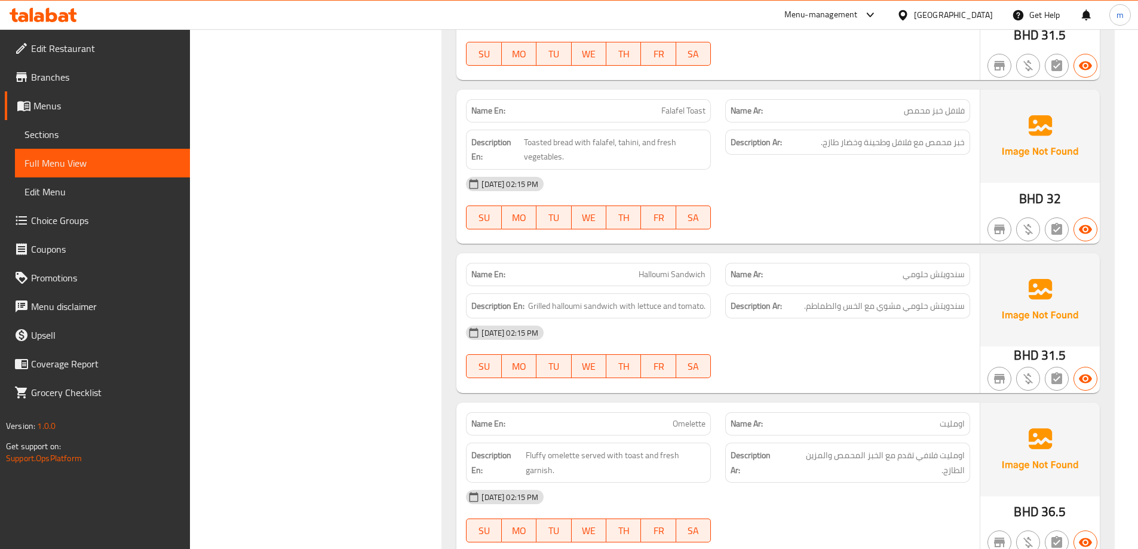
scroll to position [1135, 0]
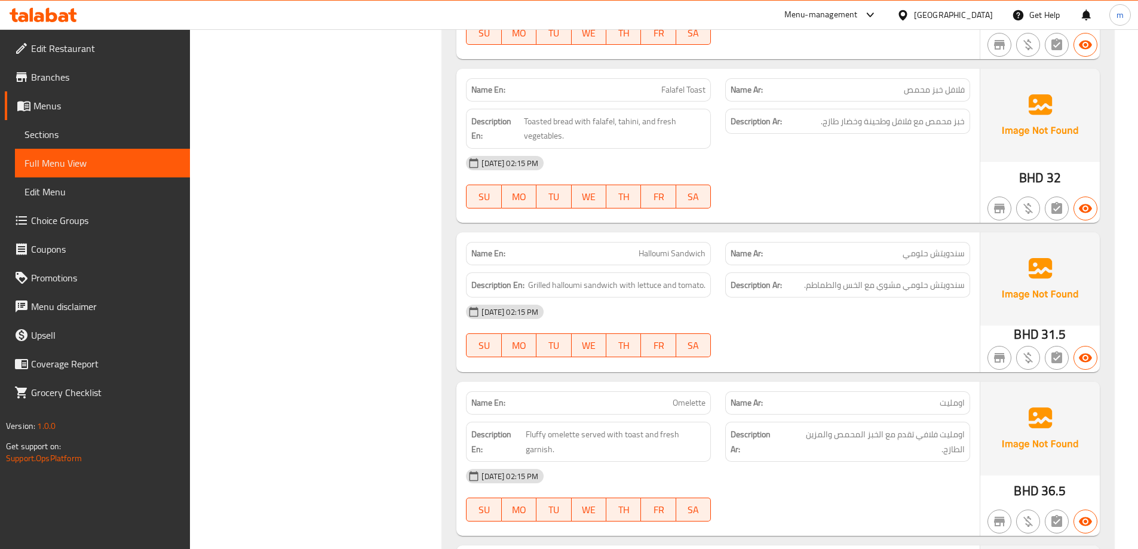
click at [687, 89] on span "Falafel Toast" at bounding box center [683, 90] width 44 height 13
copy span "Falafel Toast"
click at [759, 303] on div "[DATE] 02:15 PM" at bounding box center [718, 312] width 519 height 29
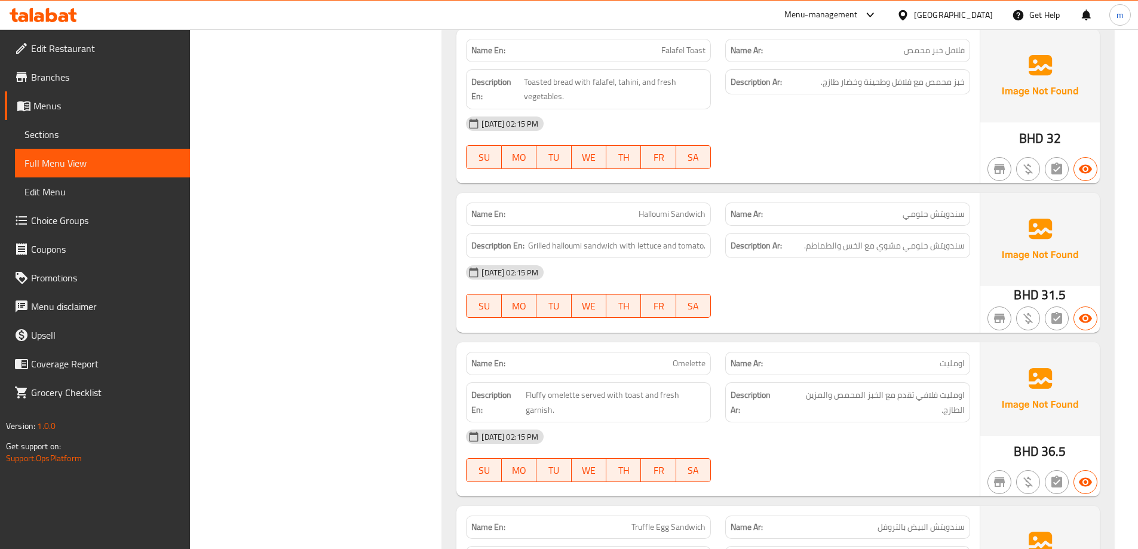
scroll to position [1195, 0]
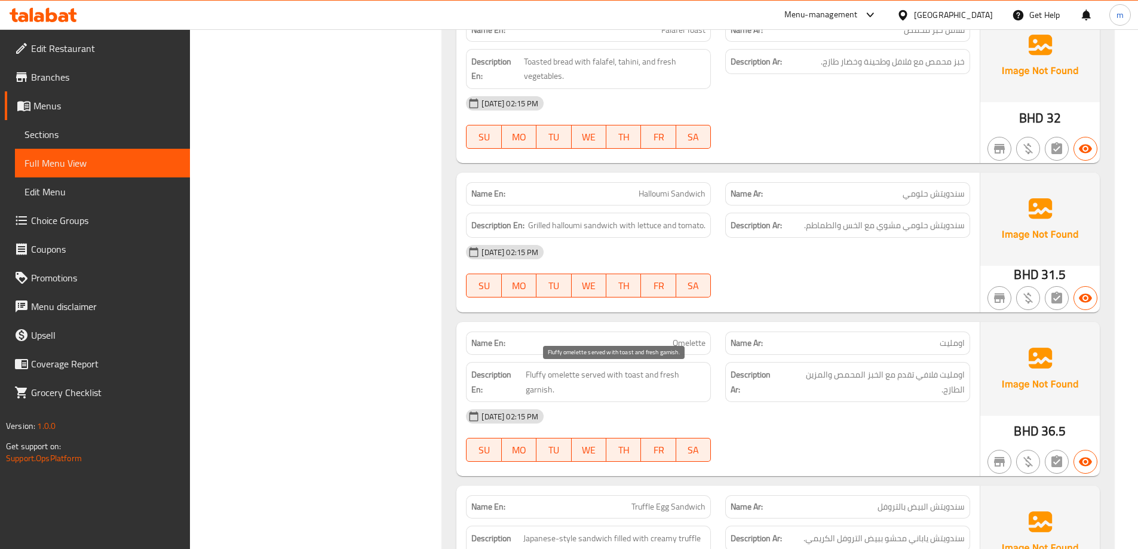
click at [542, 390] on span "Fluffy omelette served with toast and fresh garnish." at bounding box center [616, 381] width 180 height 29
copy span "garnish"
click at [703, 397] on div "Description En: Fluffy omelette served with toast and fresh garnish." at bounding box center [588, 382] width 245 height 40
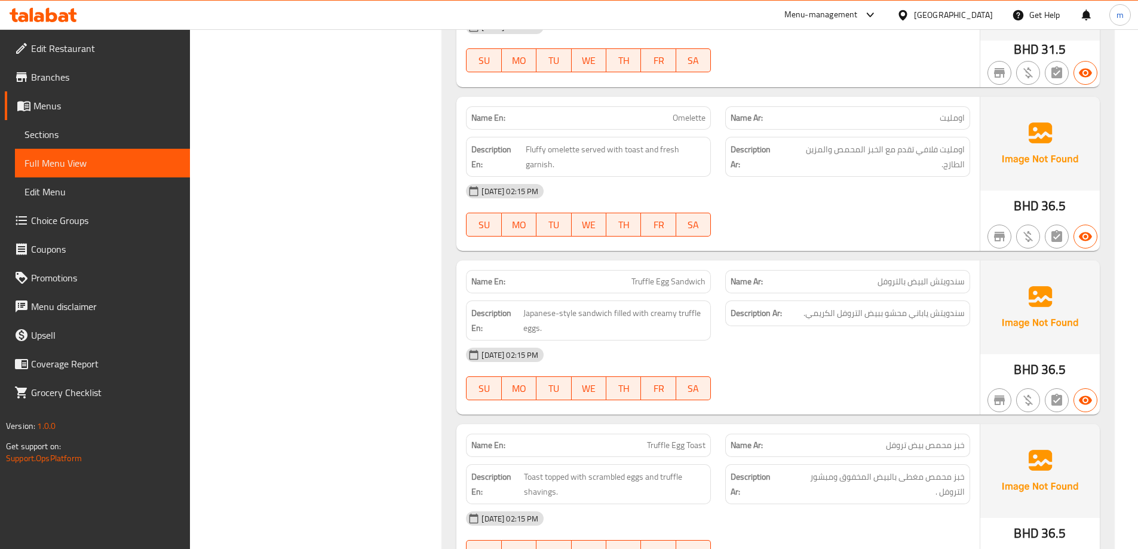
scroll to position [1434, 0]
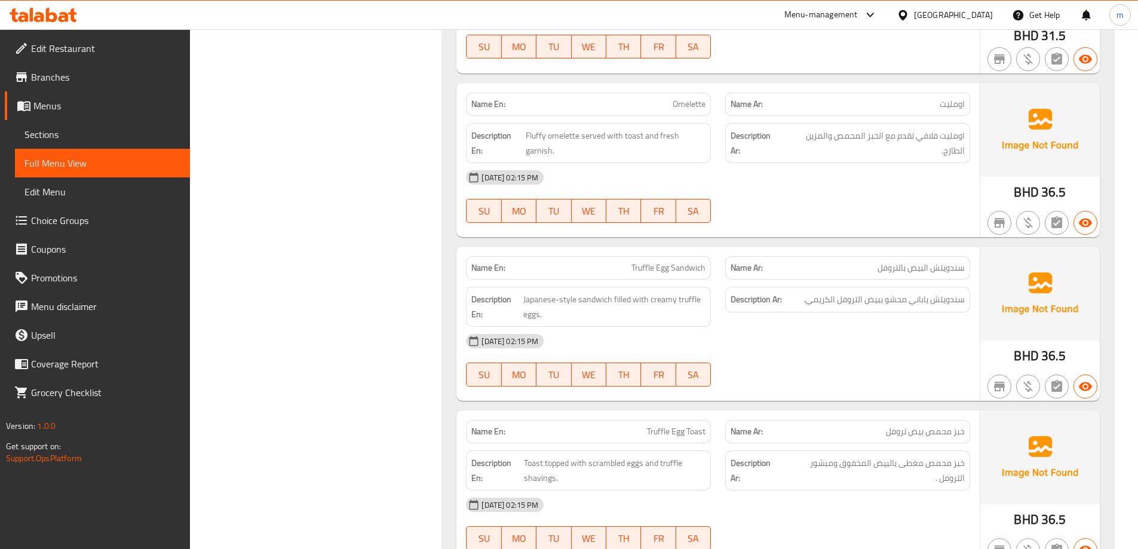
click at [679, 268] on span "Truffle Egg Sandwich" at bounding box center [668, 268] width 74 height 13
click at [678, 268] on span "Truffle Egg Sandwich" at bounding box center [668, 268] width 74 height 13
copy span "Truffle Egg Sandwich"
click at [796, 355] on div "[DATE] 02:15 PM" at bounding box center [718, 341] width 519 height 29
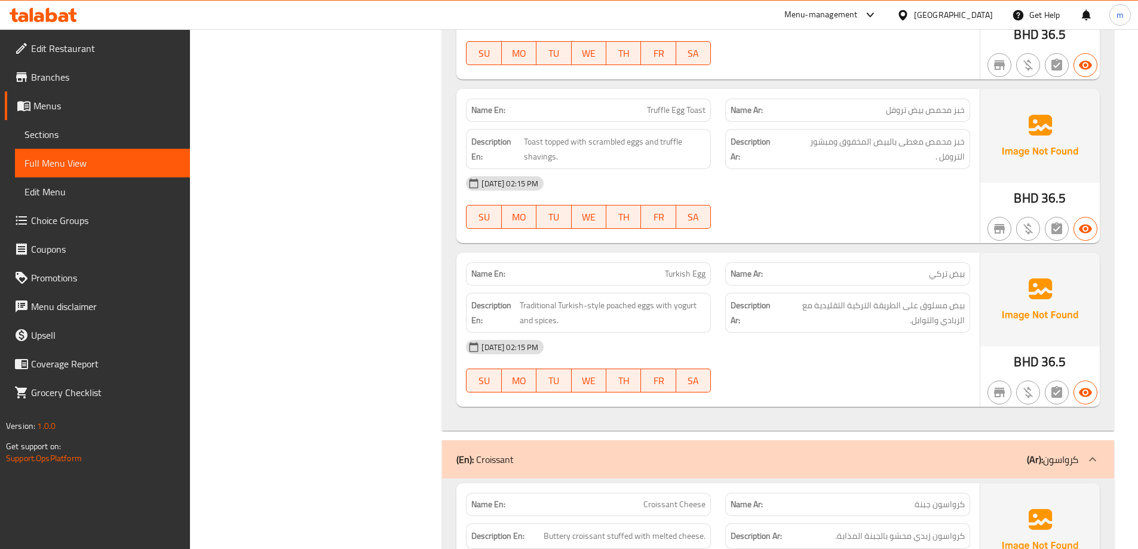
scroll to position [1852, 0]
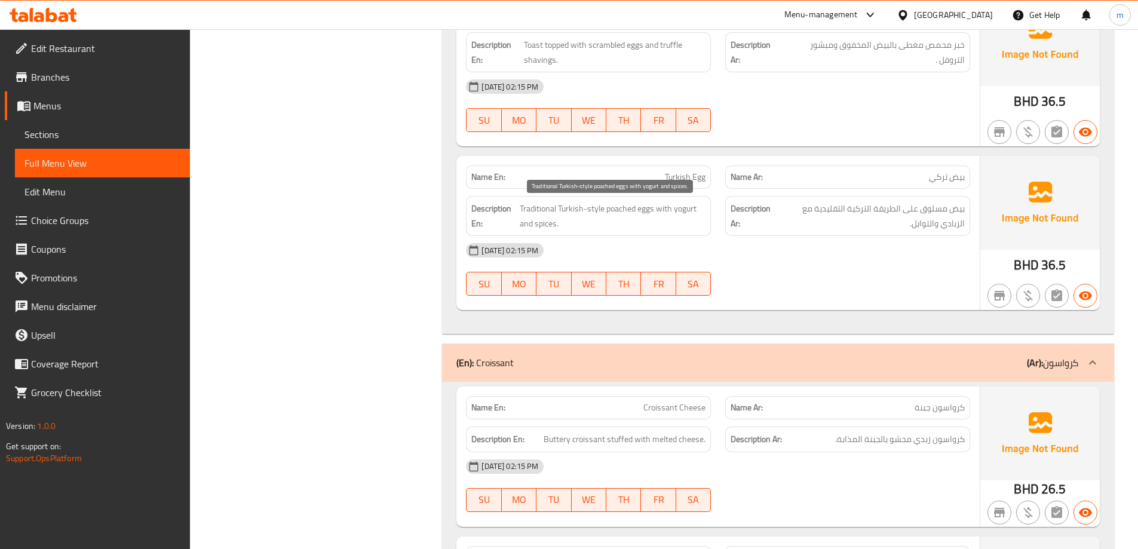
click at [621, 207] on span "Traditional Turkish-style poached eggs with yogurt and spices." at bounding box center [613, 215] width 186 height 29
copy span "poached"
click at [683, 177] on span "Turkish Egg" at bounding box center [685, 177] width 41 height 13
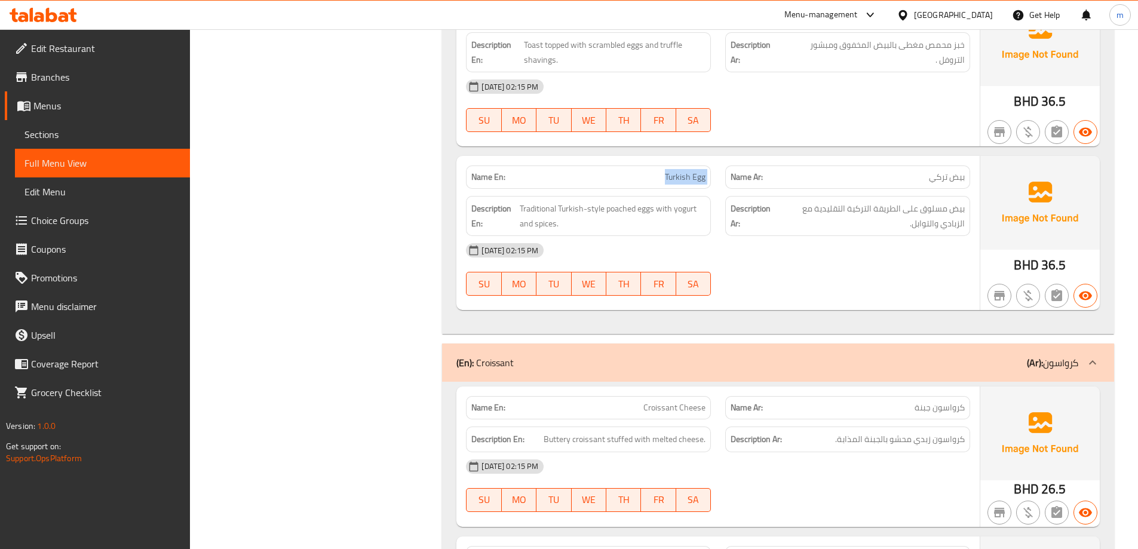
click at [683, 177] on span "Turkish Egg" at bounding box center [685, 177] width 41 height 13
copy span "Turkish Egg"
click at [766, 294] on div at bounding box center [847, 296] width 259 height 14
click at [617, 206] on span "Traditional Turkish-style poached eggs with yogurt and spices." at bounding box center [613, 215] width 186 height 29
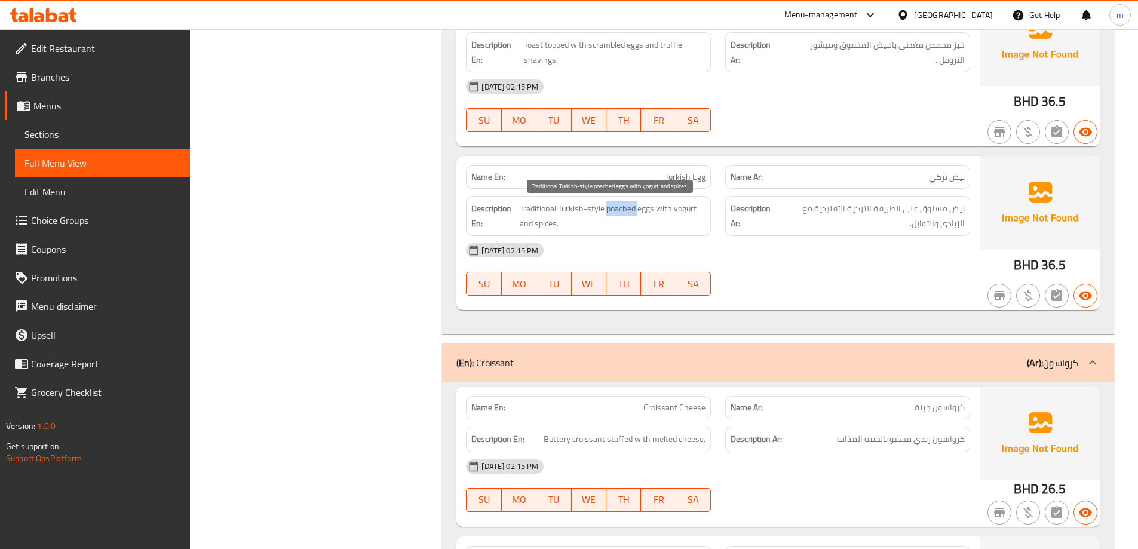
copy span "poached"
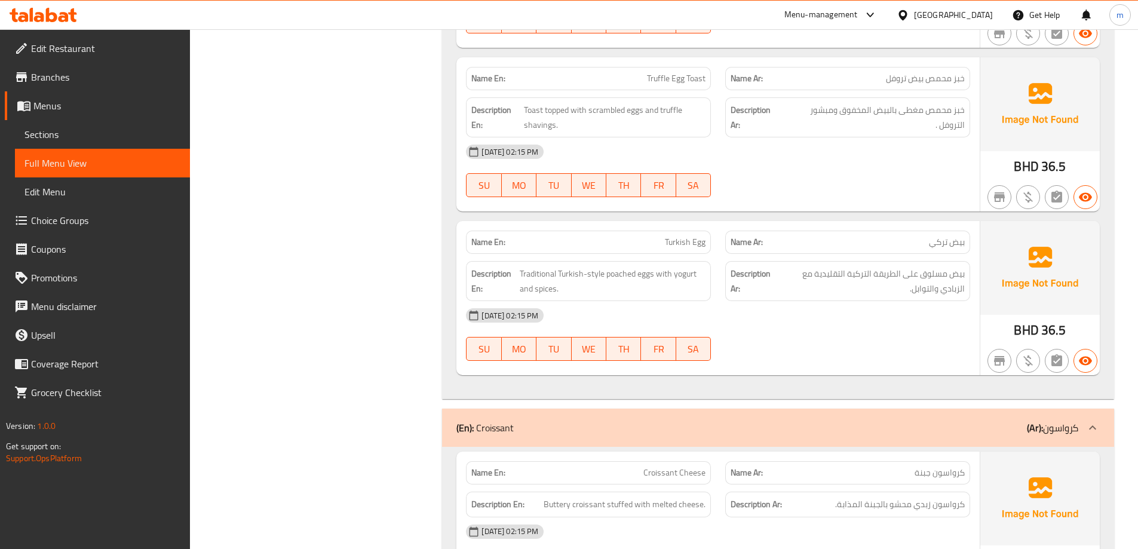
scroll to position [655, 0]
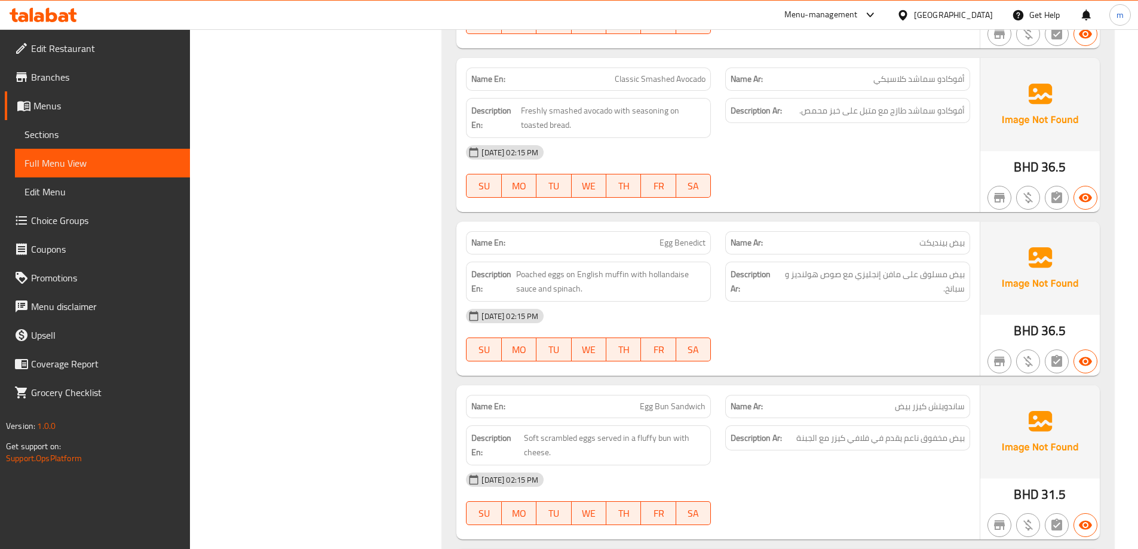
click at [646, 244] on p "Name En: Egg Benedict" at bounding box center [588, 243] width 234 height 13
click at [670, 238] on span "Egg Benedict" at bounding box center [683, 243] width 46 height 13
copy span "Egg Benedict"
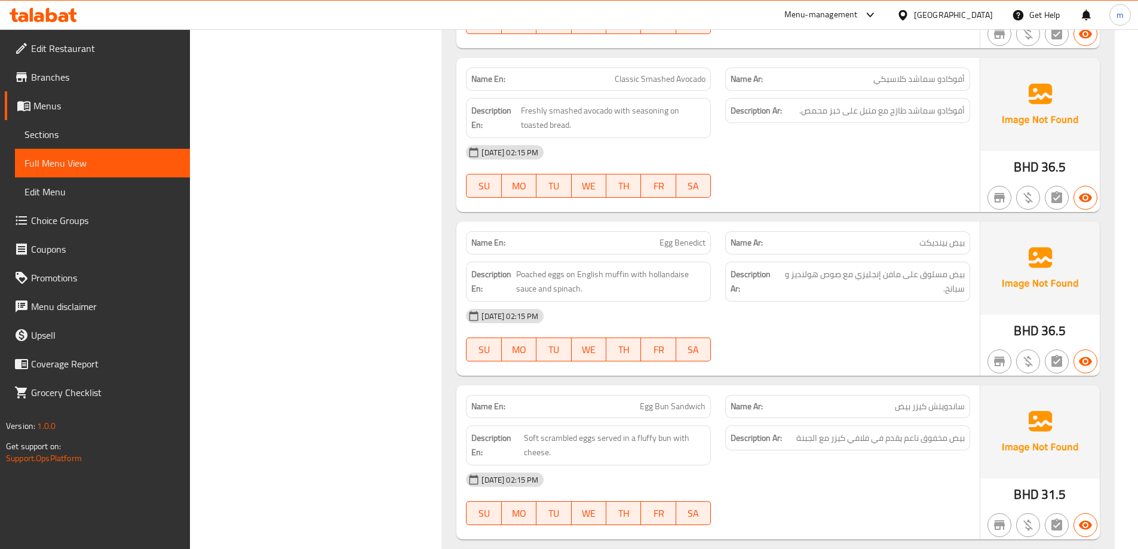
scroll to position [1787, 0]
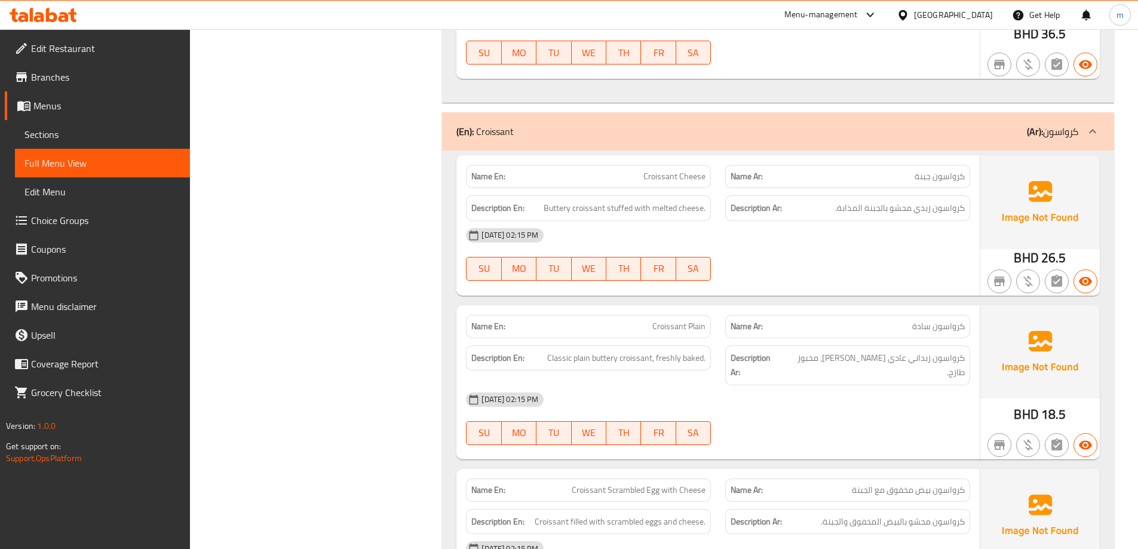
scroll to position [2086, 0]
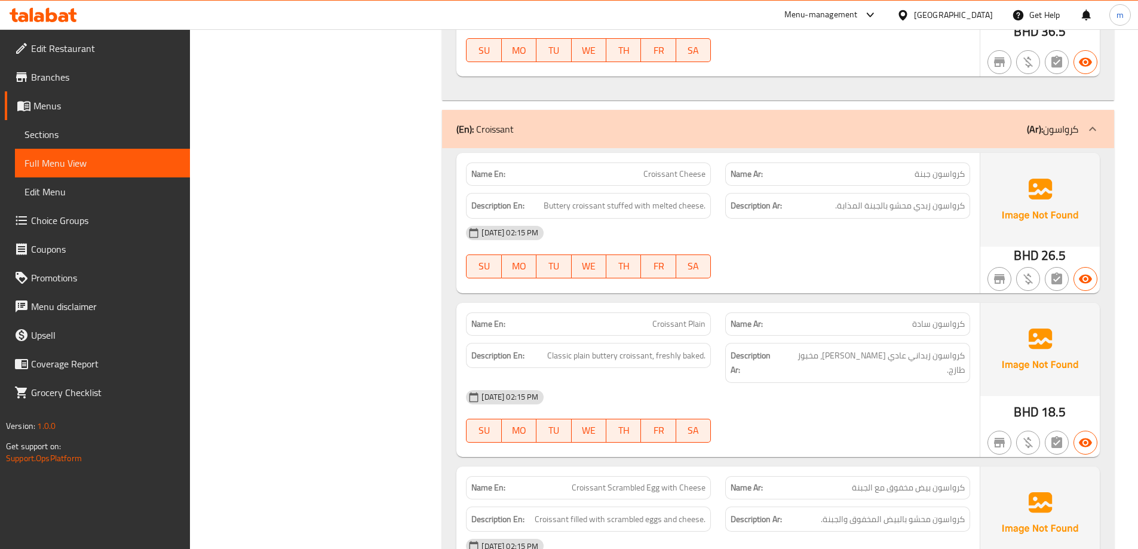
click at [689, 177] on span "Croissant Cheese" at bounding box center [674, 174] width 62 height 13
copy span "Croissant Cheese"
click at [680, 324] on span "Croissant Plain" at bounding box center [678, 324] width 53 height 13
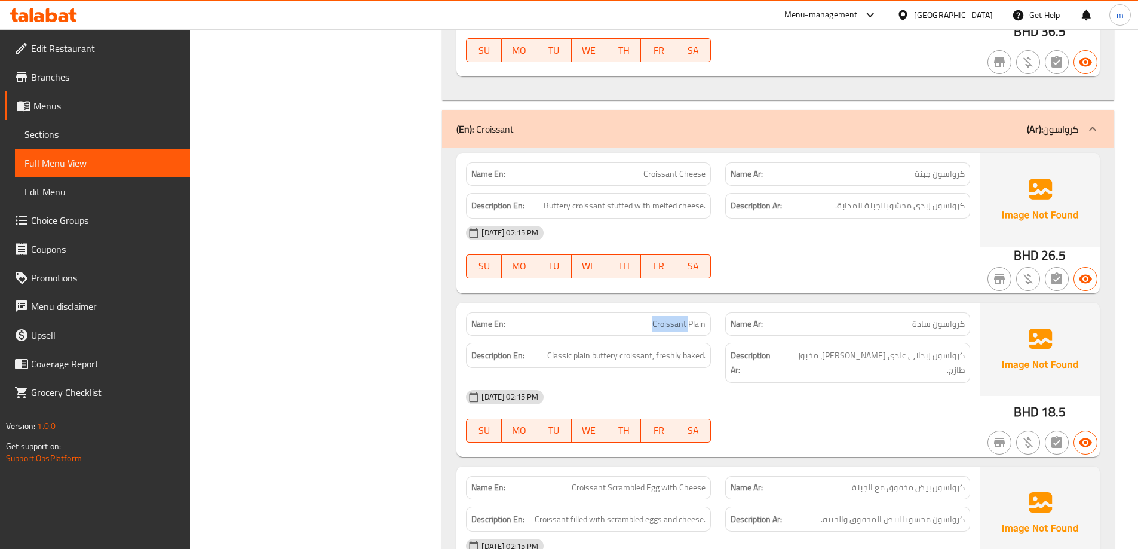
click at [680, 324] on span "Croissant Plain" at bounding box center [678, 324] width 53 height 13
click at [922, 209] on span "كرواسون زبدي محشو بالجبنة المذابة." at bounding box center [900, 205] width 130 height 15
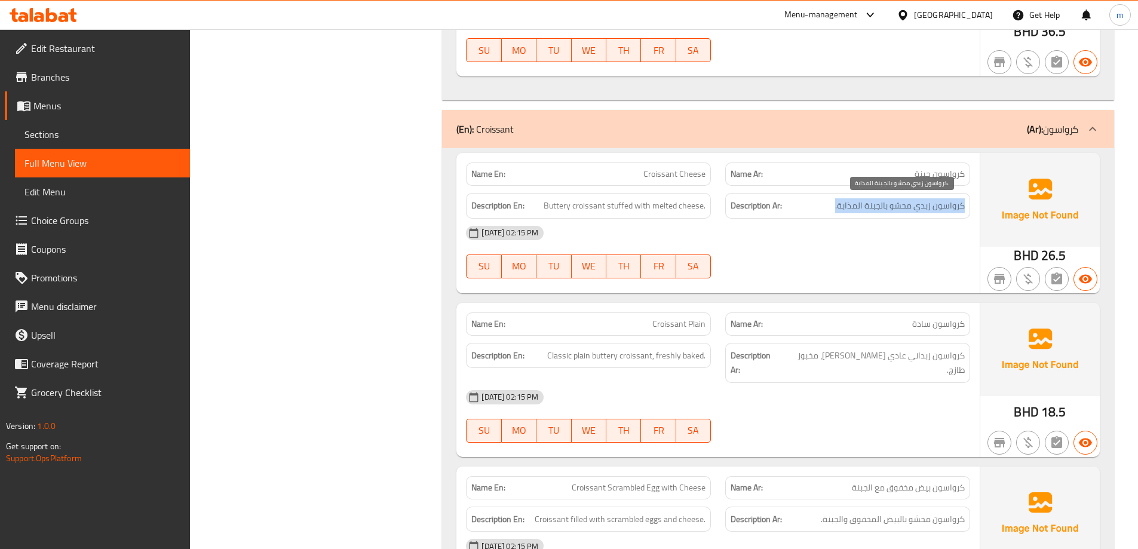
click at [922, 209] on span "كرواسون زبدي محشو بالجبنة المذابة." at bounding box center [900, 205] width 130 height 15
click at [912, 228] on div "[DATE] 02:15 PM" at bounding box center [718, 233] width 519 height 29
click at [921, 207] on span "كرواسون زبدي محشو بالجبنة المذابة." at bounding box center [900, 205] width 130 height 15
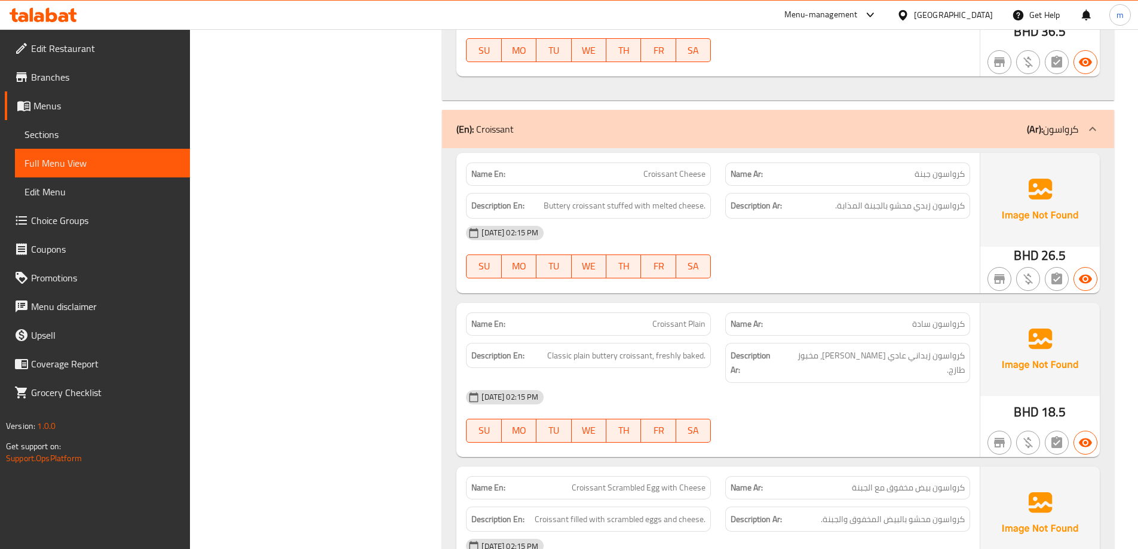
click at [875, 280] on div at bounding box center [847, 278] width 259 height 14
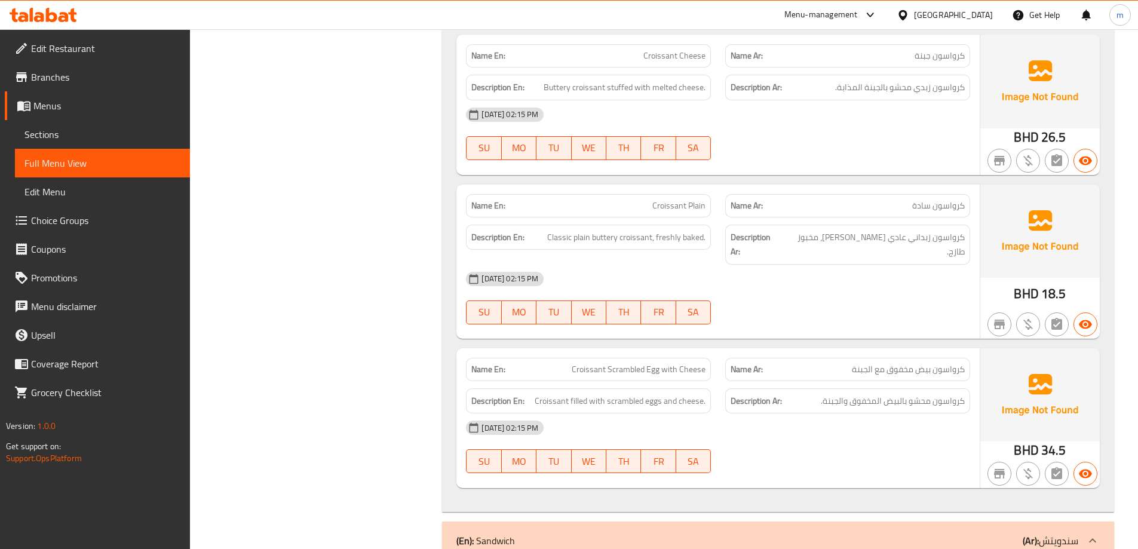
scroll to position [2205, 0]
click at [673, 53] on span "Croissant Cheese" at bounding box center [674, 54] width 62 height 13
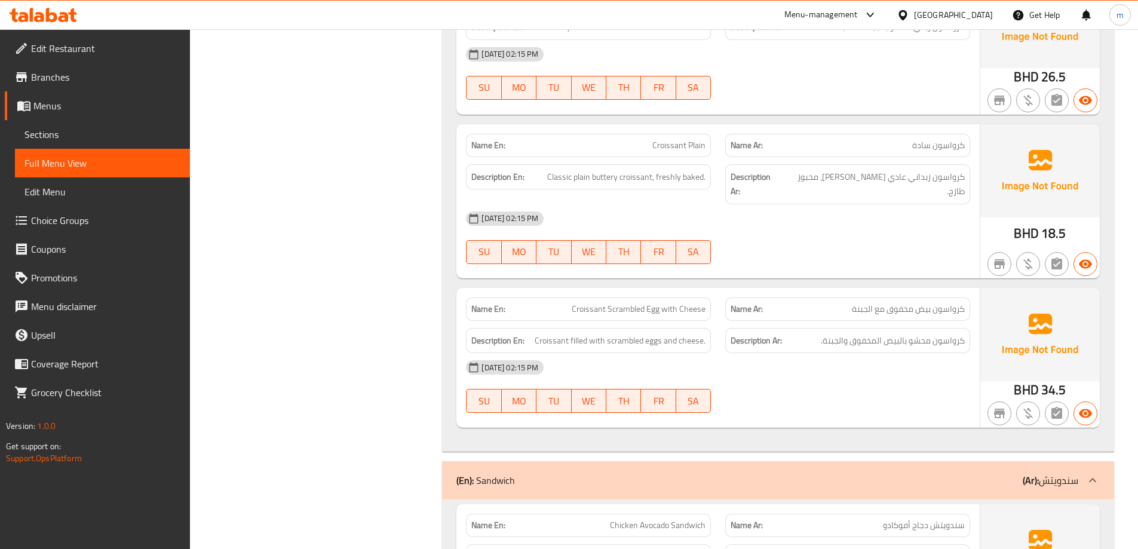
scroll to position [2265, 0]
click at [780, 228] on div "[DATE] 02:15 PM SU MO TU WE TH FR SA" at bounding box center [718, 237] width 519 height 67
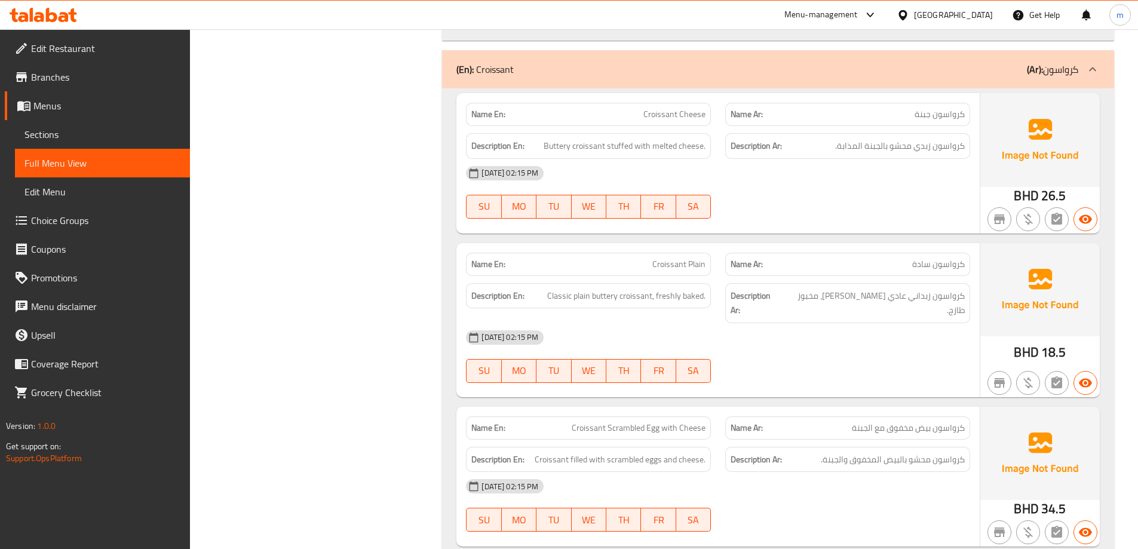
click at [682, 263] on span "Croissant Plain" at bounding box center [678, 264] width 53 height 13
click at [827, 376] on div at bounding box center [847, 383] width 259 height 14
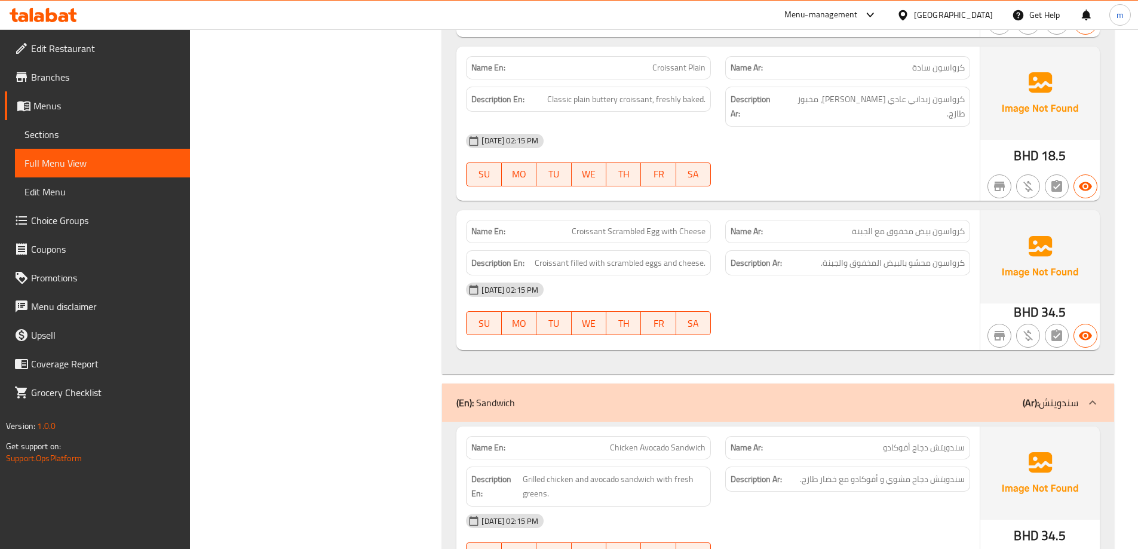
scroll to position [2332, 0]
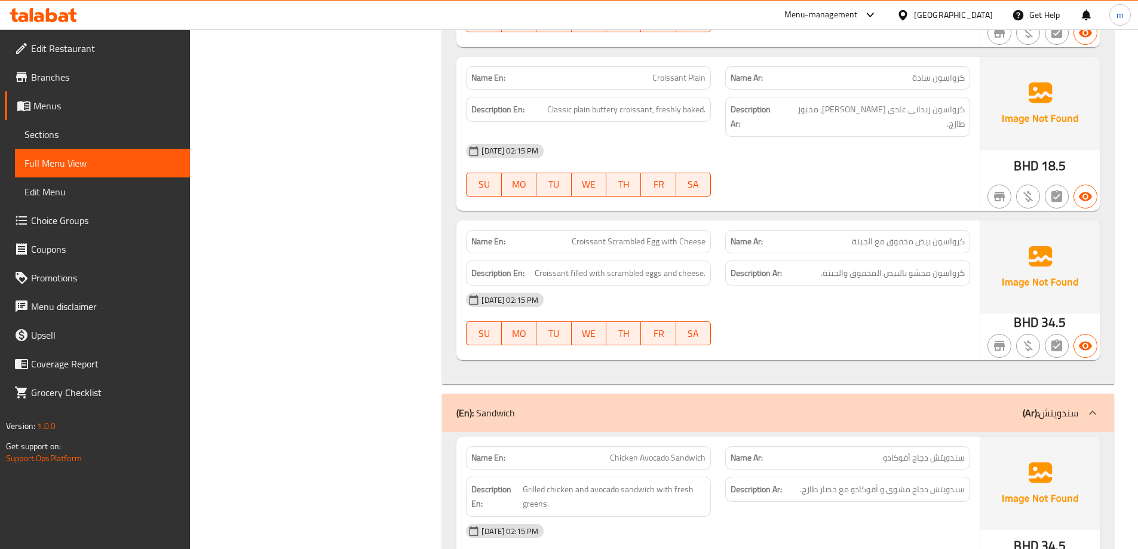
click at [645, 235] on span "Croissant Scrambled Egg with Cheese" at bounding box center [639, 241] width 134 height 13
click at [832, 322] on div "[DATE] 02:15 PM SU MO TU WE TH FR SA" at bounding box center [718, 319] width 519 height 67
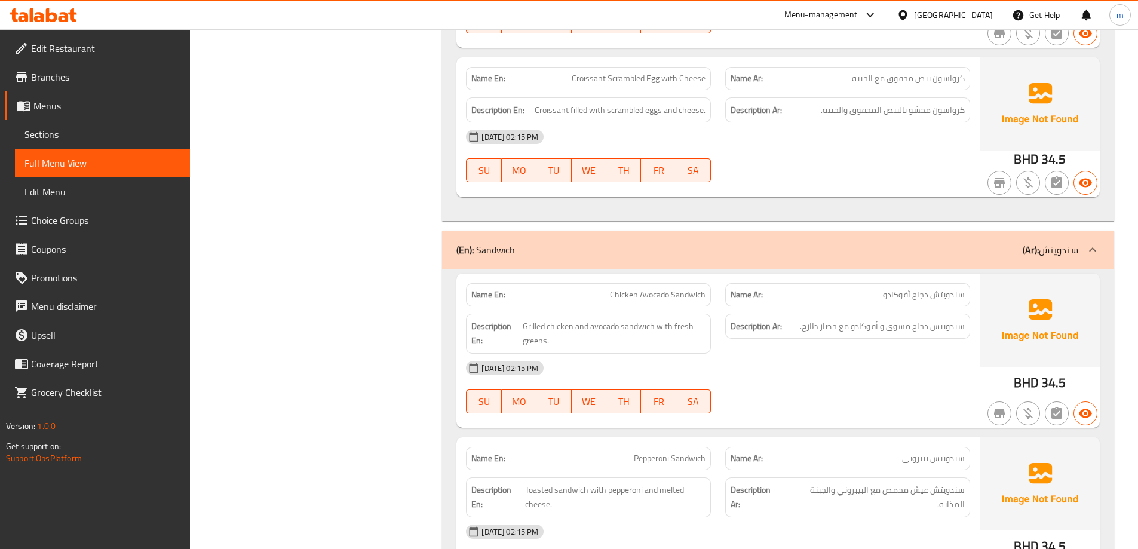
scroll to position [2571, 0]
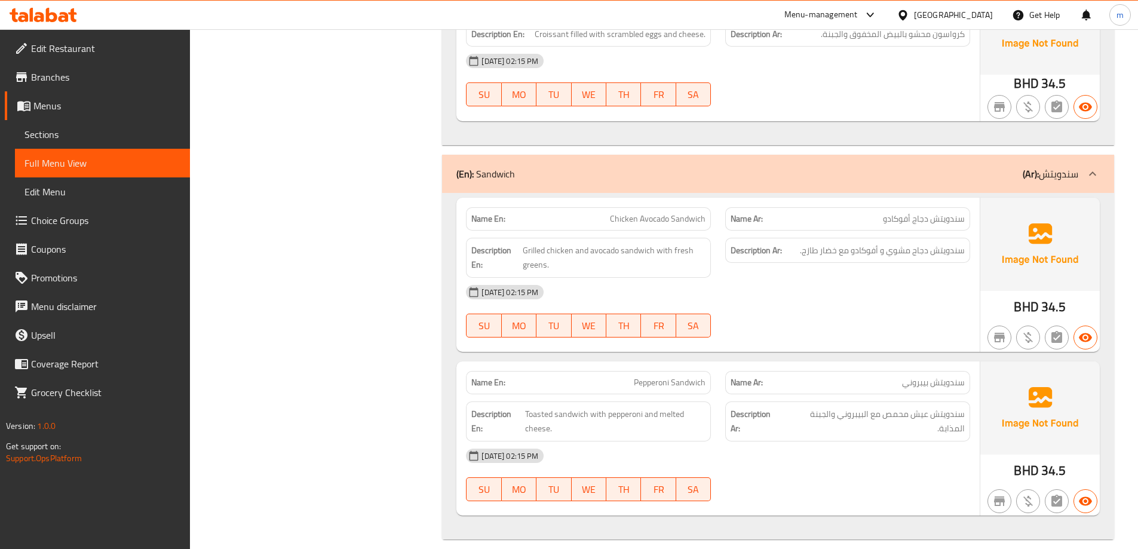
click at [809, 284] on div "[DATE] 02:15 PM" at bounding box center [718, 292] width 519 height 29
click at [666, 376] on span "Pepperoni Sandwich" at bounding box center [670, 382] width 72 height 13
click at [823, 442] on div "[DATE] 02:15 PM" at bounding box center [718, 456] width 519 height 29
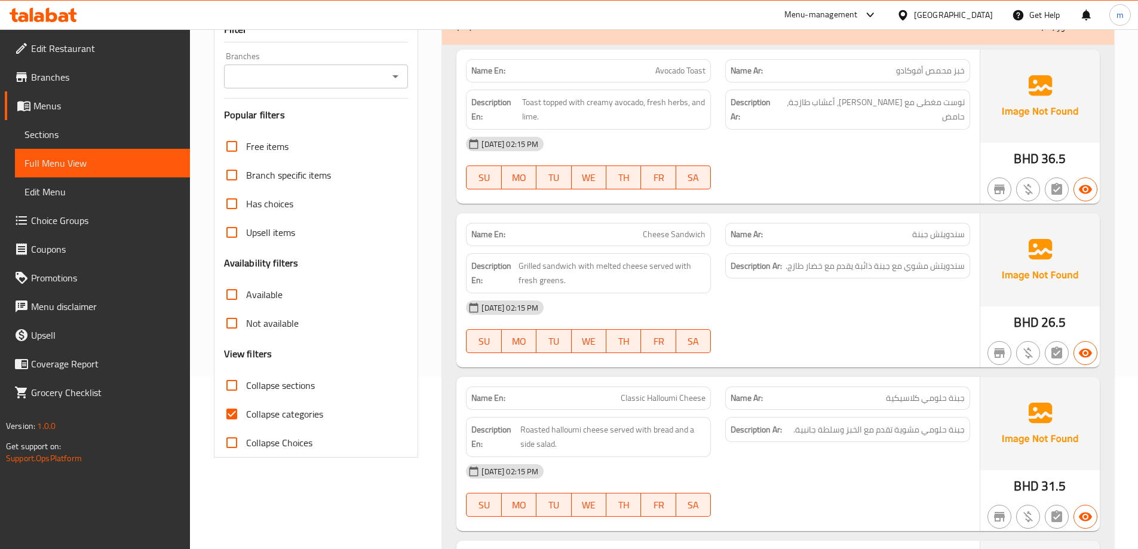
scroll to position [179, 0]
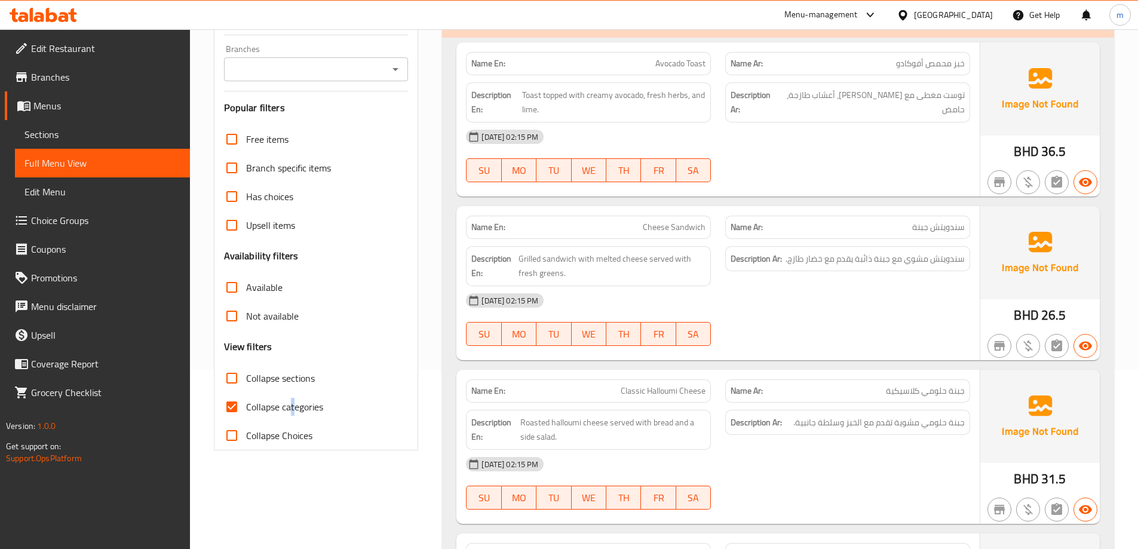
click at [293, 406] on span "Collapse categories" at bounding box center [284, 407] width 77 height 14
click at [227, 408] on input "Collapse categories" at bounding box center [231, 407] width 29 height 29
checkbox input "false"
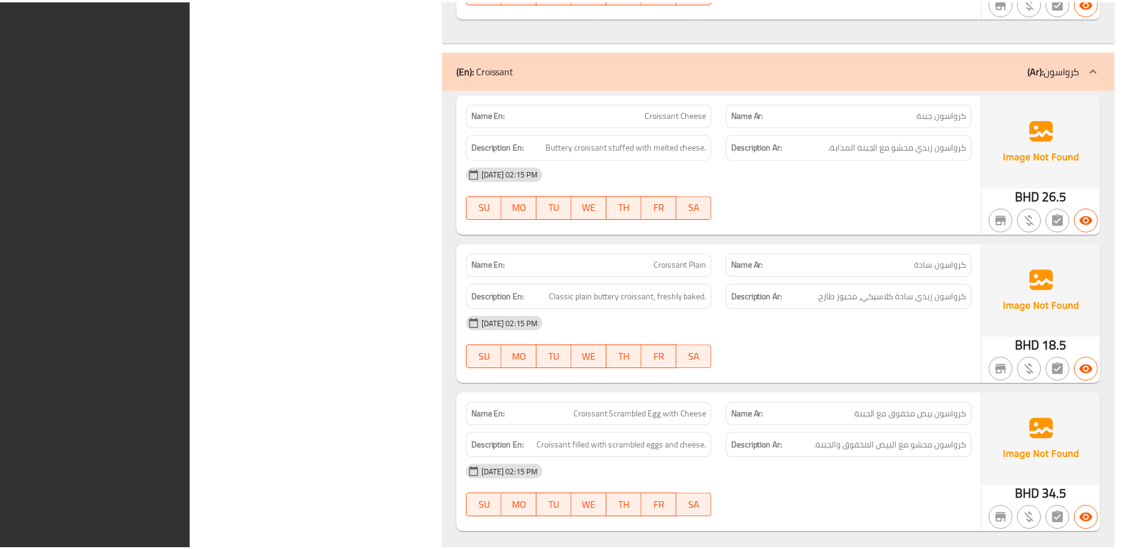
scroll to position [2571, 0]
